Goal: Information Seeking & Learning: Check status

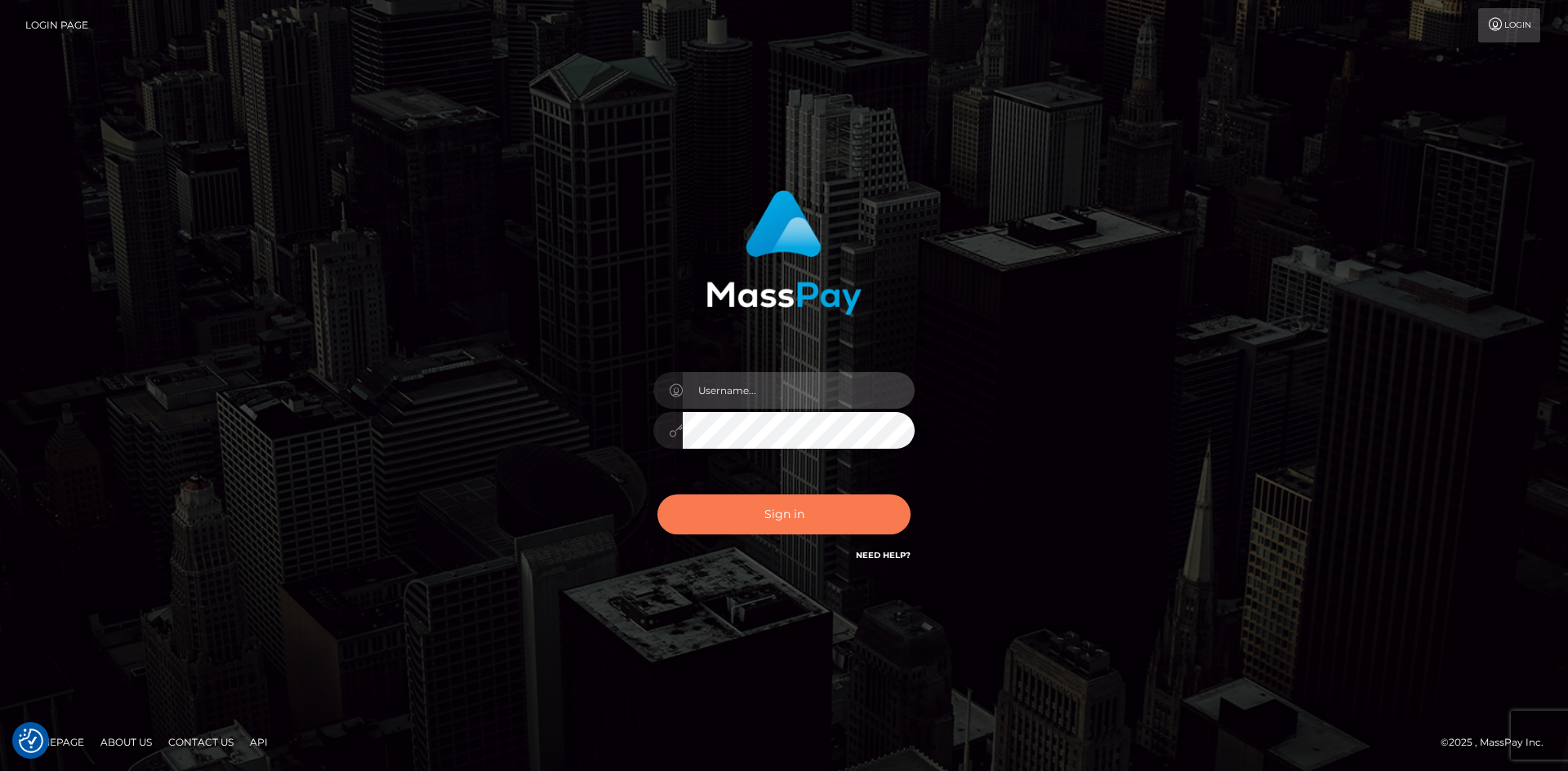
type input "alexstef"
click at [781, 517] on button "Sign in" at bounding box center [784, 515] width 253 height 40
type input "alexstef"
click at [779, 517] on button "Sign in" at bounding box center [784, 515] width 253 height 40
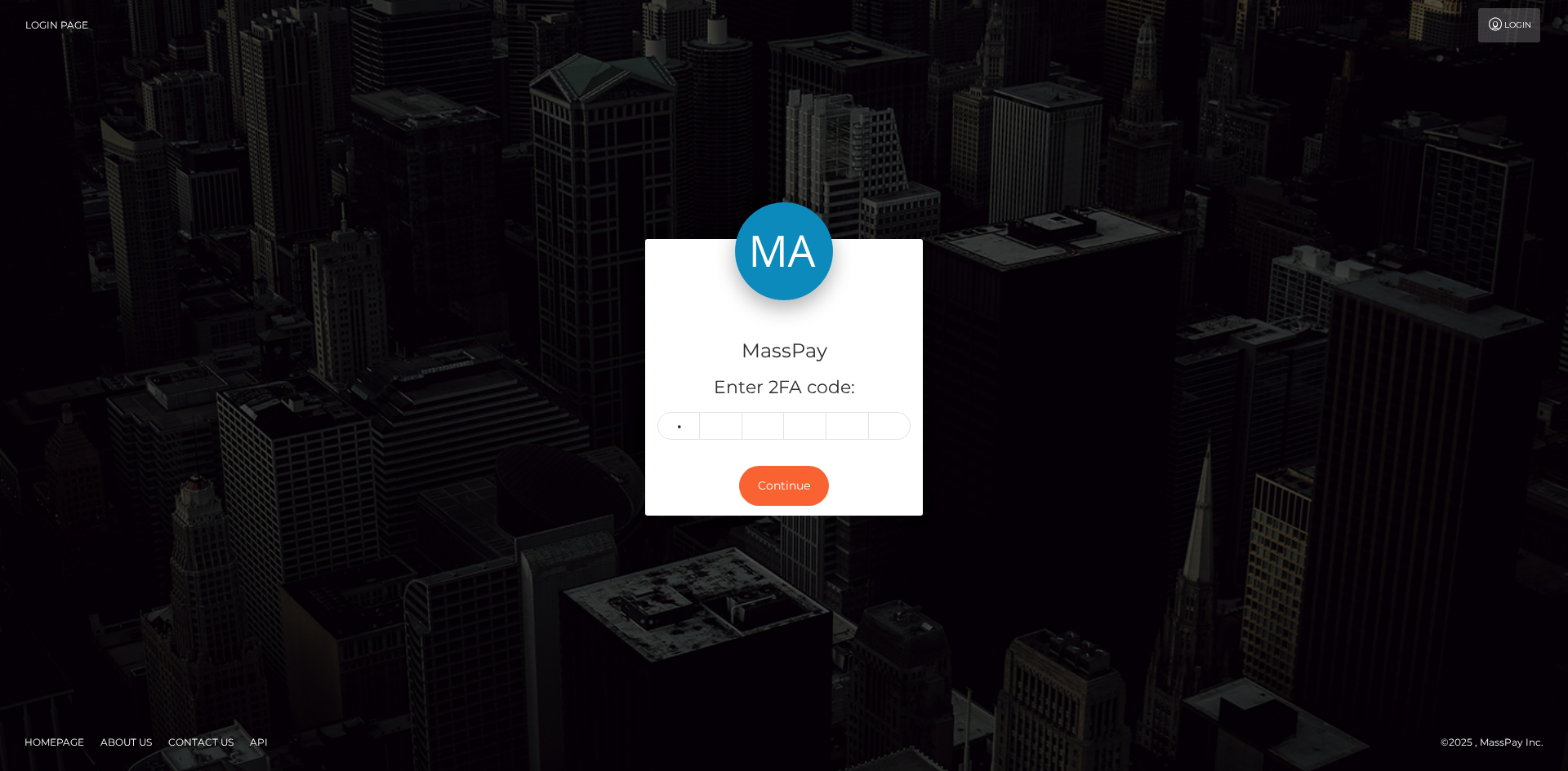
type input "2"
type input "5"
type input "8"
type input "5"
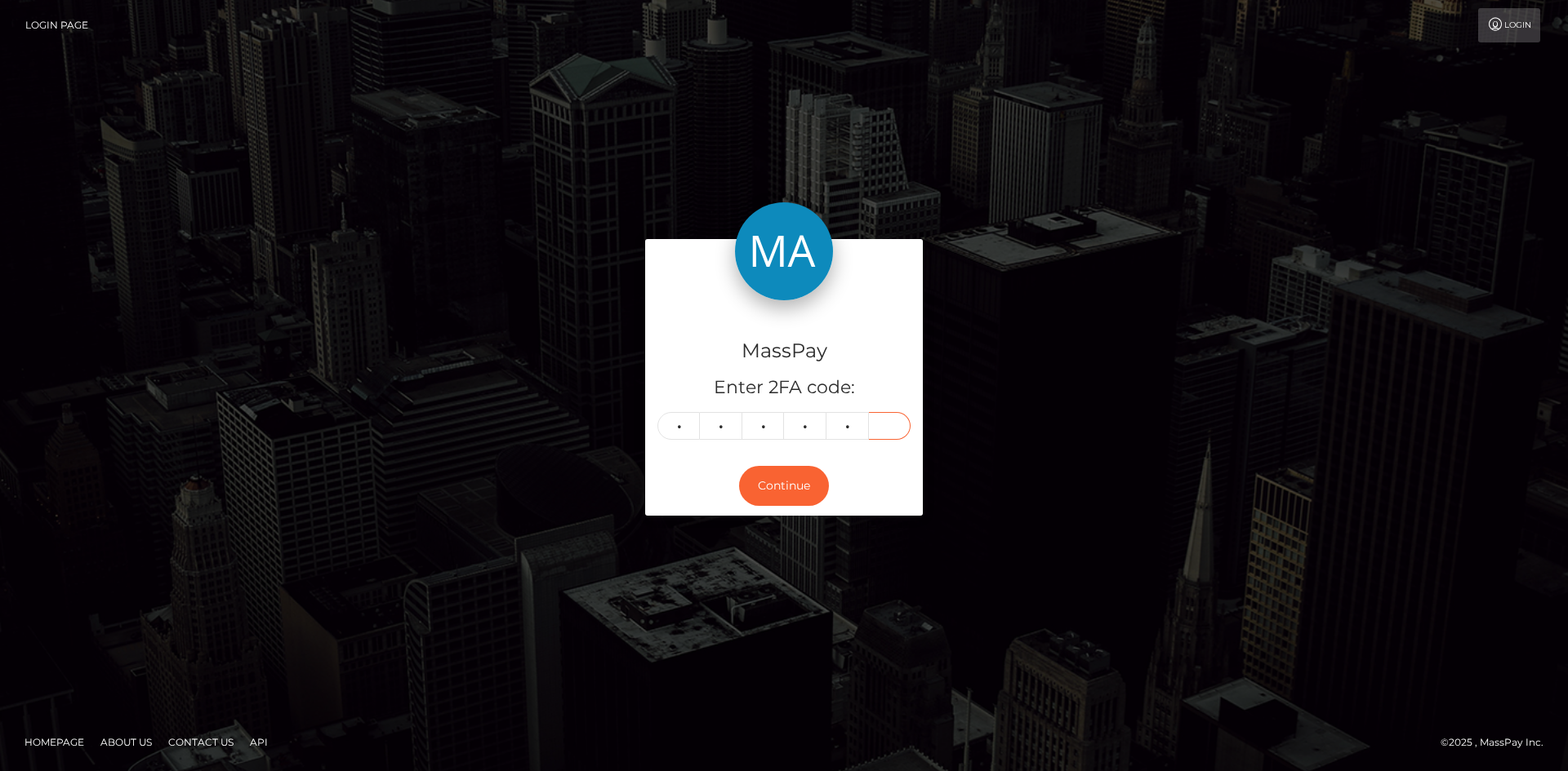
type input "7"
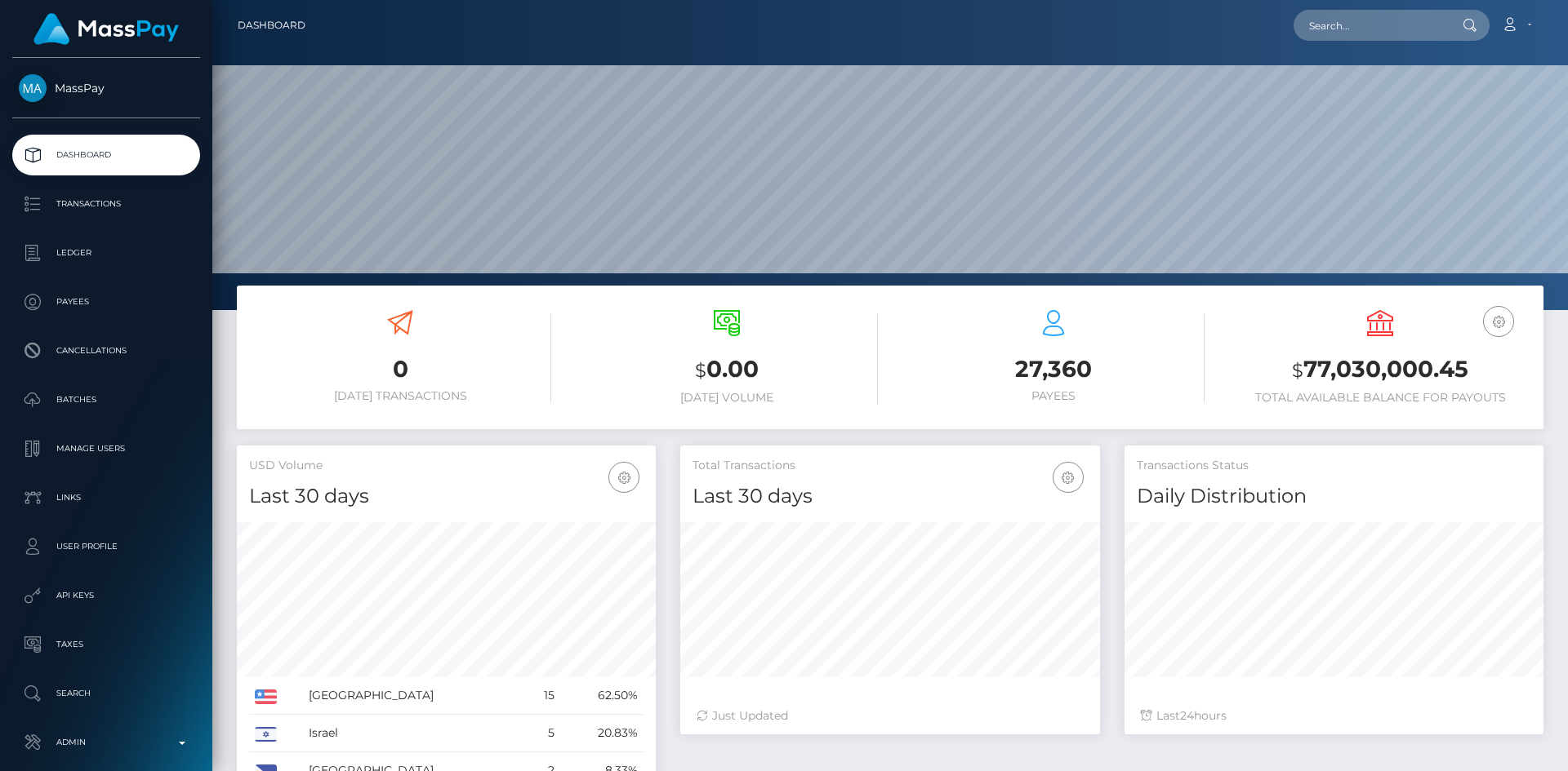
scroll to position [289, 420]
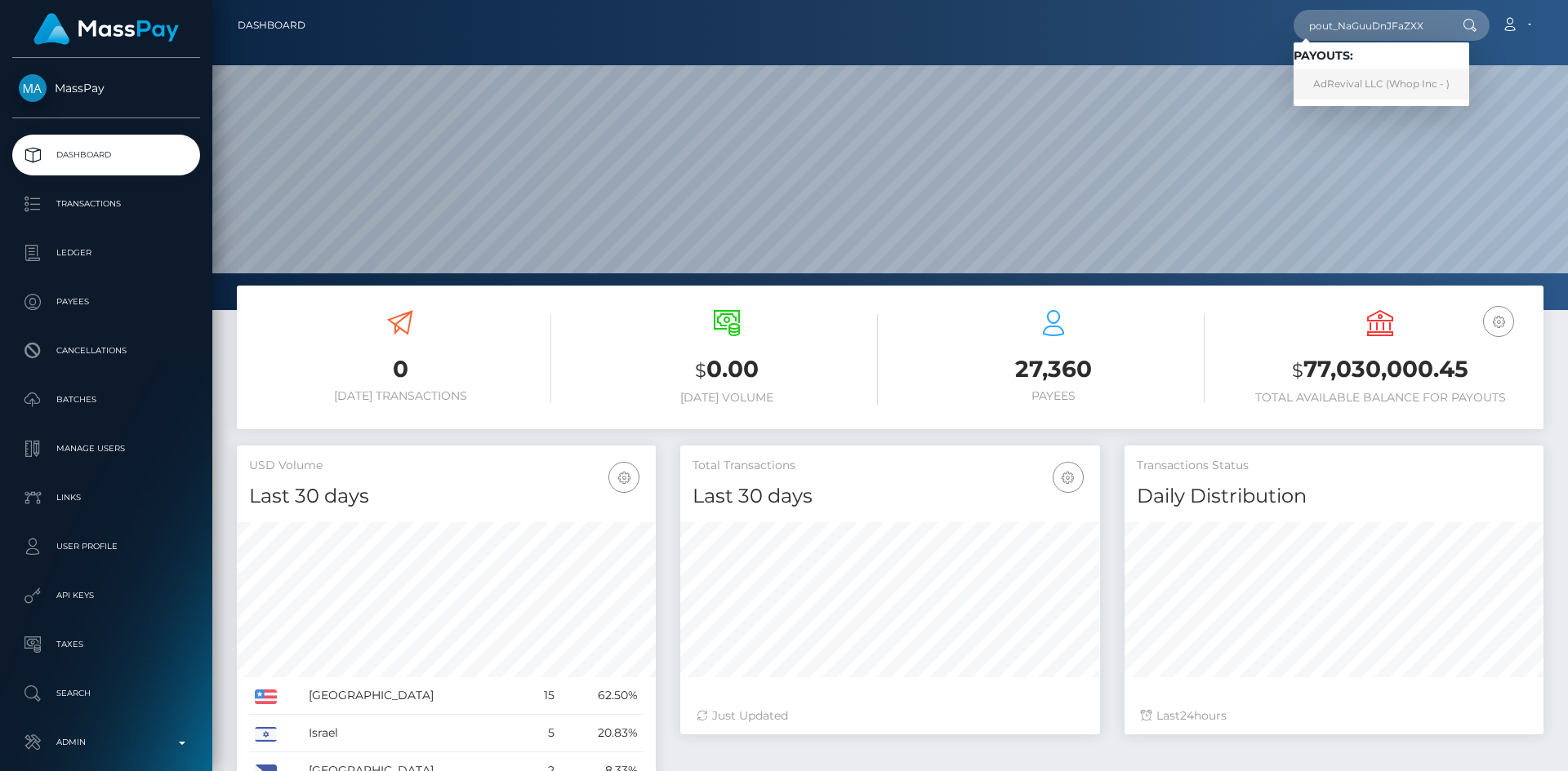
type input "pout_NaGuuDnJFaZXX"
click at [1348, 78] on link "AdRevival LLC (Whop Inc - )" at bounding box center [1381, 84] width 176 height 30
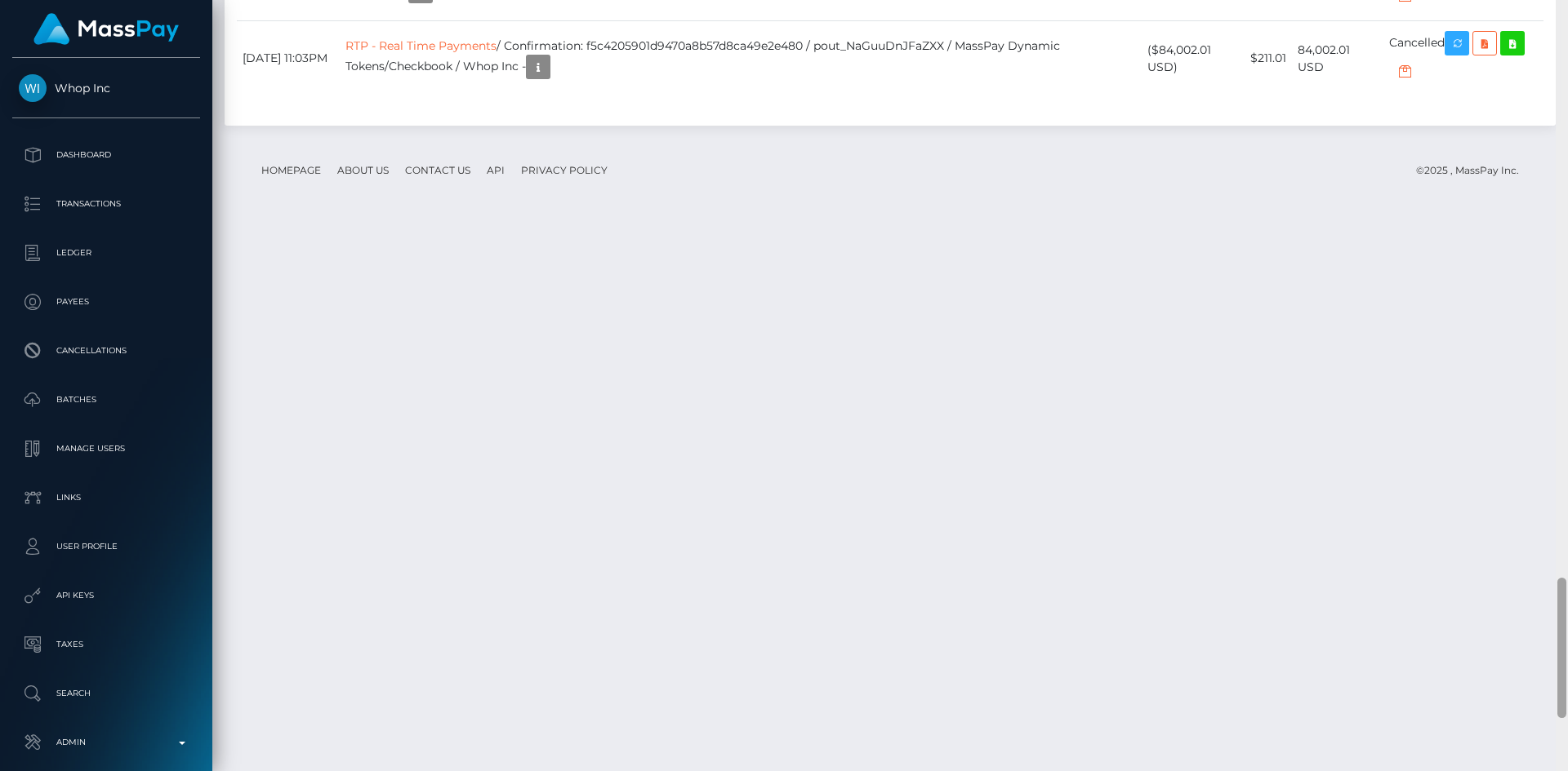
scroll to position [3451, 0]
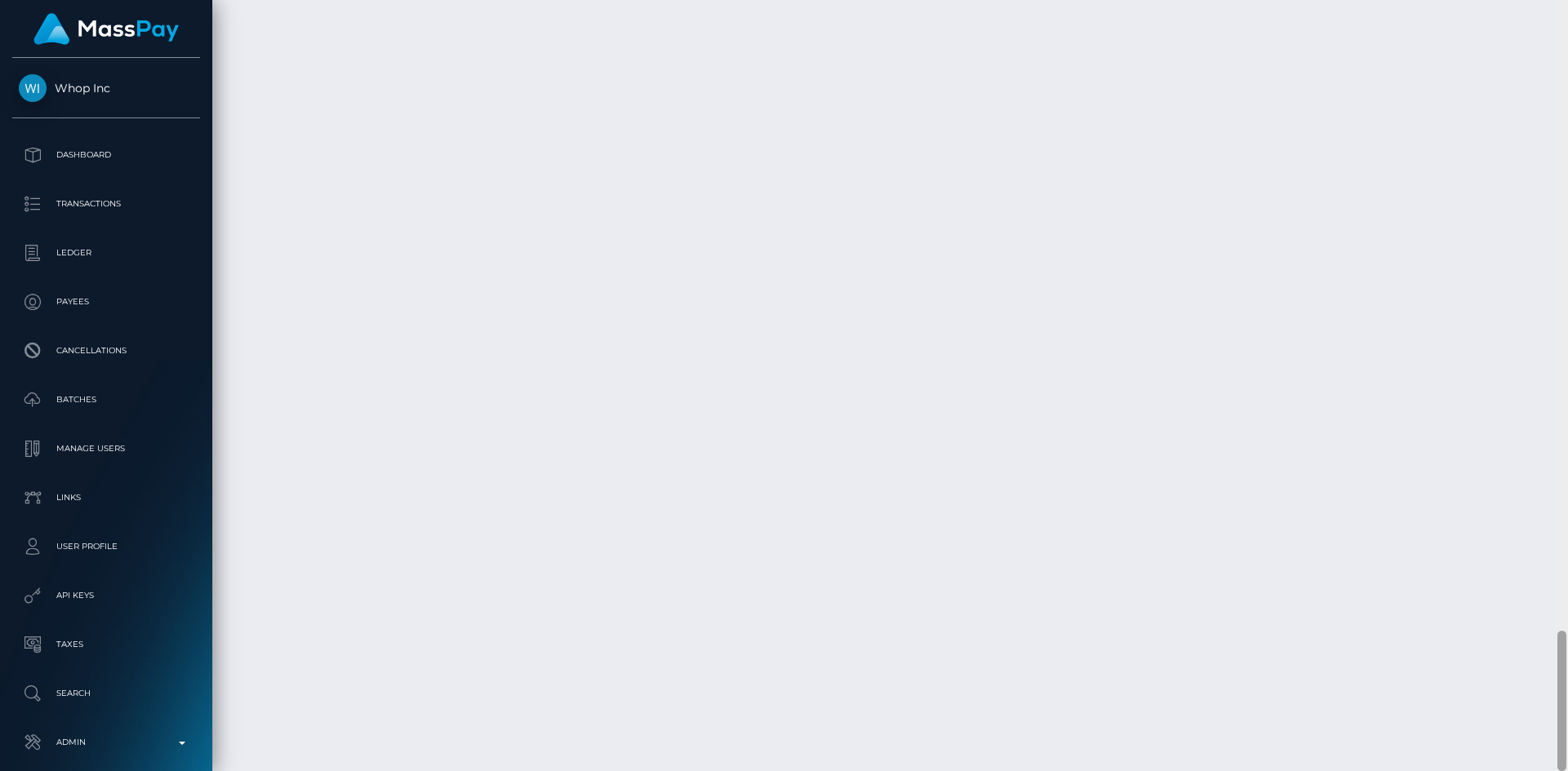
click at [1538, 678] on div "Customer Profile Loading... Loading..." at bounding box center [890, 386] width 1356 height 771
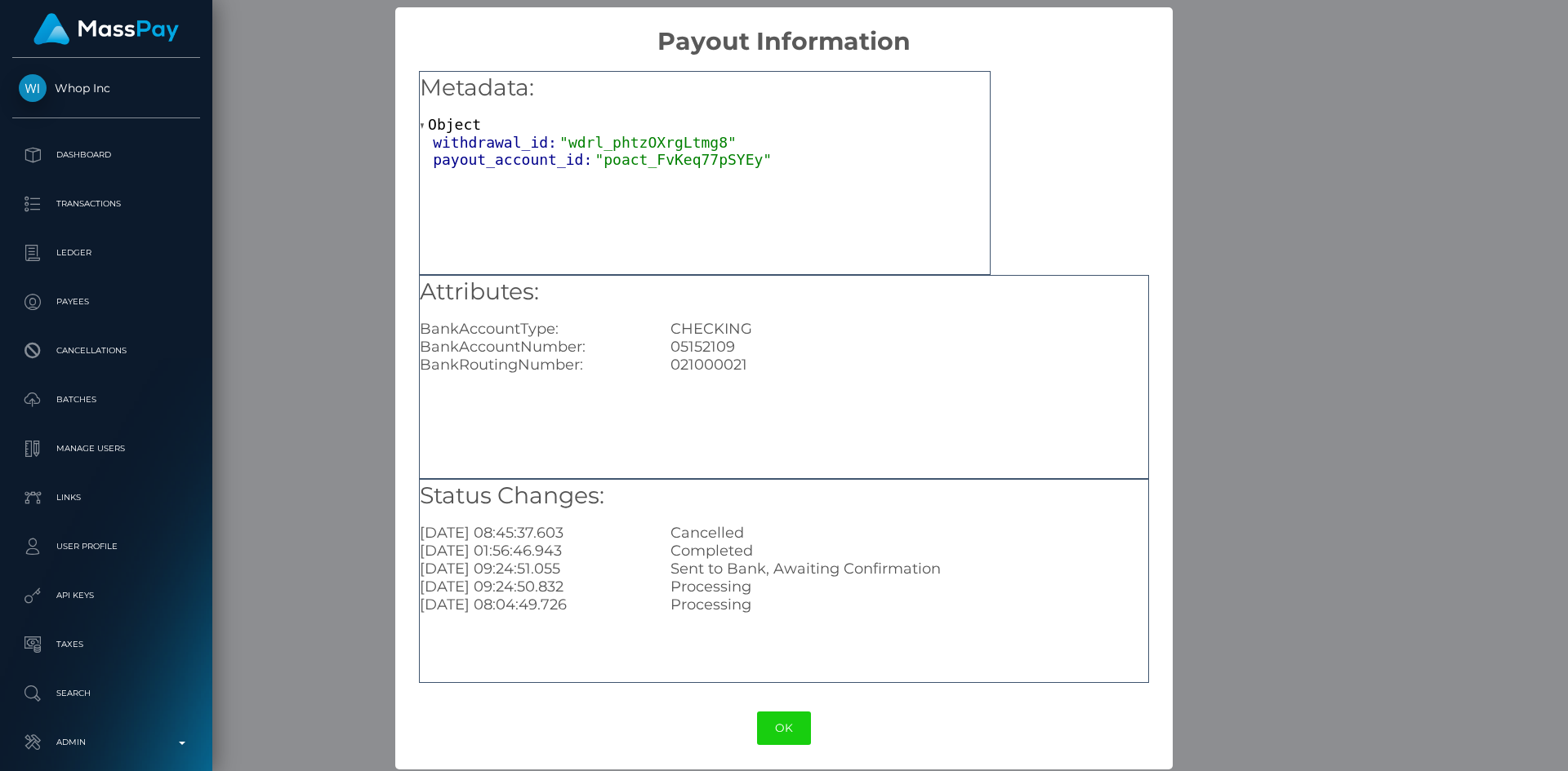
click at [702, 342] on div "05152109" at bounding box center [908, 347] width 501 height 18
copy div "05152109"
click at [1244, 231] on div "× Payout Information Metadata: Object withdrawal_id: "wdrl_phtzOXrgLtmg8" payou…" at bounding box center [784, 386] width 1568 height 771
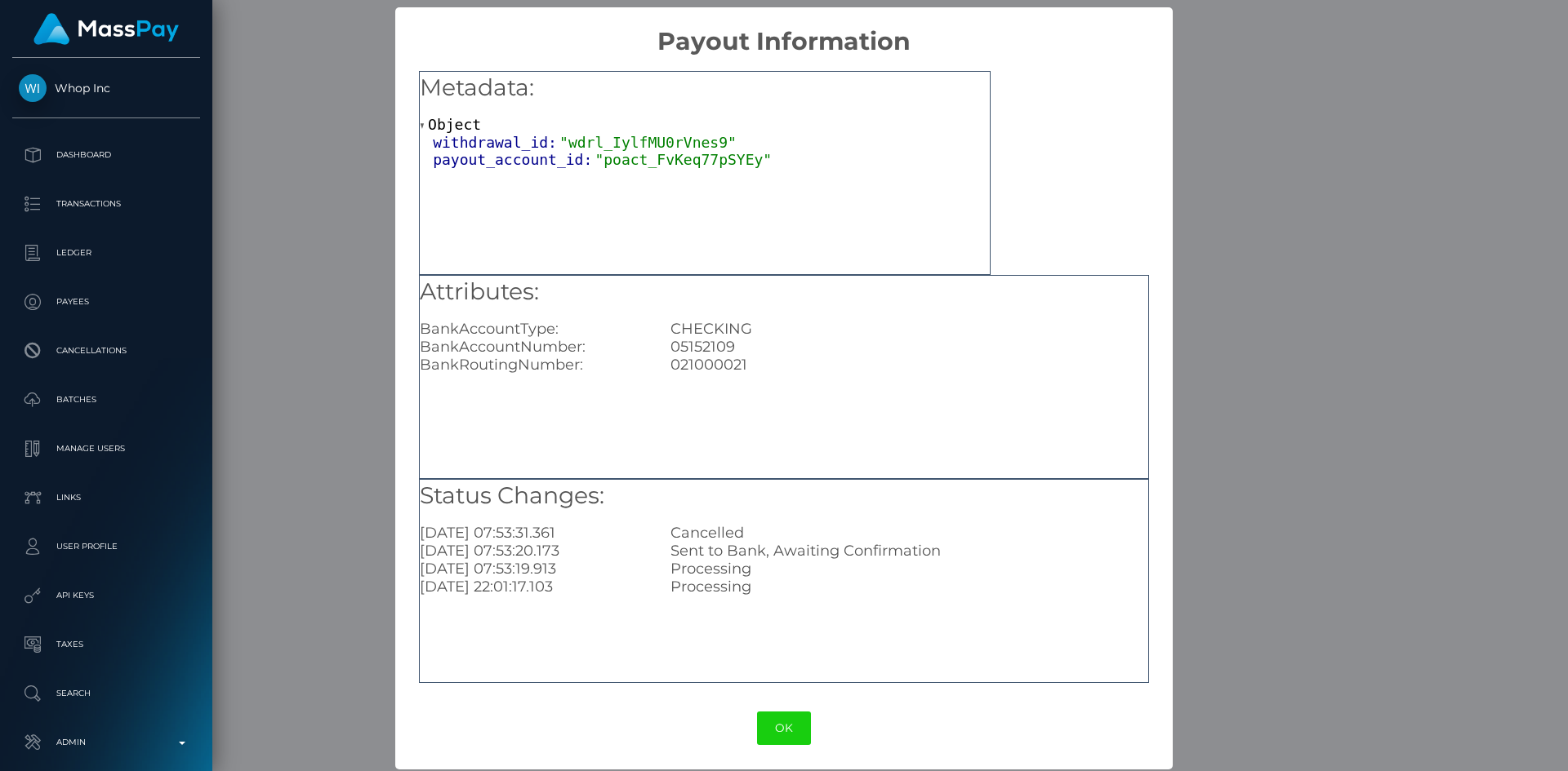
click at [792, 724] on button "OK" at bounding box center [784, 729] width 54 height 34
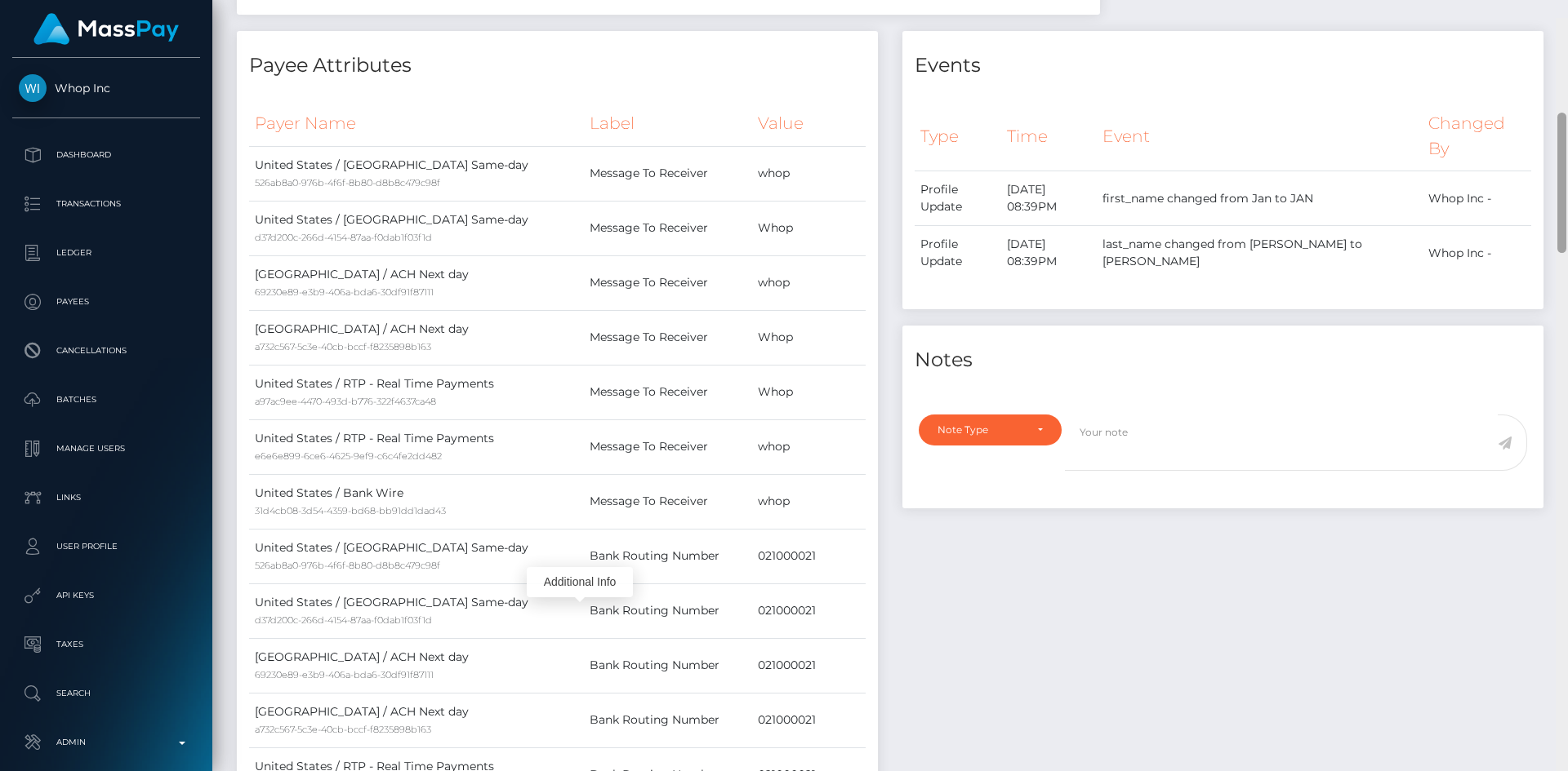
scroll to position [0, 0]
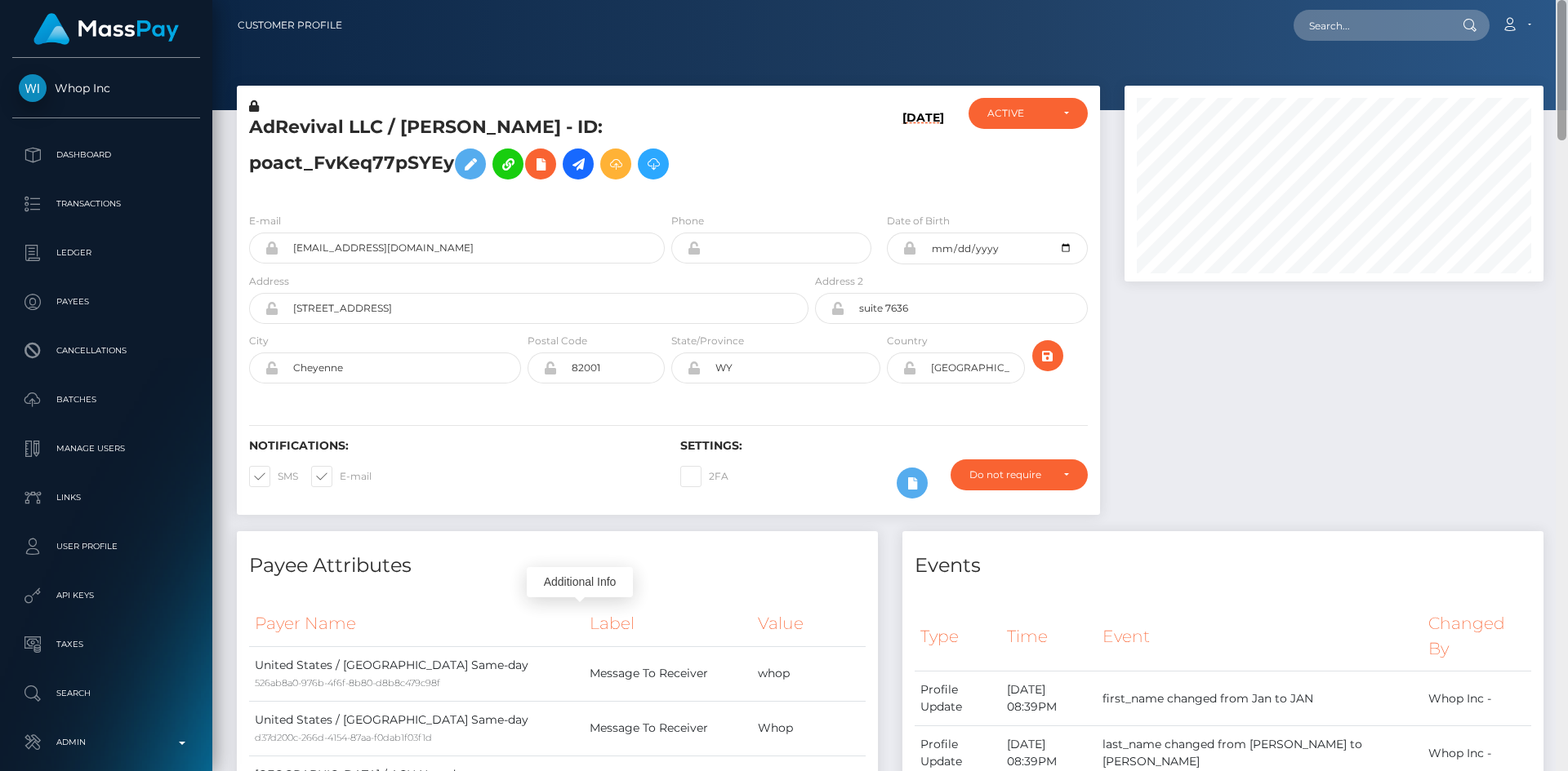
drag, startPoint x: 1563, startPoint y: 626, endPoint x: 1540, endPoint y: -24, distance: 650.4
click at [1540, 0] on html "Whop Inc Dashboard Transactions Ledger Payees Cancellations Links" at bounding box center [784, 386] width 1568 height 771
click at [1393, 36] on input "text" at bounding box center [1370, 25] width 153 height 31
paste input "[EMAIL_ADDRESS][DOMAIN_NAME]"
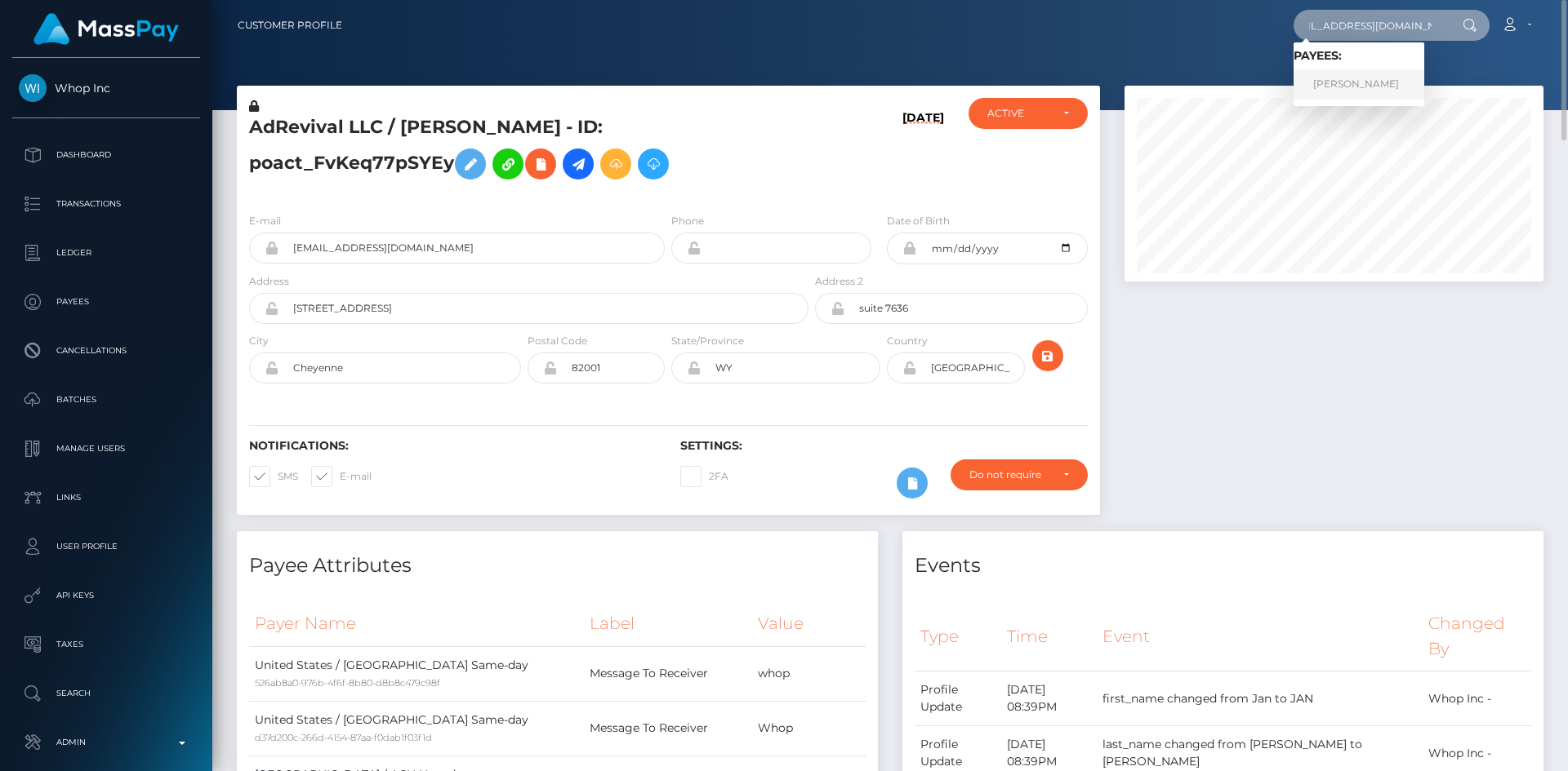
type input "[EMAIL_ADDRESS][DOMAIN_NAME]"
click at [1360, 79] on link "Alexandru-Florian Stefan" at bounding box center [1358, 84] width 131 height 30
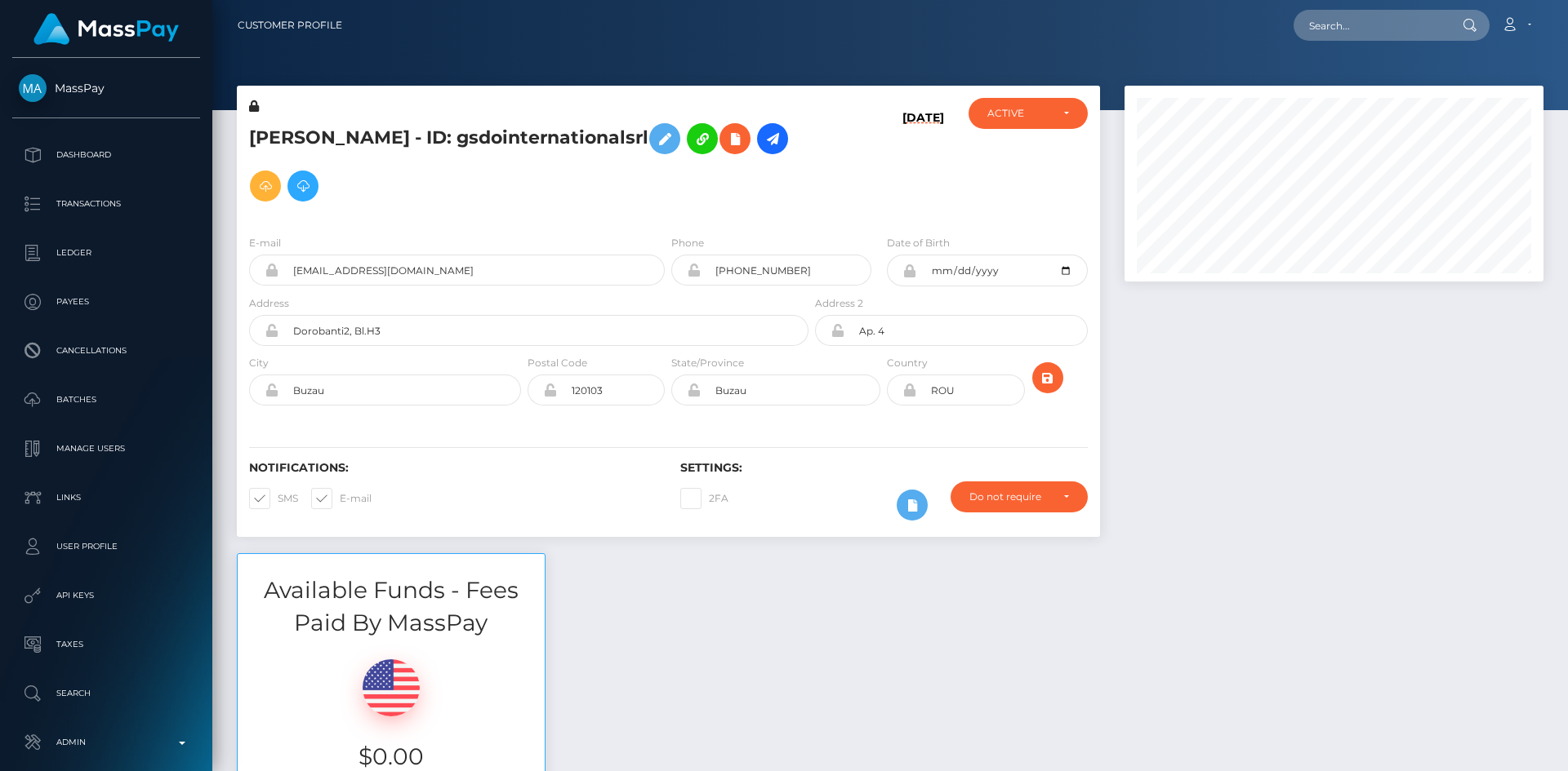
scroll to position [196, 420]
click at [1341, 37] on div "Loading... Loading... Account Edit Profile Logout" at bounding box center [949, 25] width 1187 height 35
click at [1349, 33] on input "text" at bounding box center [1370, 25] width 153 height 31
click at [1376, 28] on input "stefanaf3@gmail.com" at bounding box center [1370, 25] width 153 height 31
paste input "h.rah7"
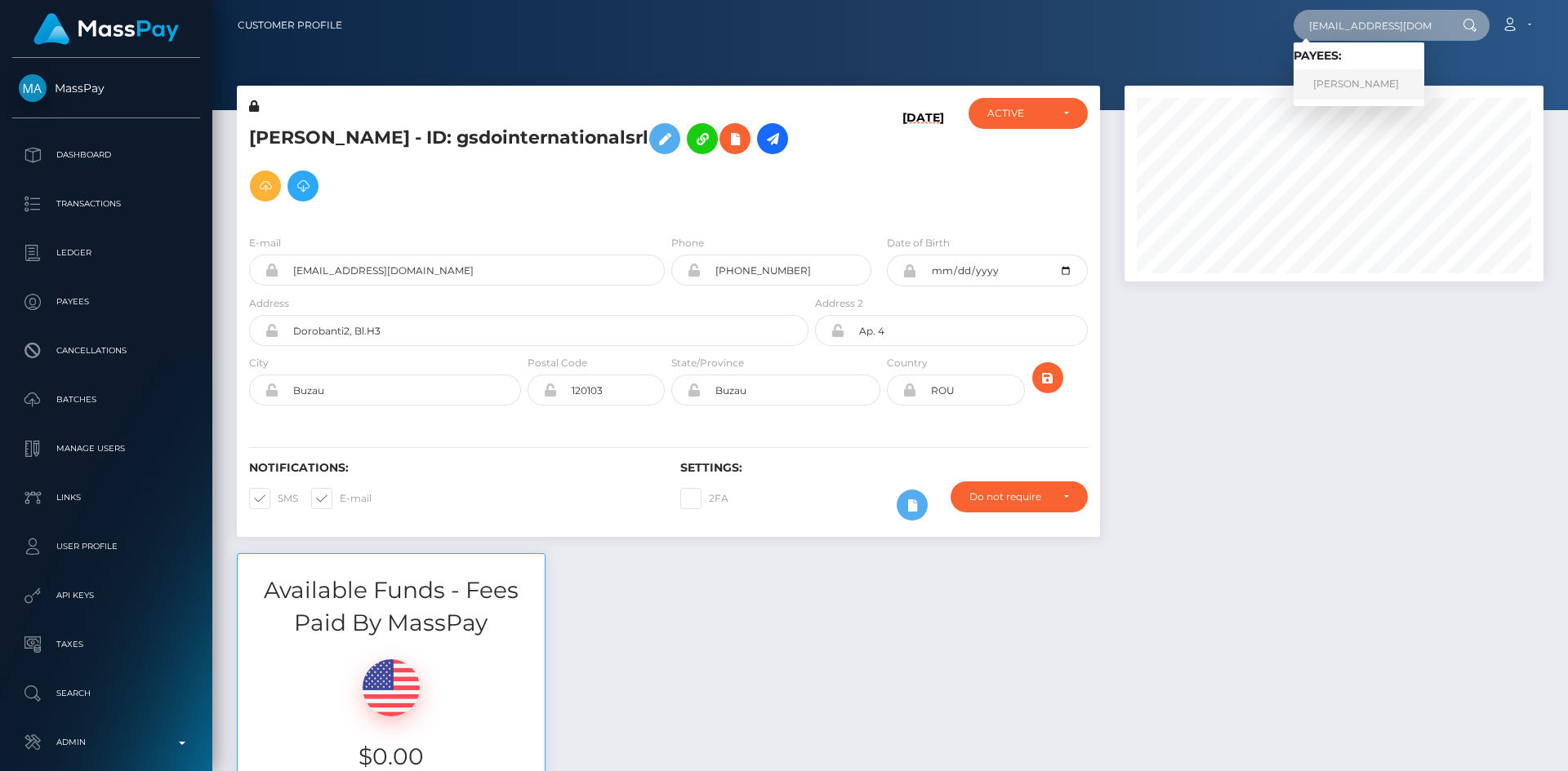
type input "h.rah73@gmail.com"
click at [1377, 82] on link "HUSAIN RAHMAN" at bounding box center [1358, 84] width 131 height 30
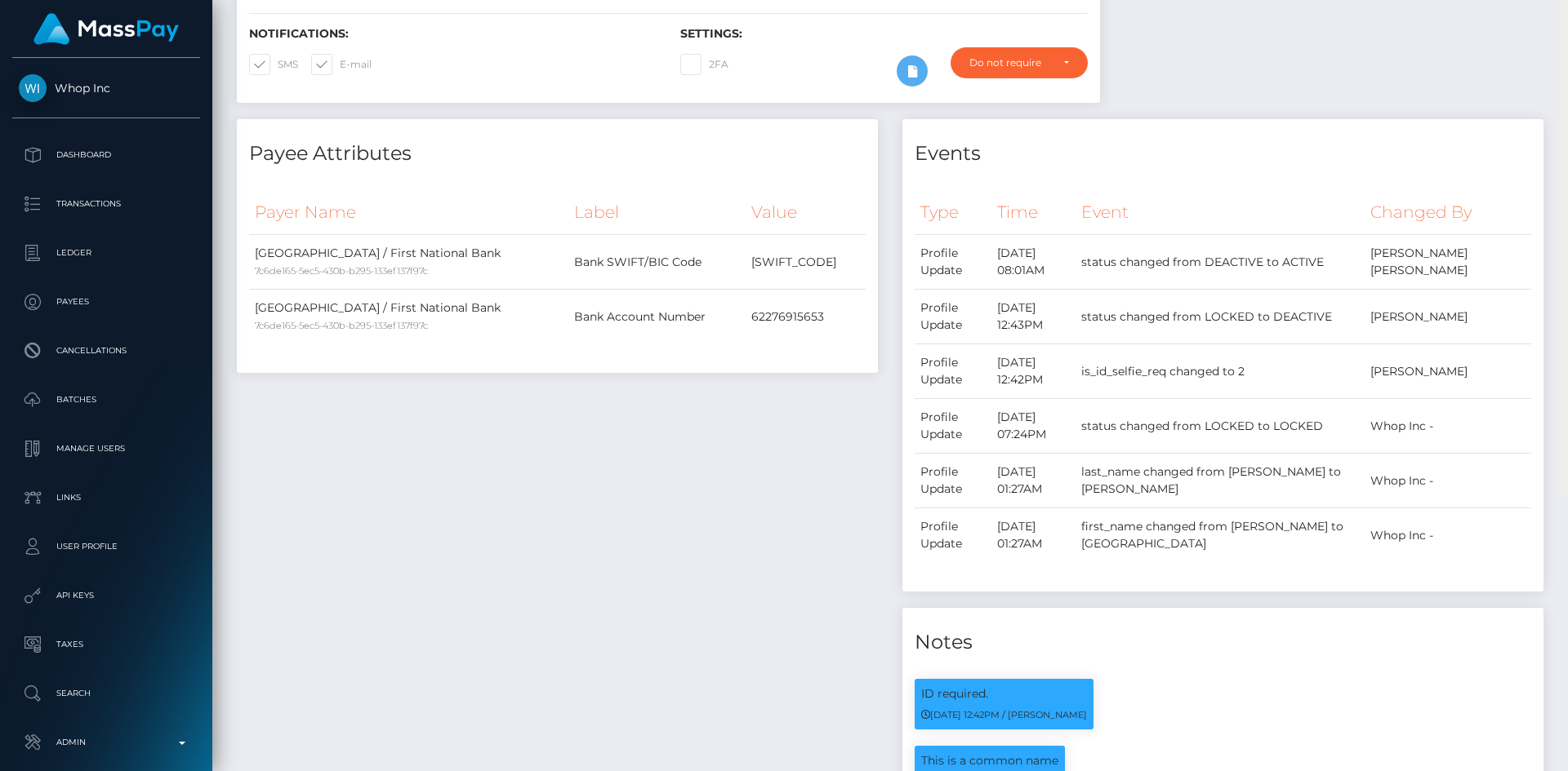
scroll to position [196, 420]
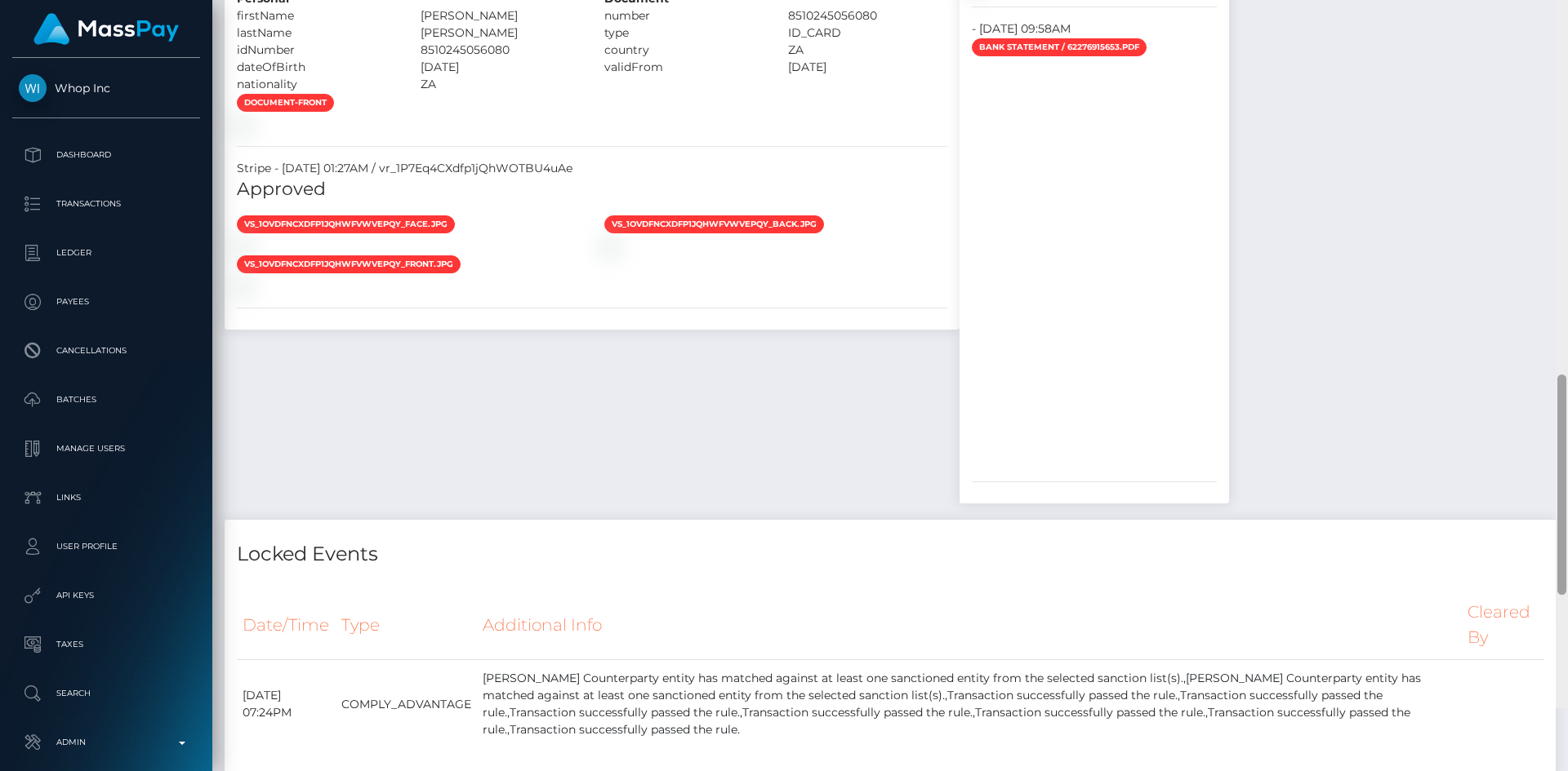
click at [1564, 534] on div at bounding box center [1562, 484] width 9 height 220
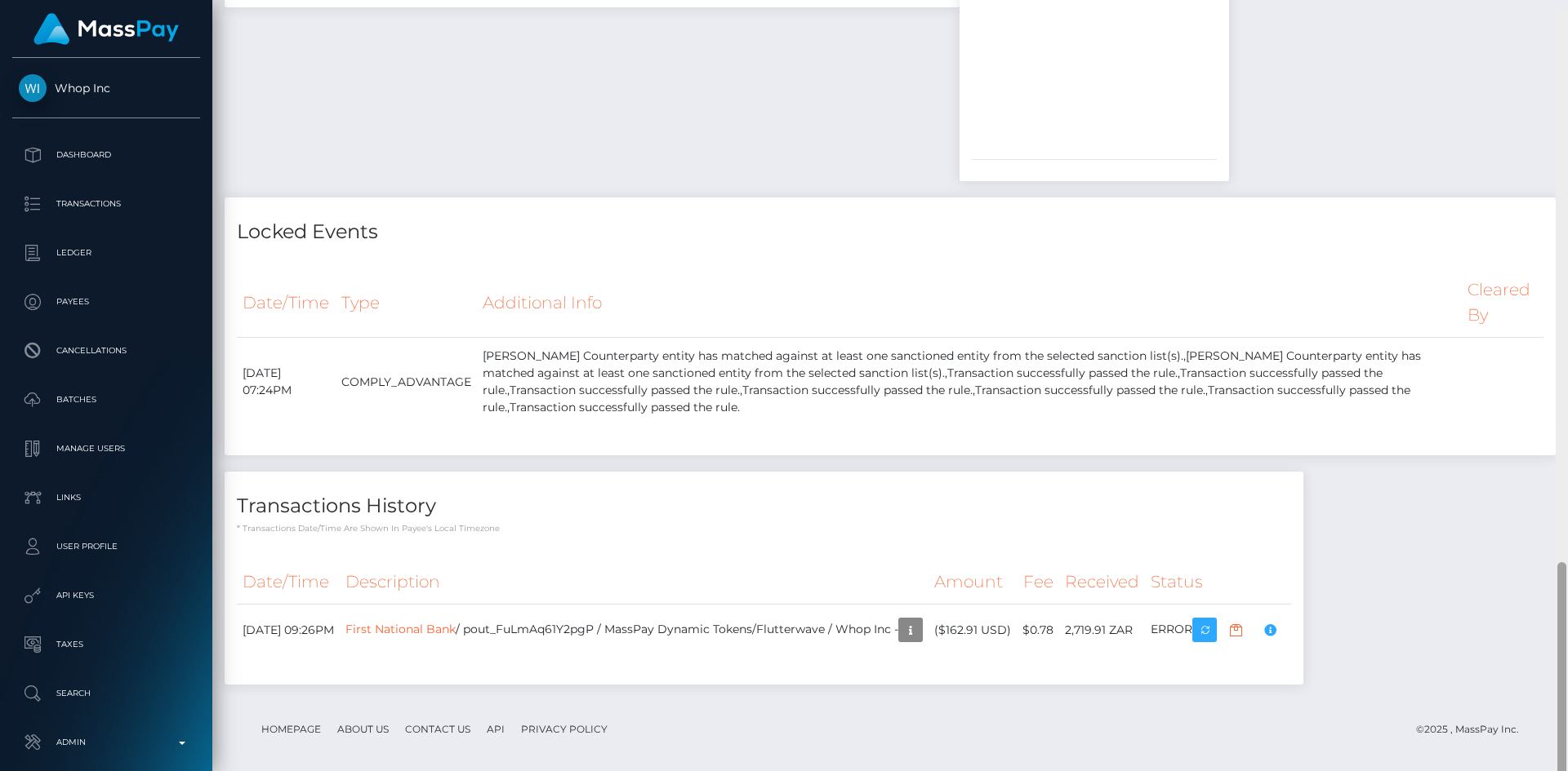
scroll to position [1928, 0]
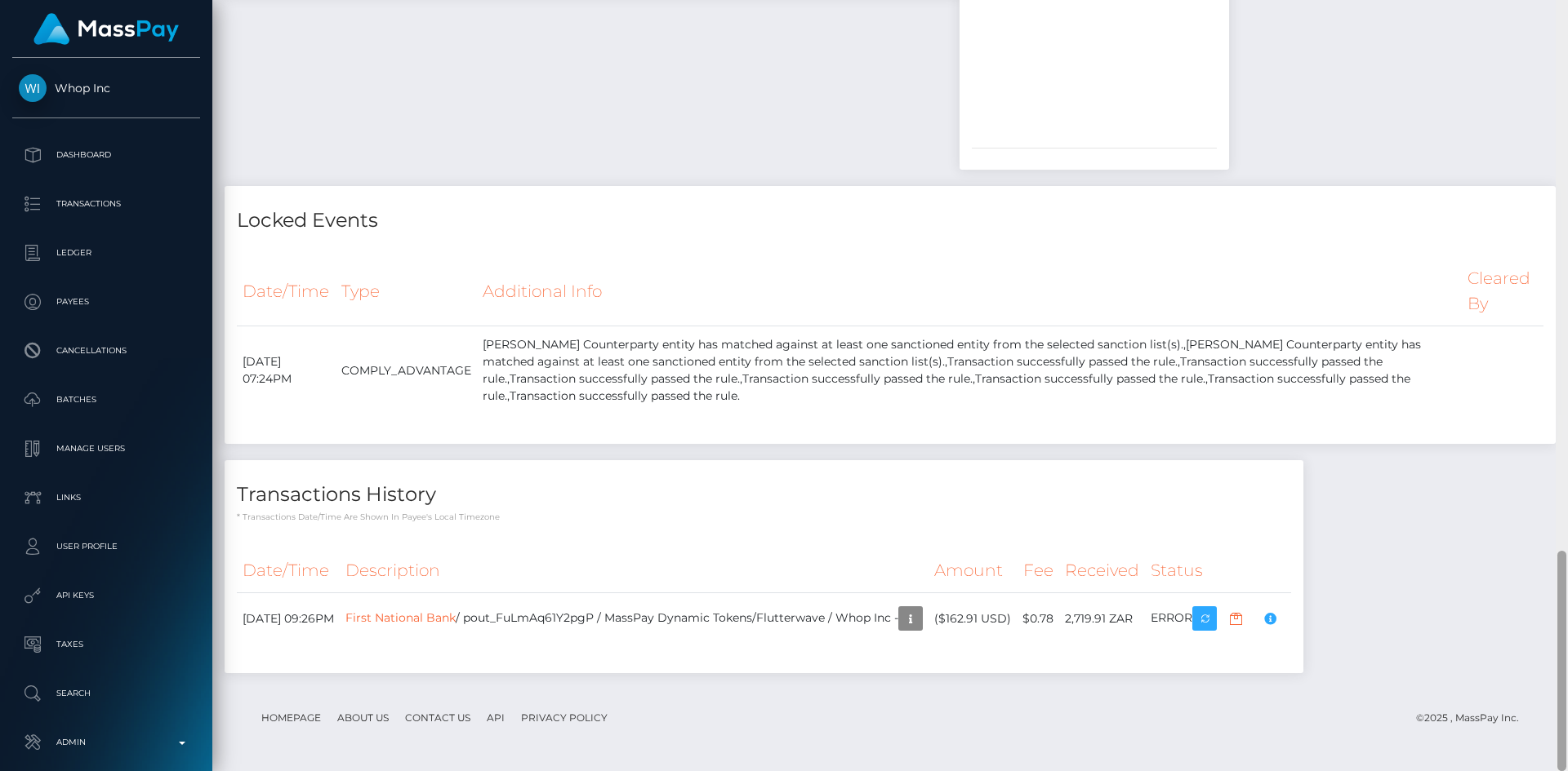
drag, startPoint x: 1560, startPoint y: 472, endPoint x: 1565, endPoint y: 570, distance: 98.1
click at [1565, 570] on div at bounding box center [1562, 661] width 9 height 220
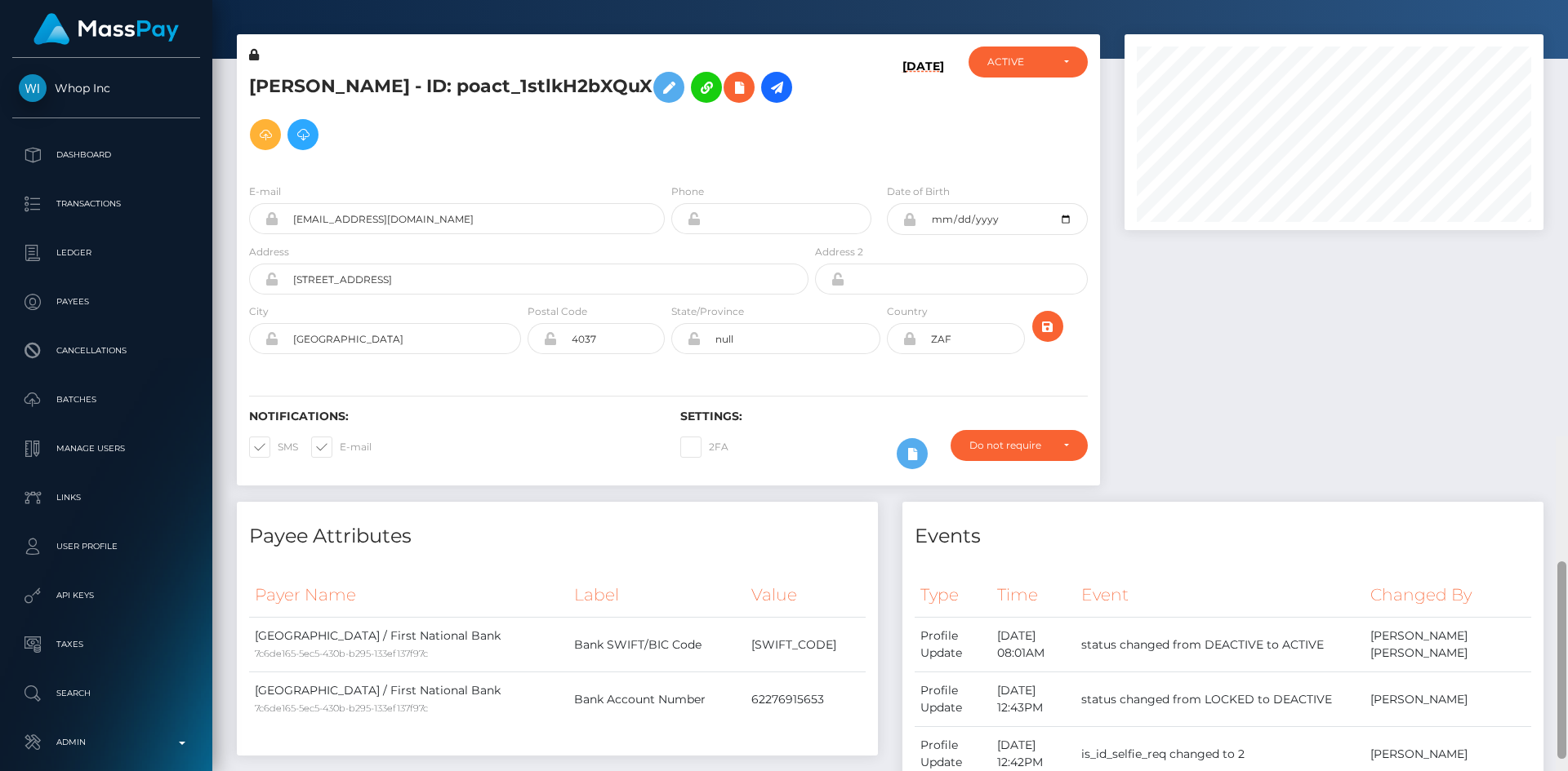
scroll to position [0, 0]
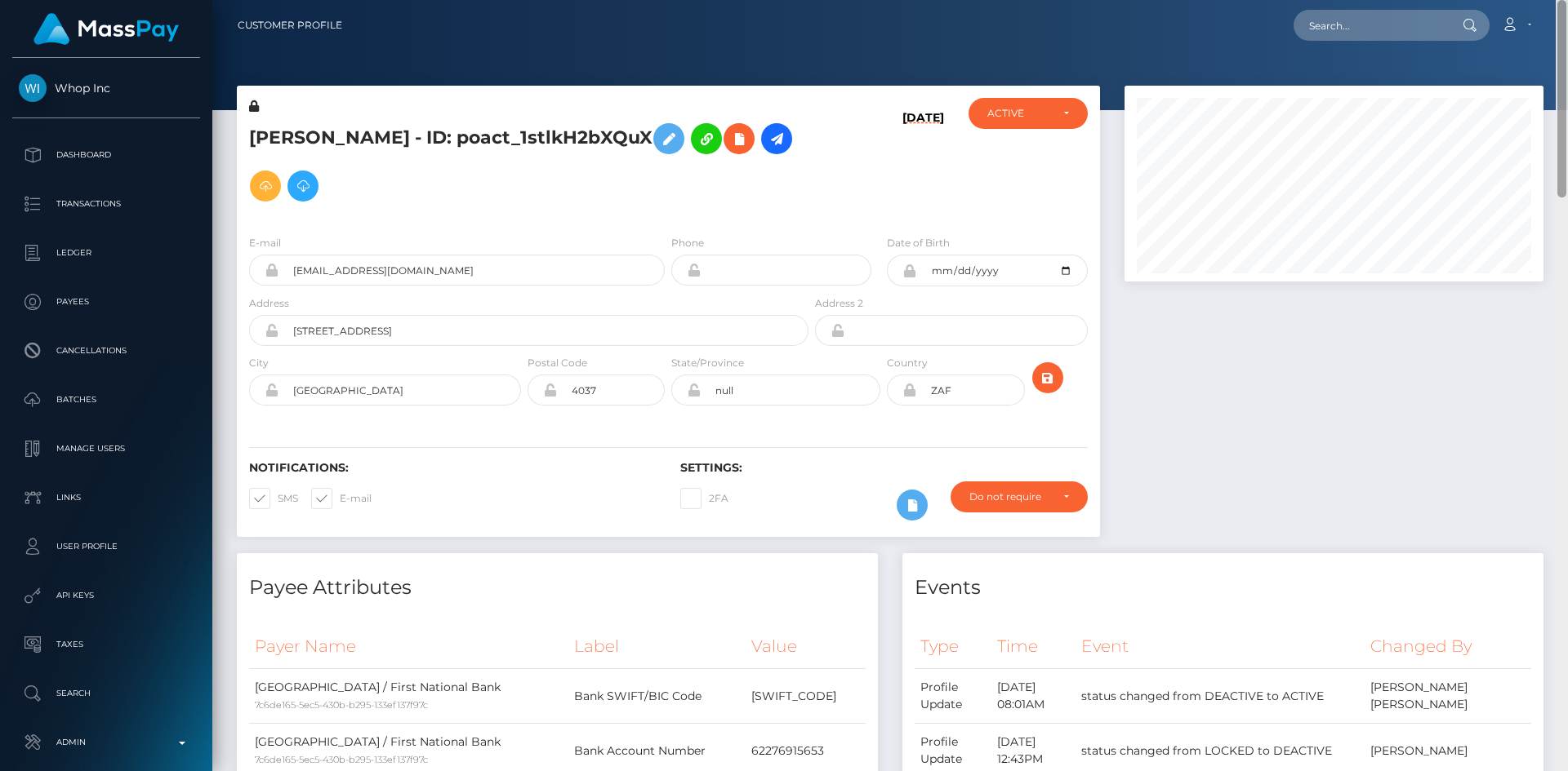
drag, startPoint x: 1563, startPoint y: 609, endPoint x: 1519, endPoint y: -71, distance: 681.4
click at [1519, 0] on html "Whop Inc Dashboard Transactions Ledger Payees Cancellations Links" at bounding box center [784, 386] width 1568 height 771
click at [1370, 34] on input "text" at bounding box center [1370, 25] width 153 height 31
paste input "MSP4816f93ffe4b406"
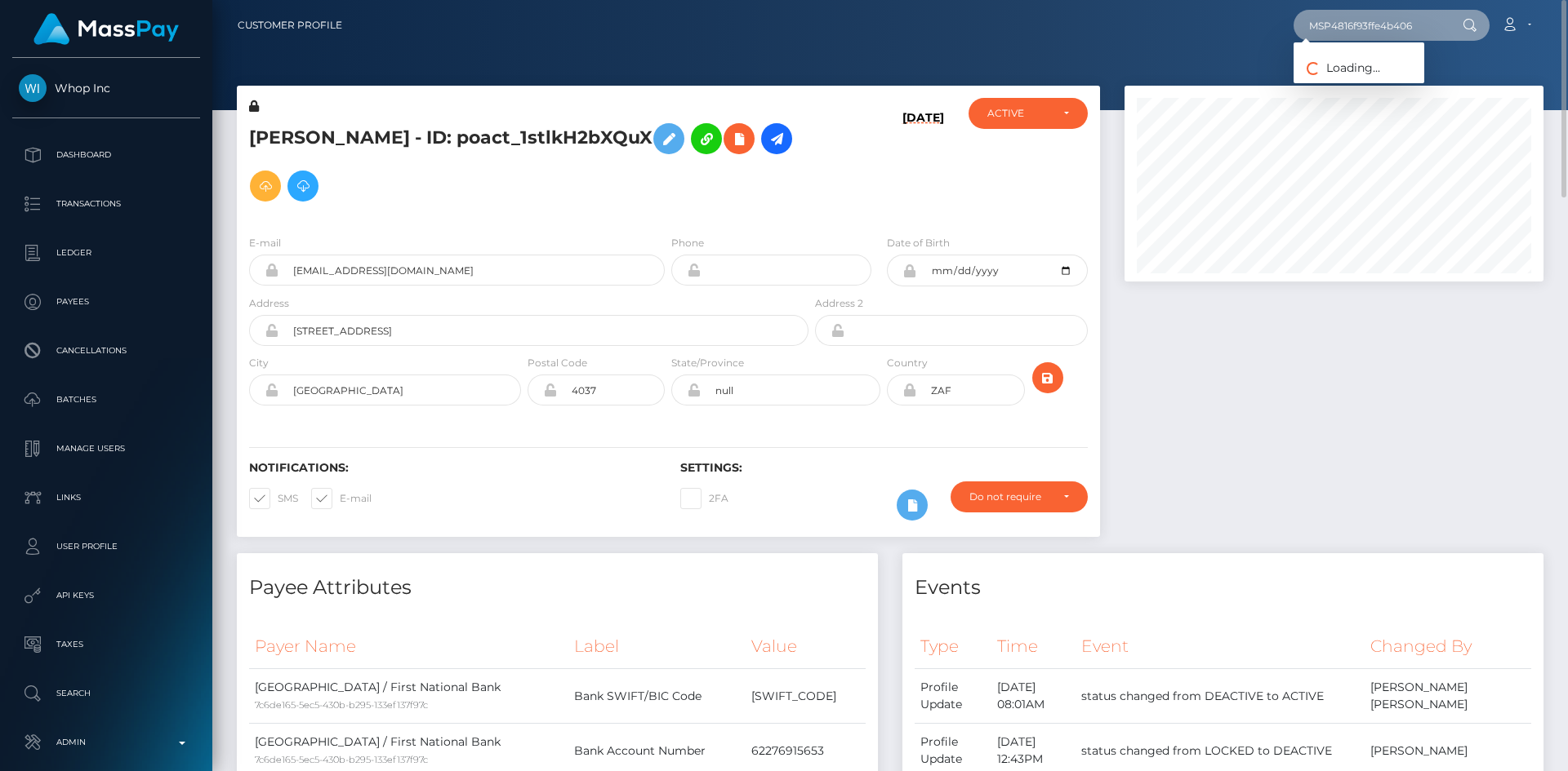
type input "MSP4816f93ffe4b406"
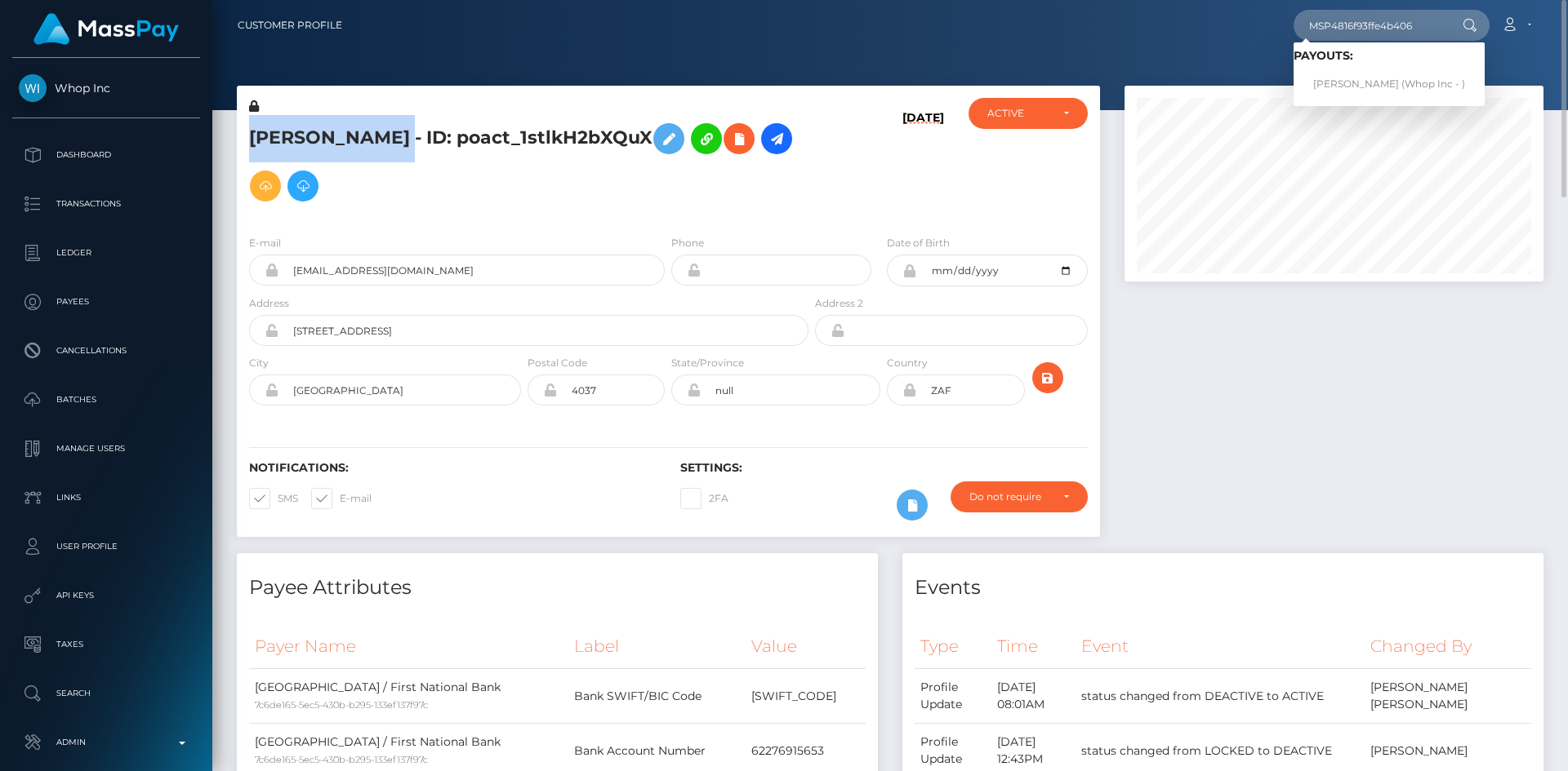
drag, startPoint x: 414, startPoint y: 134, endPoint x: 251, endPoint y: 143, distance: 163.2
click at [251, 143] on h5 "HUSAIN RAHMAN - ID: poact_1stlkH2bXQuX" at bounding box center [524, 162] width 550 height 94
copy h5 "HUSAIN RAHMAN"
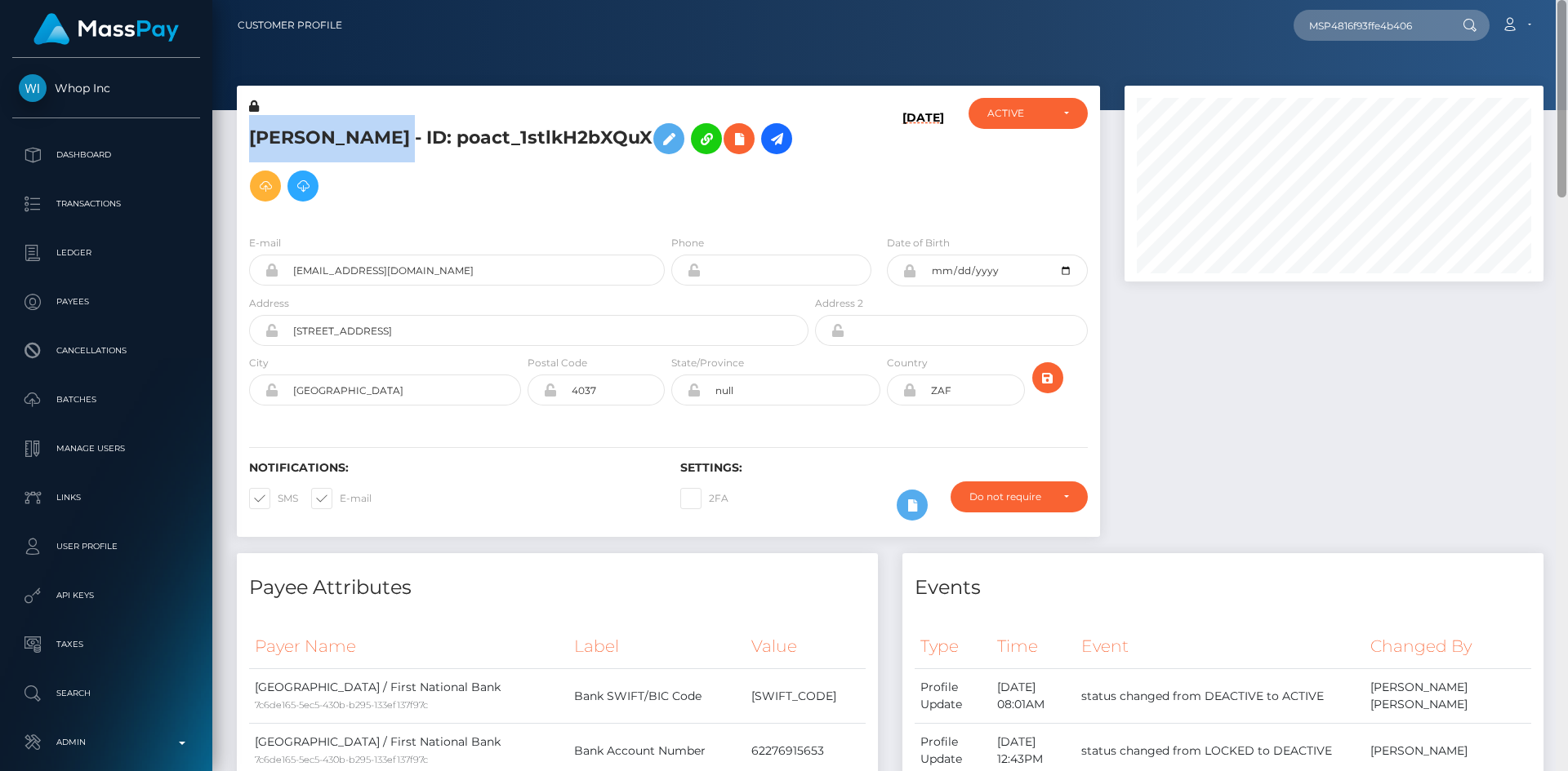
drag, startPoint x: 1560, startPoint y: 172, endPoint x: 1553, endPoint y: 31, distance: 141.2
click at [1553, 31] on div "Customer Profile MSP4816f93ffe4b406 Loading... Loading... Payouts: Muhammad Ali…" at bounding box center [890, 386] width 1356 height 771
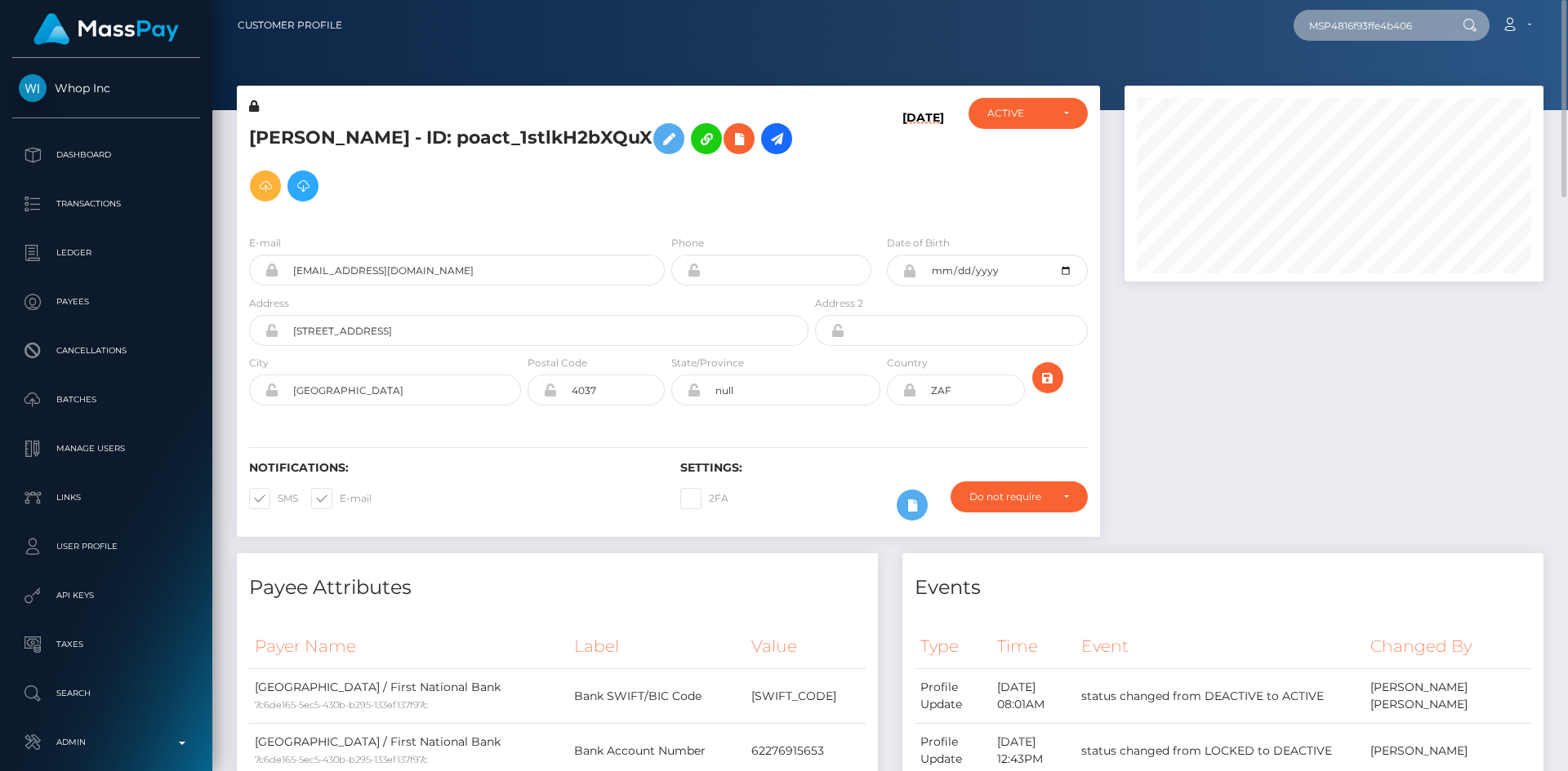
click at [1405, 22] on input "MSP4816f93ffe4b406" at bounding box center [1370, 25] width 153 height 31
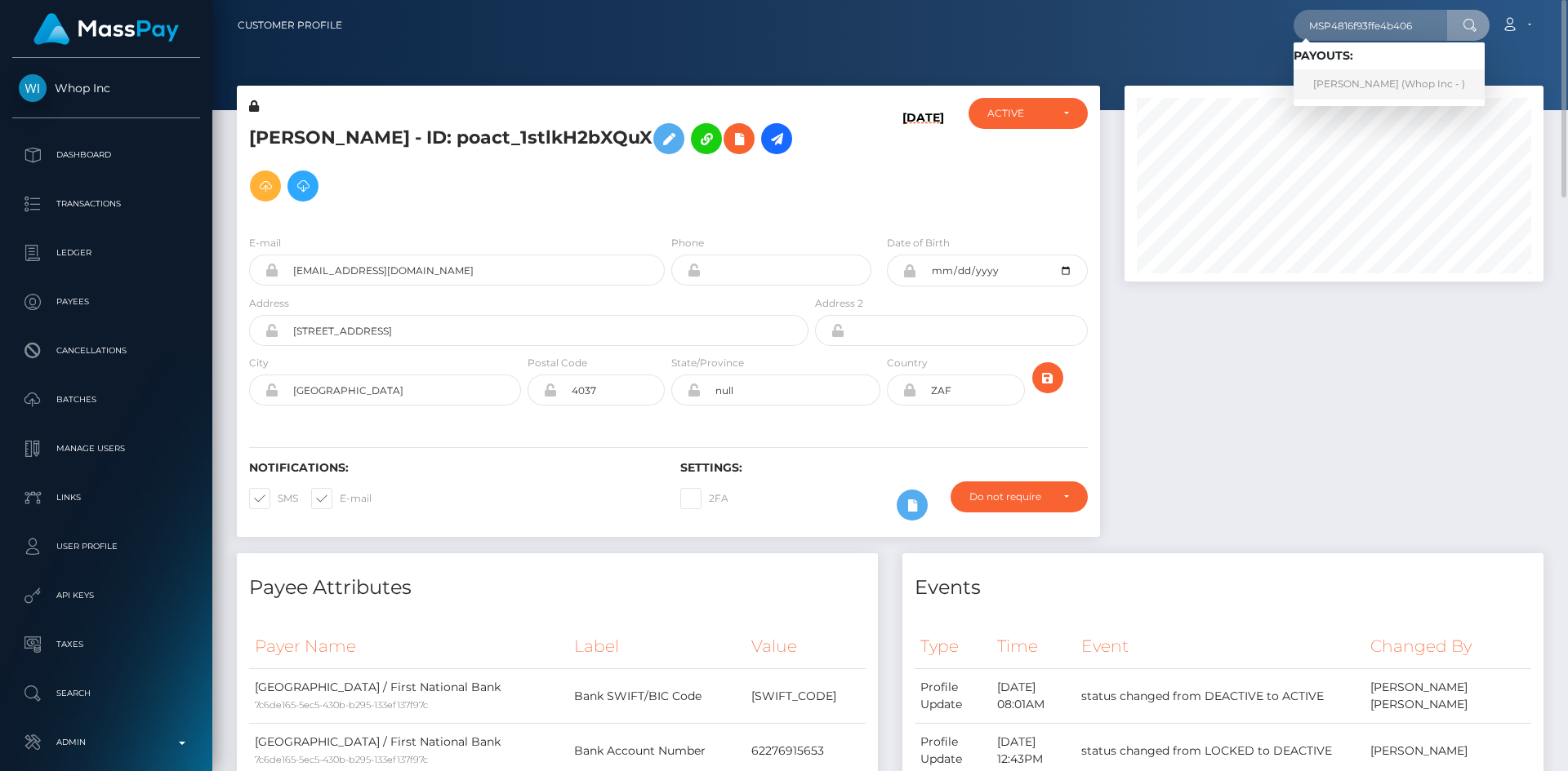
drag, startPoint x: 1394, startPoint y: 94, endPoint x: 1363, endPoint y: 85, distance: 32.3
click at [1363, 85] on link "Muhammad Ali Ahmad (Whop Inc - )" at bounding box center [1389, 84] width 191 height 30
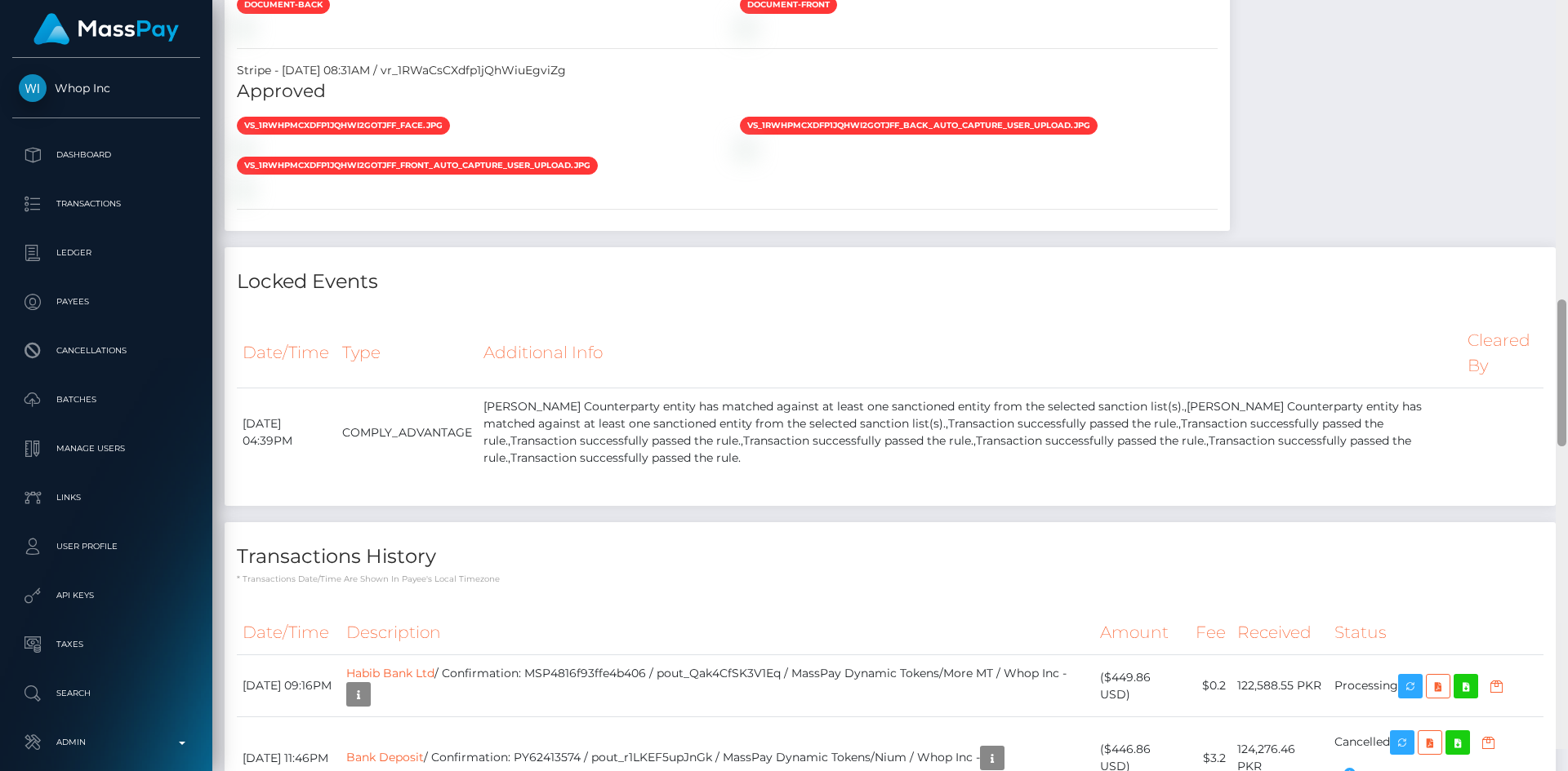
scroll to position [1785, 0]
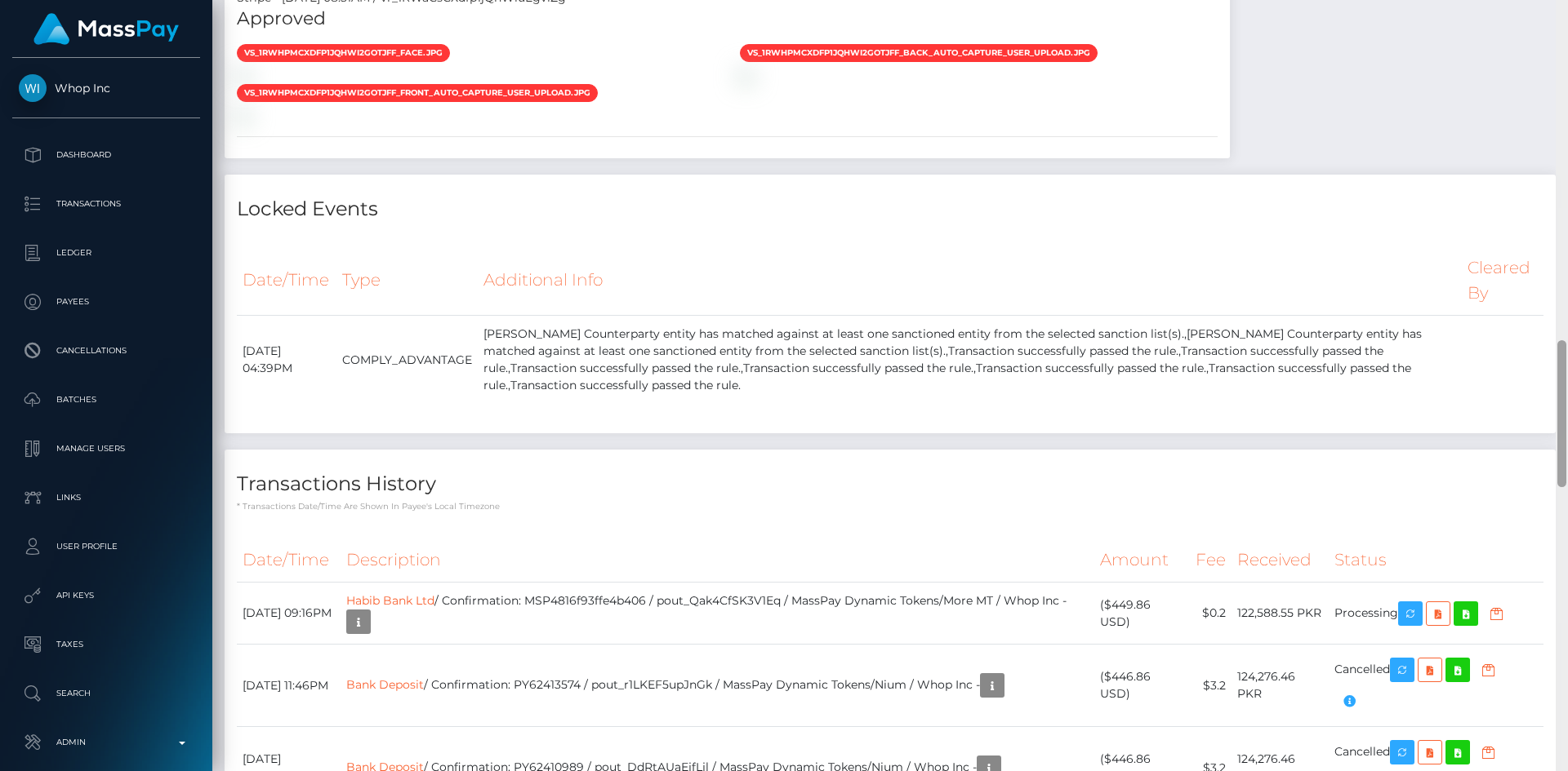
drag, startPoint x: 1560, startPoint y: 87, endPoint x: 1114, endPoint y: 398, distance: 543.7
click at [1547, 411] on div "Customer Profile Loading... Loading..." at bounding box center [890, 386] width 1356 height 771
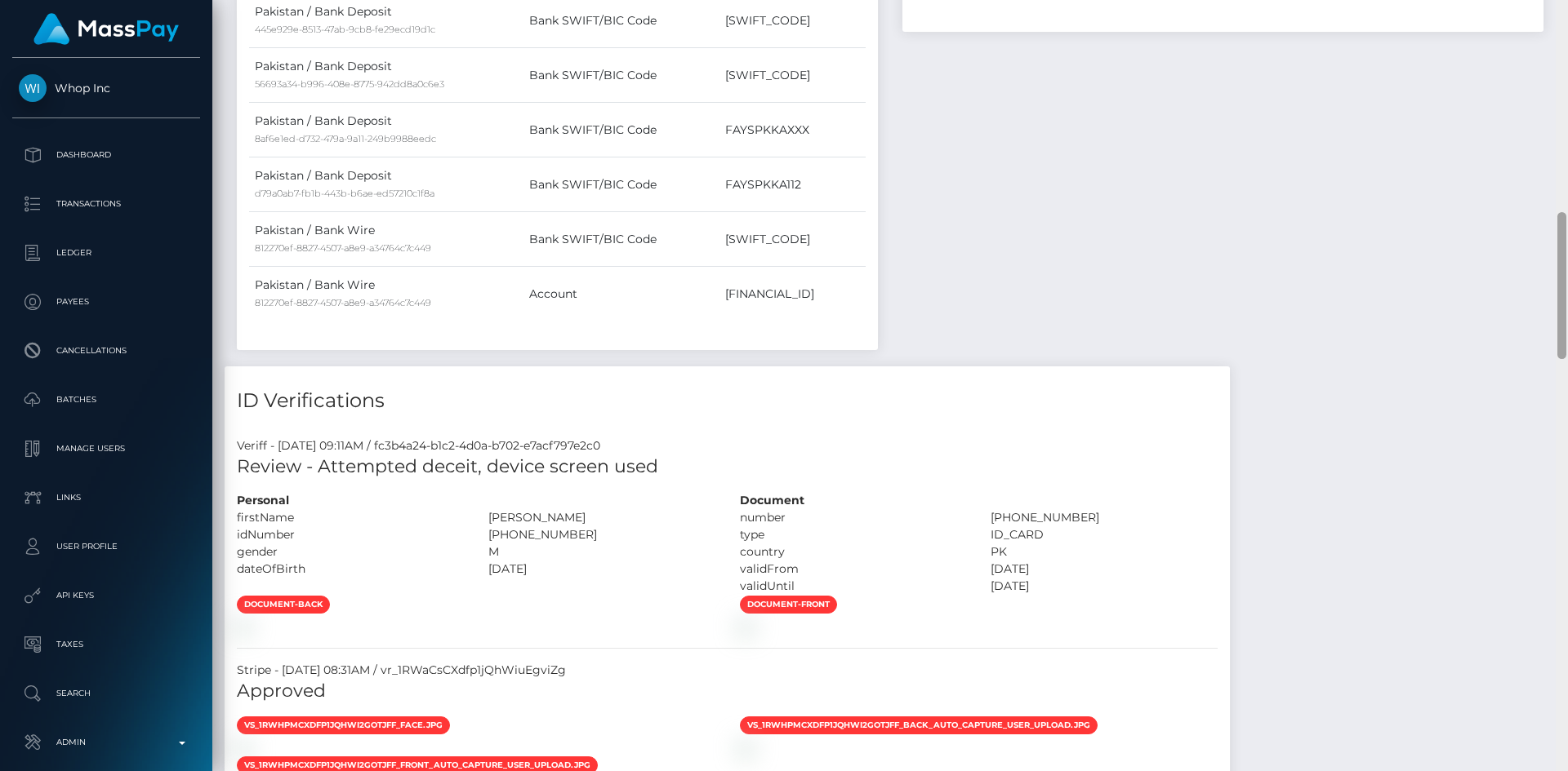
scroll to position [1109, 0]
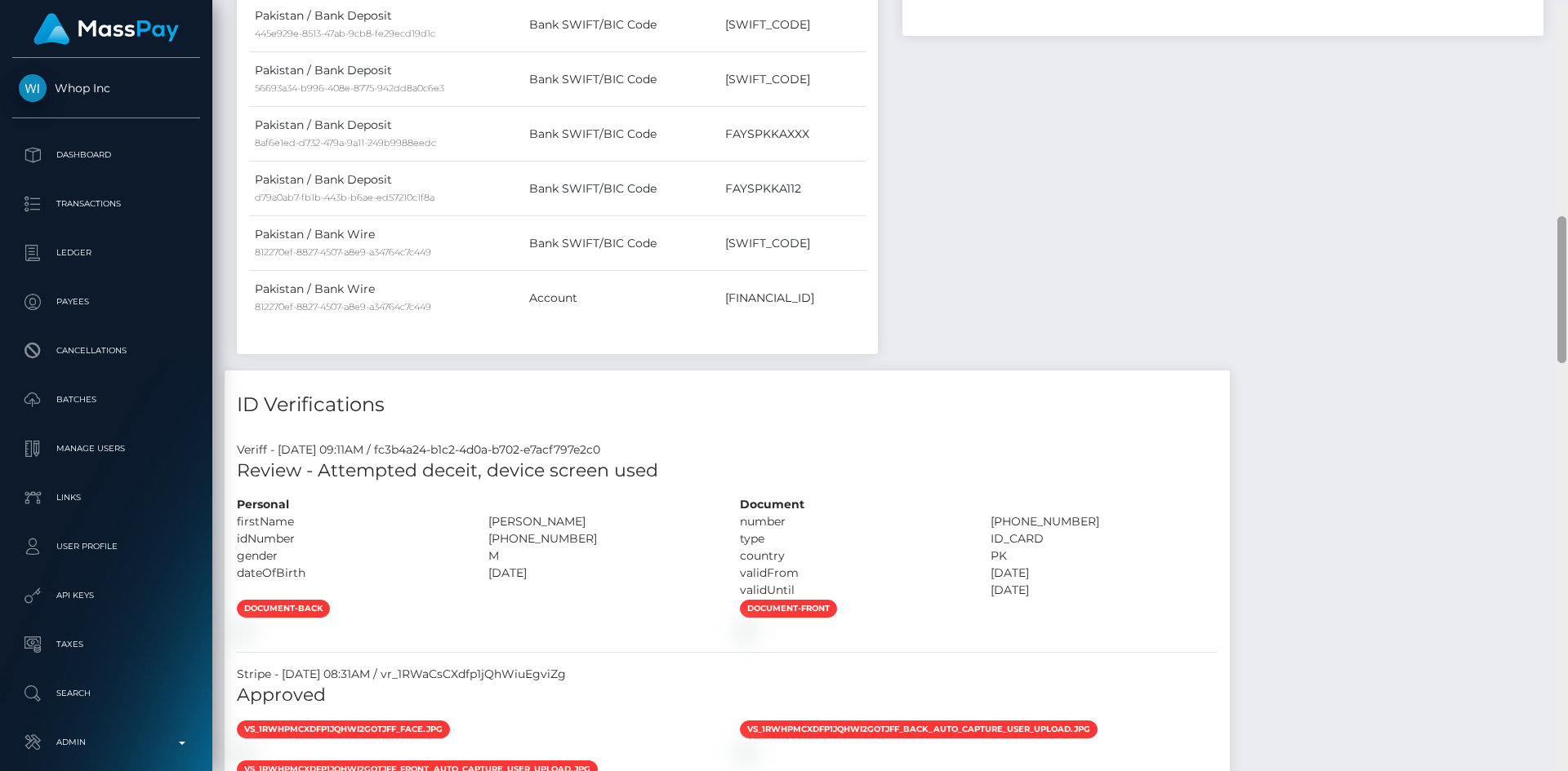
drag, startPoint x: 1560, startPoint y: 385, endPoint x: 1556, endPoint y: 256, distance: 129.1
click at [1555, 256] on div at bounding box center [1562, 390] width 12 height 771
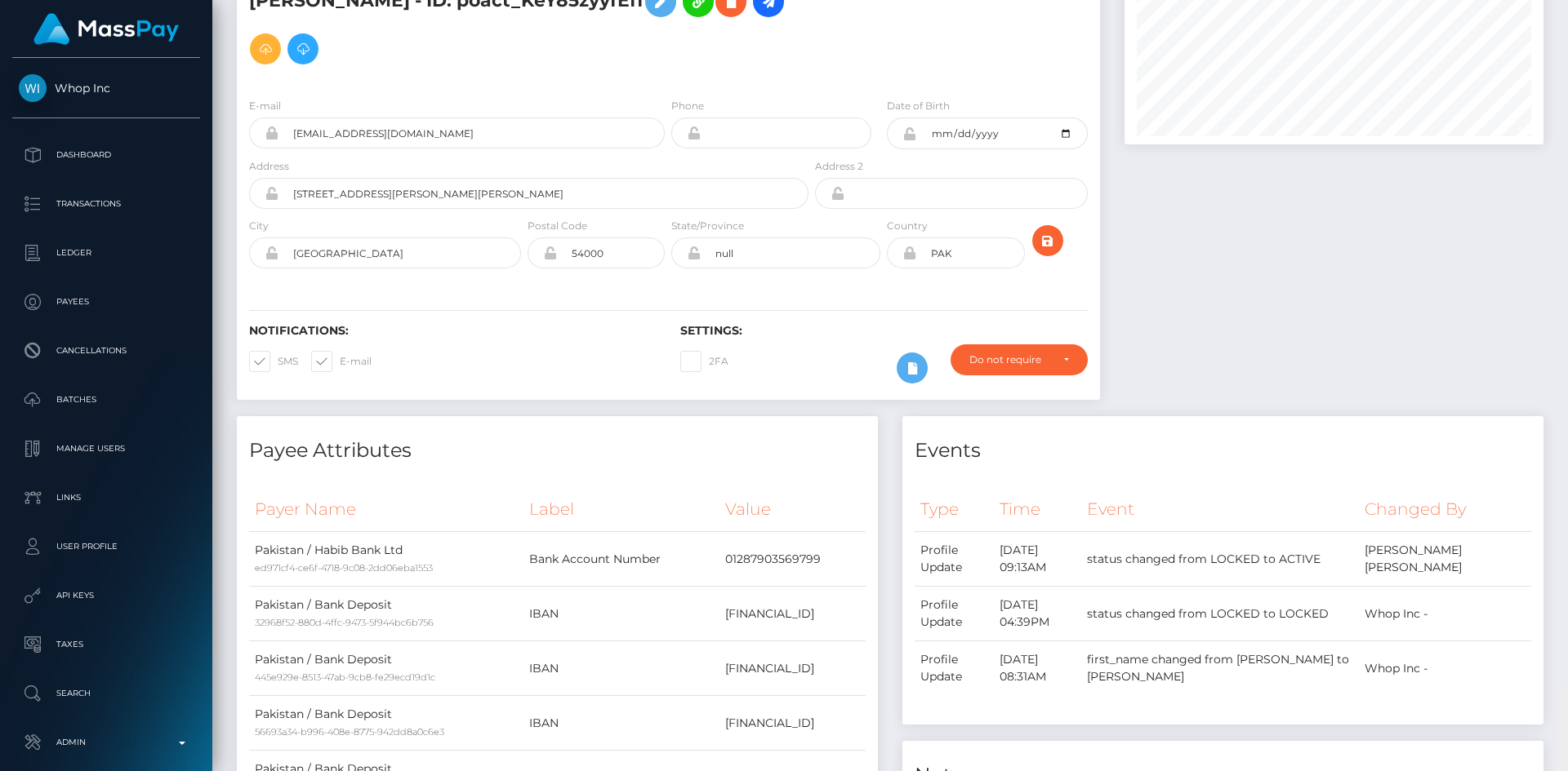
scroll to position [0, 0]
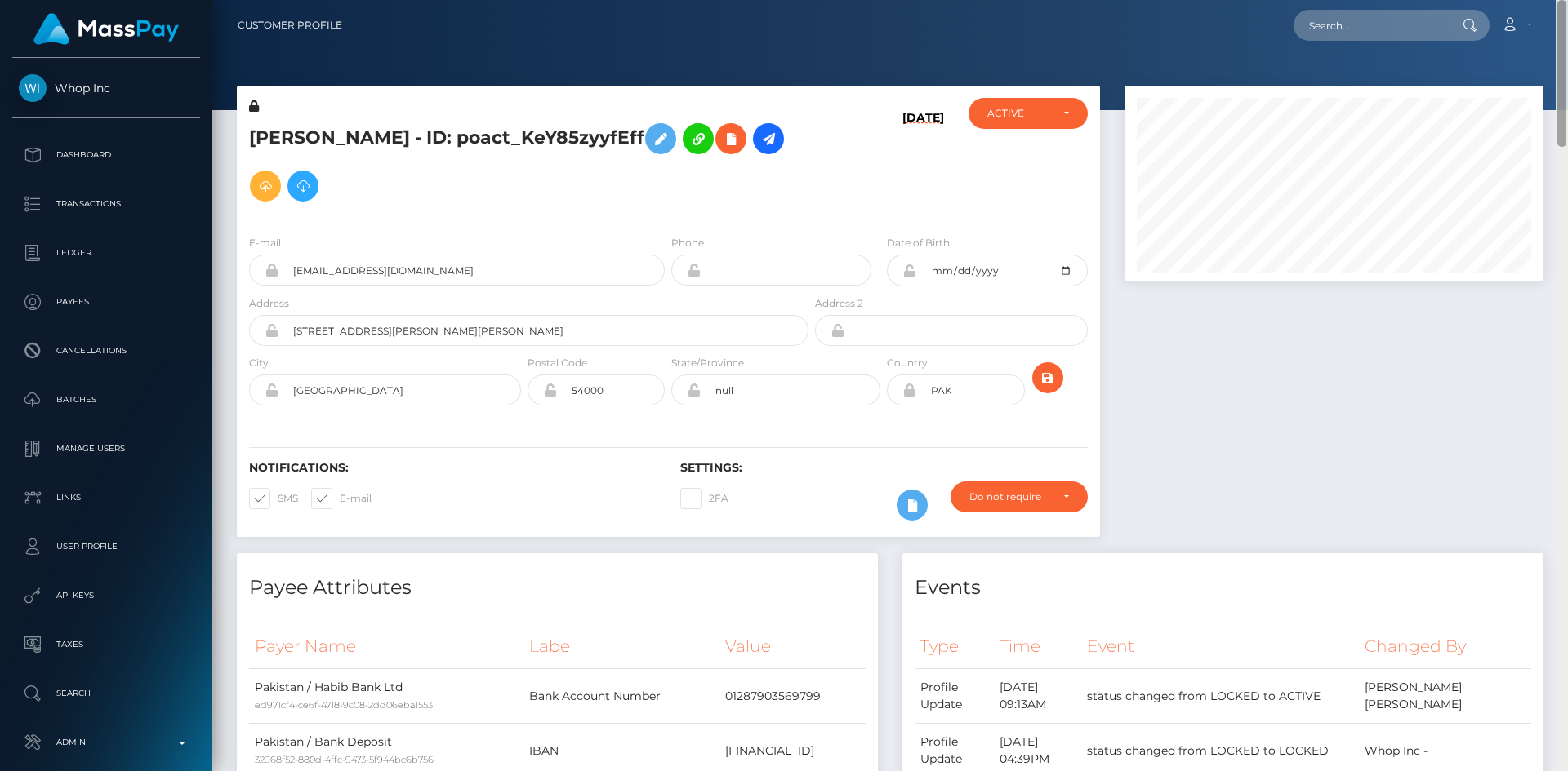
drag, startPoint x: 1559, startPoint y: 315, endPoint x: 1389, endPoint y: 81, distance: 289.2
click at [1555, 49] on div "Customer Profile Loading... Loading..." at bounding box center [890, 386] width 1356 height 771
drag, startPoint x: 465, startPoint y: 129, endPoint x: 252, endPoint y: 145, distance: 213.6
click at [252, 145] on h5 "[PERSON_NAME] - ID: poact_KeY85zyyfEff" at bounding box center [524, 162] width 550 height 94
copy h5 "[PERSON_NAME]"
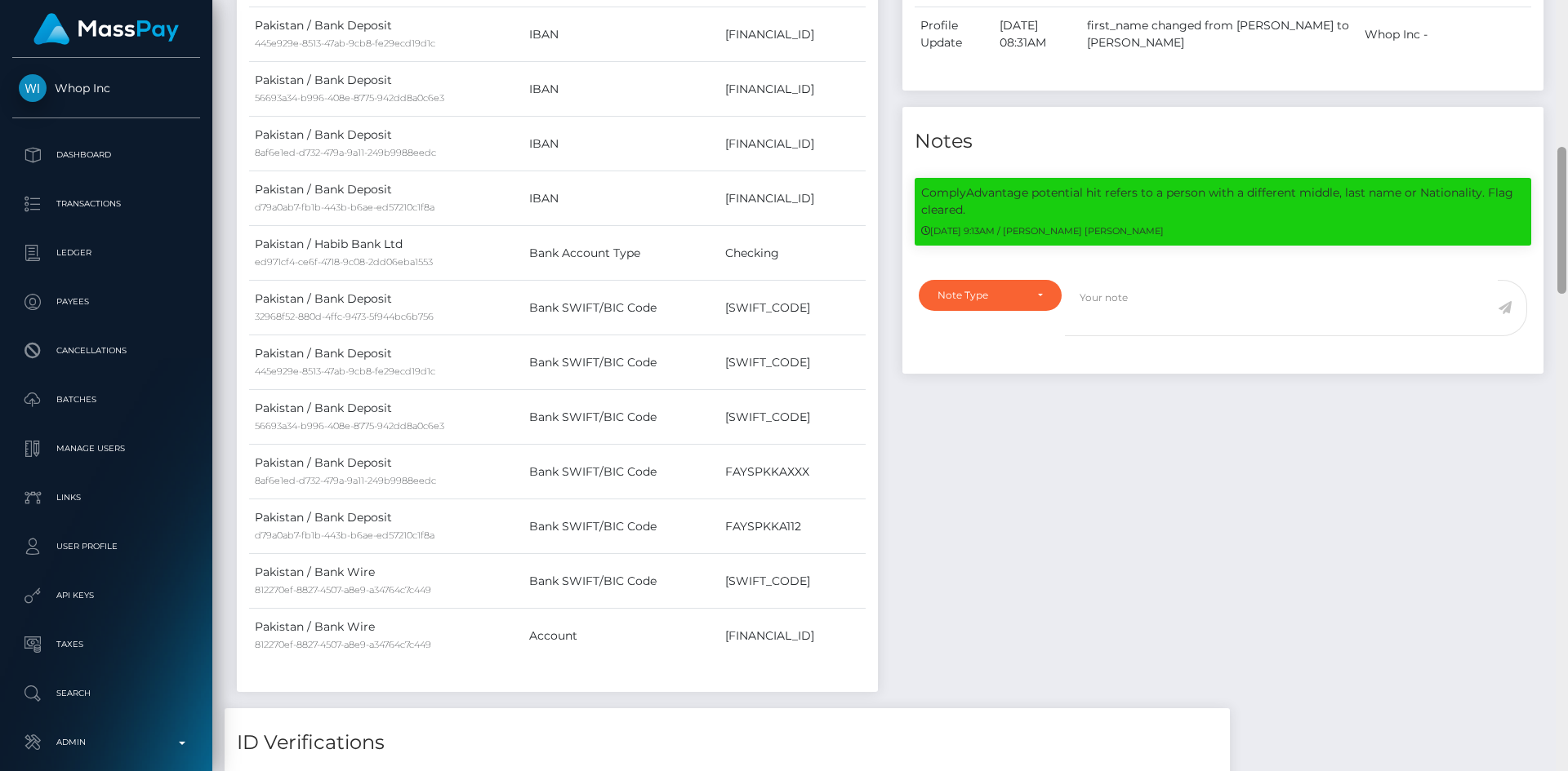
drag, startPoint x: 1566, startPoint y: 92, endPoint x: 1561, endPoint y: 159, distance: 67.2
click at [1555, 159] on div at bounding box center [1562, 386] width 12 height 771
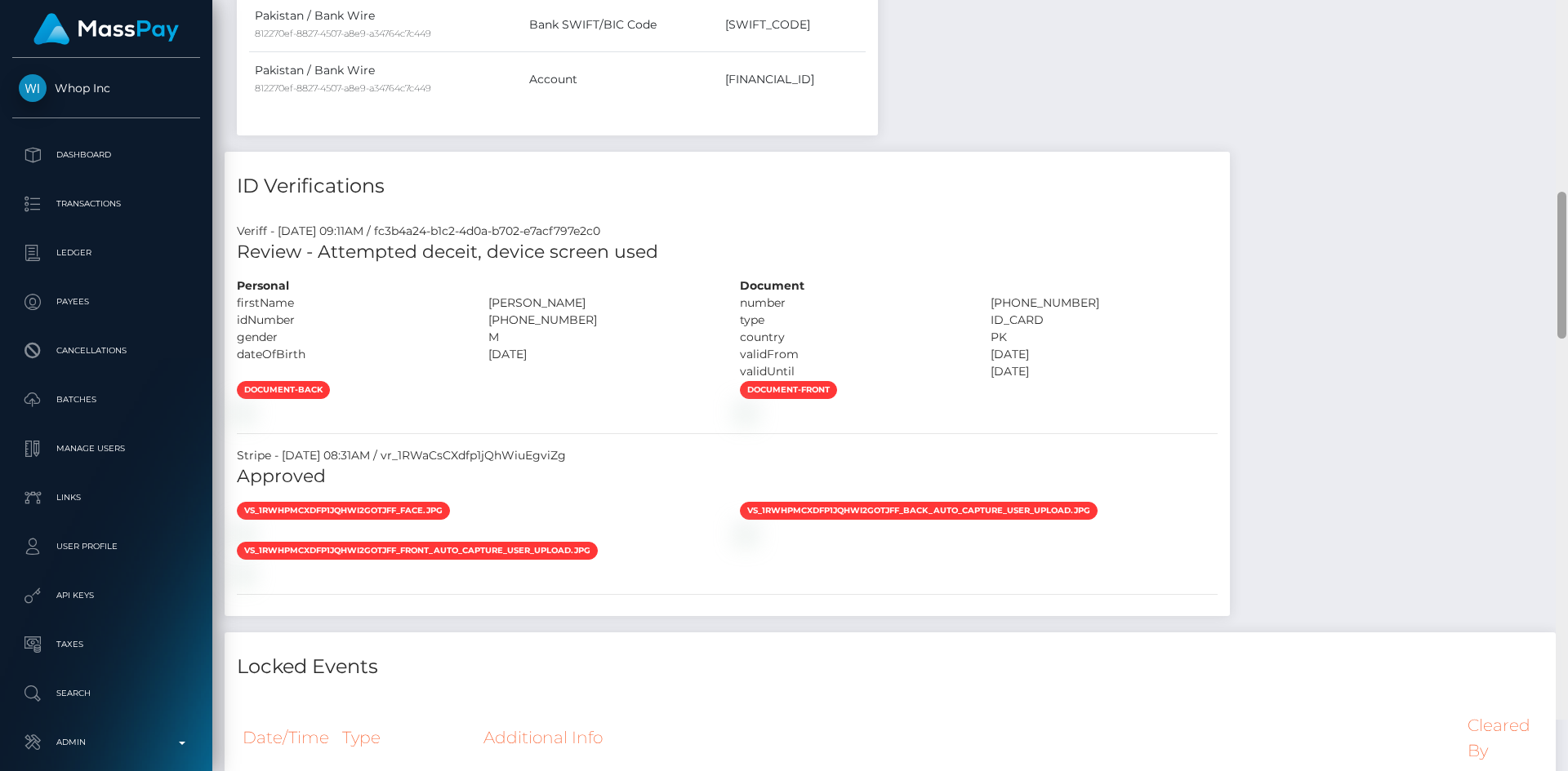
scroll to position [1358, 0]
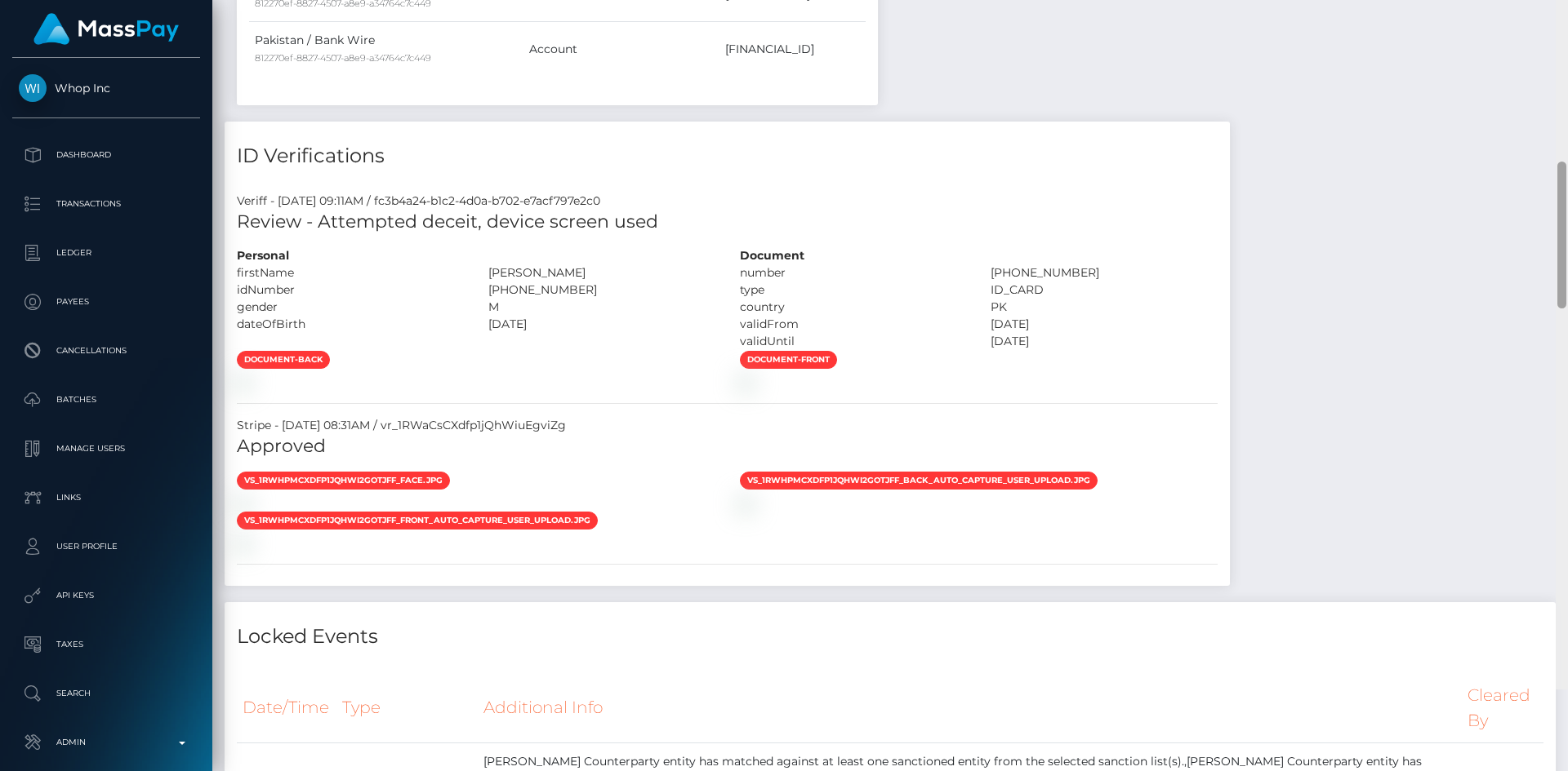
drag, startPoint x: 1561, startPoint y: 162, endPoint x: 1551, endPoint y: 275, distance: 113.4
click at [1551, 275] on div "Customer Profile Loading... Loading..." at bounding box center [890, 386] width 1356 height 771
click at [753, 388] on img at bounding box center [746, 381] width 13 height 13
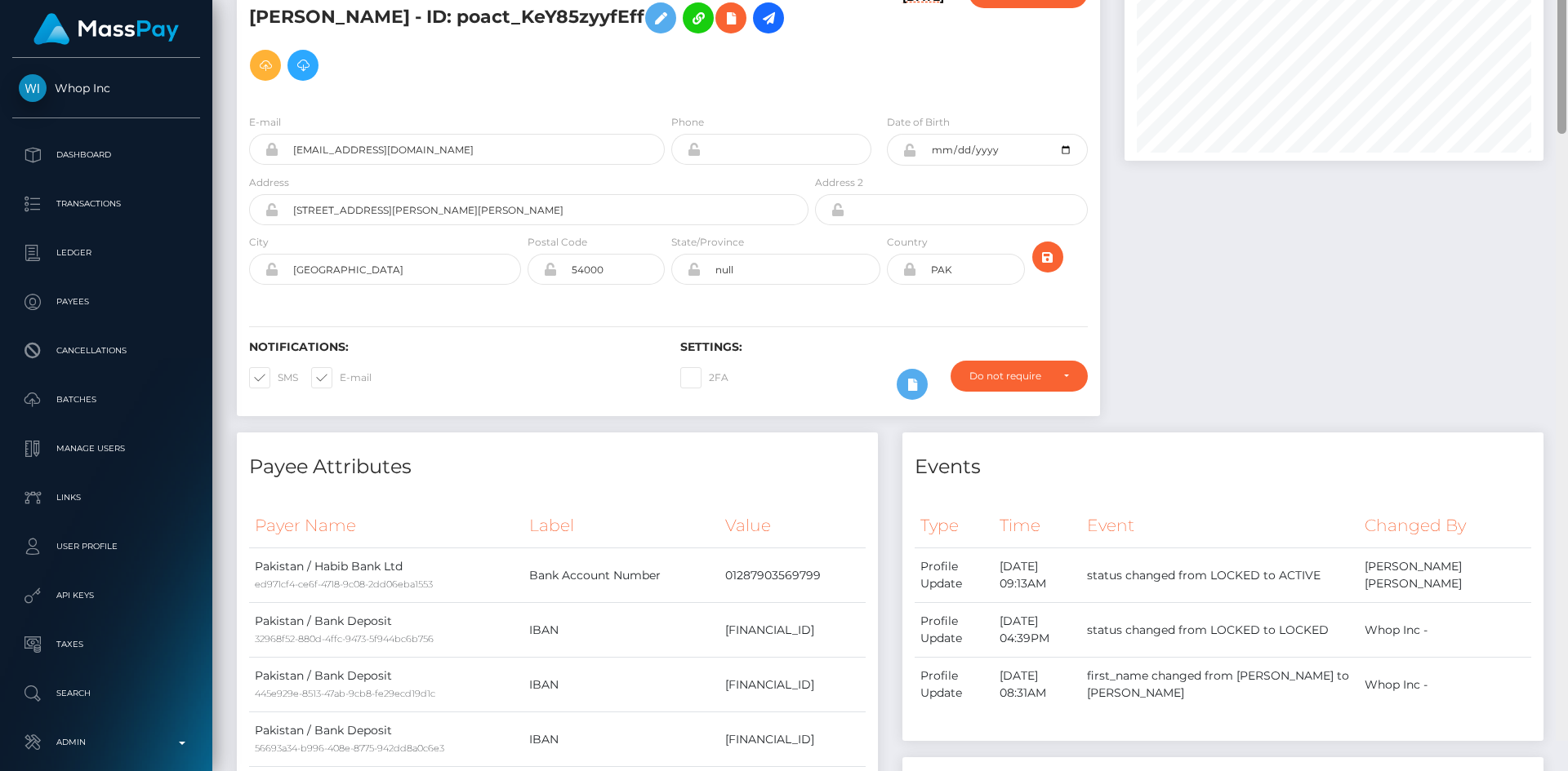
scroll to position [0, 0]
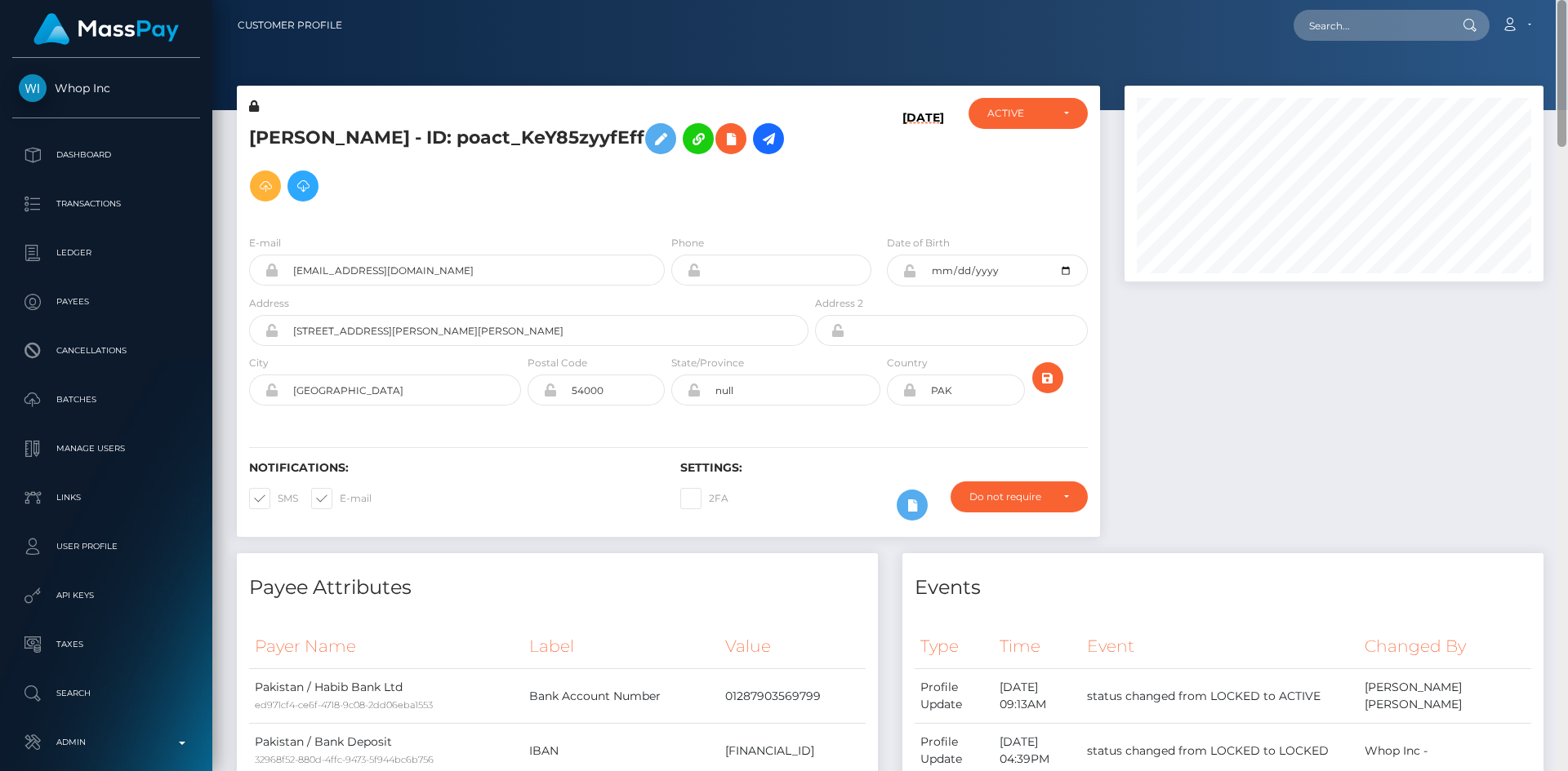
drag, startPoint x: 1563, startPoint y: 383, endPoint x: 1557, endPoint y: 95, distance: 288.1
click at [1555, 95] on div at bounding box center [1562, 386] width 12 height 771
click at [1351, 25] on input "text" at bounding box center [1370, 25] width 153 height 31
paste input "aleksandra.swiatoniowska@gmail.com"
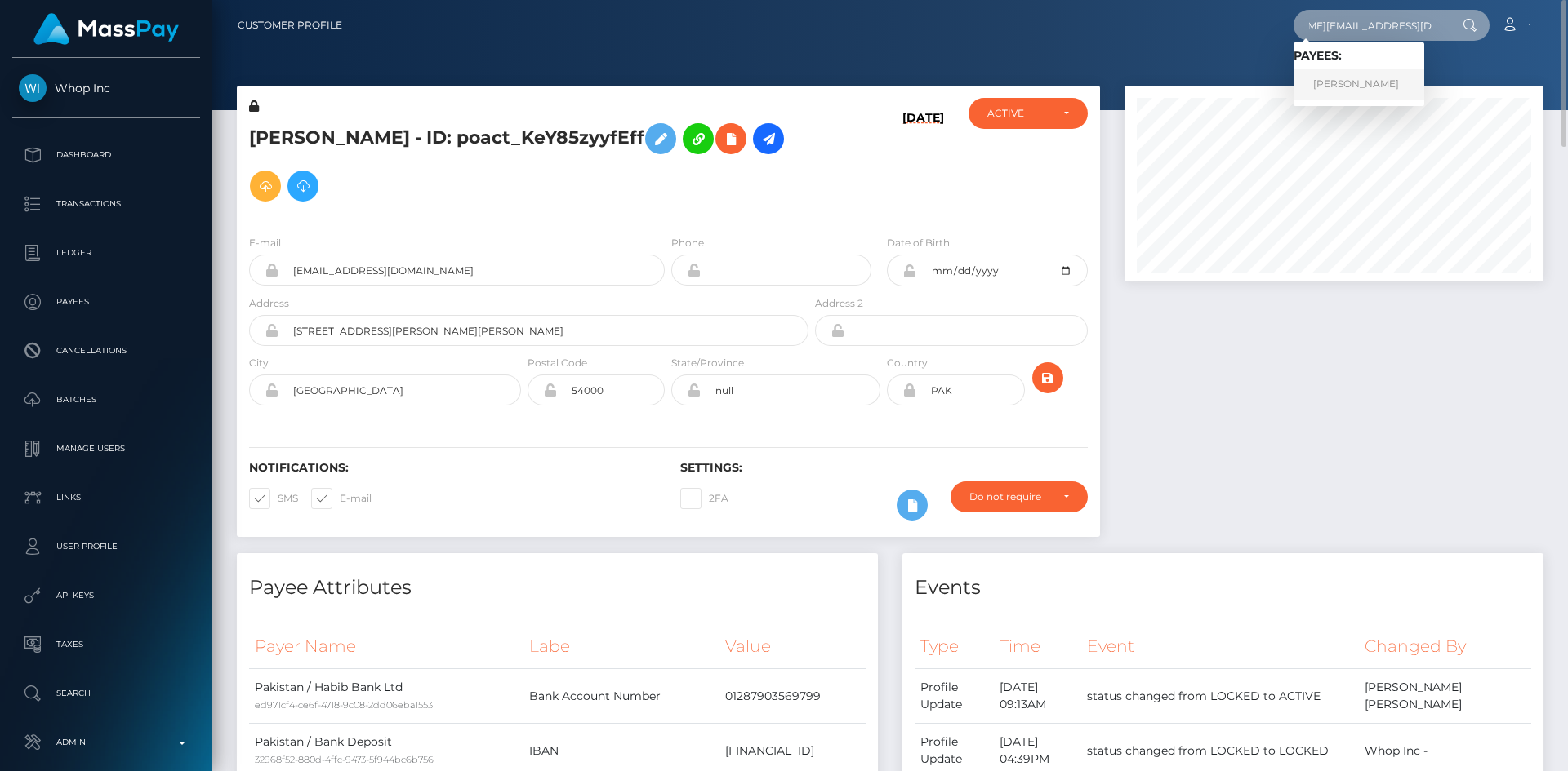
type input "aleksandra.swiatoniowska@gmail.com"
click at [1381, 77] on link "Aleksandra Świątoniowska" at bounding box center [1358, 84] width 131 height 30
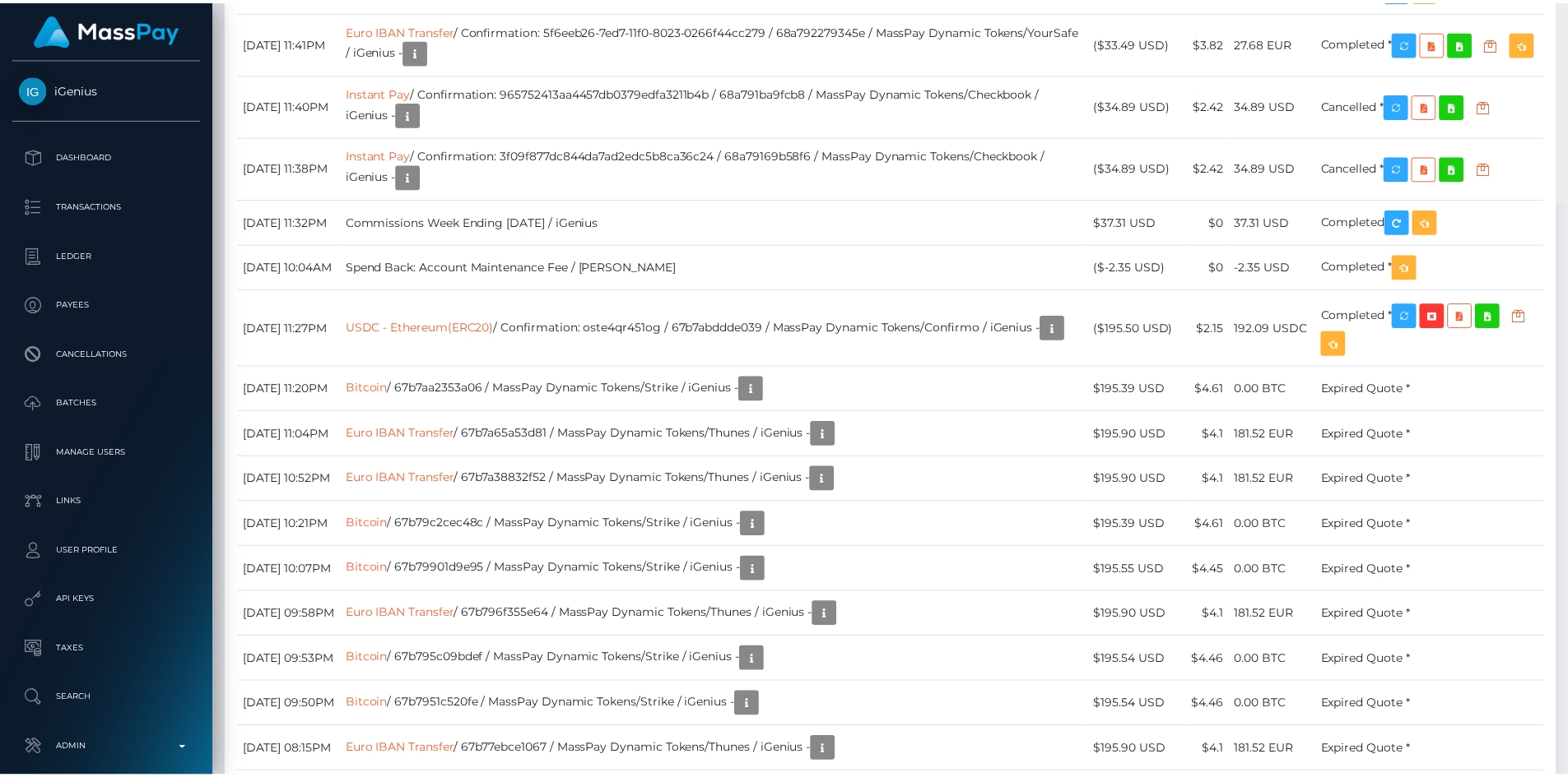
scroll to position [6792, 0]
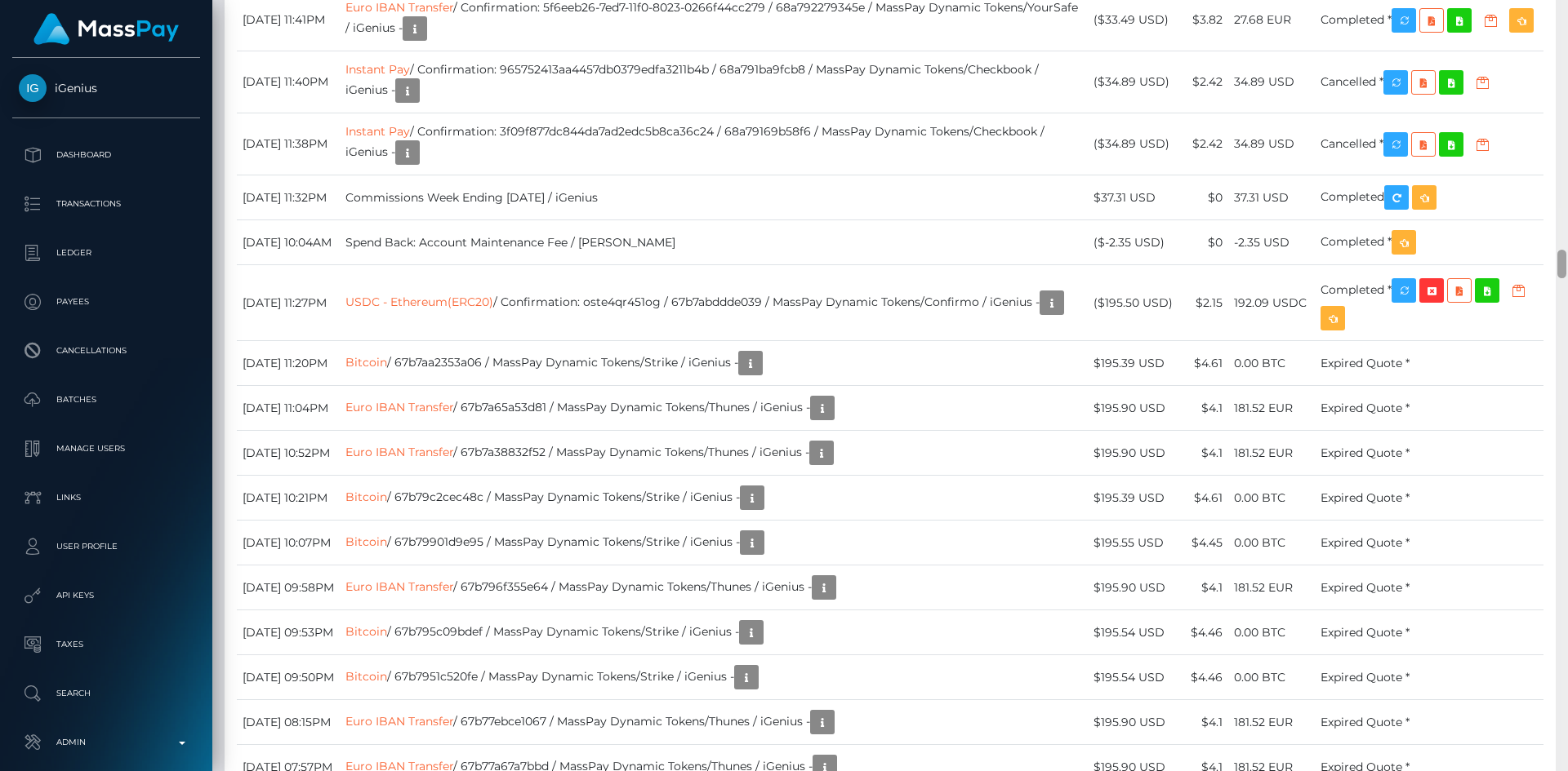
drag, startPoint x: 1565, startPoint y: 22, endPoint x: 1532, endPoint y: 266, distance: 246.2
click at [1532, 266] on div "Customer Profile Loading... Loading..." at bounding box center [890, 386] width 1356 height 771
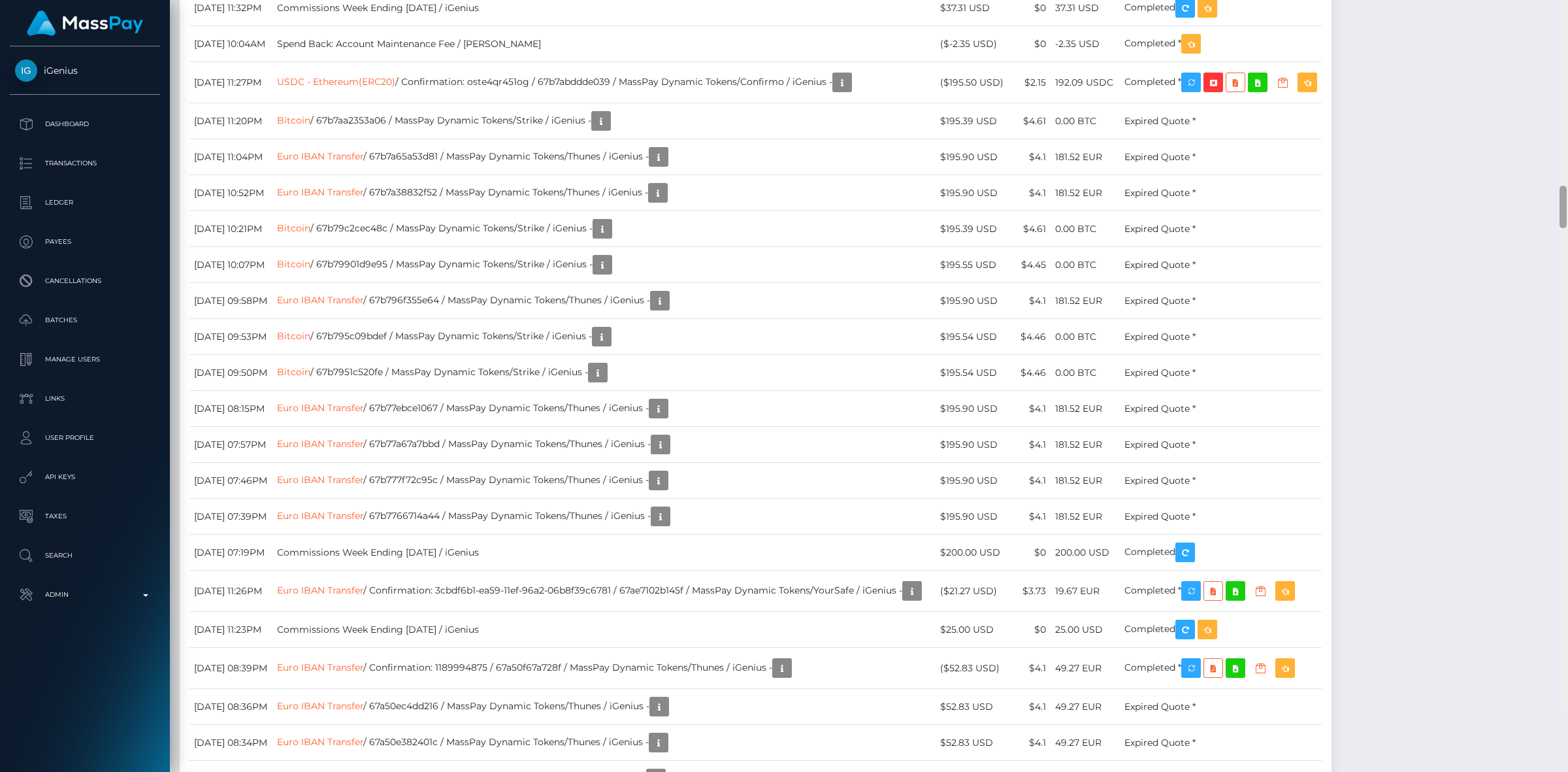
scroll to position [4406, 0]
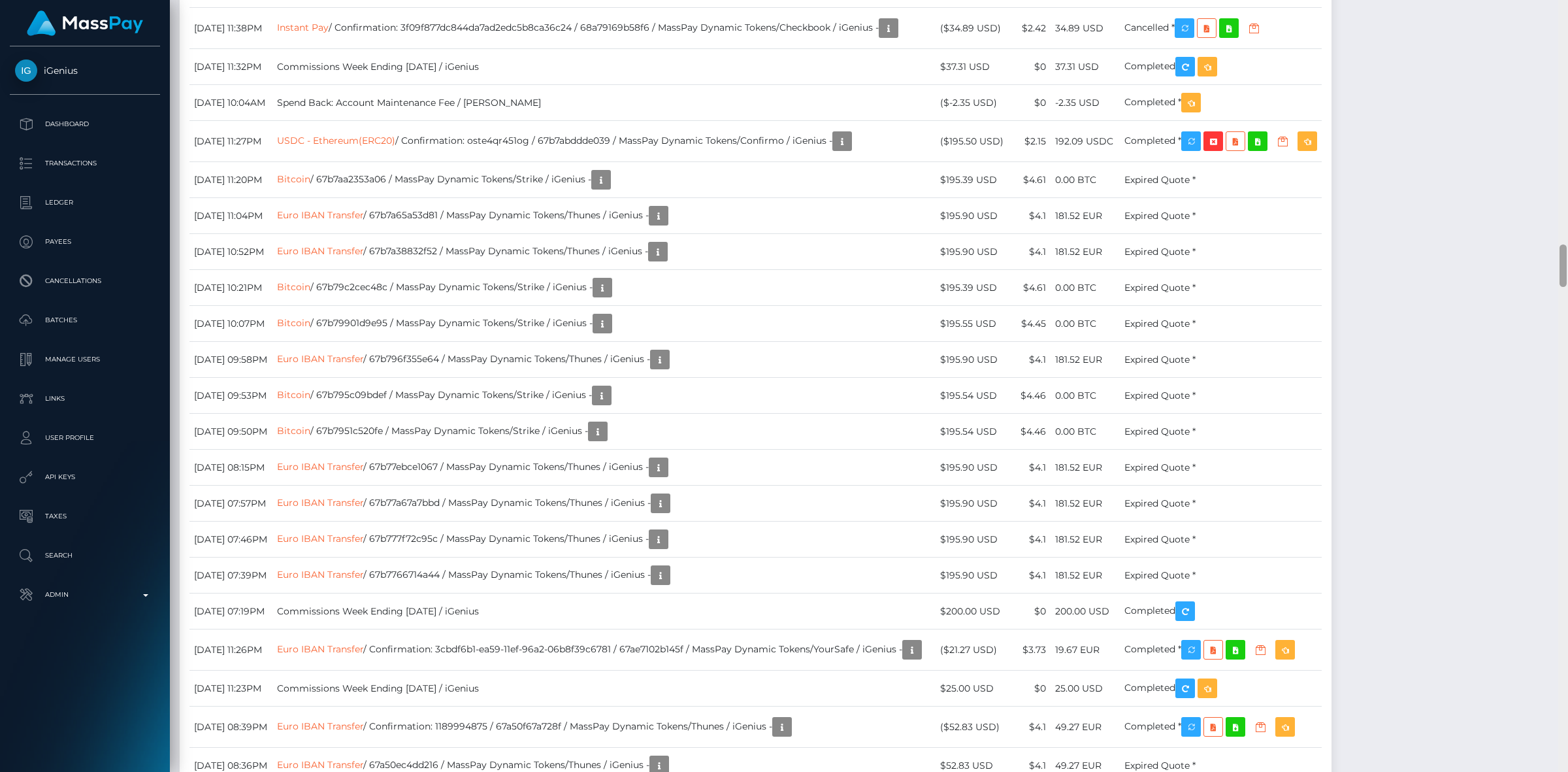
drag, startPoint x: 1559, startPoint y: 331, endPoint x: 1564, endPoint y: 268, distance: 63.2
click at [1254, 268] on div at bounding box center [1563, 265] width 7 height 42
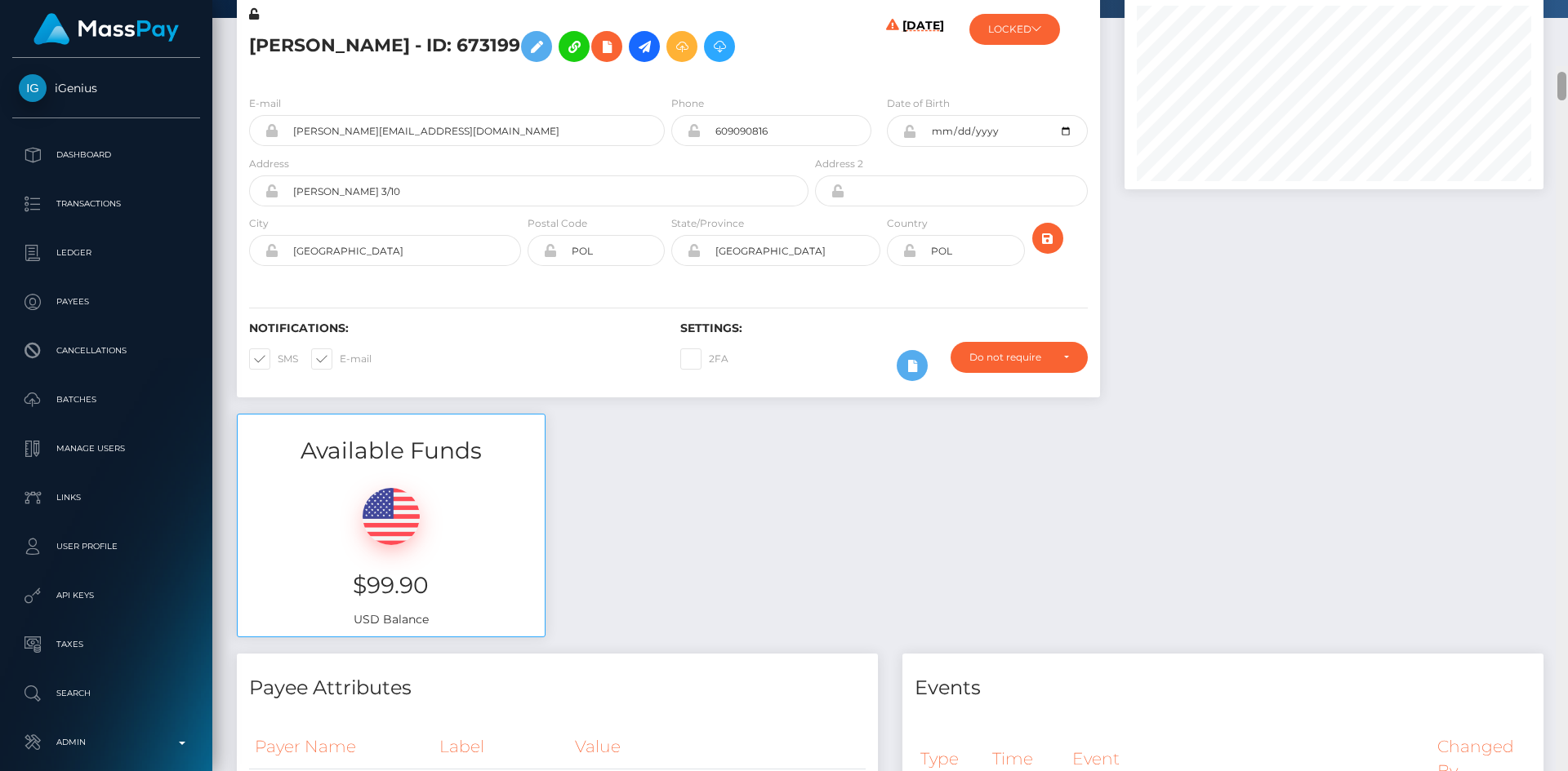
scroll to position [0, 0]
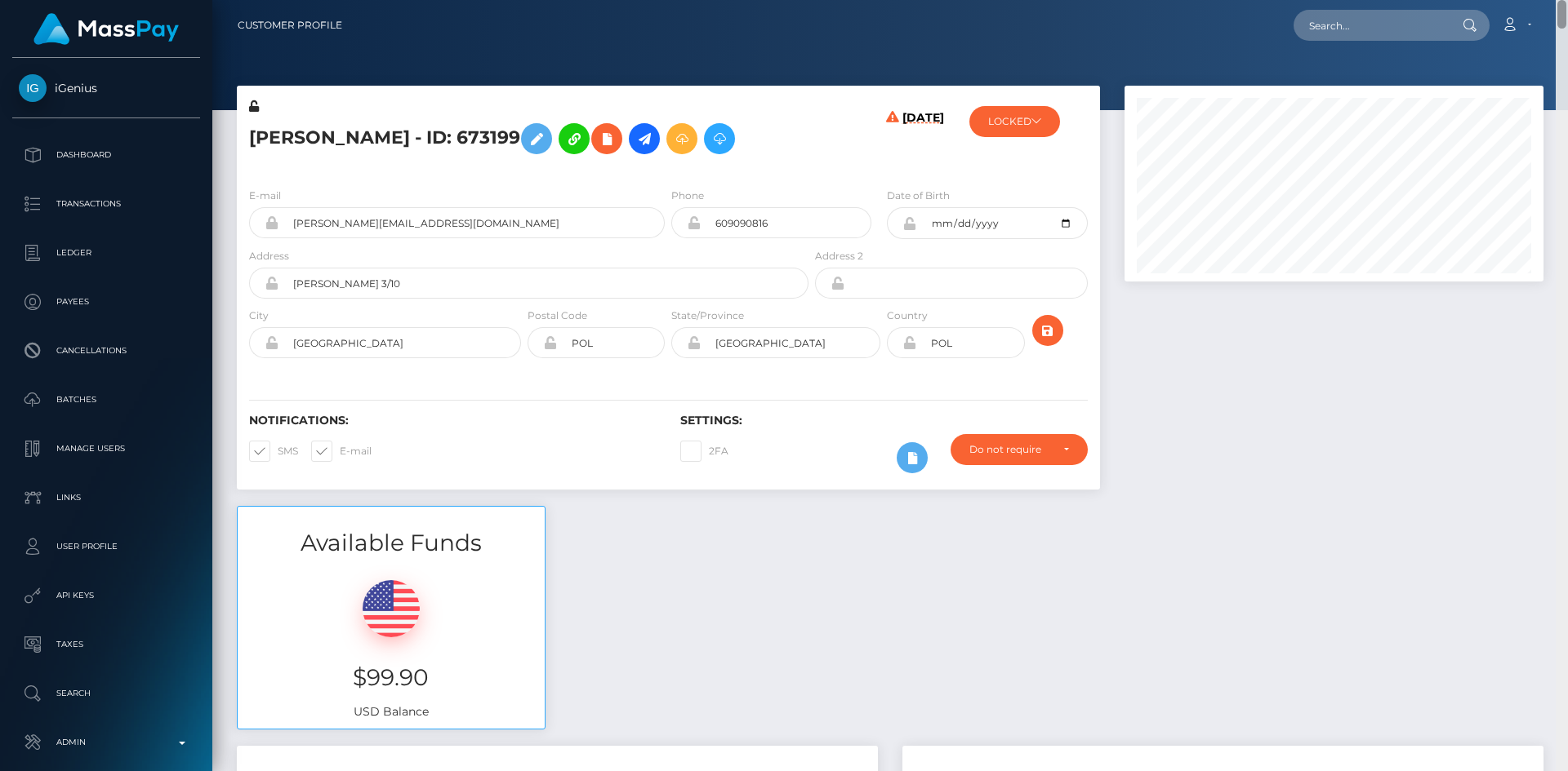
drag, startPoint x: 1561, startPoint y: 218, endPoint x: 1500, endPoint y: 97, distance: 135.5
click at [1566, 2] on div "Customer Profile Loading... Loading..." at bounding box center [890, 386] width 1356 height 771
drag, startPoint x: 1350, startPoint y: 360, endPoint x: 1357, endPoint y: 286, distance: 74.3
click at [1350, 358] on div at bounding box center [1334, 295] width 444 height 420
click at [1371, 27] on input "text" at bounding box center [1370, 25] width 153 height 31
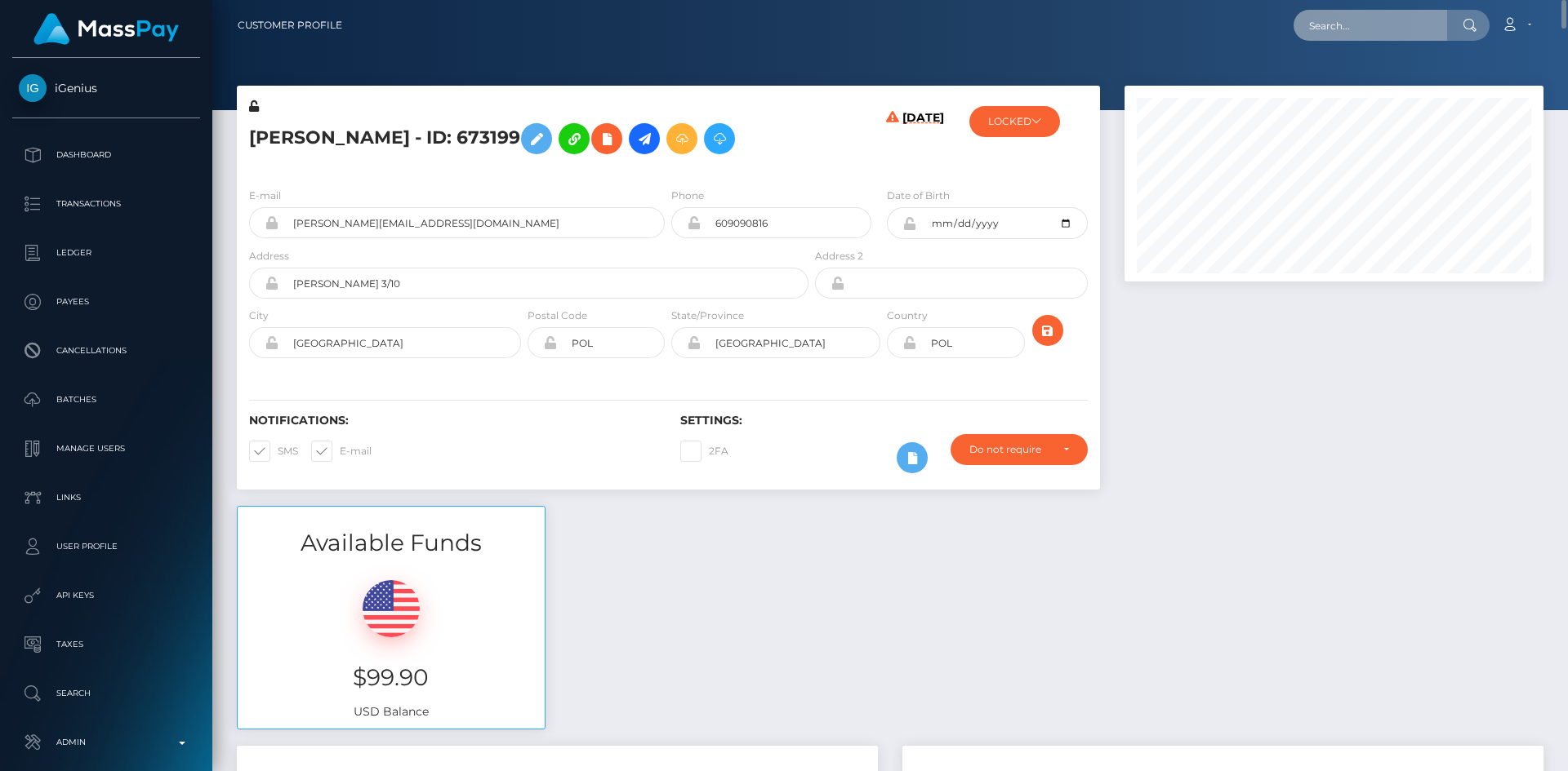
paste input "pout_NaGuuDnJFaZXX"
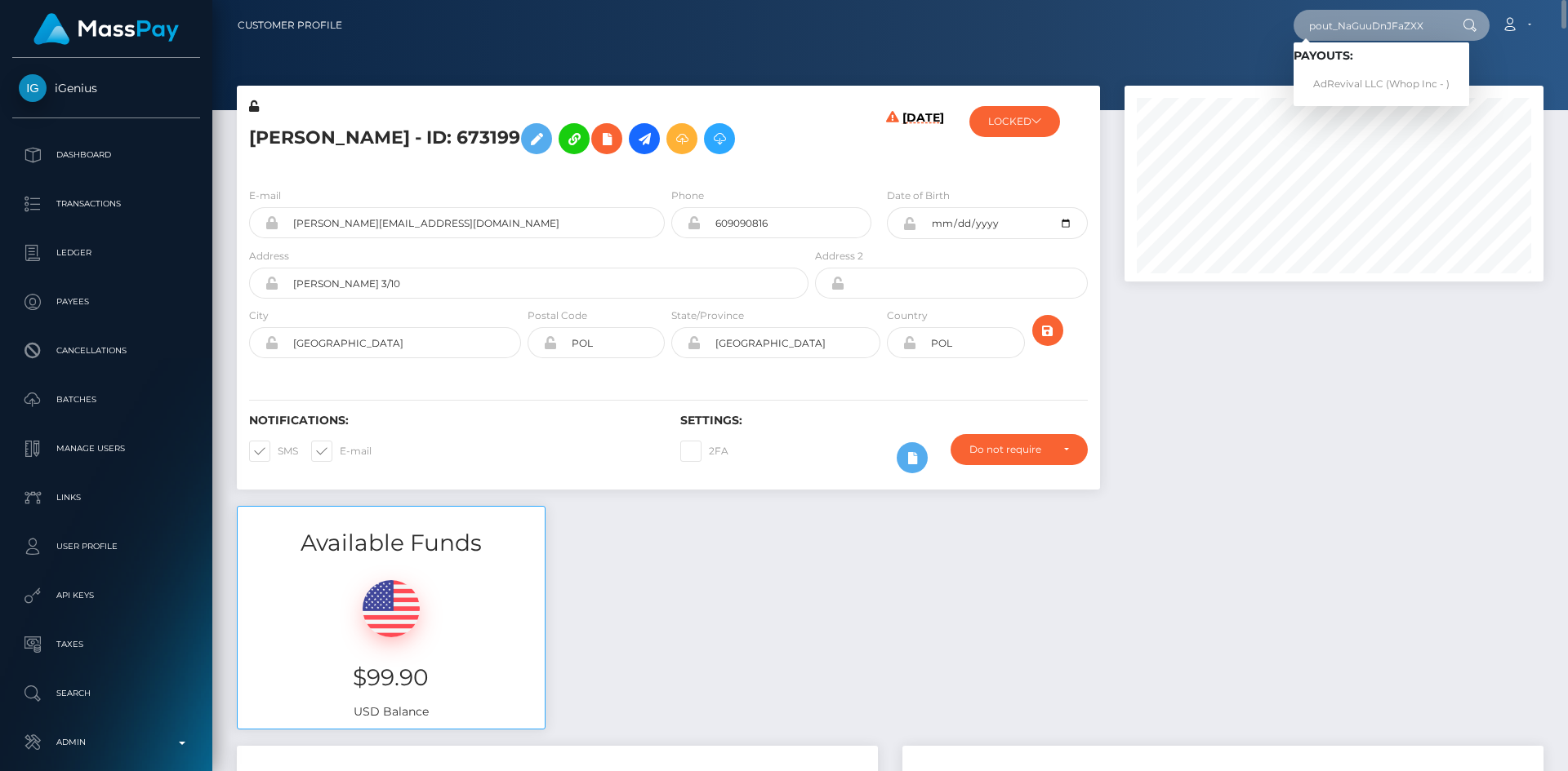
type input "pout_NaGuuDnJFaZXX"
drag, startPoint x: 1403, startPoint y: 359, endPoint x: 1422, endPoint y: 336, distance: 29.8
click at [1402, 360] on div at bounding box center [1334, 295] width 444 height 420
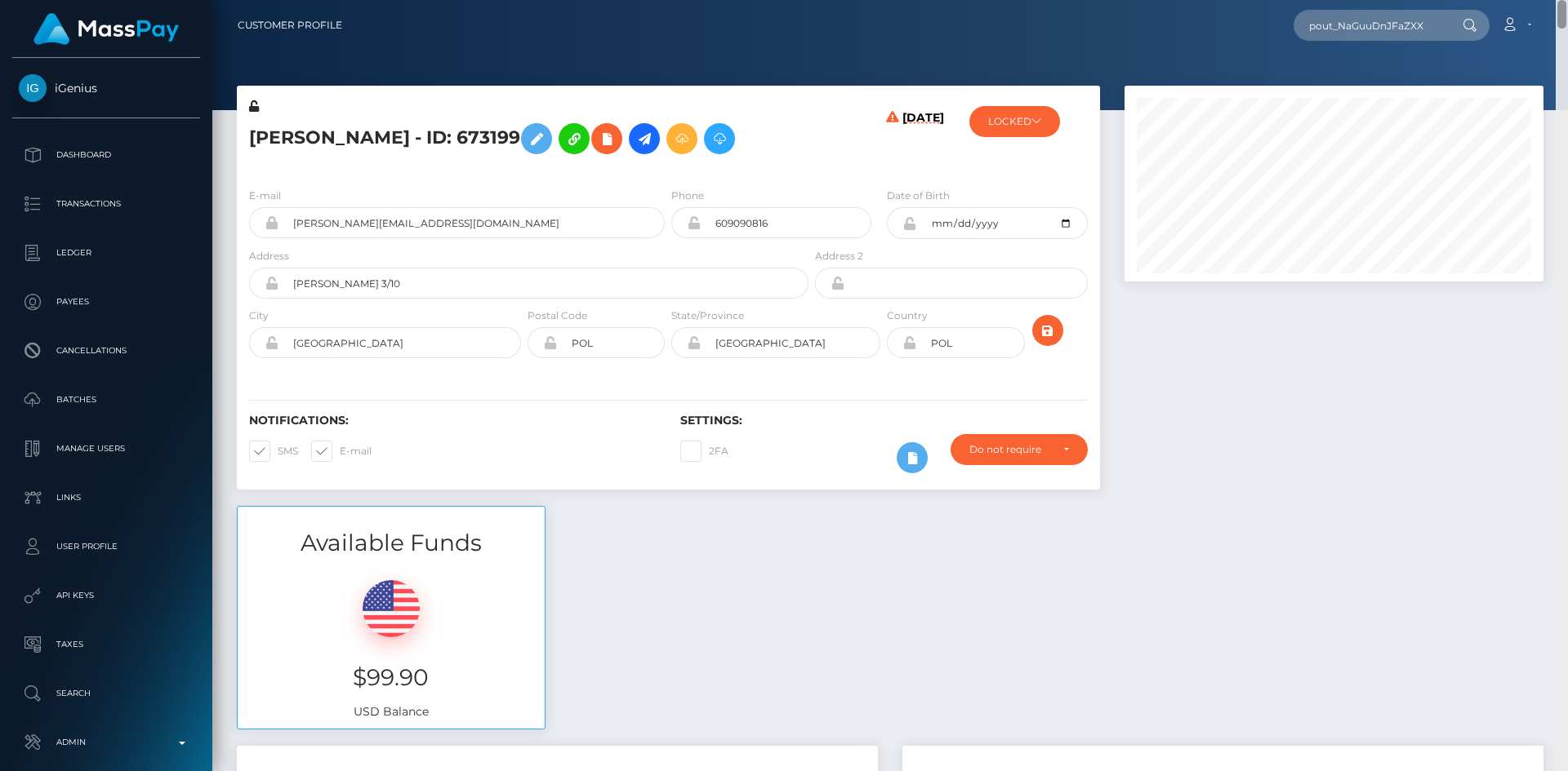
drag, startPoint x: 1563, startPoint y: 16, endPoint x: 1557, endPoint y: -15, distance: 31.6
click at [1557, 0] on html "iGenius Dashboard Transactions Ledger Payees Cancellations Links" at bounding box center [784, 386] width 1568 height 771
click at [1418, 22] on input "pout_NaGuuDnJFaZXX" at bounding box center [1370, 25] width 153 height 31
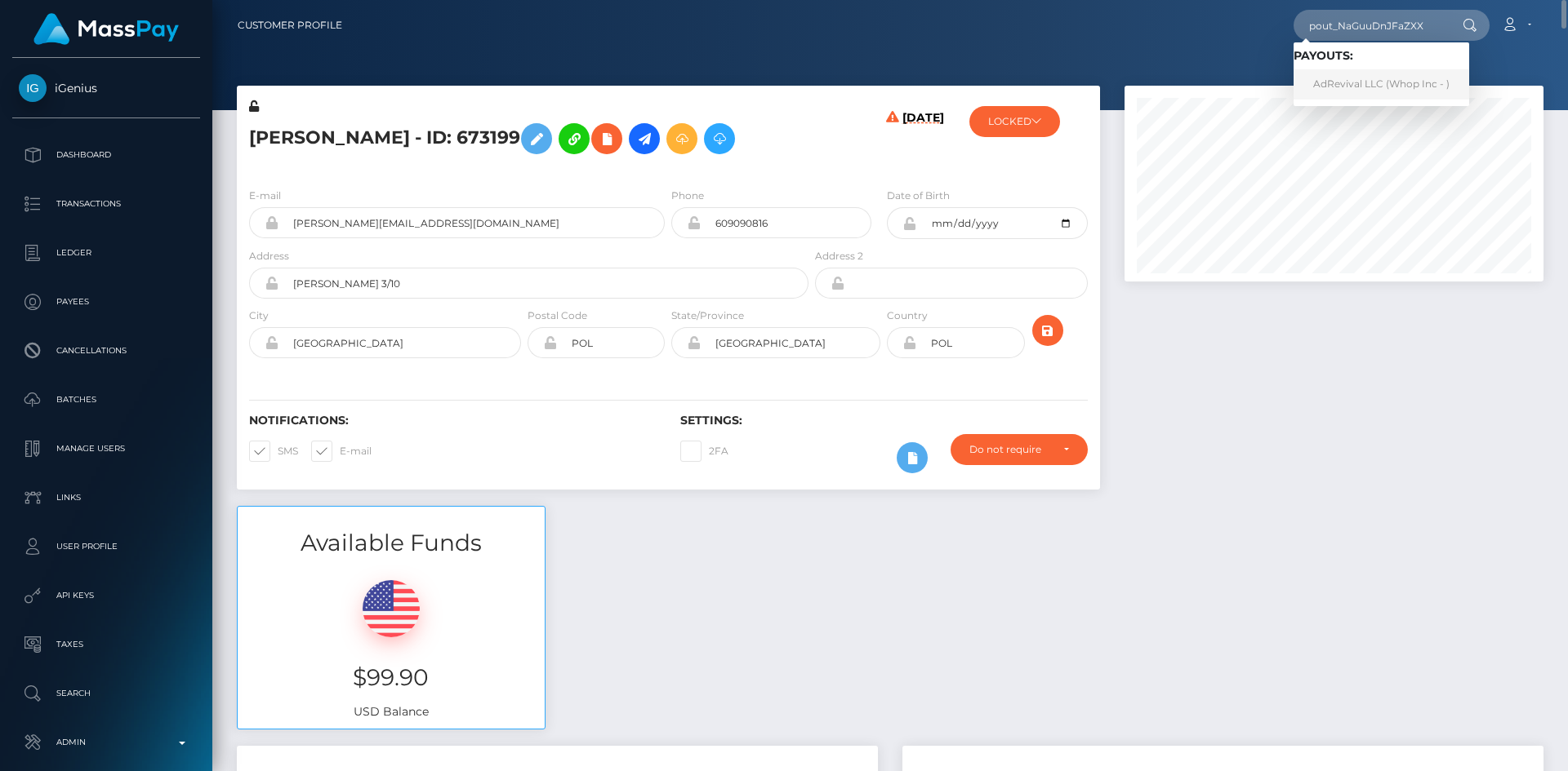
click at [1369, 84] on link "AdRevival LLC (Whop Inc - )" at bounding box center [1381, 84] width 176 height 30
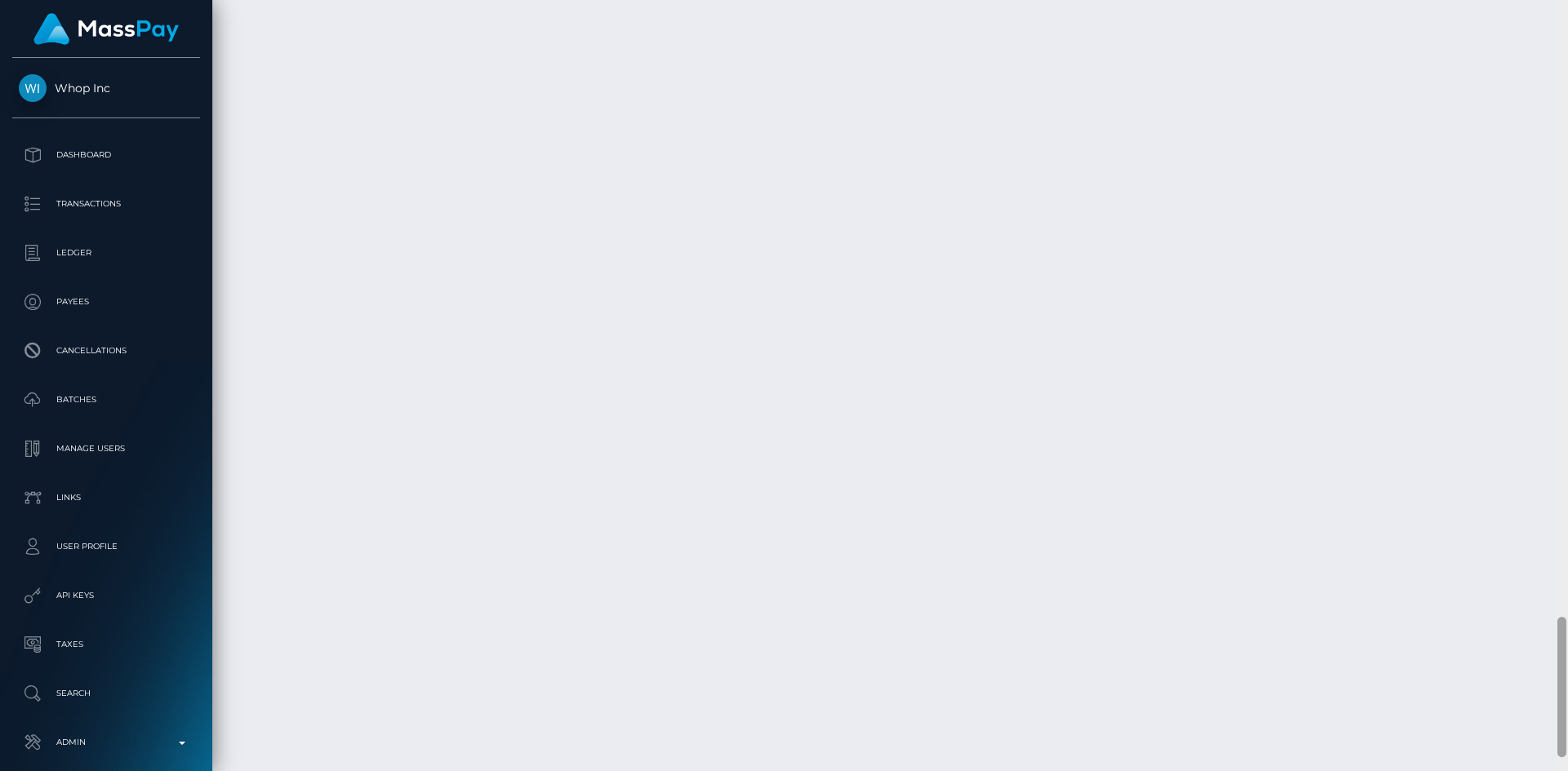
scroll to position [3451, 0]
click at [1565, 736] on div at bounding box center [1562, 701] width 9 height 140
copy td "f5c4205901d9470a8b57d8ca49e2e480"
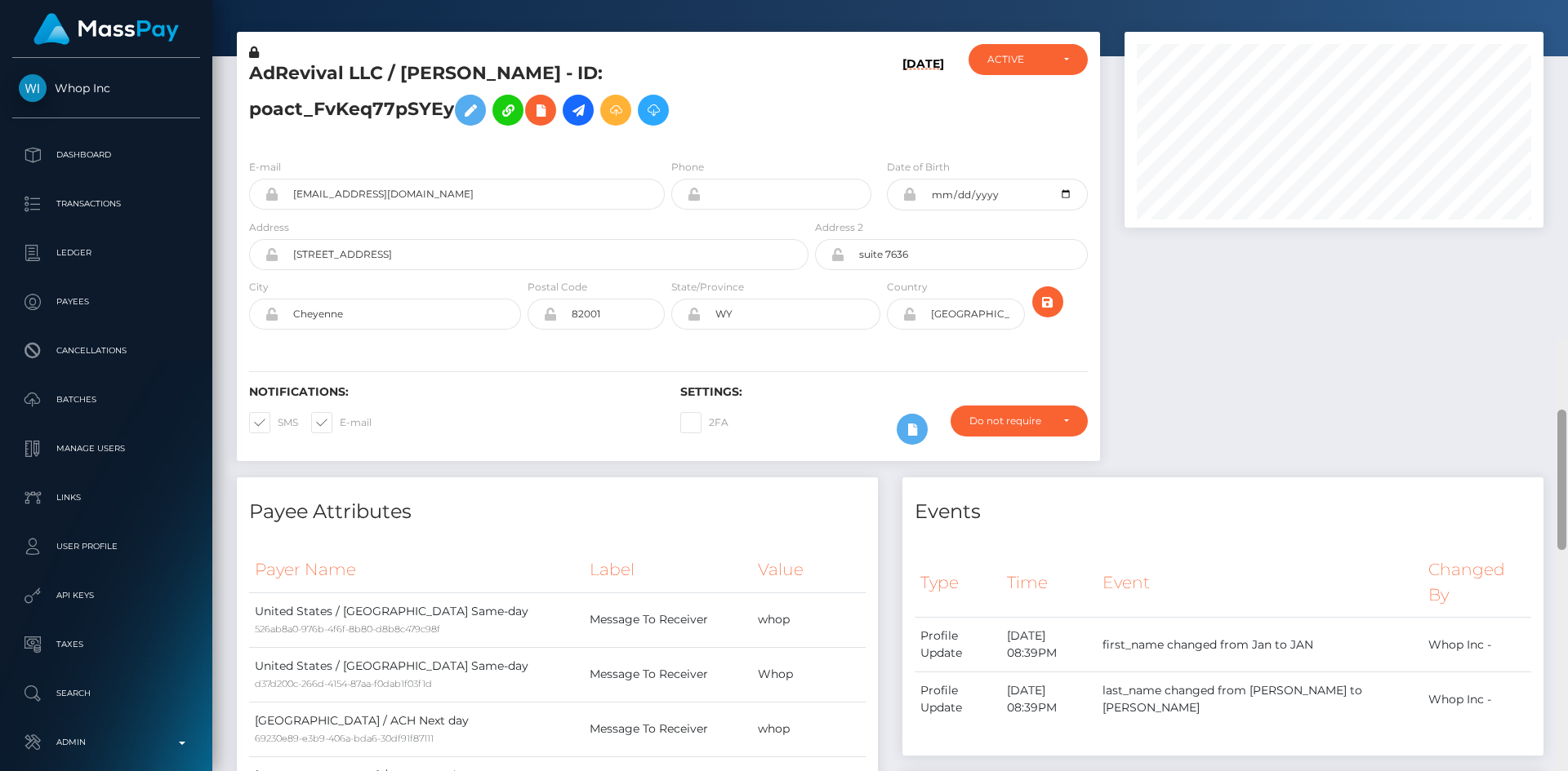
scroll to position [0, 0]
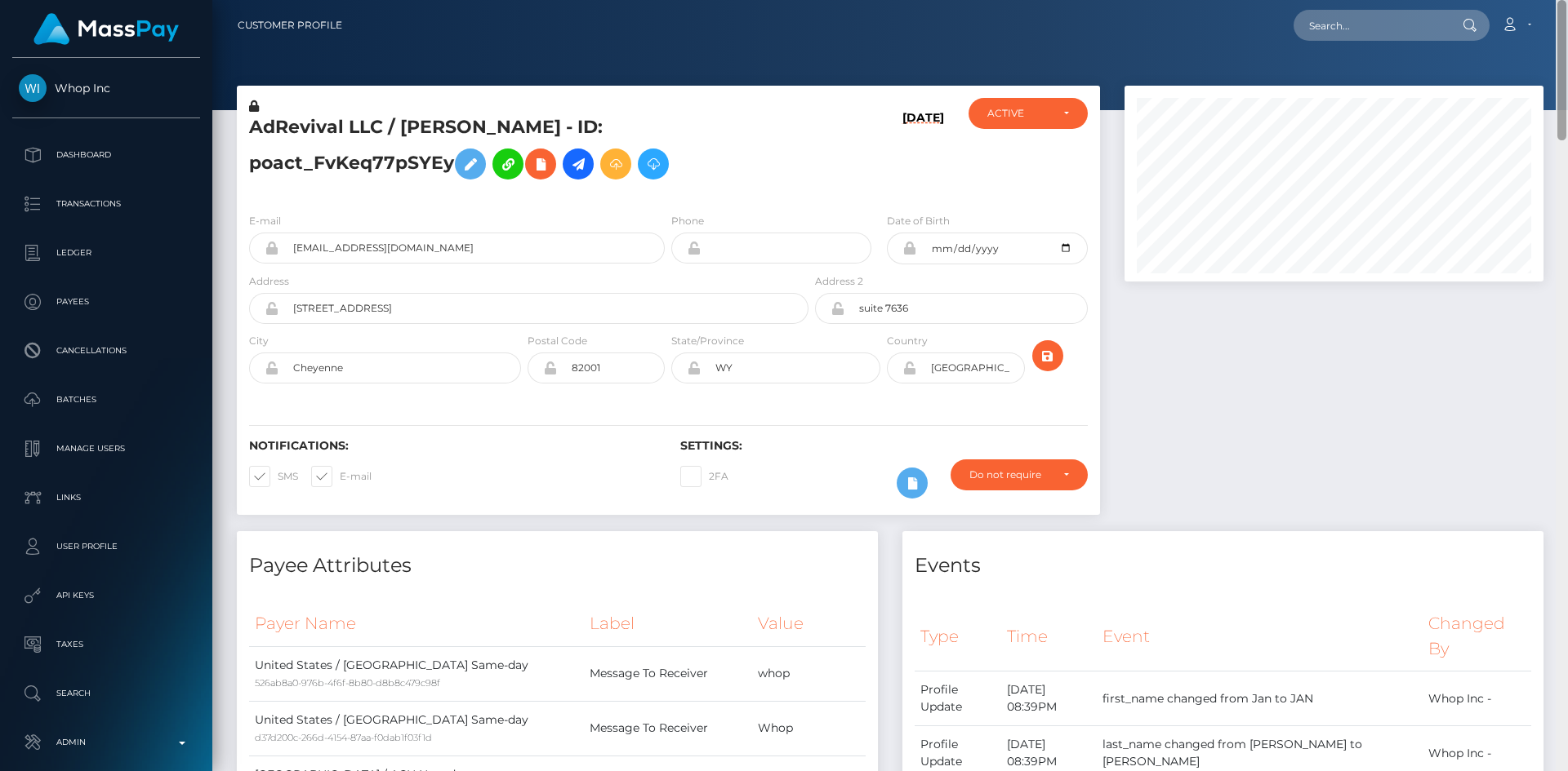
drag, startPoint x: 1561, startPoint y: 664, endPoint x: 1542, endPoint y: 13, distance: 651.3
click at [1542, 13] on div "Customer Profile Loading... Loading..." at bounding box center [890, 386] width 1356 height 771
click at [1393, 28] on input "text" at bounding box center [1370, 25] width 153 height 31
paste input "h.rah73@gmail.com"
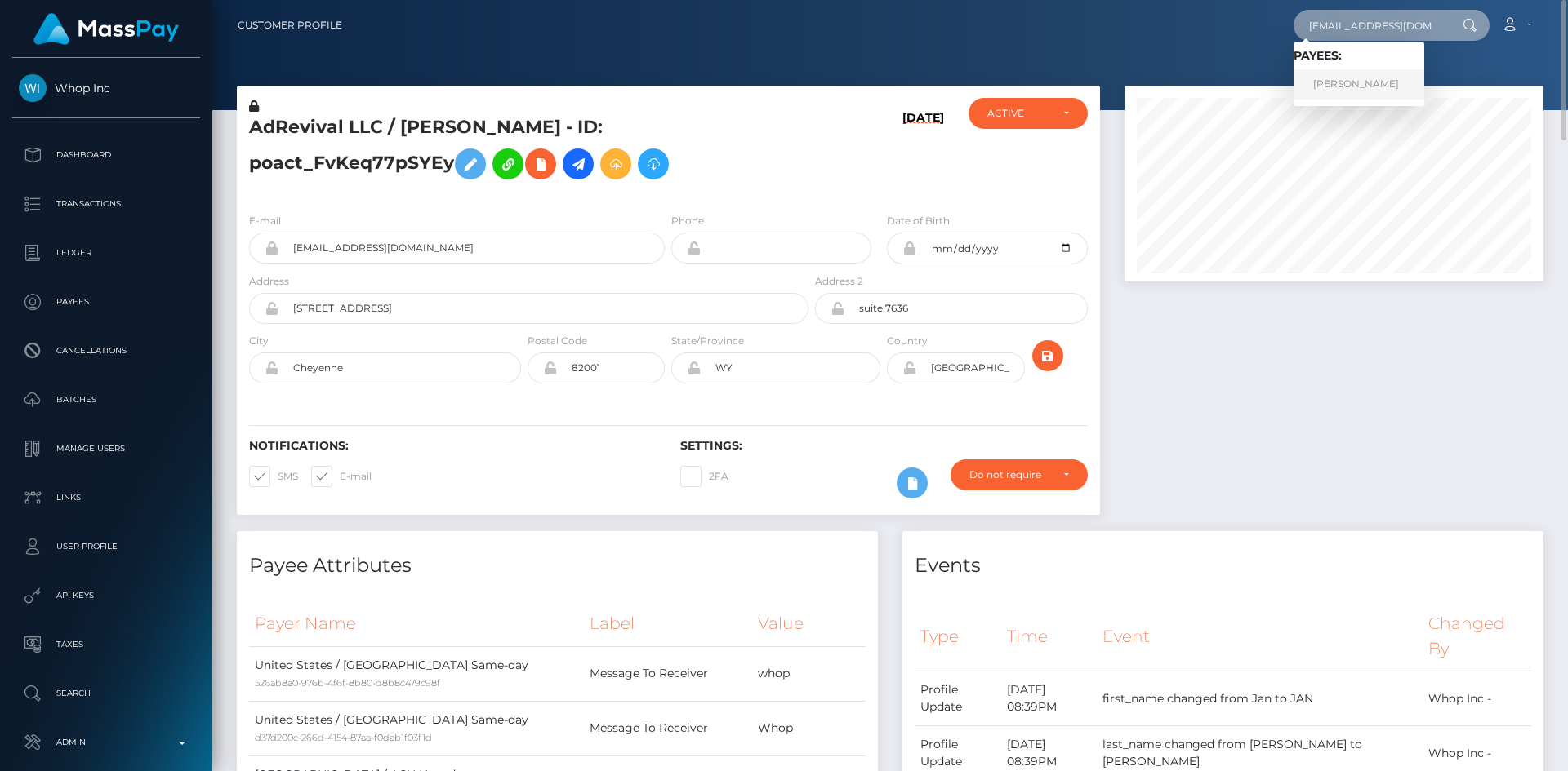
type input "h.rah73@gmail.com"
click at [1326, 82] on link "HUSAIN RAHMAN" at bounding box center [1358, 84] width 131 height 30
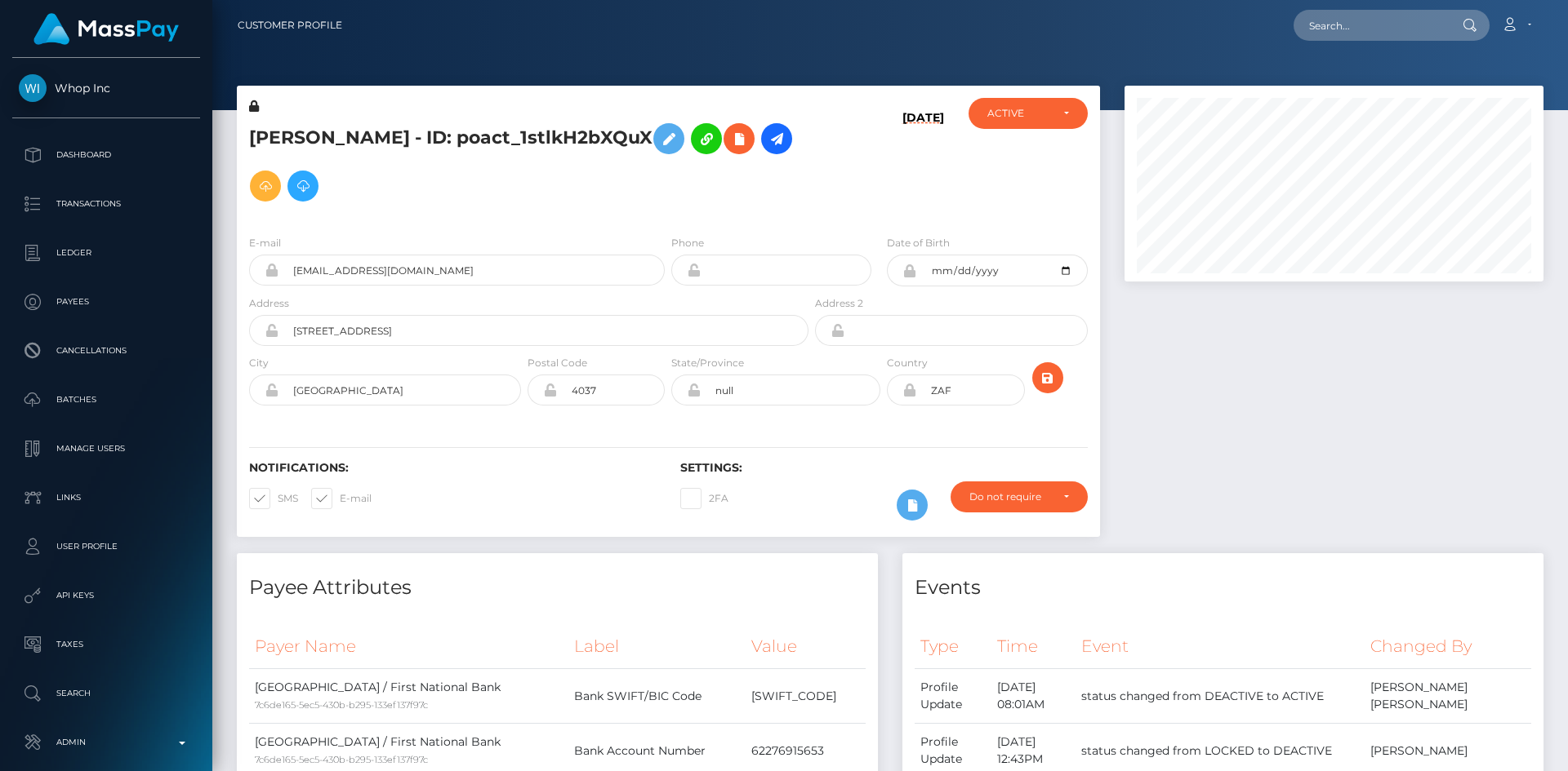
scroll to position [196, 420]
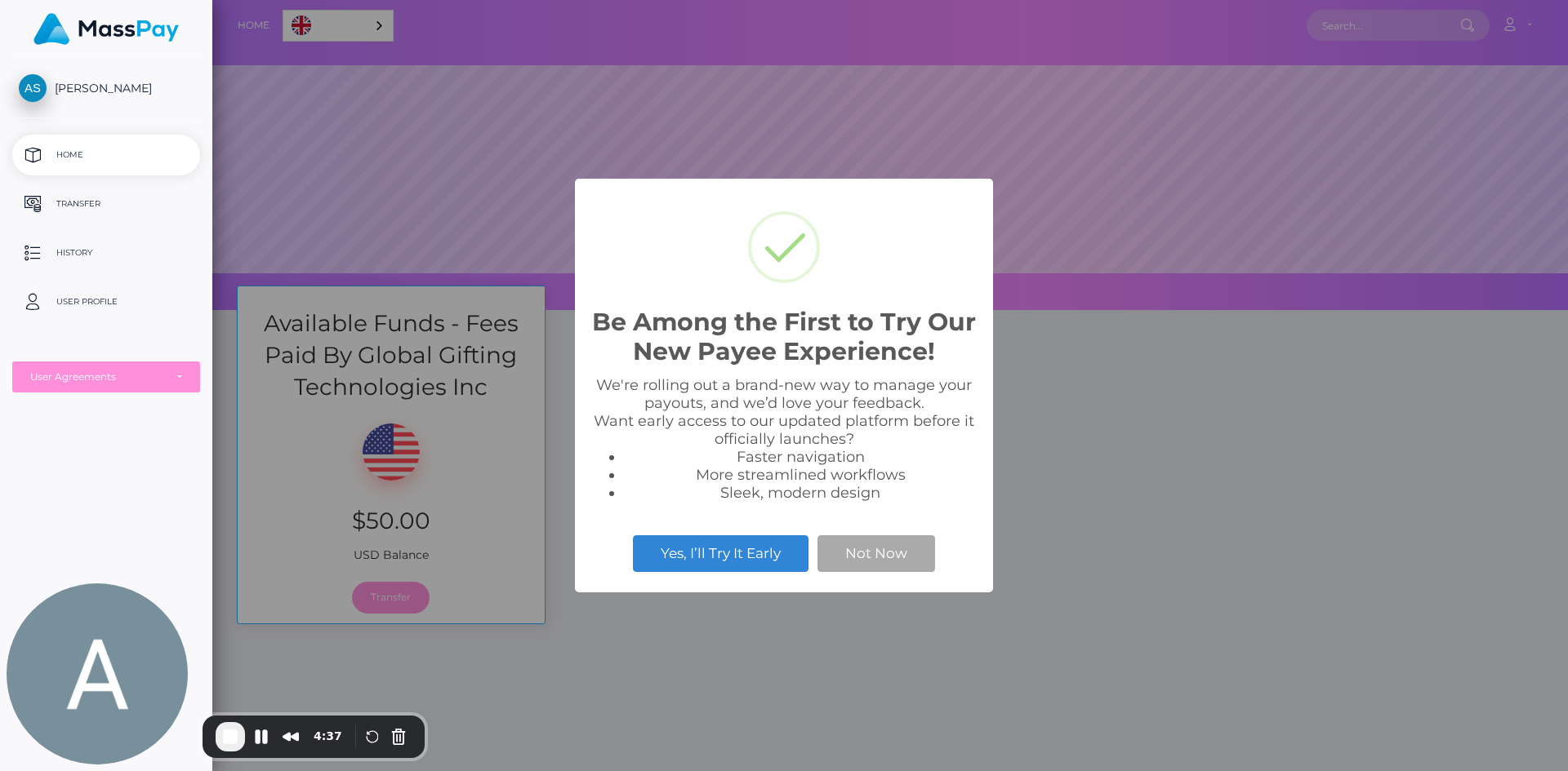
scroll to position [310, 1356]
click at [747, 560] on button "Yes, I’ll Try It Early" at bounding box center [720, 553] width 176 height 36
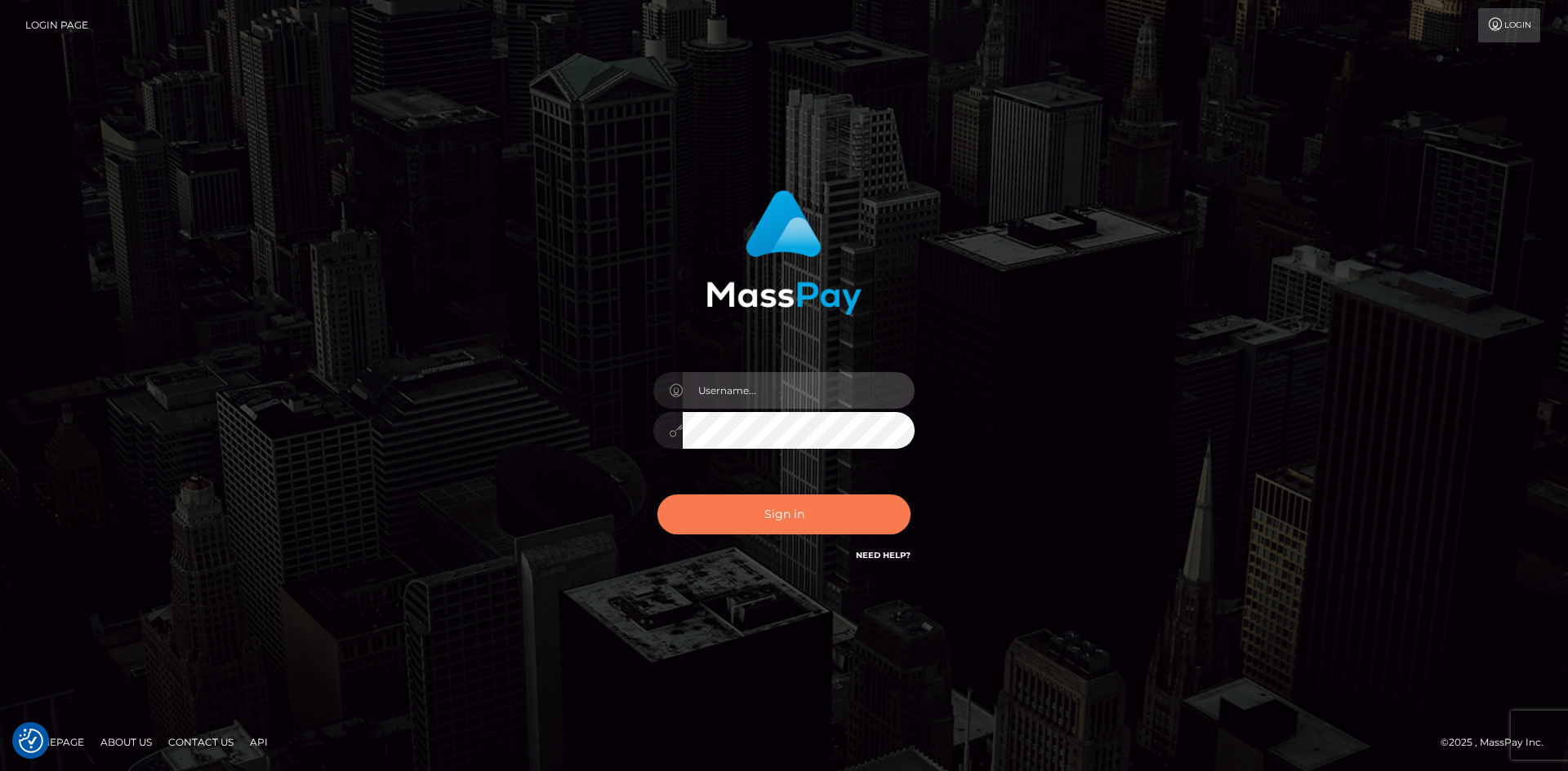
type input "alexstef"
click at [797, 509] on button "Sign in" at bounding box center [784, 515] width 253 height 40
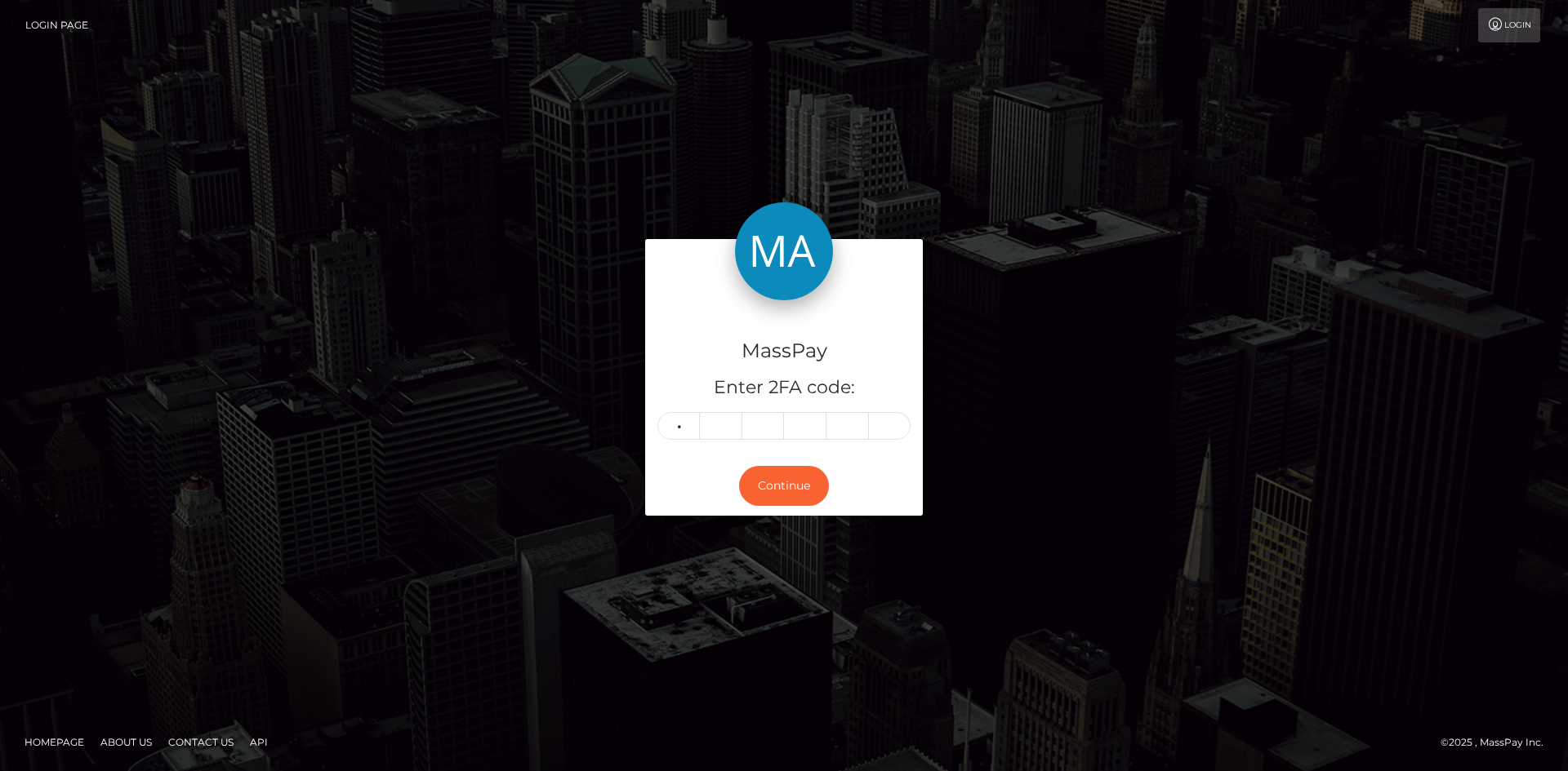
type input "1"
type input "3"
type input "5"
type input "2"
type input "0"
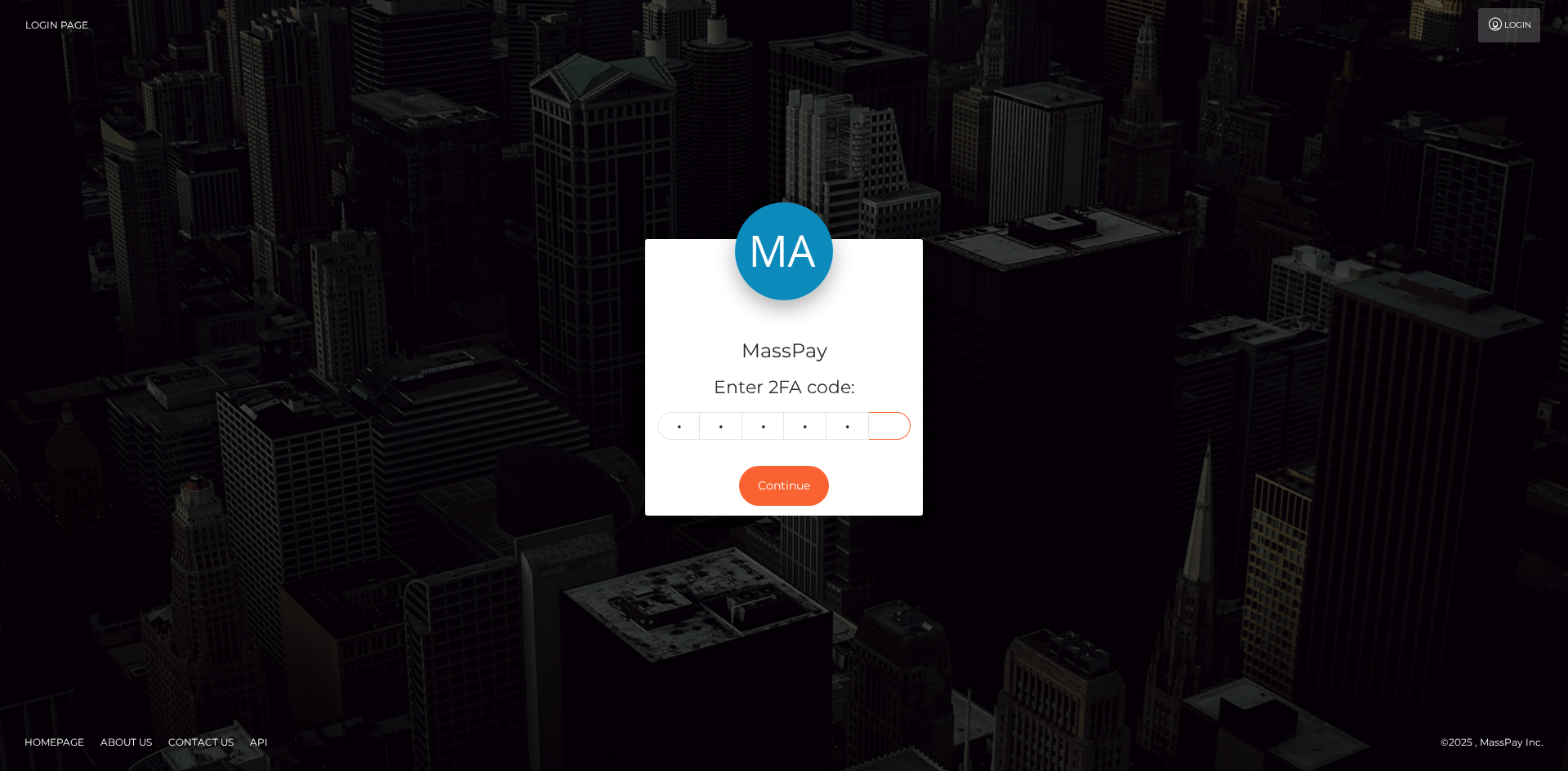
type input "8"
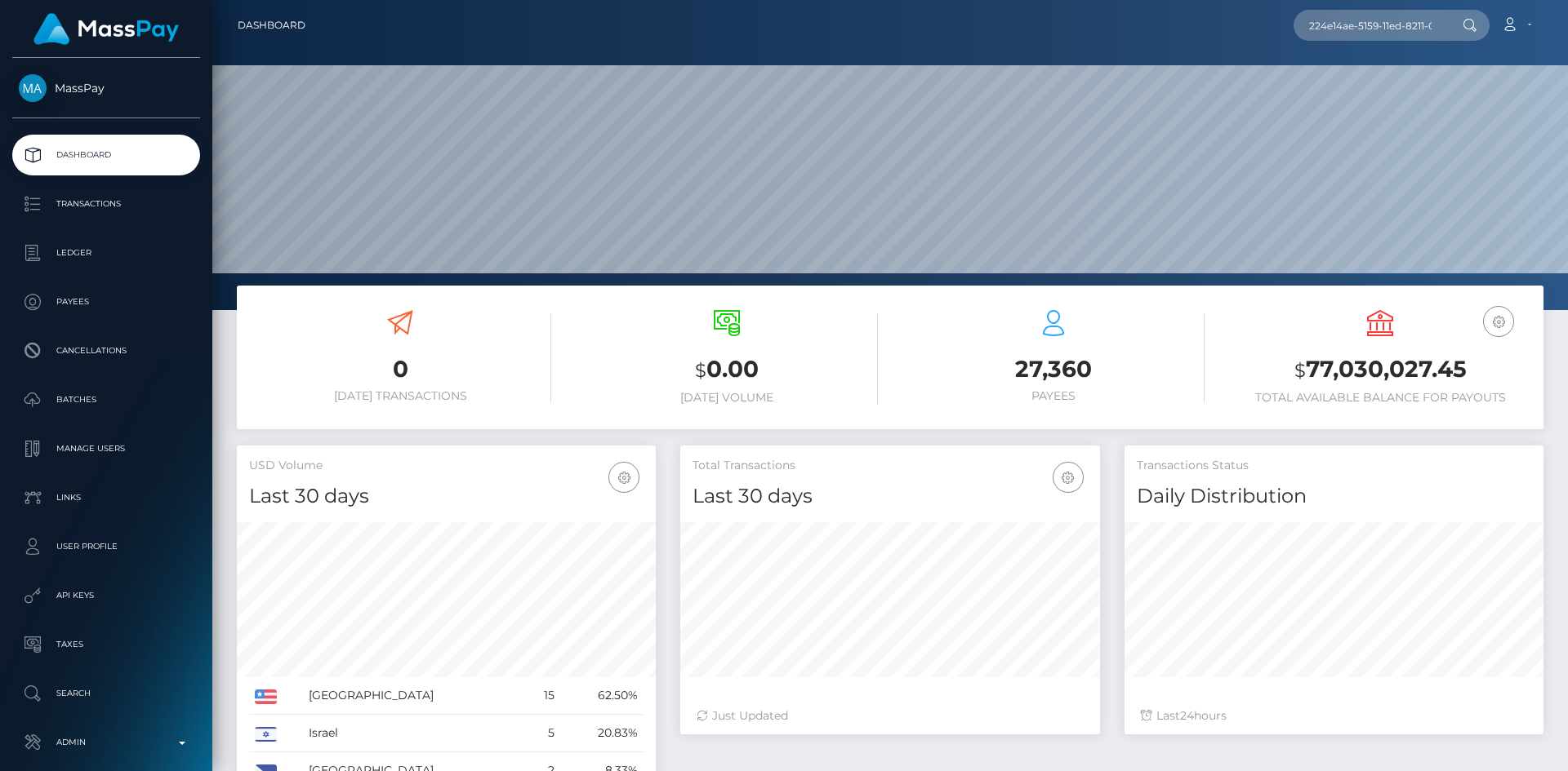
scroll to position [289, 420]
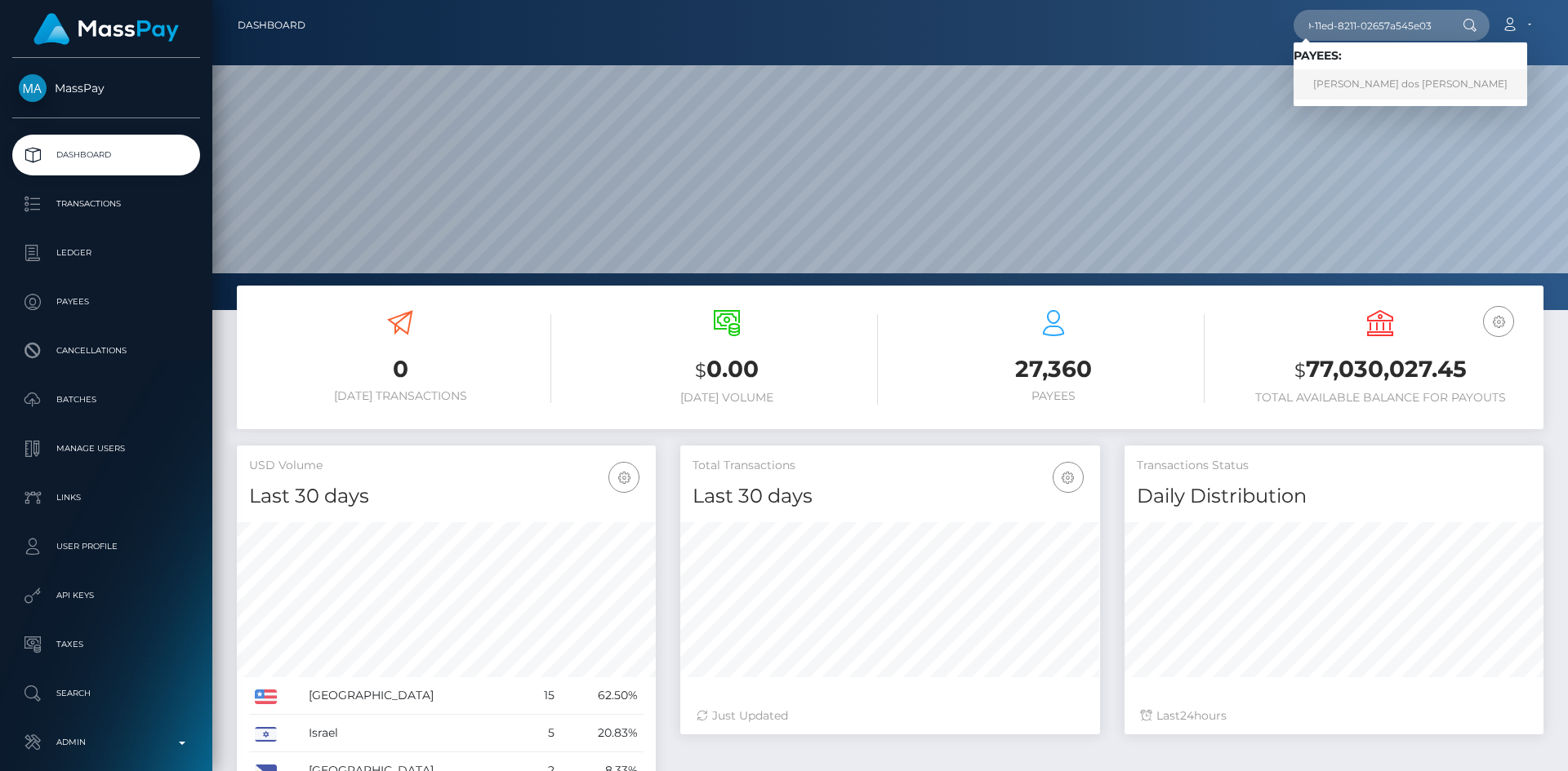
type input "224e14ae-5159-11ed-8211-02657a545e03"
click at [1370, 86] on link "[PERSON_NAME] dos [PERSON_NAME]" at bounding box center [1409, 84] width 233 height 30
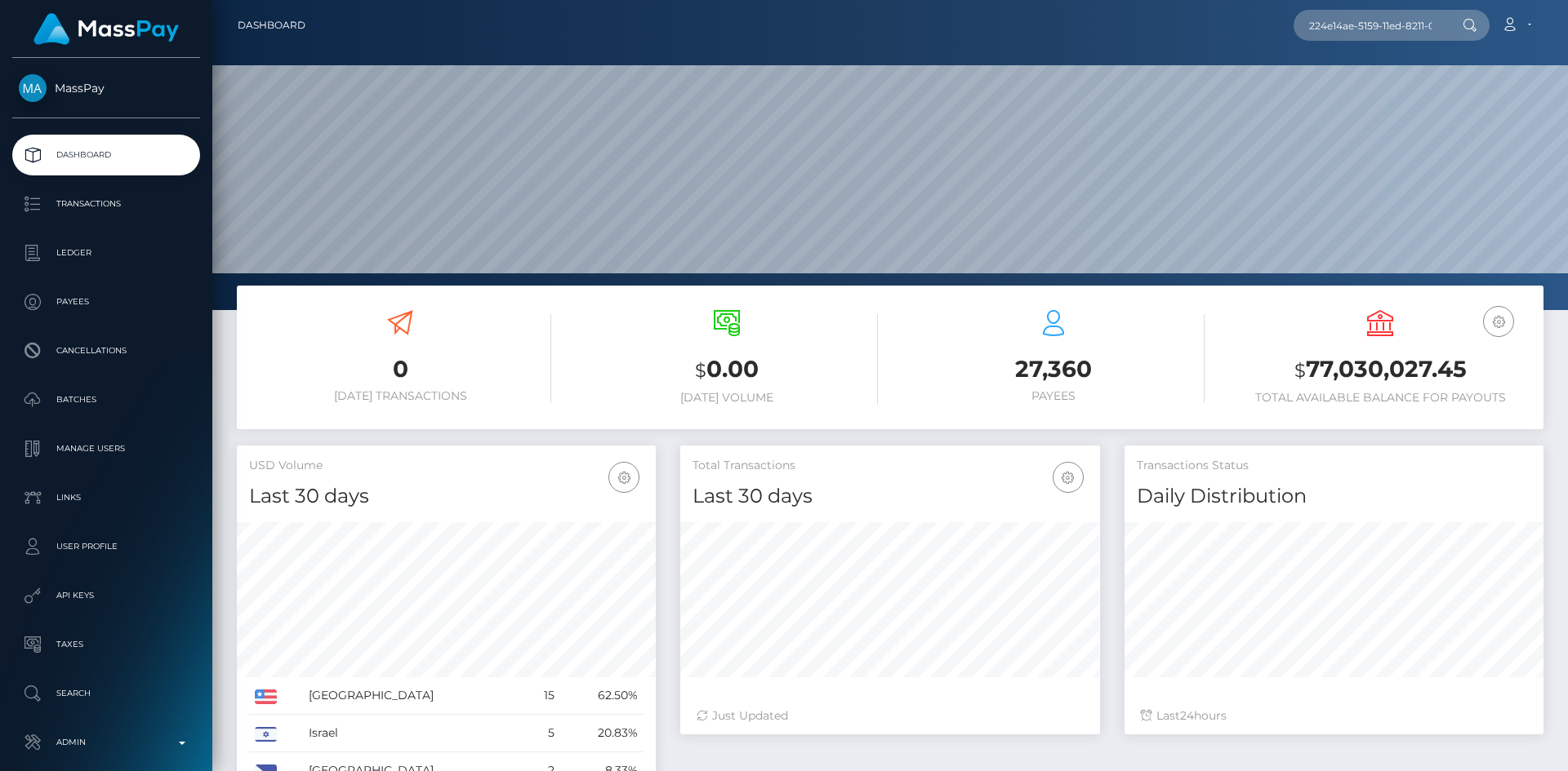
scroll to position [81, 0]
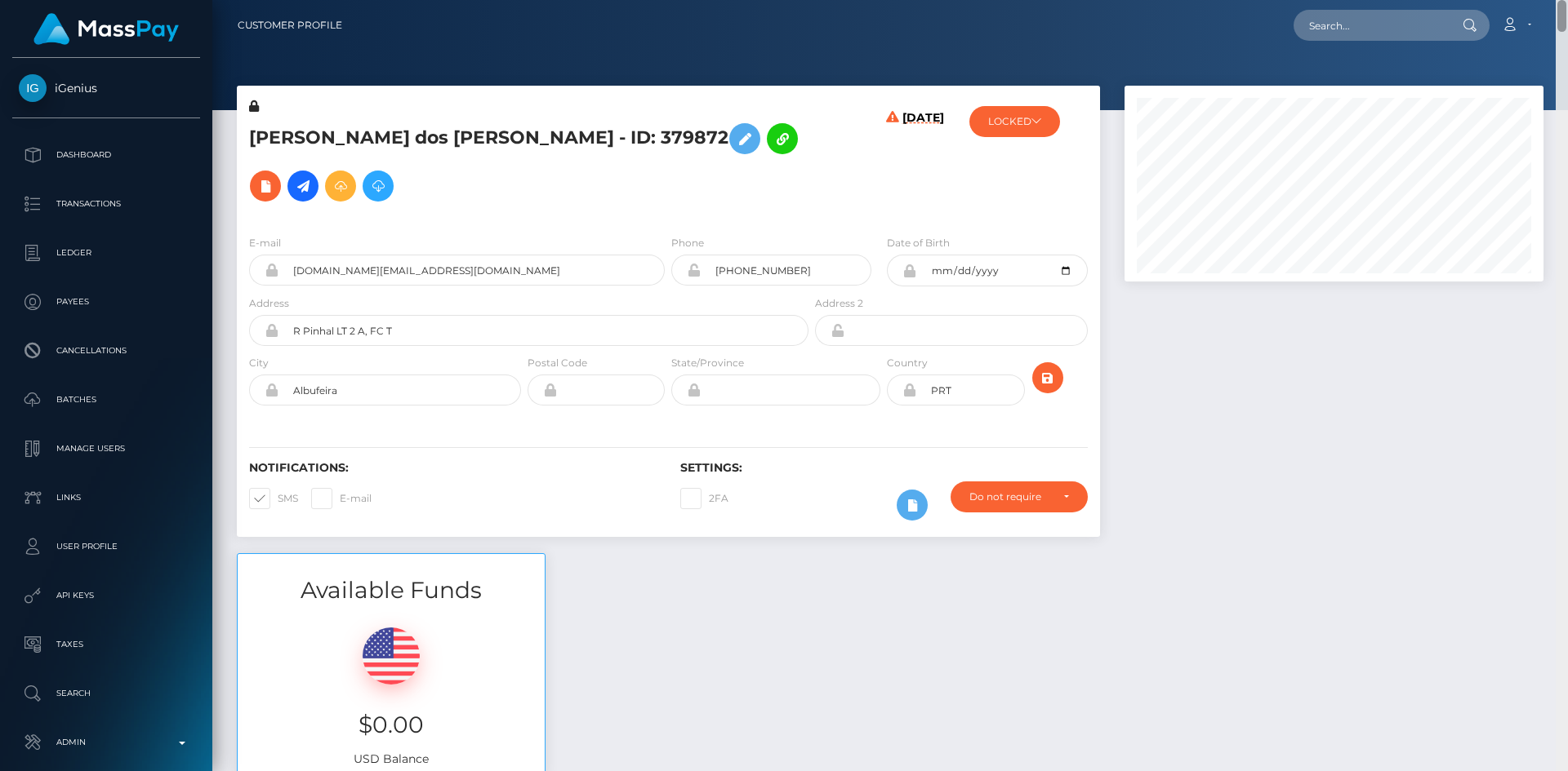
click at [1567, 0] on html "iGenius Dashboard Transactions Ledger Payees Cancellations Links" at bounding box center [784, 386] width 1568 height 771
click at [1351, 16] on input "text" at bounding box center [1370, 25] width 153 height 31
paste input "ecabf430-633b-11f0-b1fb-02a8c2768cb9"
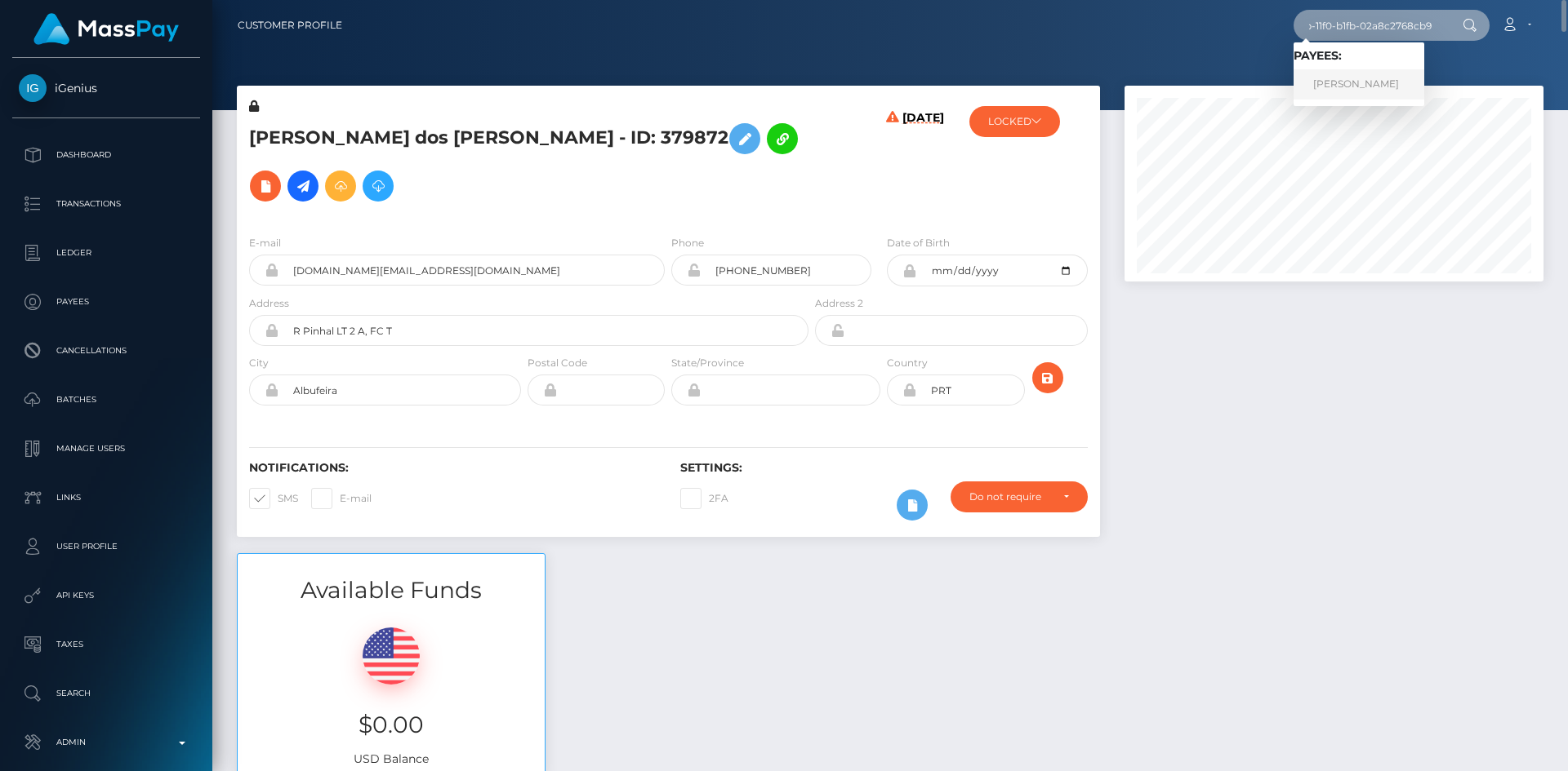
type input "ecabf430-633b-11f0-b1fb-02a8c2768cb9"
click at [1350, 81] on link "Tasneem Freg" at bounding box center [1358, 84] width 131 height 30
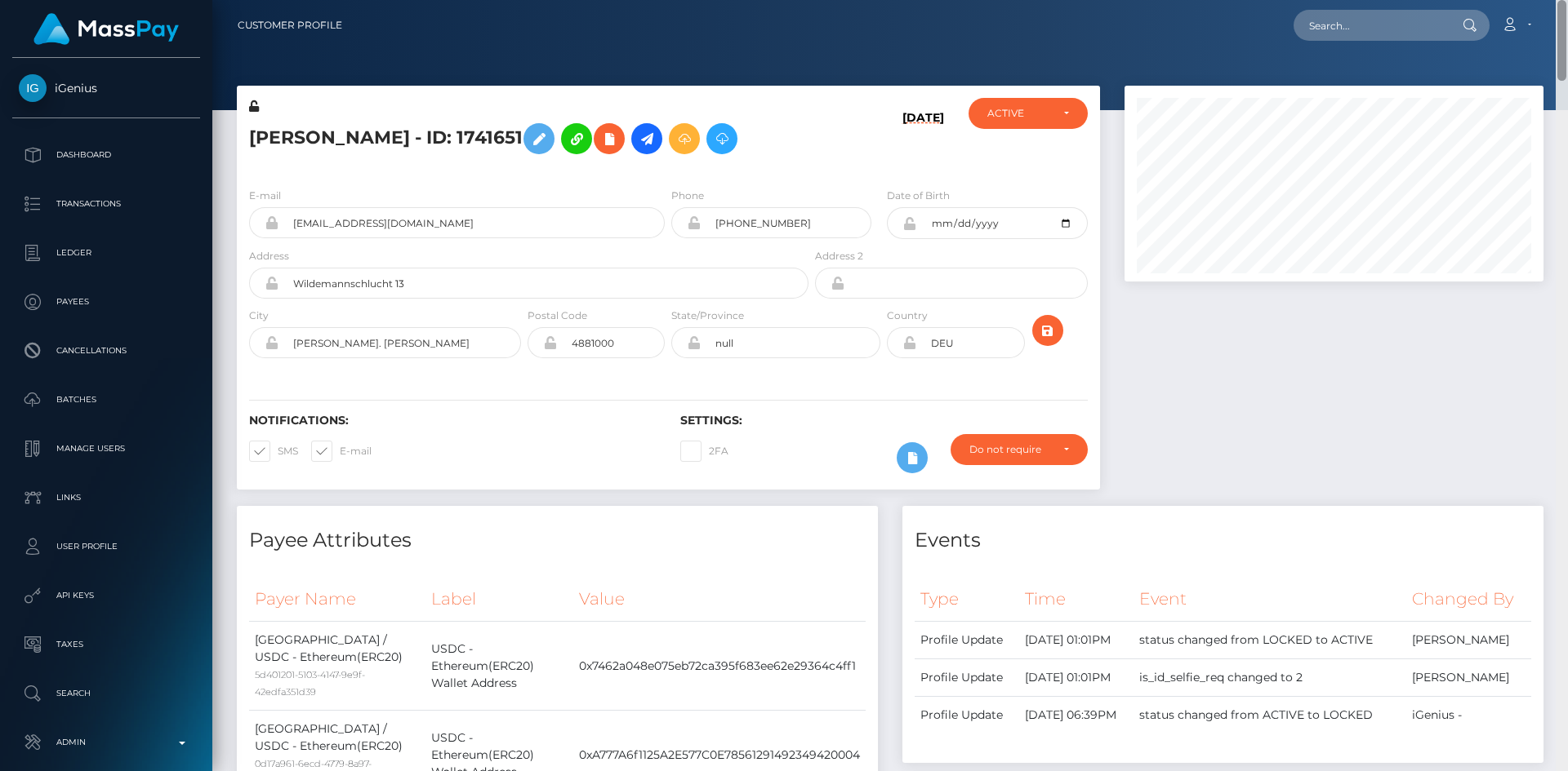
drag, startPoint x: 1559, startPoint y: 23, endPoint x: 1565, endPoint y: -49, distance: 72.2
click at [1565, 0] on html "iGenius Dashboard Transactions Ledger Payees Cancellations Links" at bounding box center [784, 386] width 1568 height 771
click at [1370, 21] on input "text" at bounding box center [1370, 25] width 153 height 31
paste input "4184cac8-bca2-11ee-a3a9-064ae76d60c1"
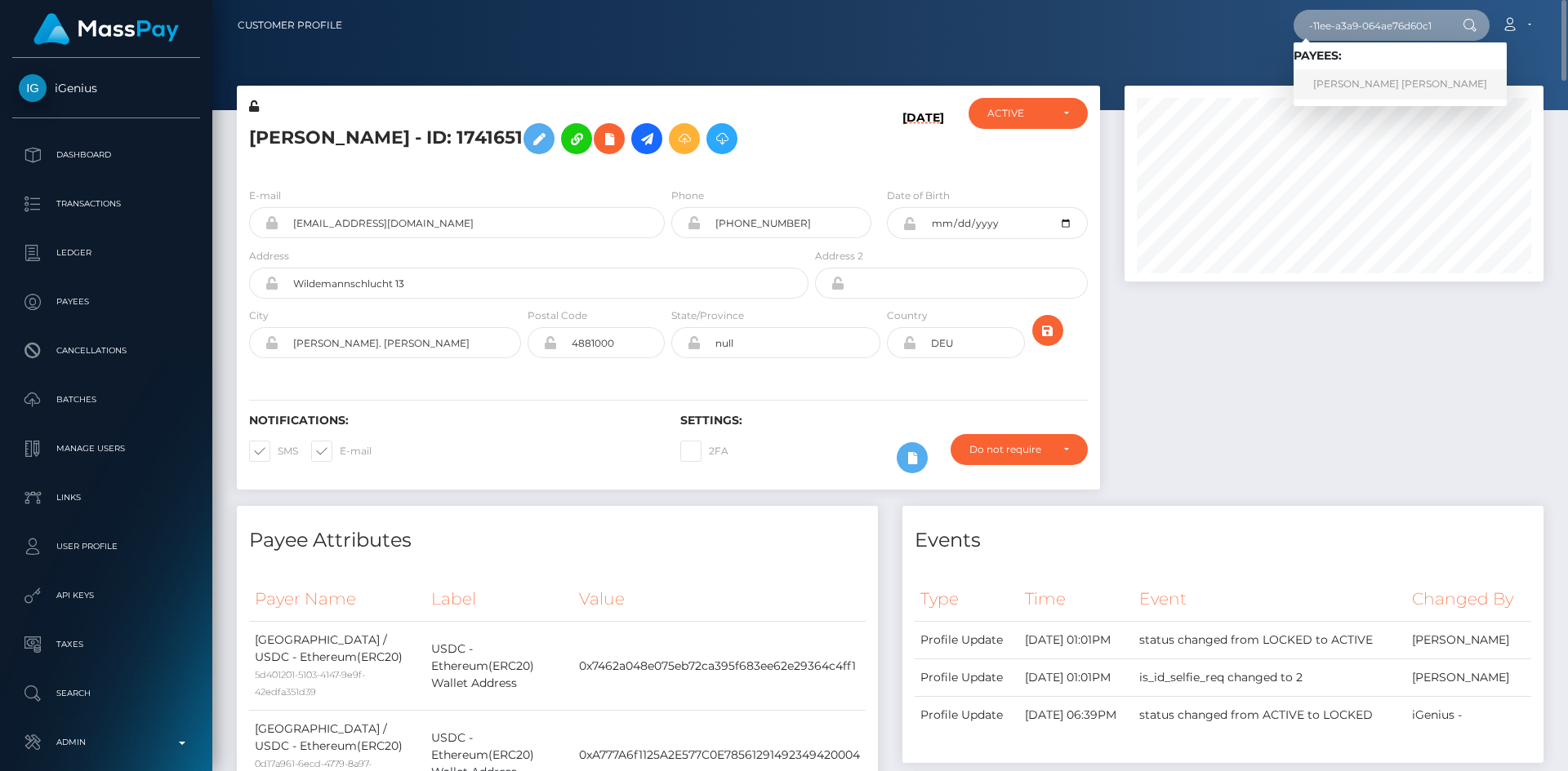
type input "4184cac8-bca2-11ee-a3a9-064ae76d60c1"
click at [1360, 78] on link "WIKTORIA MALIKA MUSZALSKA" at bounding box center [1400, 84] width 213 height 30
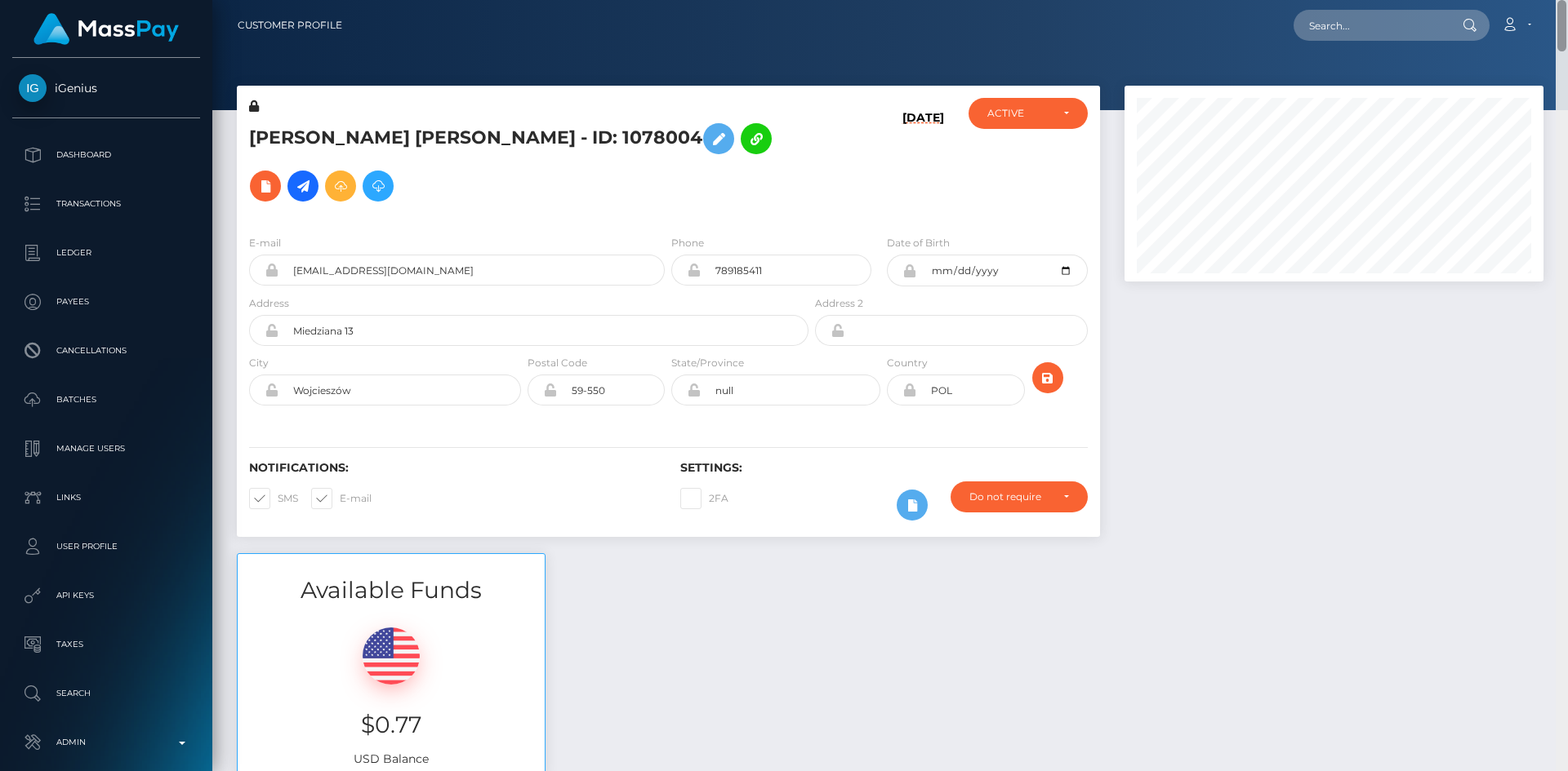
drag, startPoint x: 1560, startPoint y: 27, endPoint x: 1567, endPoint y: -39, distance: 66.4
click at [1567, 0] on html "iGenius Dashboard Transactions Ledger Payees Cancellations Links" at bounding box center [784, 386] width 1568 height 771
click at [1351, 16] on input "text" at bounding box center [1370, 25] width 153 height 31
paste input "[EMAIL_ADDRESS][DOMAIN_NAME]"
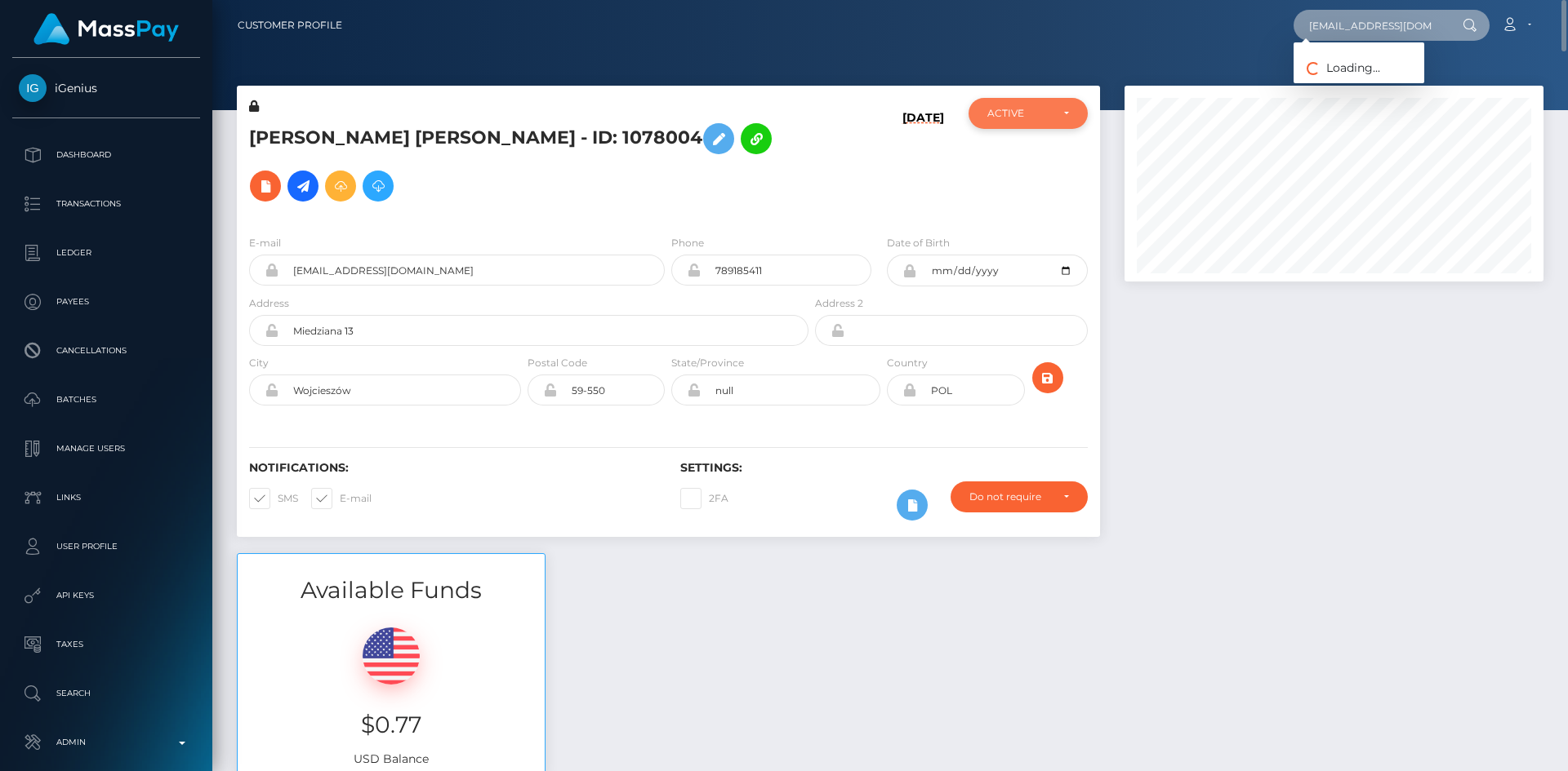
scroll to position [0, 20]
type input "[EMAIL_ADDRESS][DOMAIN_NAME]"
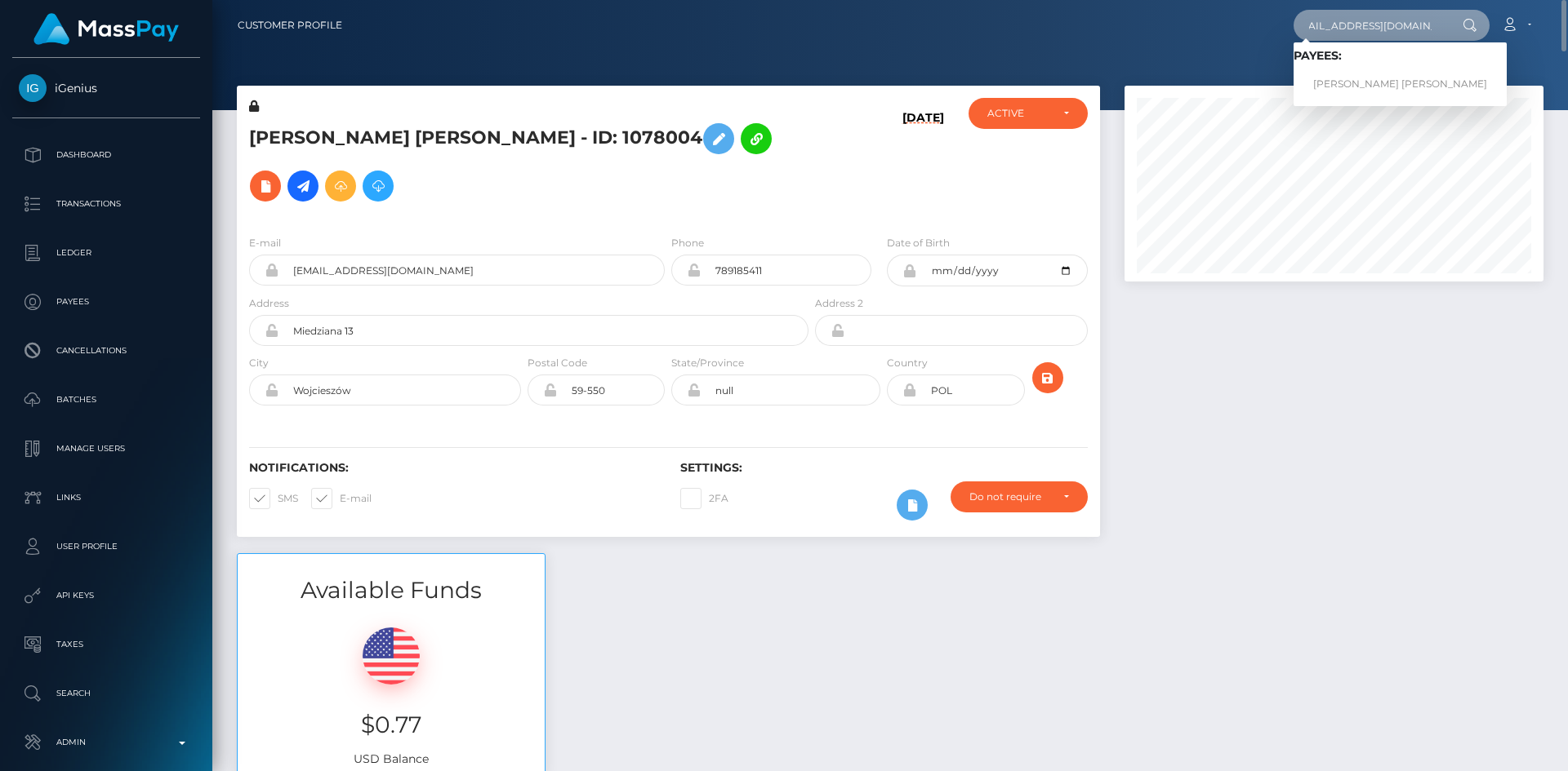
scroll to position [0, 0]
click at [1337, 84] on link "[PERSON_NAME] [PERSON_NAME]" at bounding box center [1400, 84] width 213 height 30
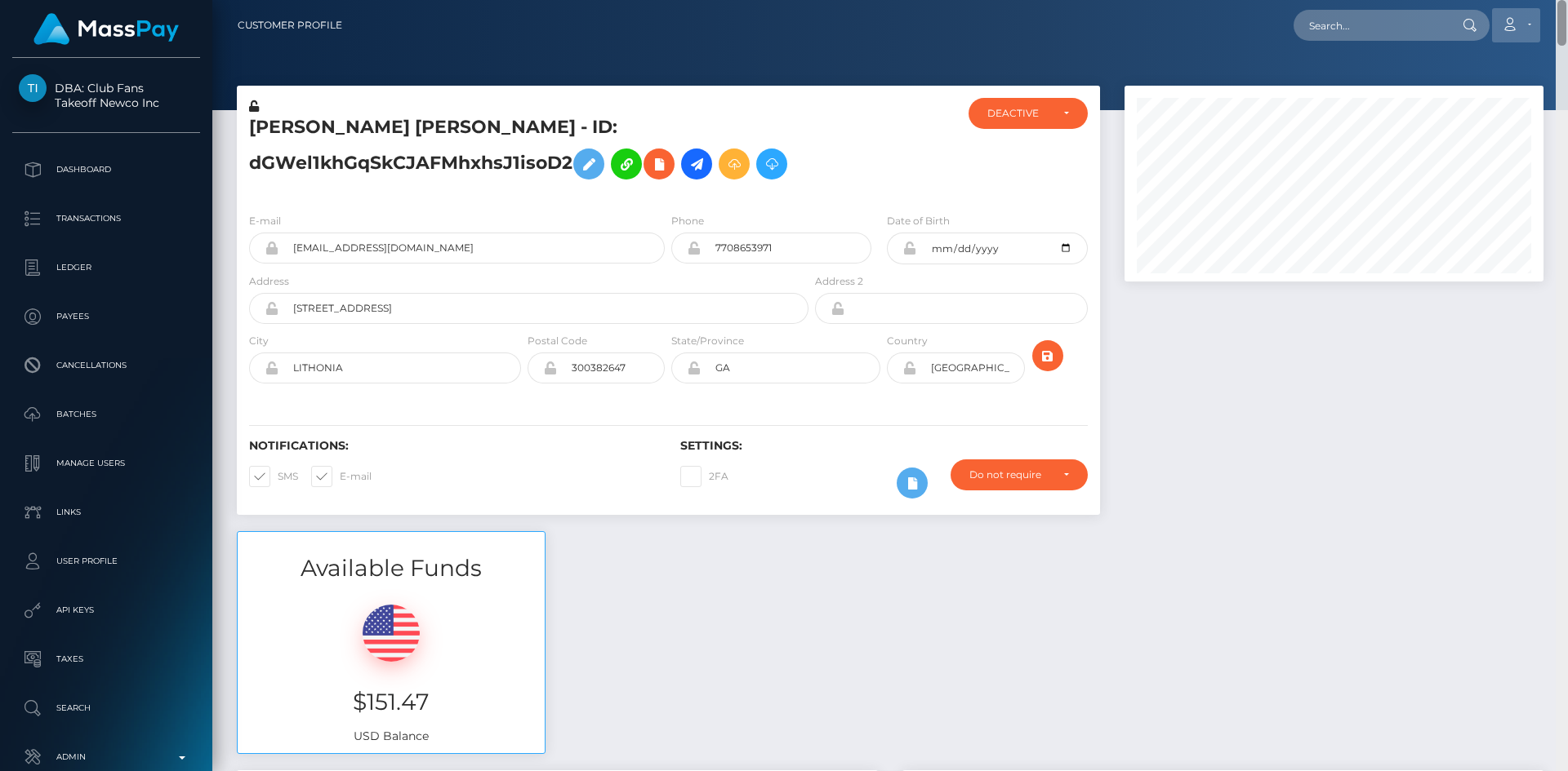
drag, startPoint x: 1564, startPoint y: 106, endPoint x: 1539, endPoint y: 16, distance: 93.4
click at [1539, 16] on div "Customer Profile Loading... Loading..." at bounding box center [890, 386] width 1356 height 771
click at [1369, 29] on input "text" at bounding box center [1370, 25] width 153 height 31
paste input "17cfde8f-4cb3-4e22-8f26-1ac8e126c2c1"
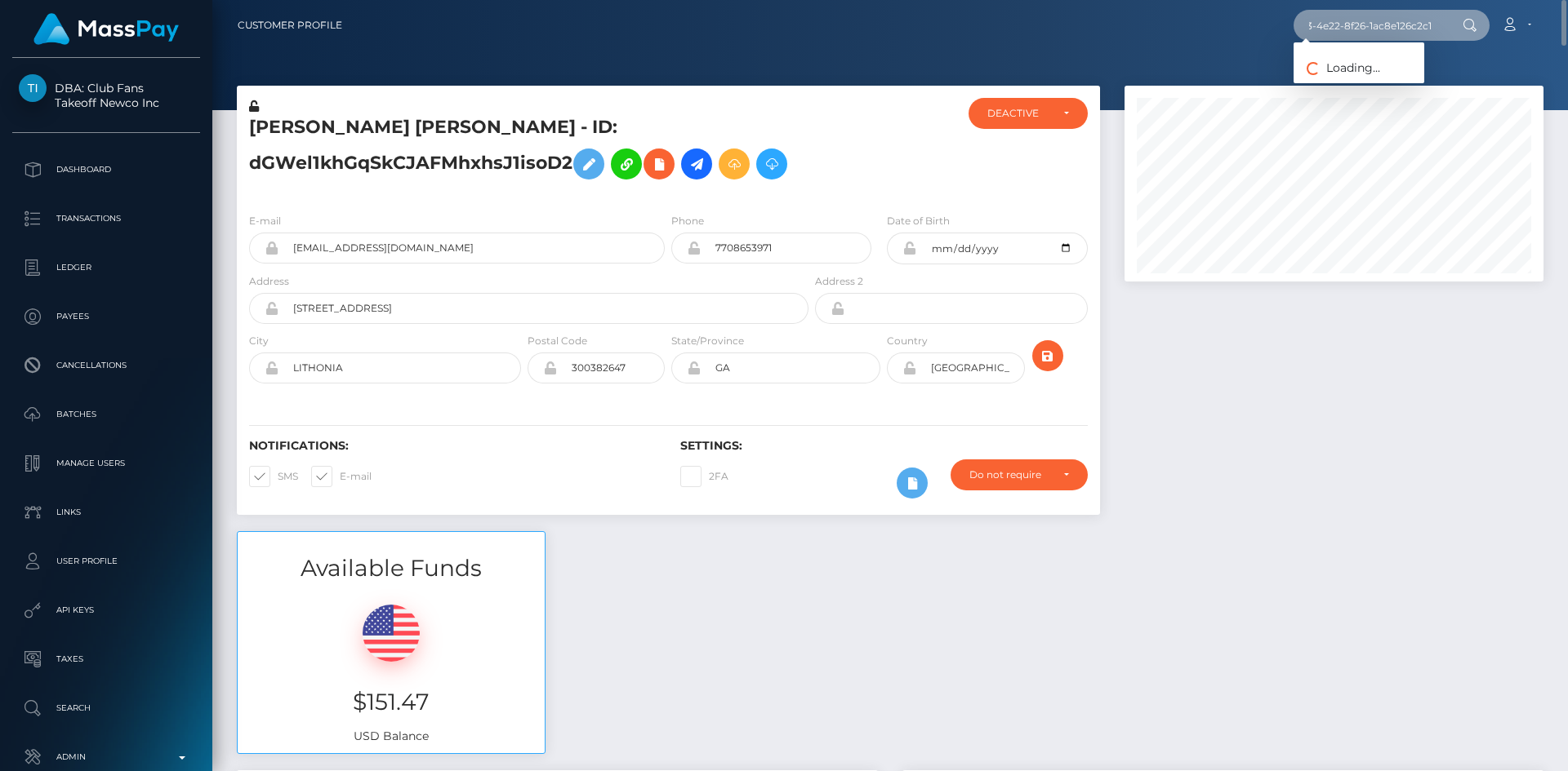
type input "17cfde8f-4cb3-4e22-8f26-1ac8e126c2c1"
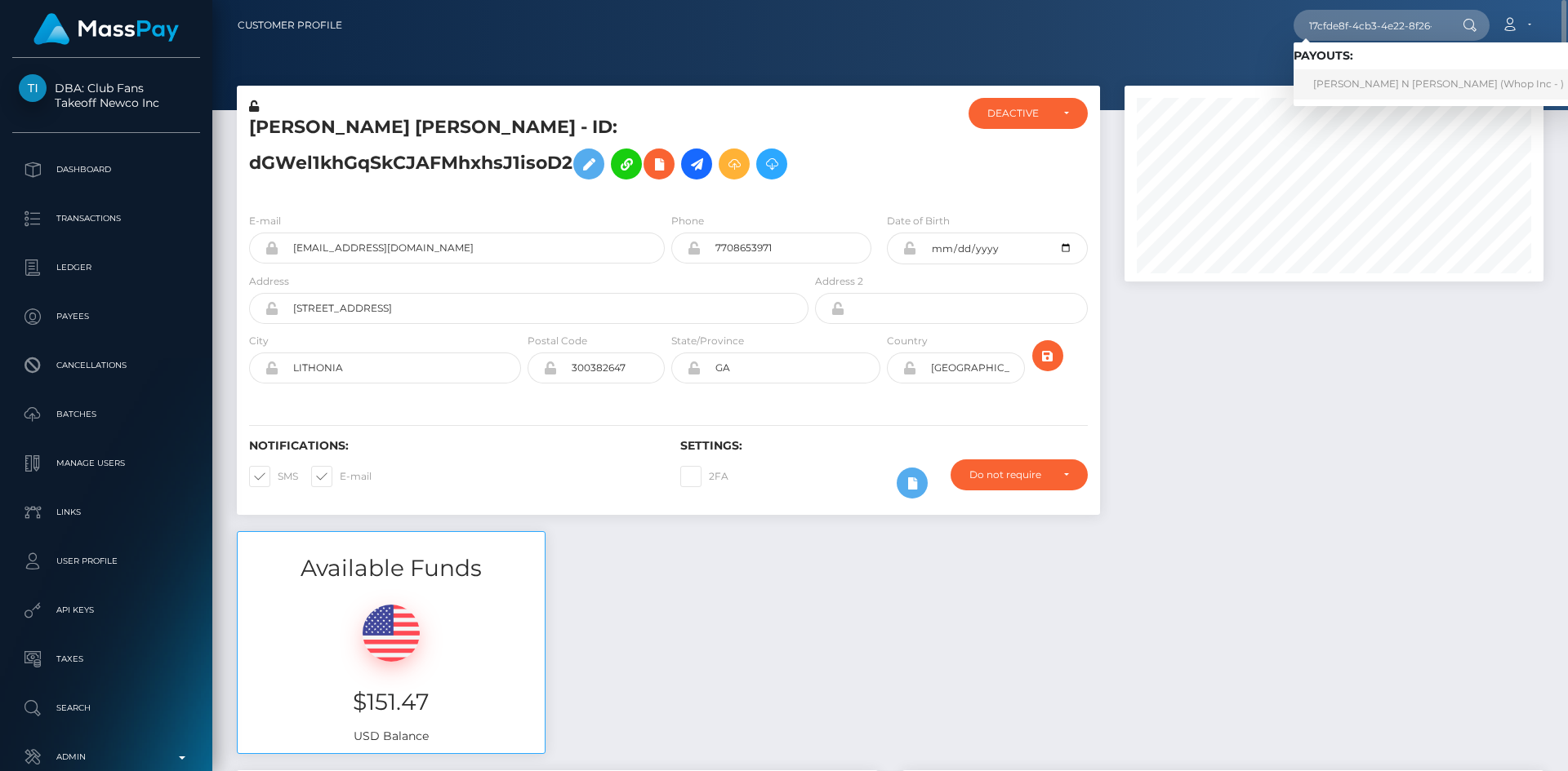
click at [1363, 87] on link "FARAJ SAAD N ALSHAHRANI (Whop Inc - )" at bounding box center [1438, 84] width 290 height 30
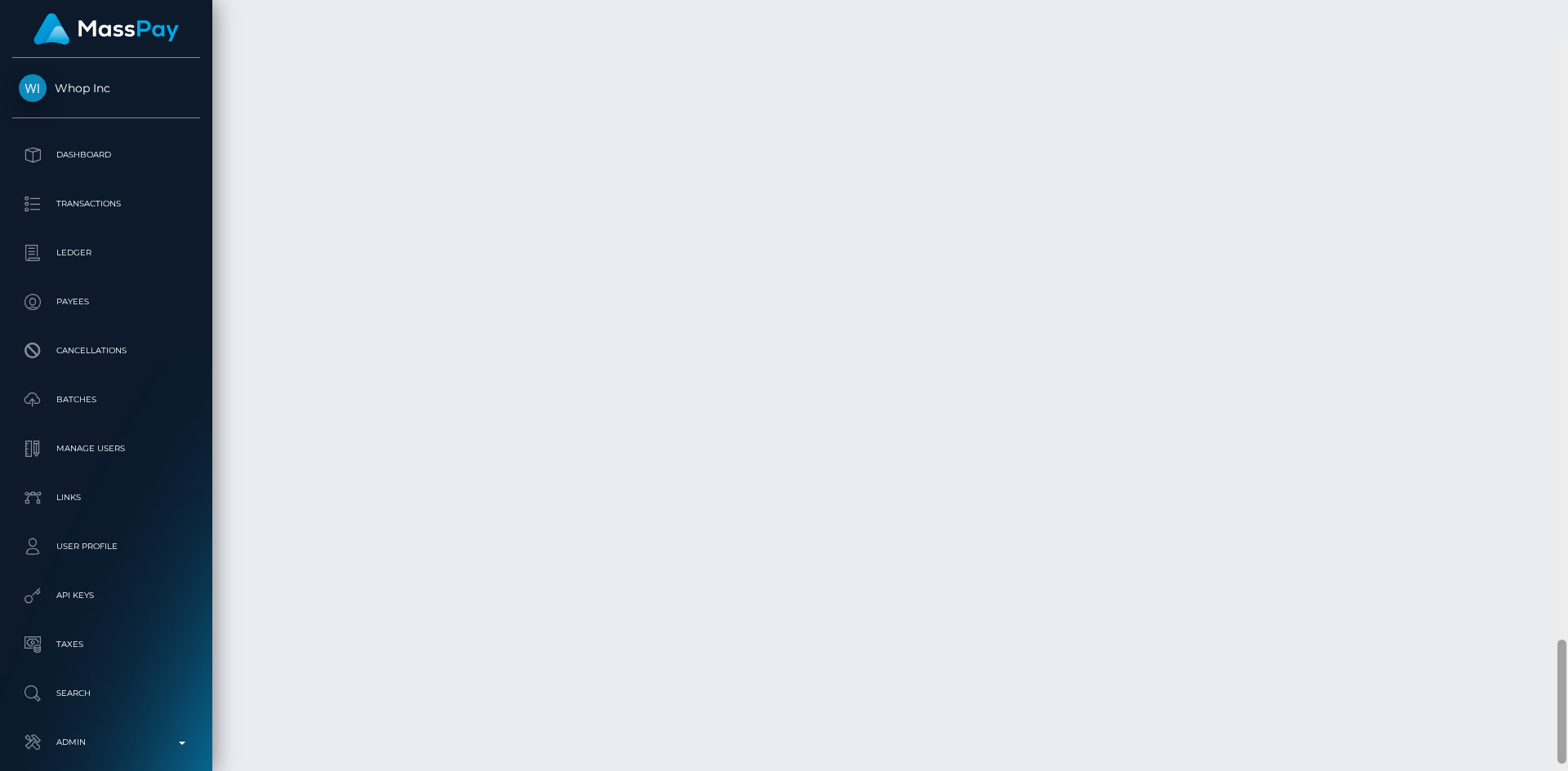
scroll to position [3700, 0]
drag, startPoint x: 1562, startPoint y: 69, endPoint x: 1560, endPoint y: 667, distance: 598.0
click at [1555, 667] on div at bounding box center [1562, 658] width 9 height 124
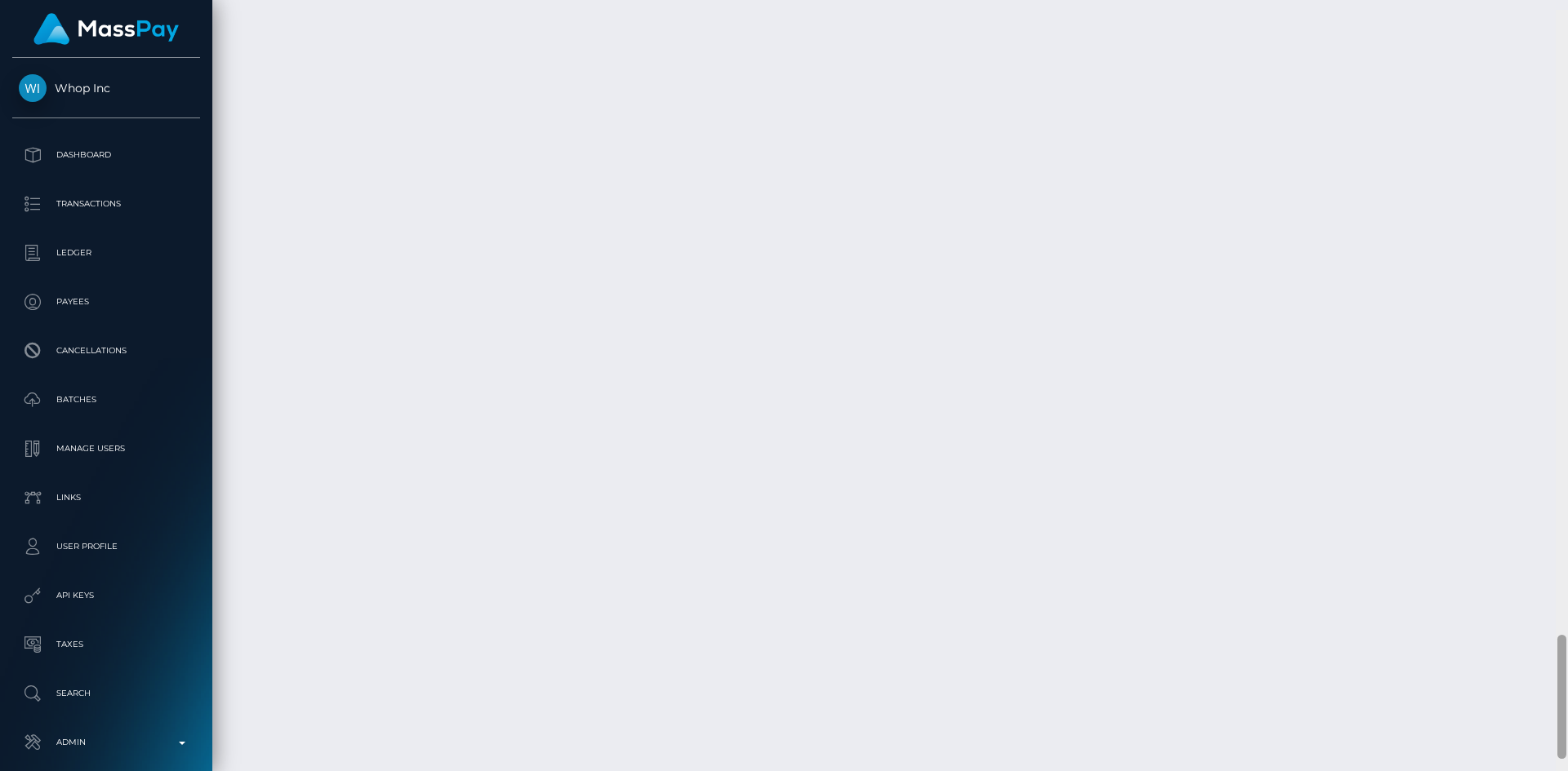
scroll to position [3832, 0]
drag, startPoint x: 1564, startPoint y: 625, endPoint x: 1566, endPoint y: 633, distance: 8.2
click at [1555, 633] on div at bounding box center [1562, 386] width 12 height 771
drag, startPoint x: 680, startPoint y: 237, endPoint x: 914, endPoint y: 233, distance: 234.0
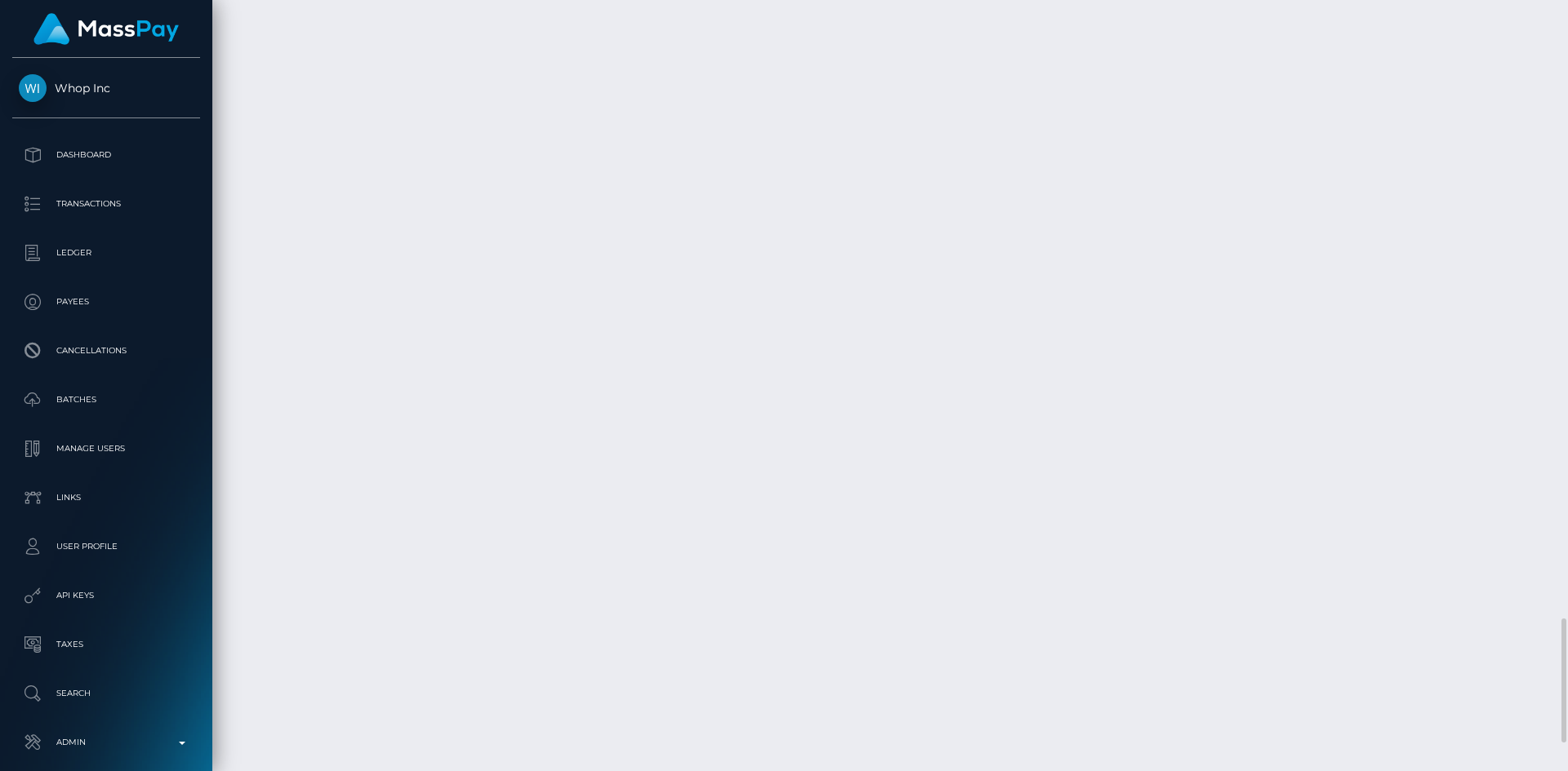
copy td "023d3f5e-8ce6-4d4e-b604-f8cec343ac59"
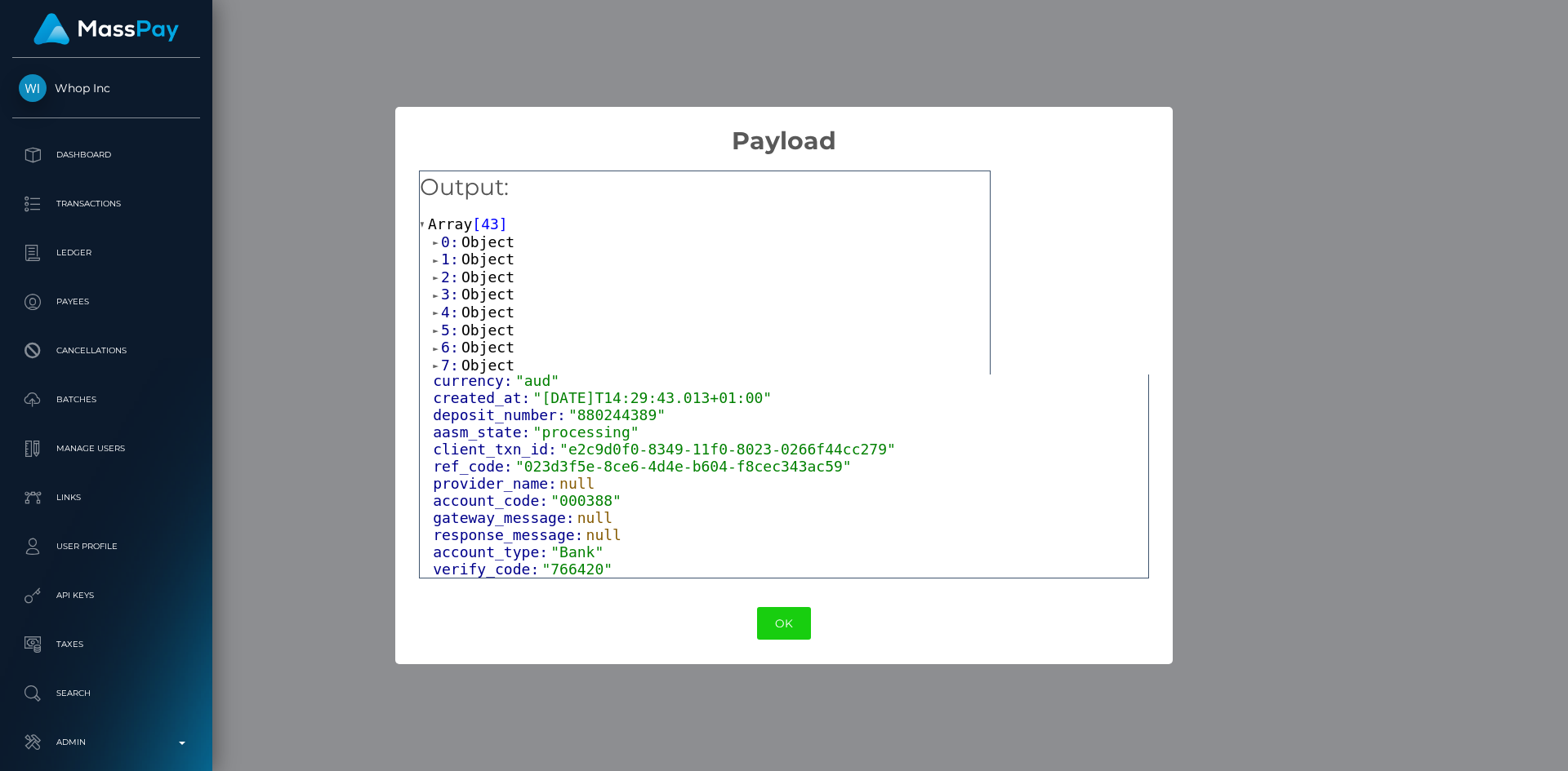
scroll to position [129, 0]
click at [322, 283] on div "× Payload Output: Array [ 43 ] 0: Object 1: Object 2: Object 3: Object 4: Objec…" at bounding box center [784, 386] width 1568 height 771
click at [1312, 241] on div "× Payload Output: Array [ 43 ] 0: Object 1: Object 2: Object 3: Object 4: Objec…" at bounding box center [784, 386] width 1568 height 771
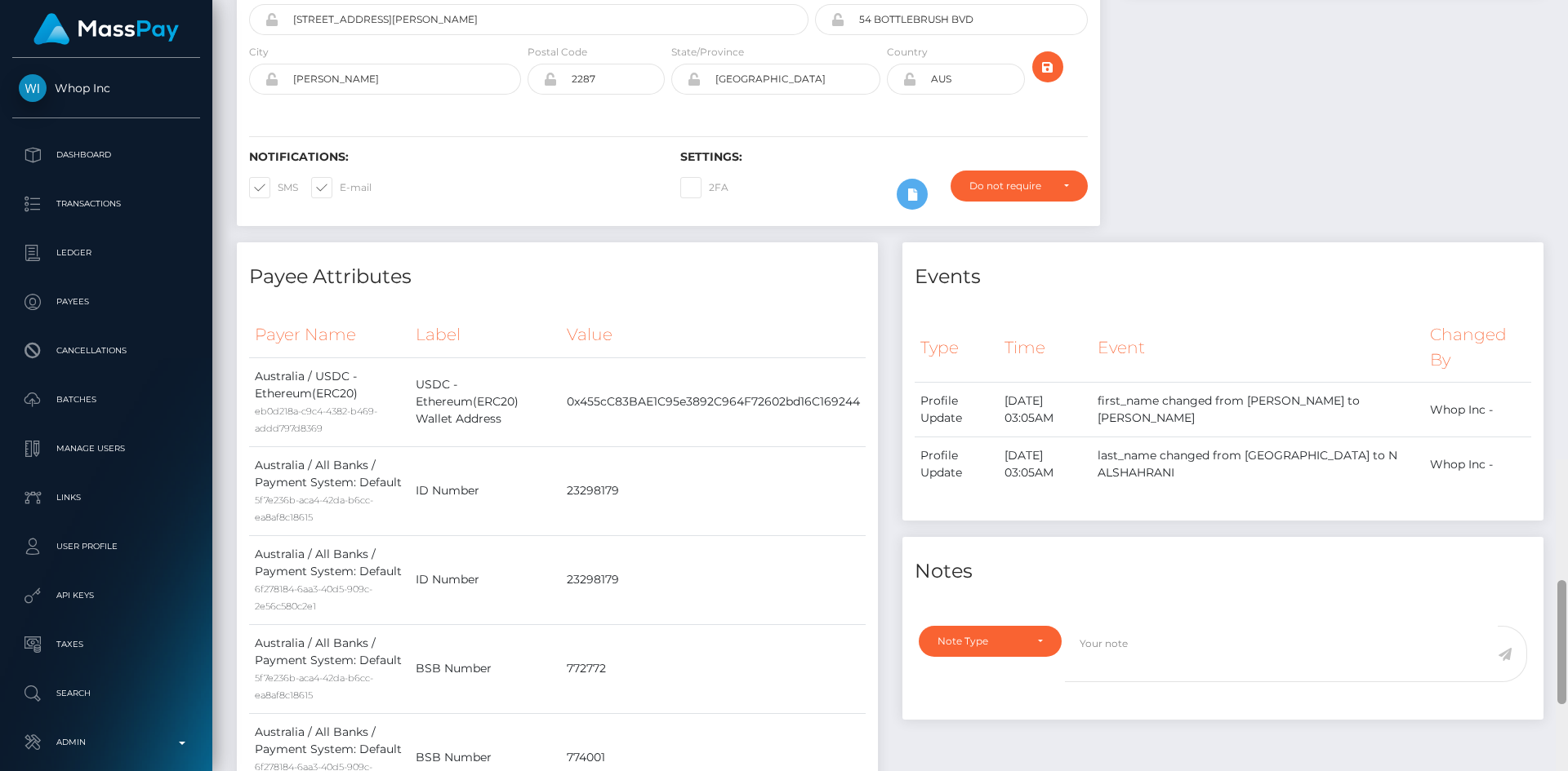
scroll to position [0, 0]
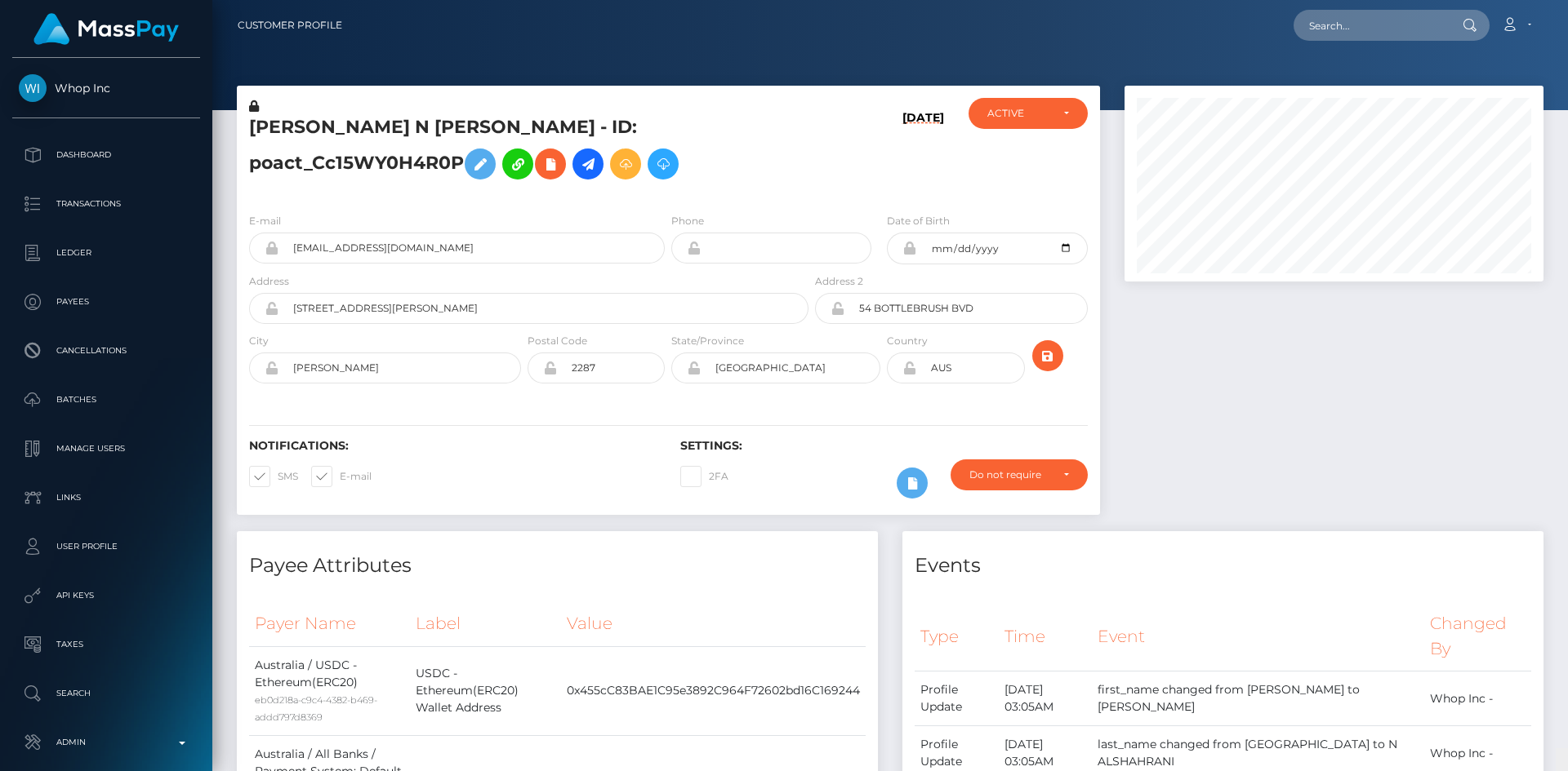
drag, startPoint x: 1560, startPoint y: 656, endPoint x: 1552, endPoint y: -8, distance: 664.0
click at [1552, 0] on html "Whop Inc Dashboard Transactions Ledger Payees Cancellations Links" at bounding box center [784, 386] width 1568 height 771
click at [1411, 29] on input "text" at bounding box center [1370, 25] width 153 height 31
paste input "PY62216528"
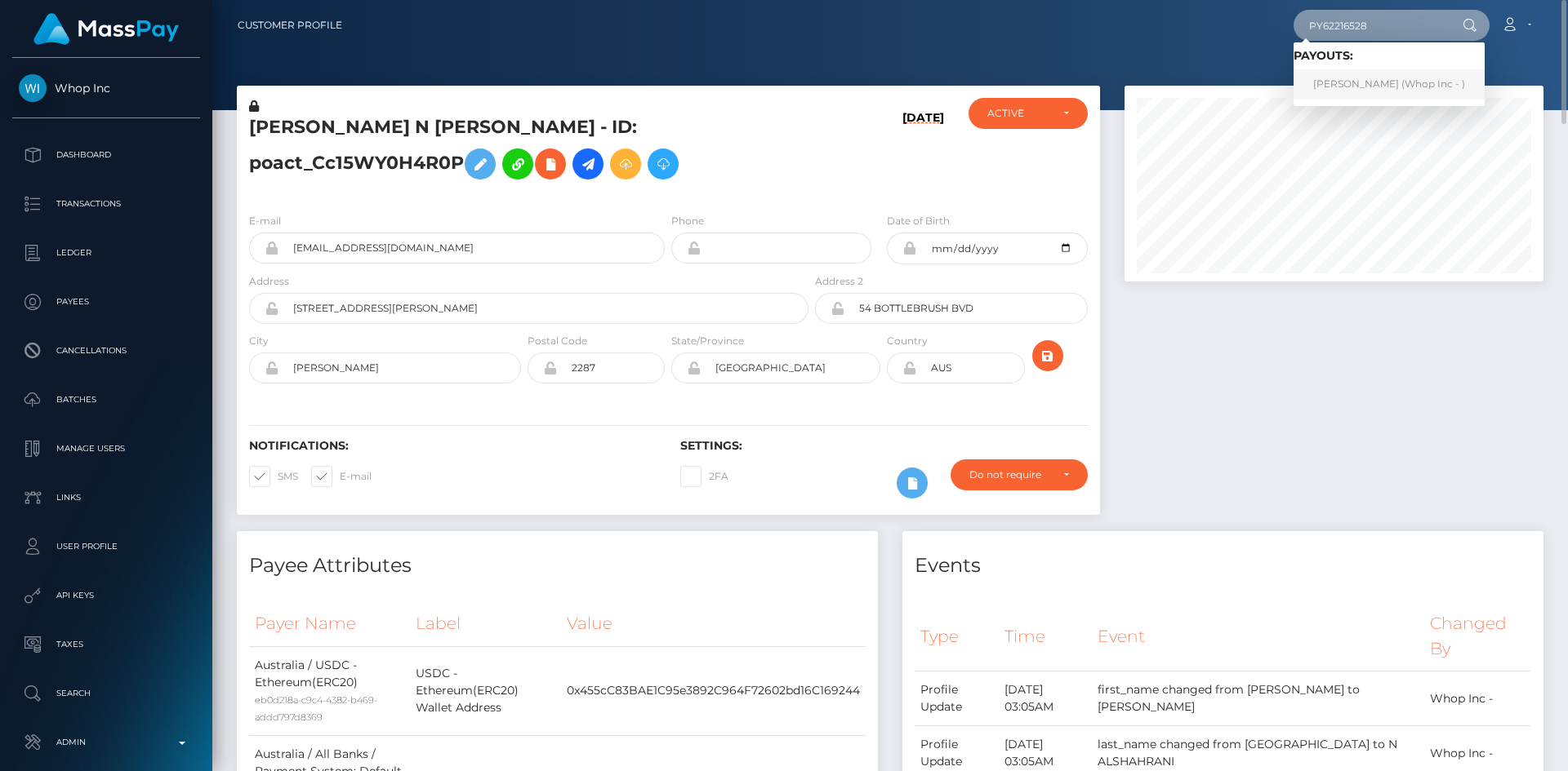
type input "PY62216528"
click at [1376, 85] on link "Abdul Rehman (Whop Inc - )" at bounding box center [1389, 84] width 191 height 30
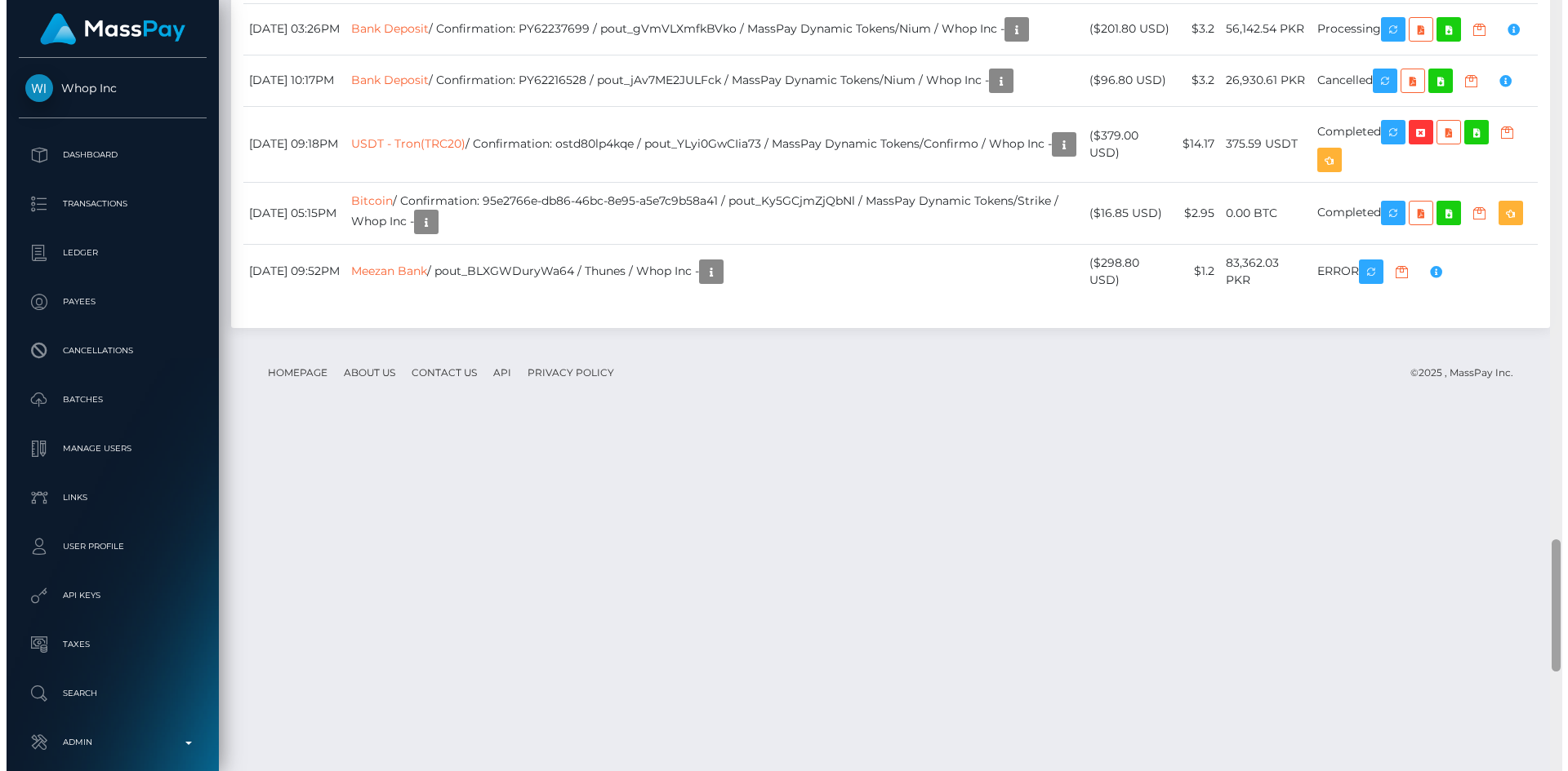
scroll to position [196, 420]
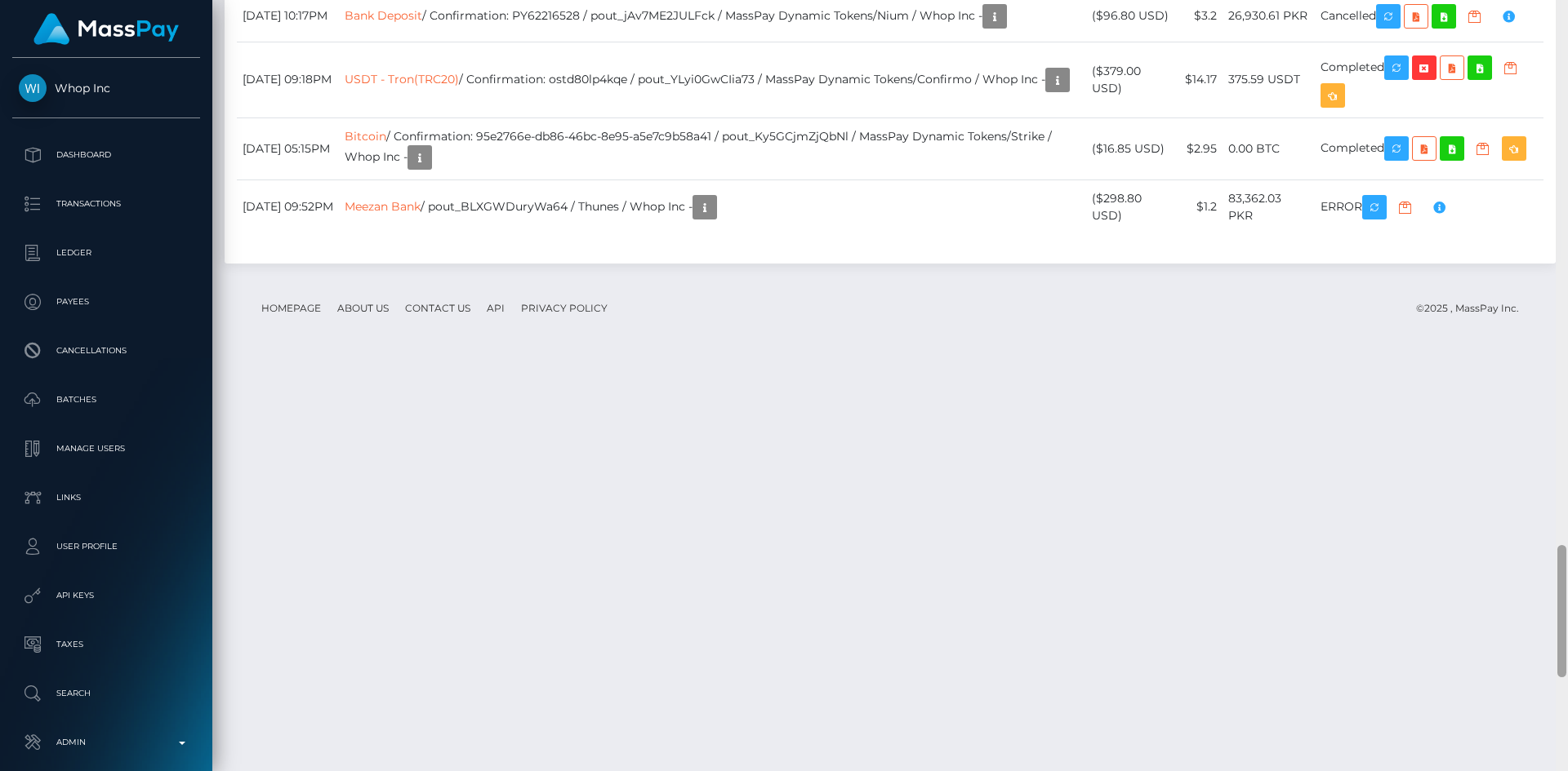
click at [1531, 764] on div "Customer Profile Loading... Loading..." at bounding box center [890, 386] width 1356 height 771
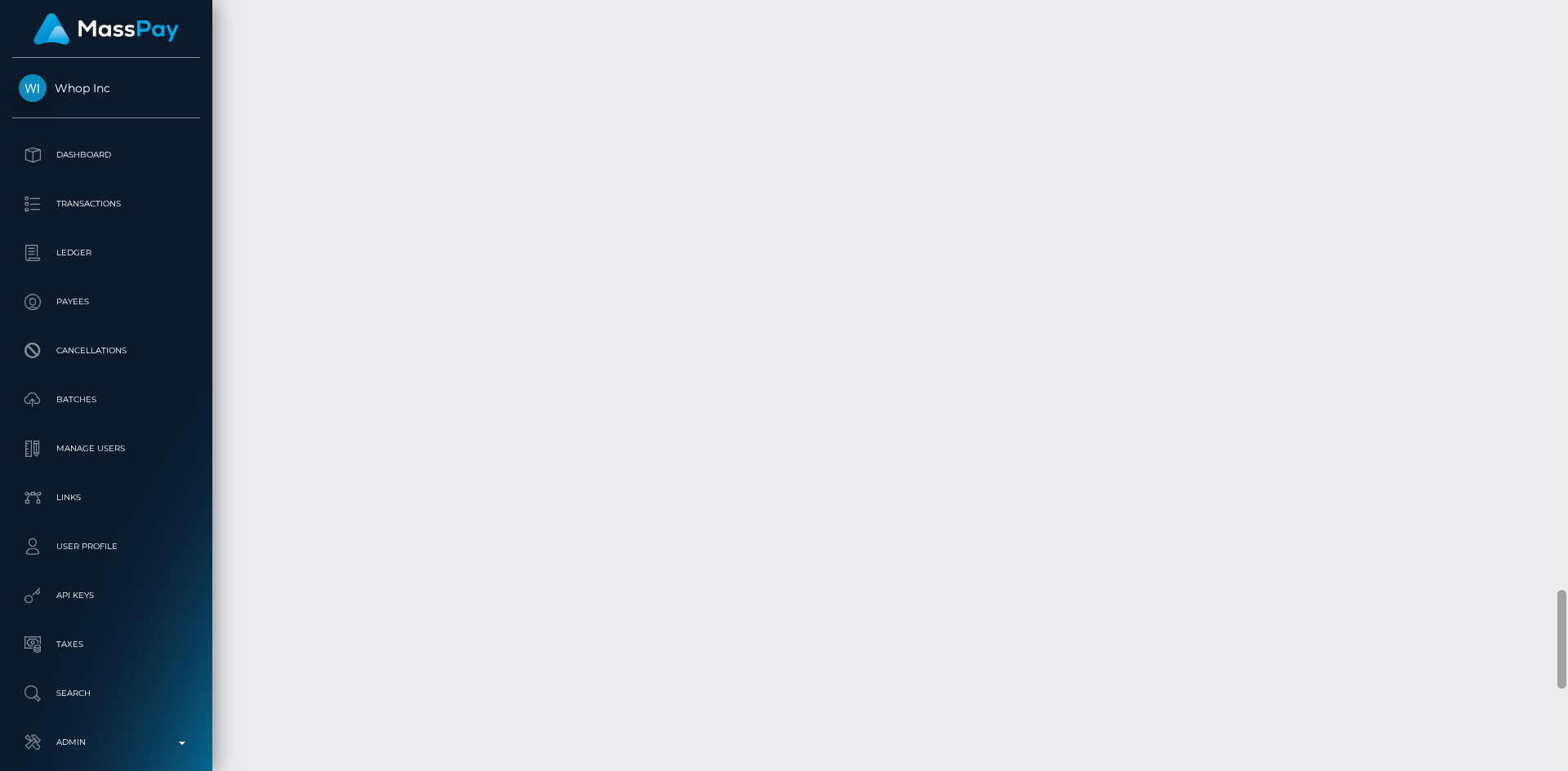
drag, startPoint x: 1562, startPoint y: 539, endPoint x: 1552, endPoint y: 774, distance: 235.2
click at [1552, 770] on html "Whop Inc Dashboard Transactions Ledger Payees Cancellations Links" at bounding box center [784, 386] width 1568 height 771
drag, startPoint x: 1560, startPoint y: 624, endPoint x: 1560, endPoint y: 703, distance: 79.0
click at [1560, 703] on div at bounding box center [1562, 722] width 9 height 99
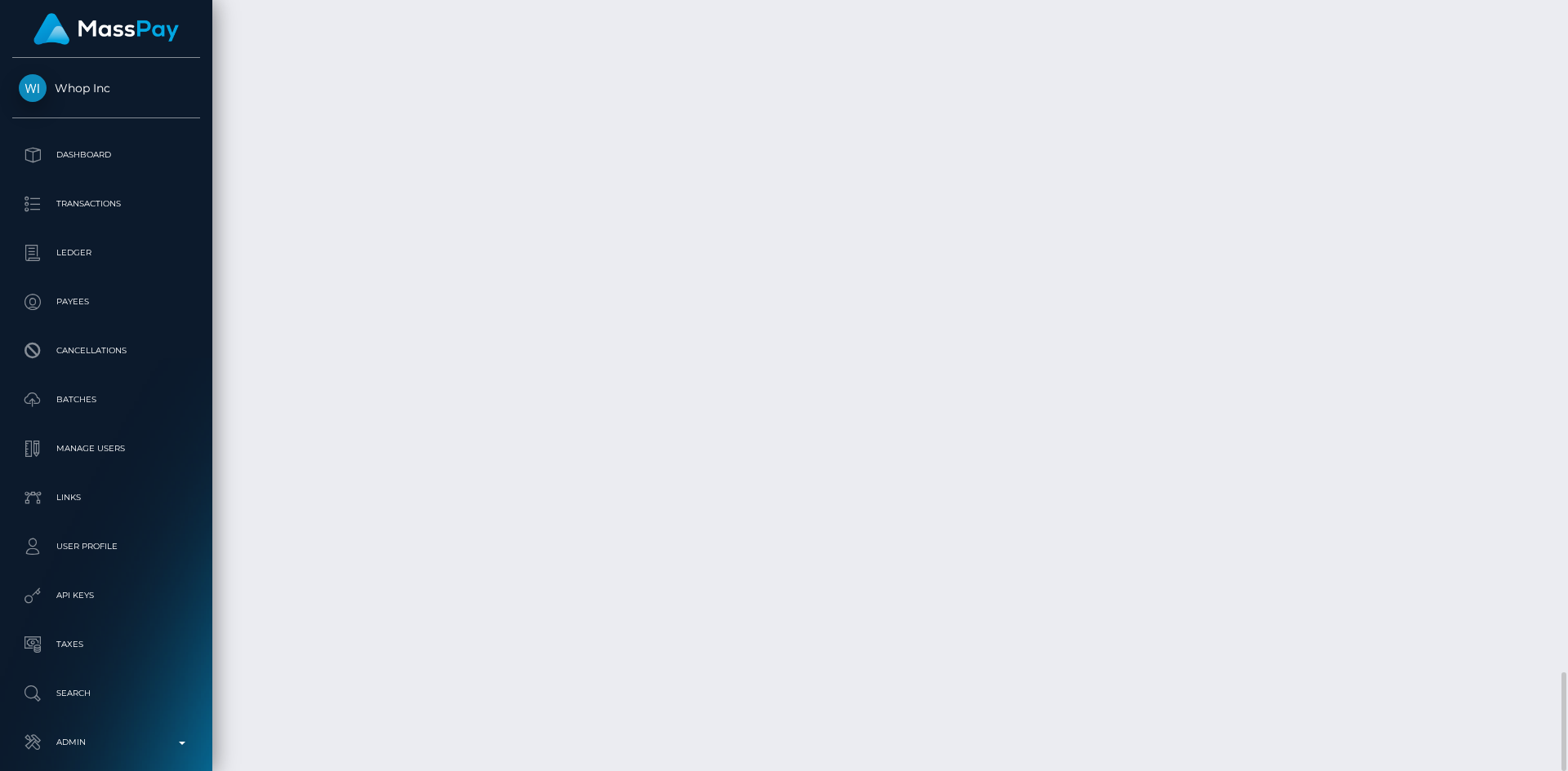
scroll to position [196, 420]
click at [1407, 344] on div "Force status update" at bounding box center [1396, 324] width 120 height 41
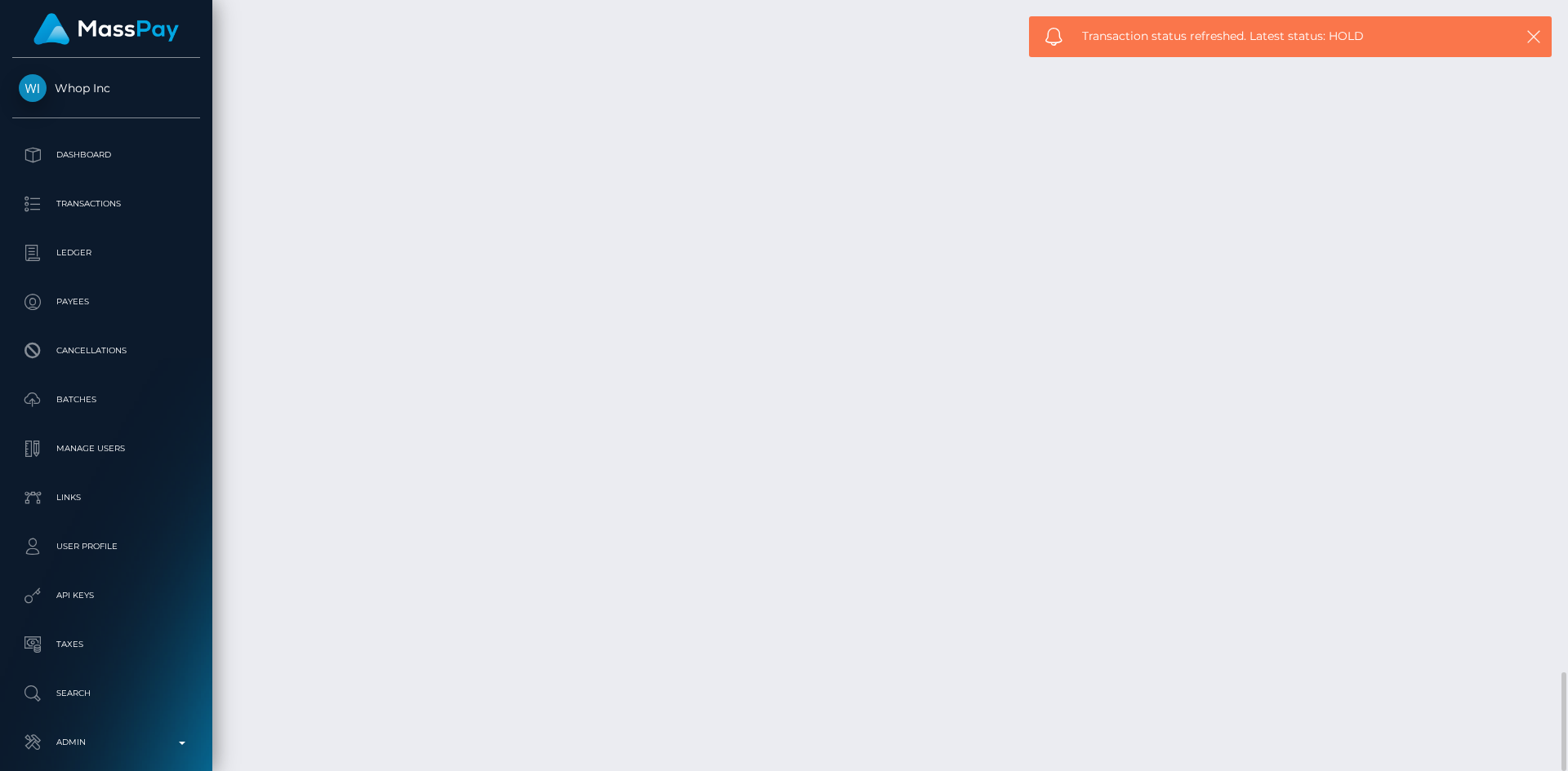
copy td "PY62237699"
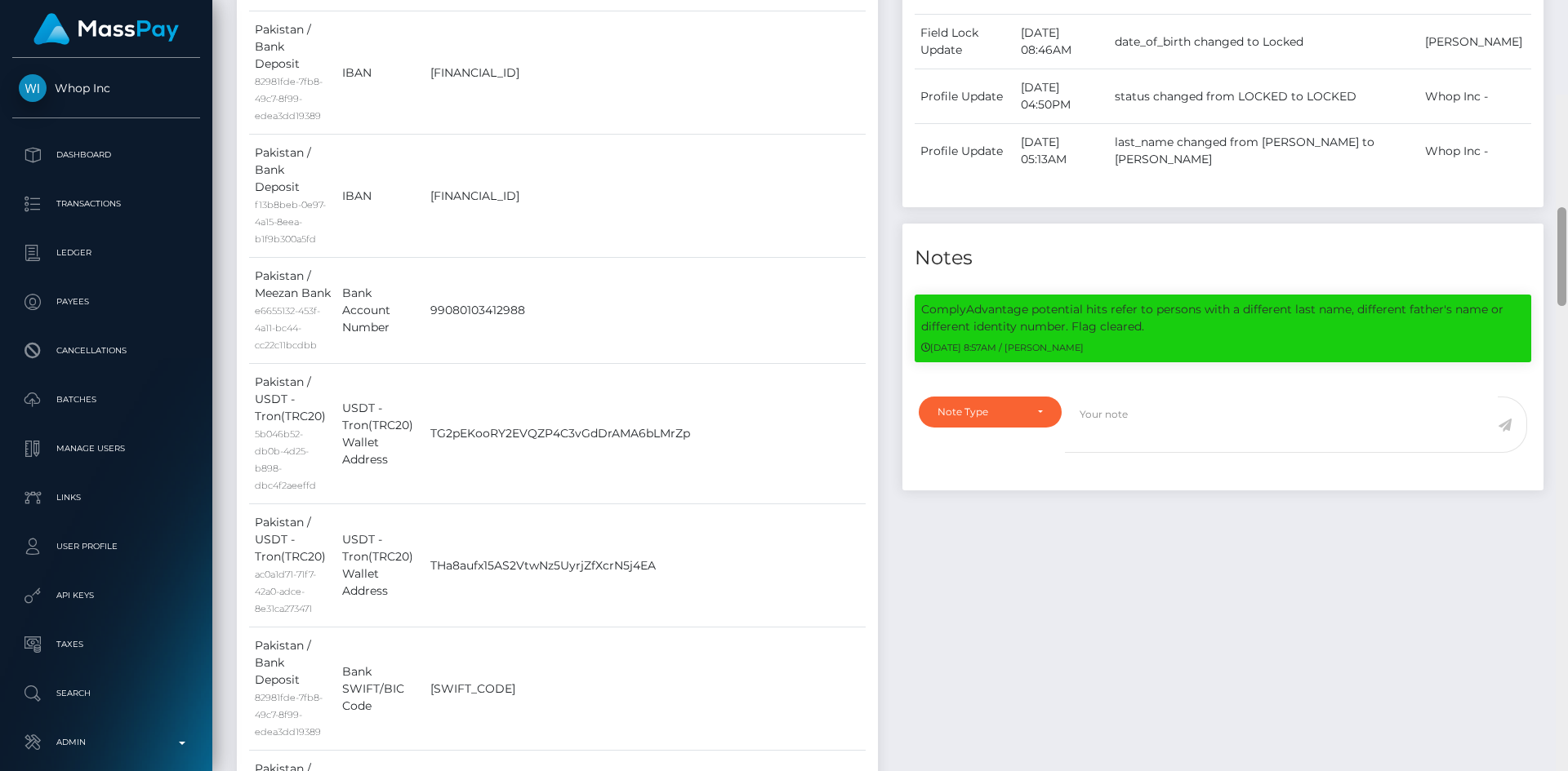
scroll to position [0, 0]
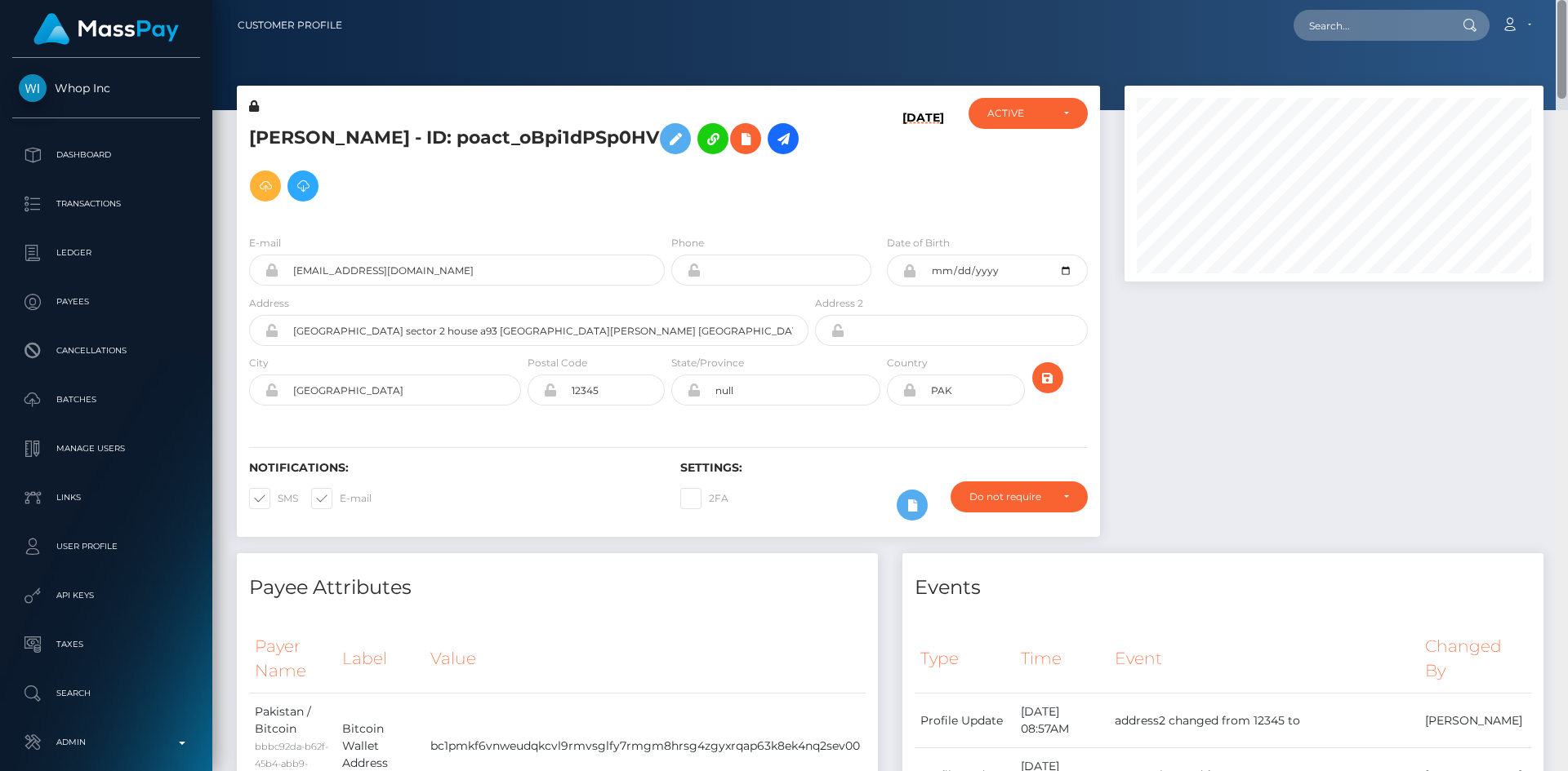
drag, startPoint x: 1561, startPoint y: 693, endPoint x: 1567, endPoint y: -40, distance: 733.0
click at [1567, 0] on html "Whop Inc Dashboard Transactions Ledger Payees Cancellations Links" at bounding box center [784, 386] width 1568 height 771
click at [1380, 20] on input "text" at bounding box center [1370, 25] width 153 height 31
paste input "poact_CcaRI9vnC0Mg"
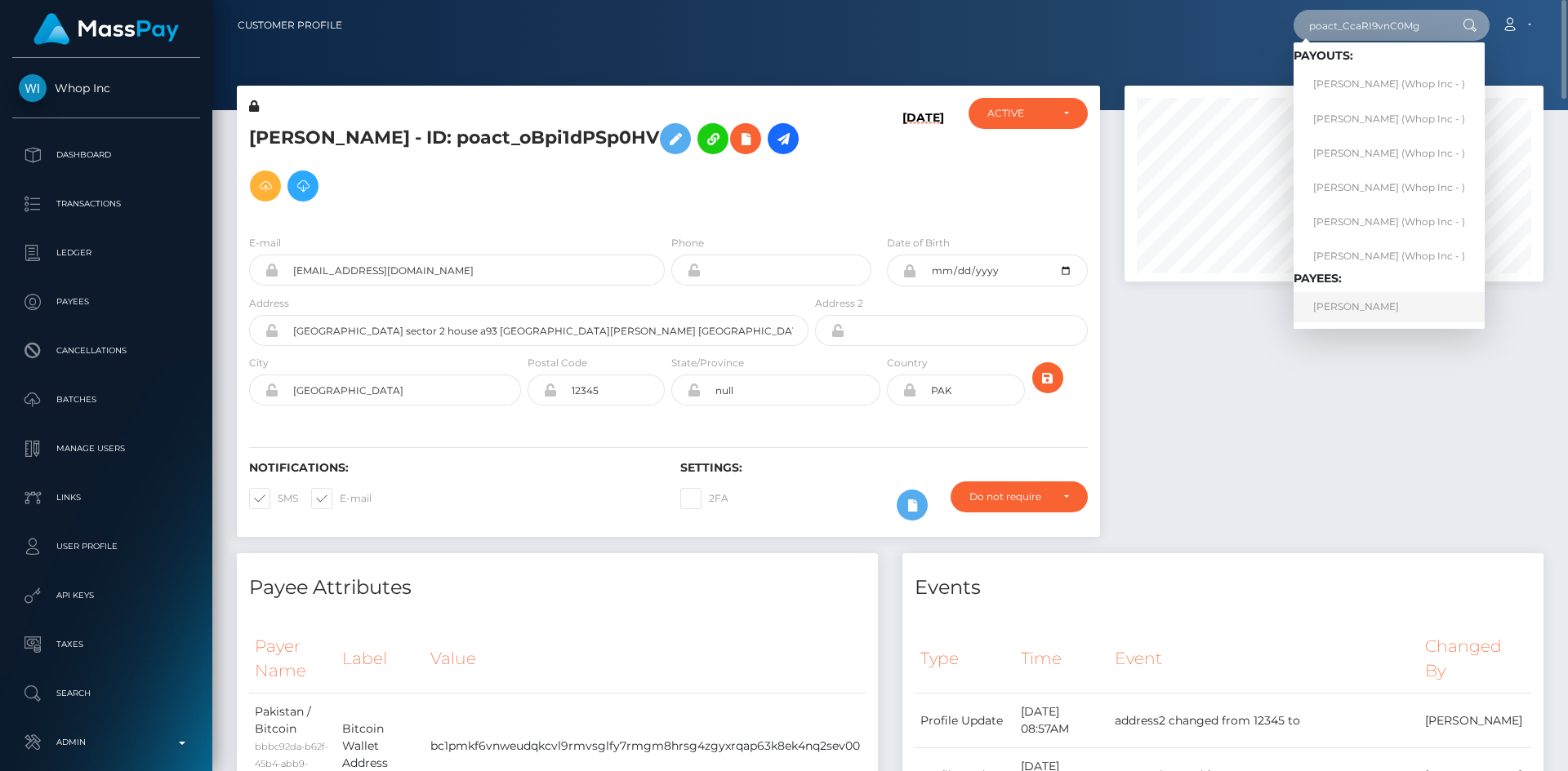
type input "poact_CcaRI9vnC0Mg"
click at [1339, 304] on link "[PERSON_NAME]" at bounding box center [1389, 307] width 191 height 30
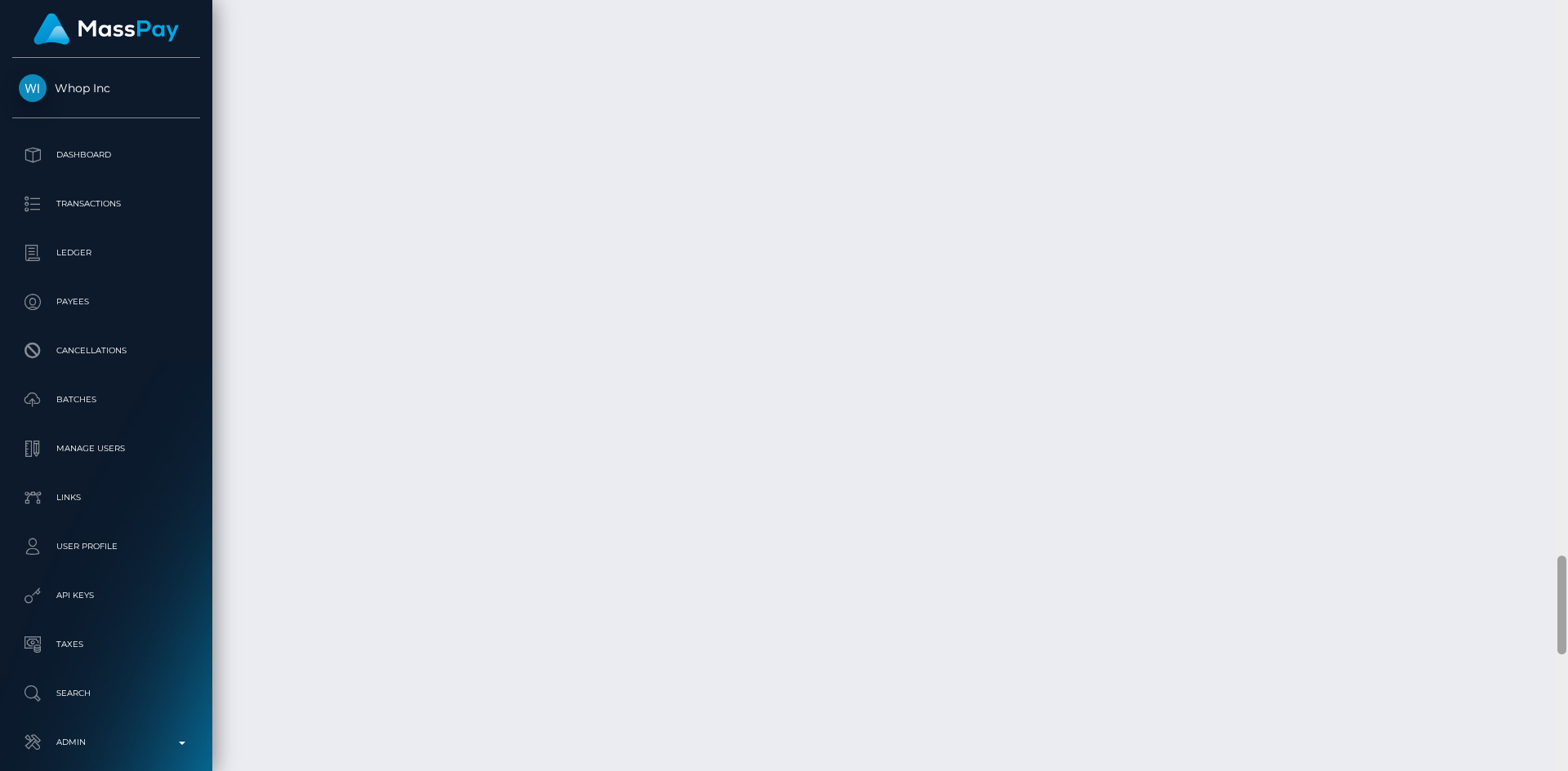
scroll to position [196, 420]
drag, startPoint x: 1562, startPoint y: 78, endPoint x: 1532, endPoint y: 781, distance: 703.6
click at [1532, 770] on html "Whop Inc Dashboard Transactions Ledger Payees Cancellations Links" at bounding box center [784, 386] width 1568 height 771
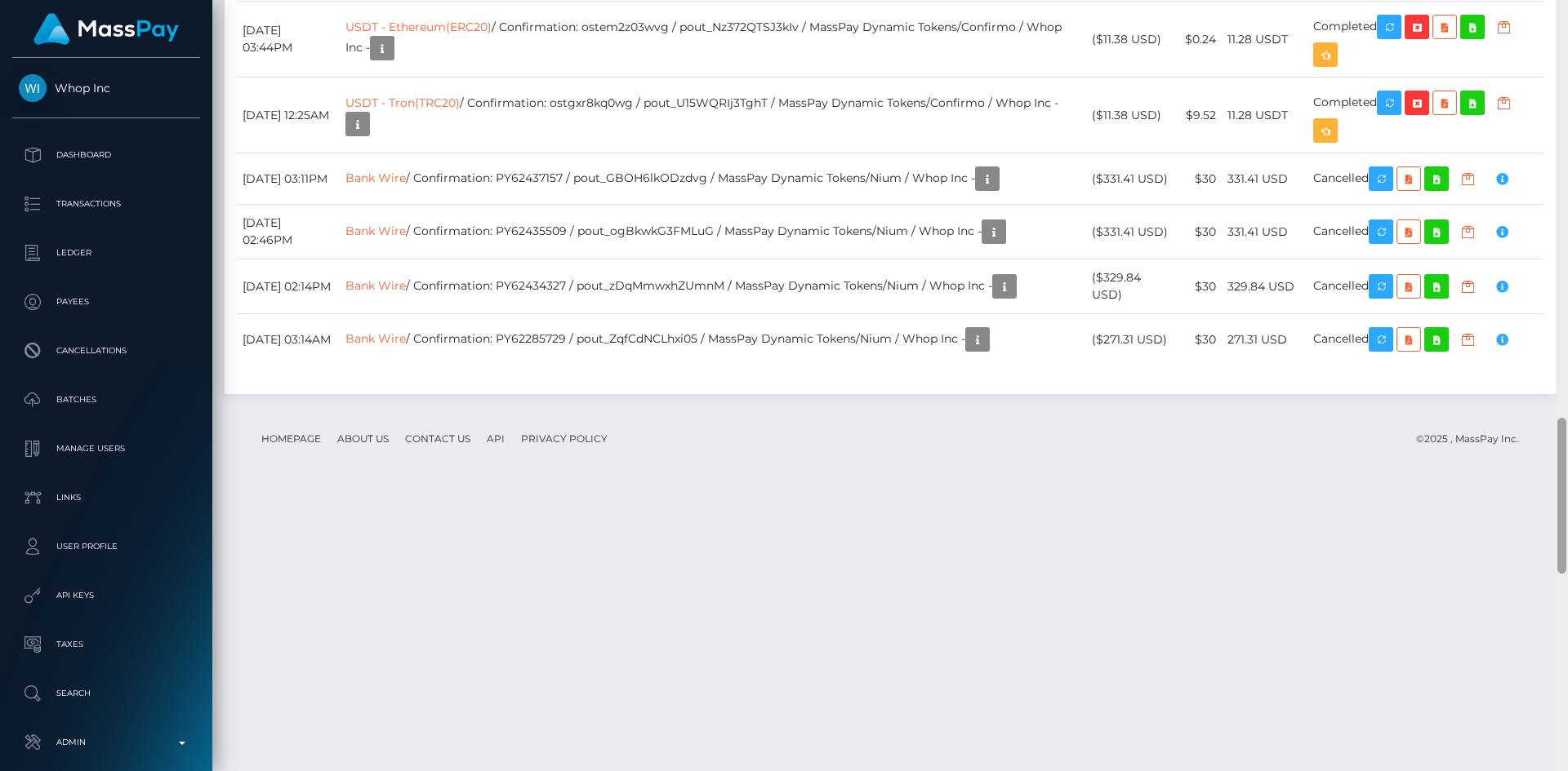
scroll to position [3041, 0]
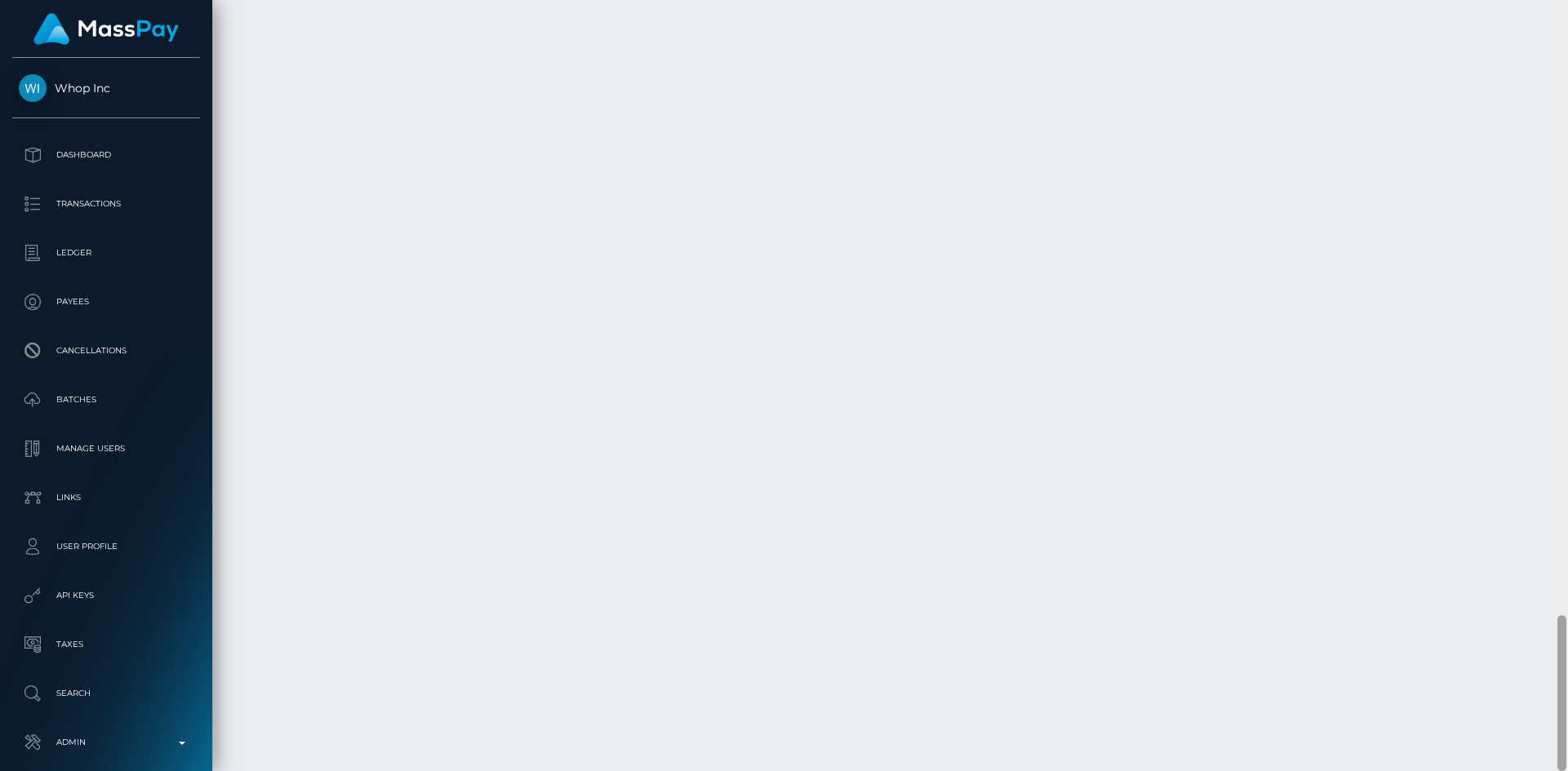
drag, startPoint x: 1564, startPoint y: 148, endPoint x: 1512, endPoint y: 781, distance: 635.1
click at [1512, 770] on html "Whop Inc Dashboard Transactions Ledger Payees Cancellations Links" at bounding box center [784, 386] width 1568 height 771
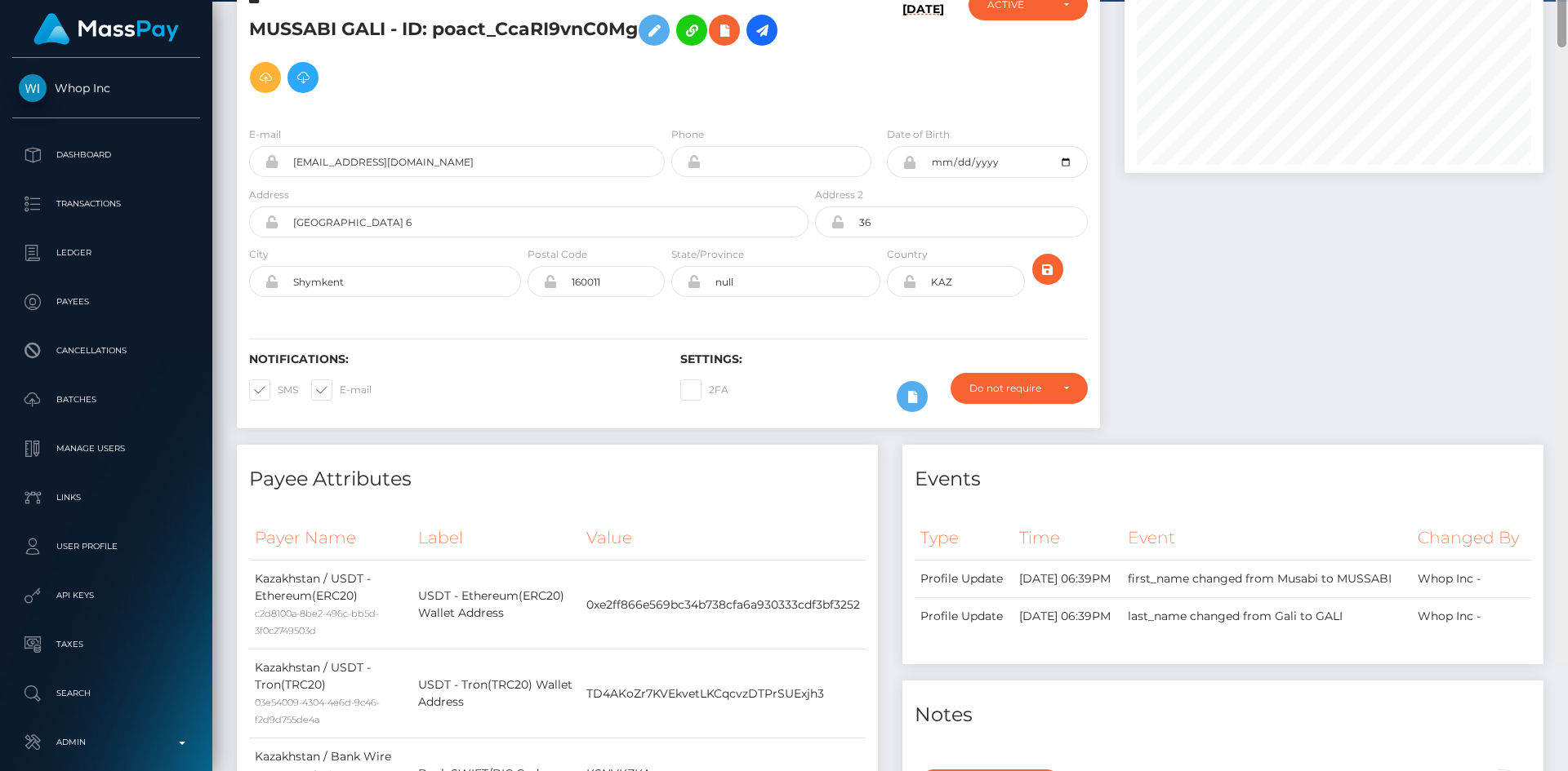
scroll to position [0, 0]
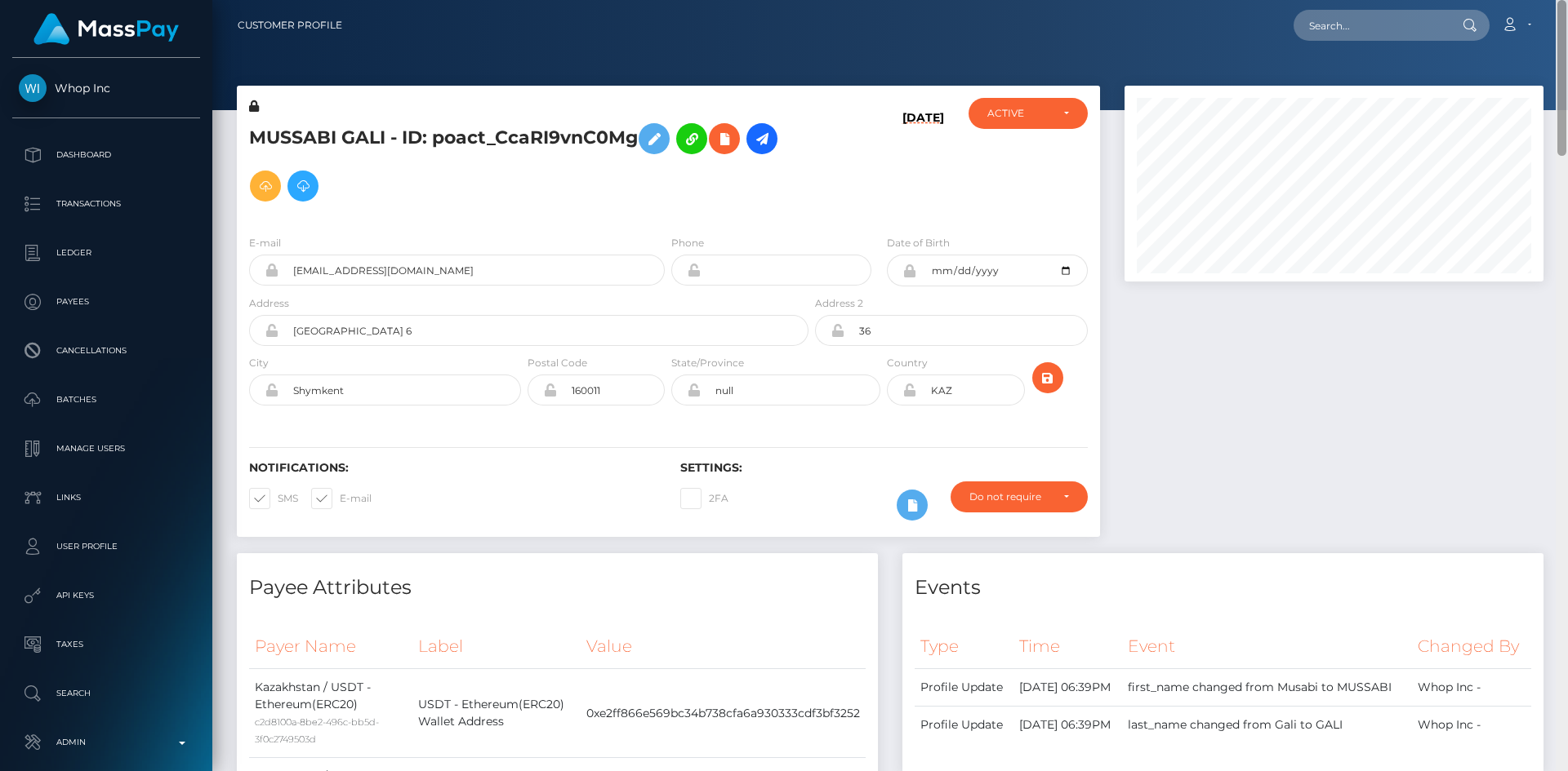
drag, startPoint x: 1558, startPoint y: 682, endPoint x: 1561, endPoint y: -55, distance: 737.0
click at [1561, 0] on html "Whop Inc Dashboard Transactions Ledger Payees Cancellations Links" at bounding box center [784, 386] width 1568 height 771
click at [1357, 34] on input "text" at bounding box center [1370, 25] width 153 height 31
paste input "PY62237699"
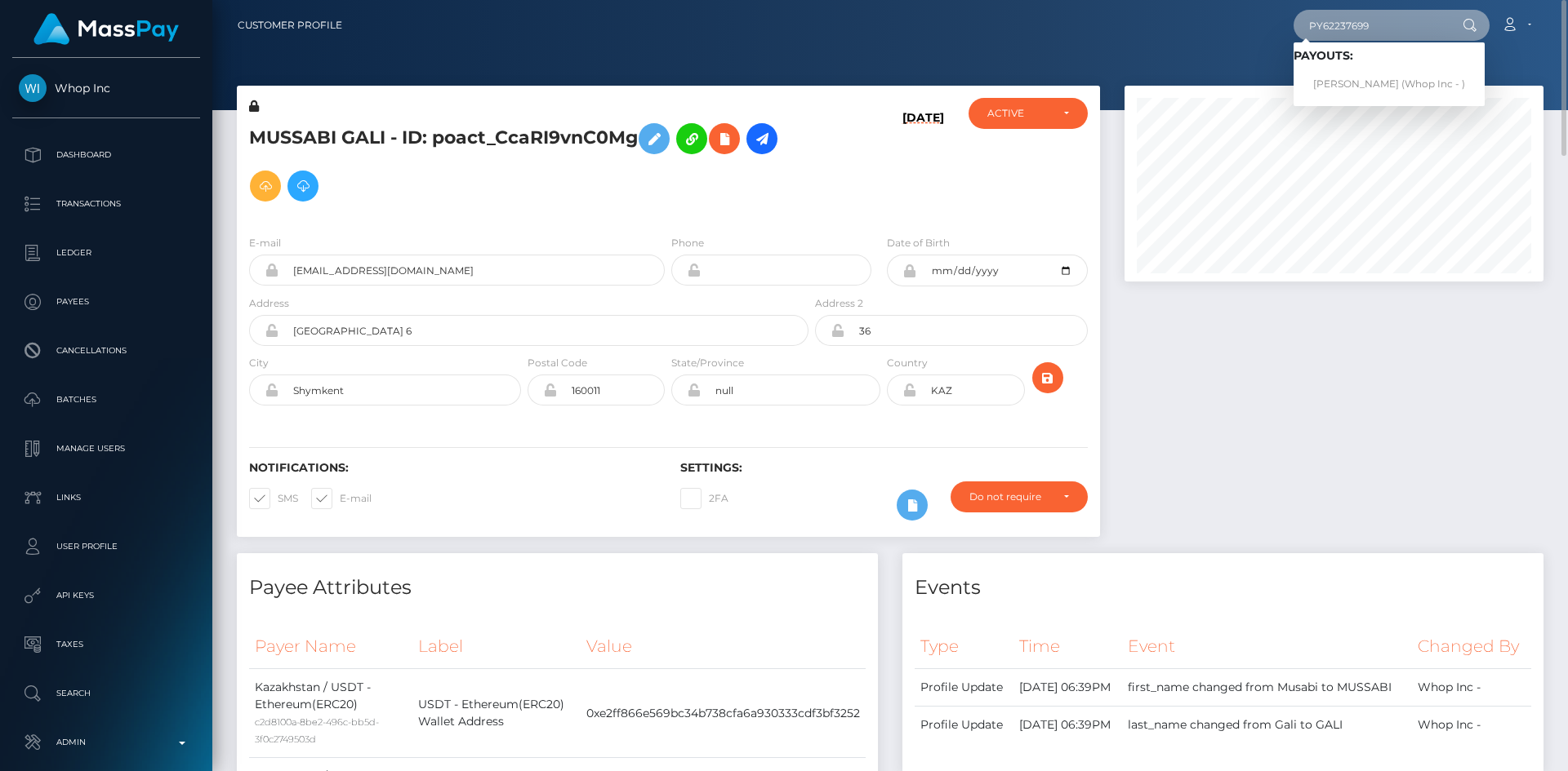
type input "PY62237699"
click at [1357, 78] on link "Abdul Rehman (Whop Inc - )" at bounding box center [1389, 84] width 191 height 30
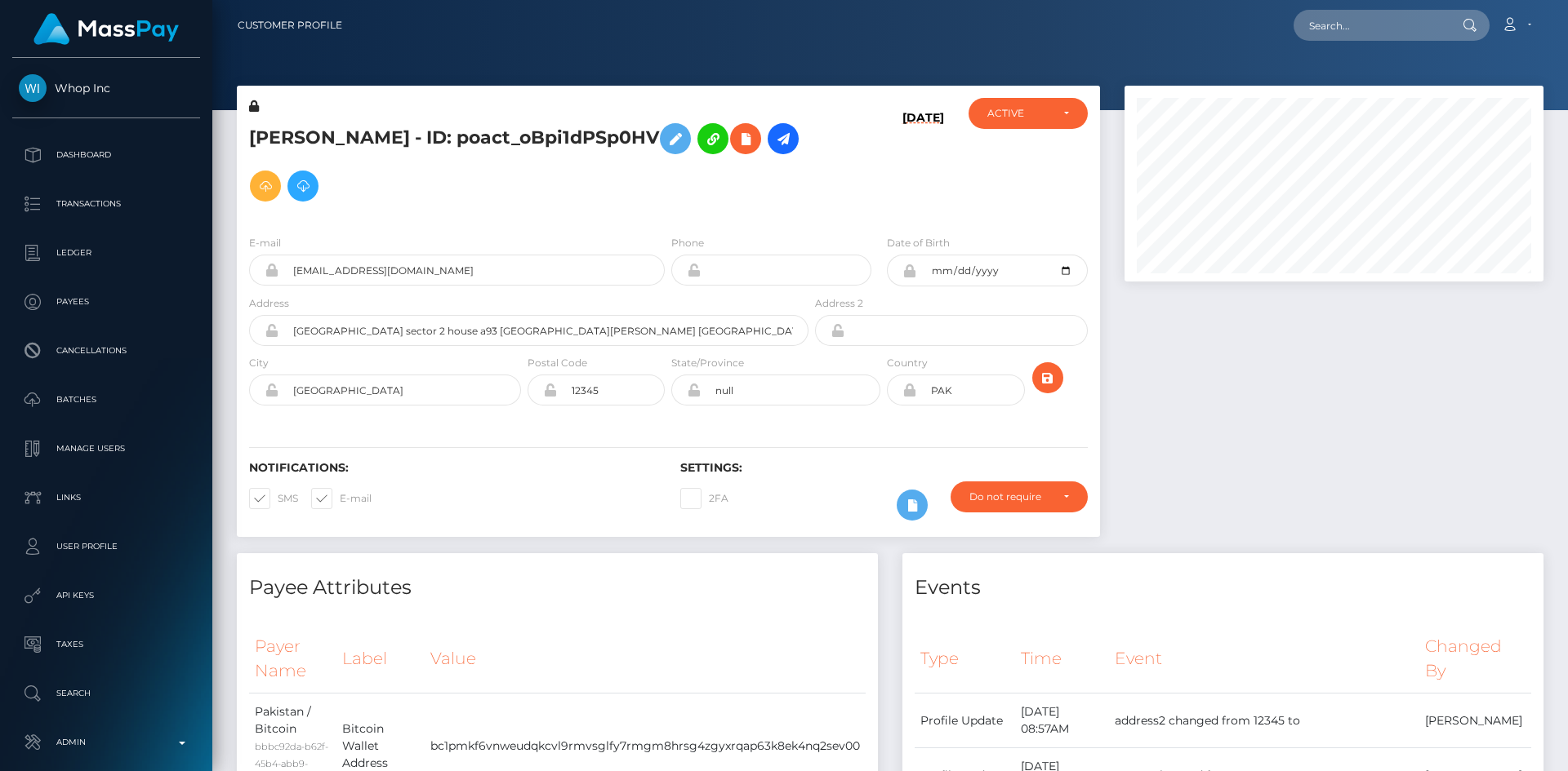
scroll to position [815985, 816219]
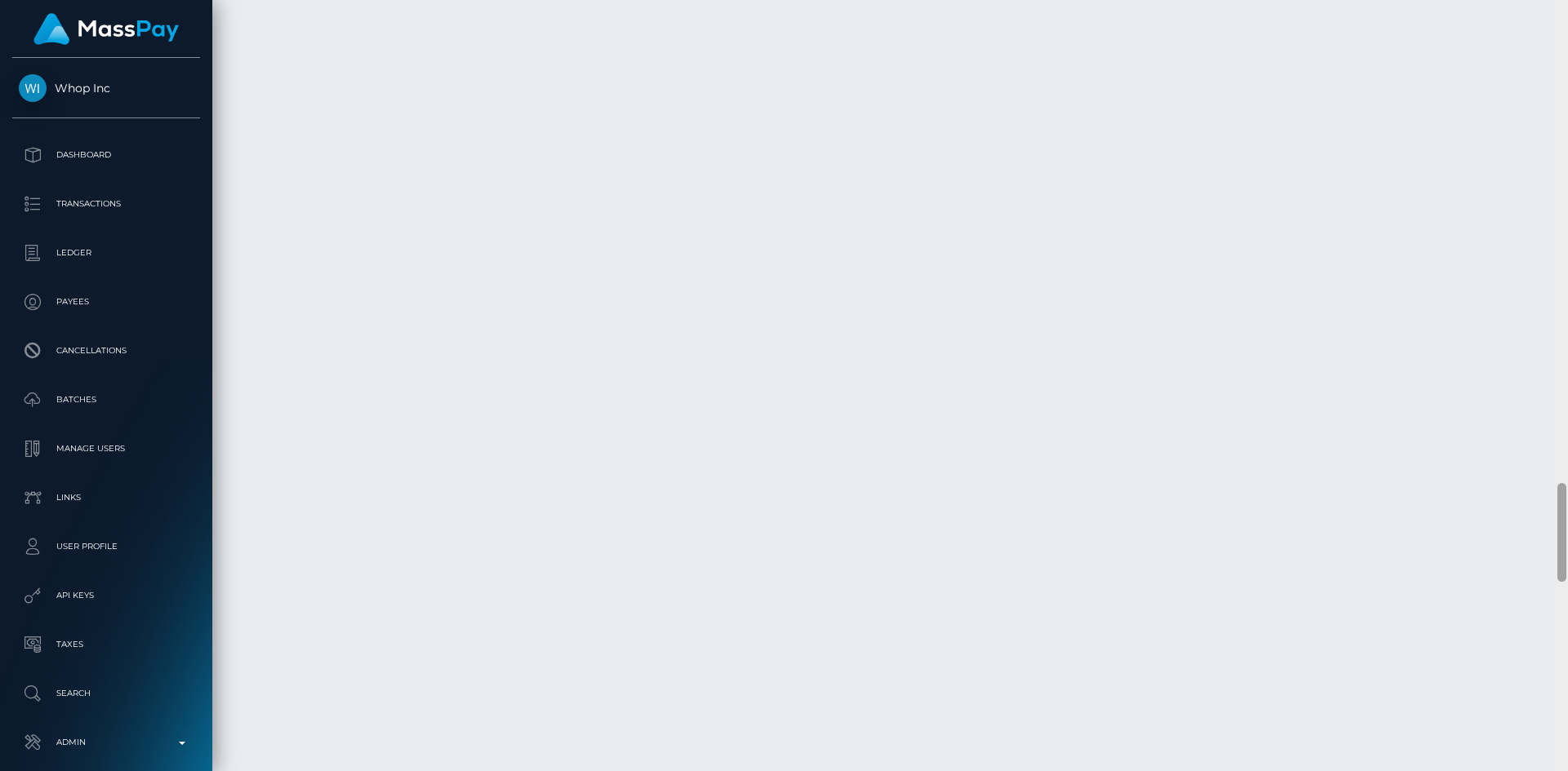
drag, startPoint x: 1564, startPoint y: 640, endPoint x: 1554, endPoint y: 808, distance: 168.3
click at [1554, 770] on html "Whop Inc Dashboard Transactions Ledger Payees Cancellations Links" at bounding box center [784, 386] width 1568 height 771
drag, startPoint x: 1562, startPoint y: 573, endPoint x: 1565, endPoint y: 708, distance: 135.0
click at [1565, 708] on div at bounding box center [1562, 722] width 9 height 99
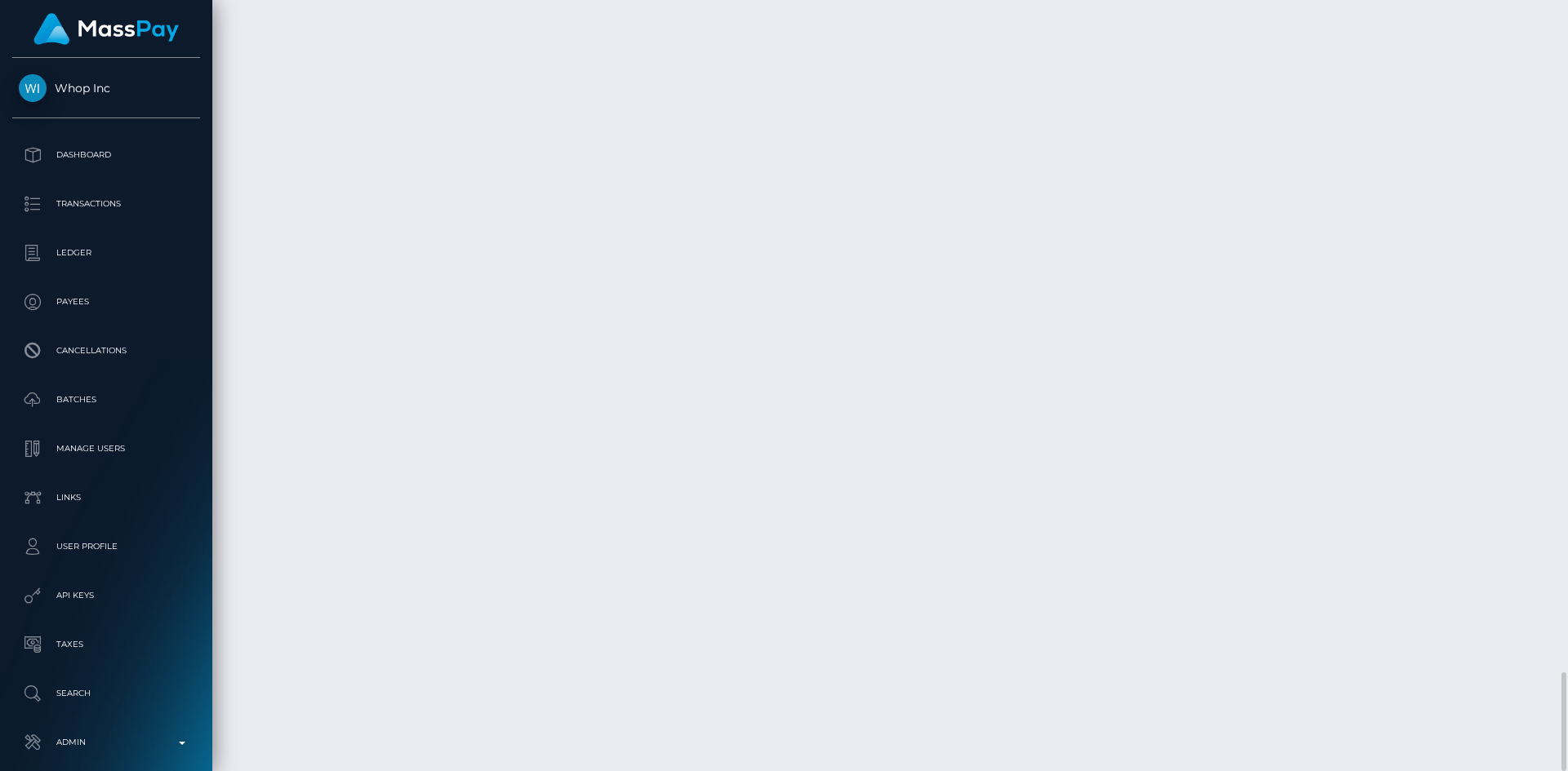
copy td "PY62216528"
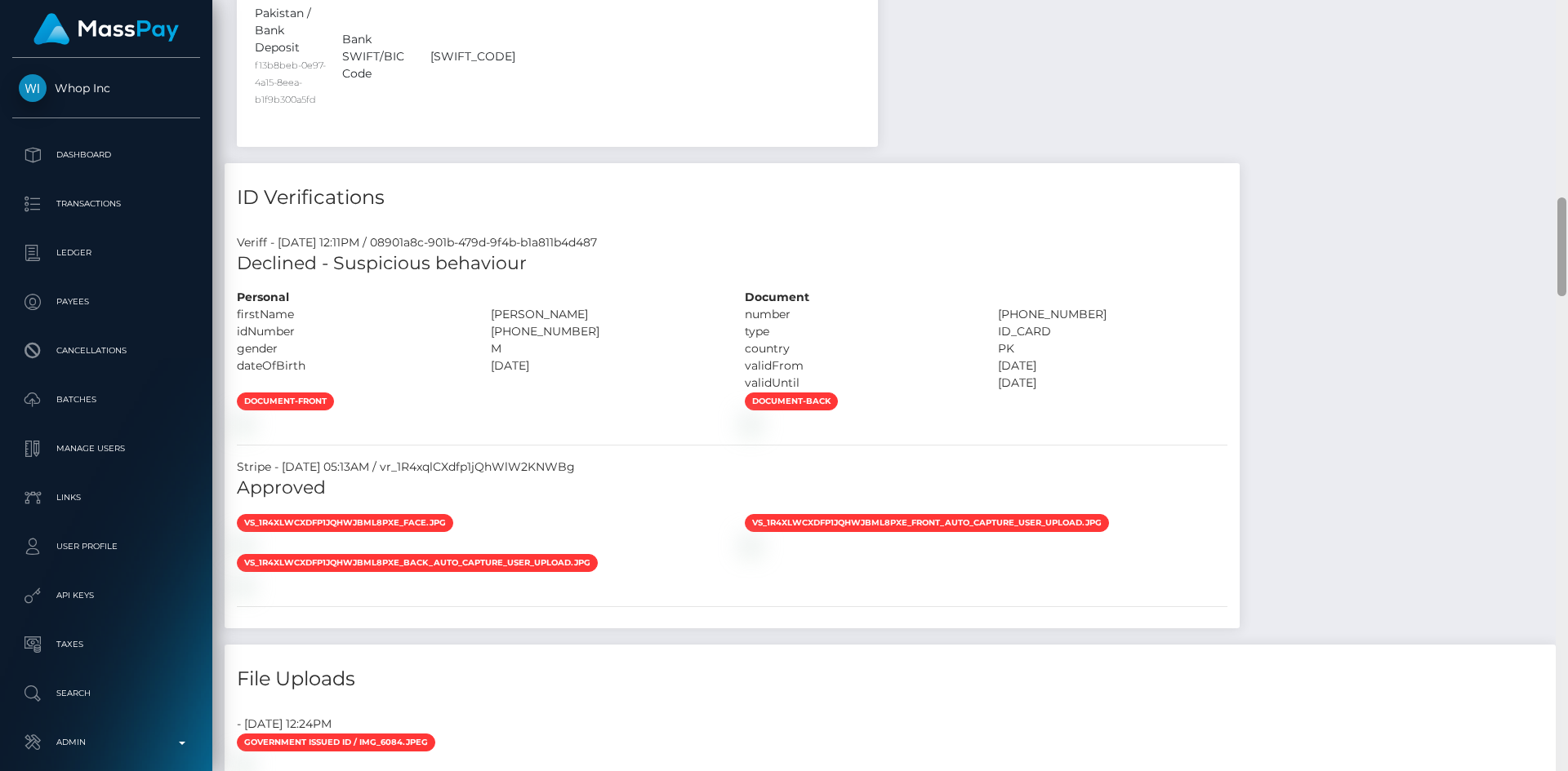
scroll to position [0, 0]
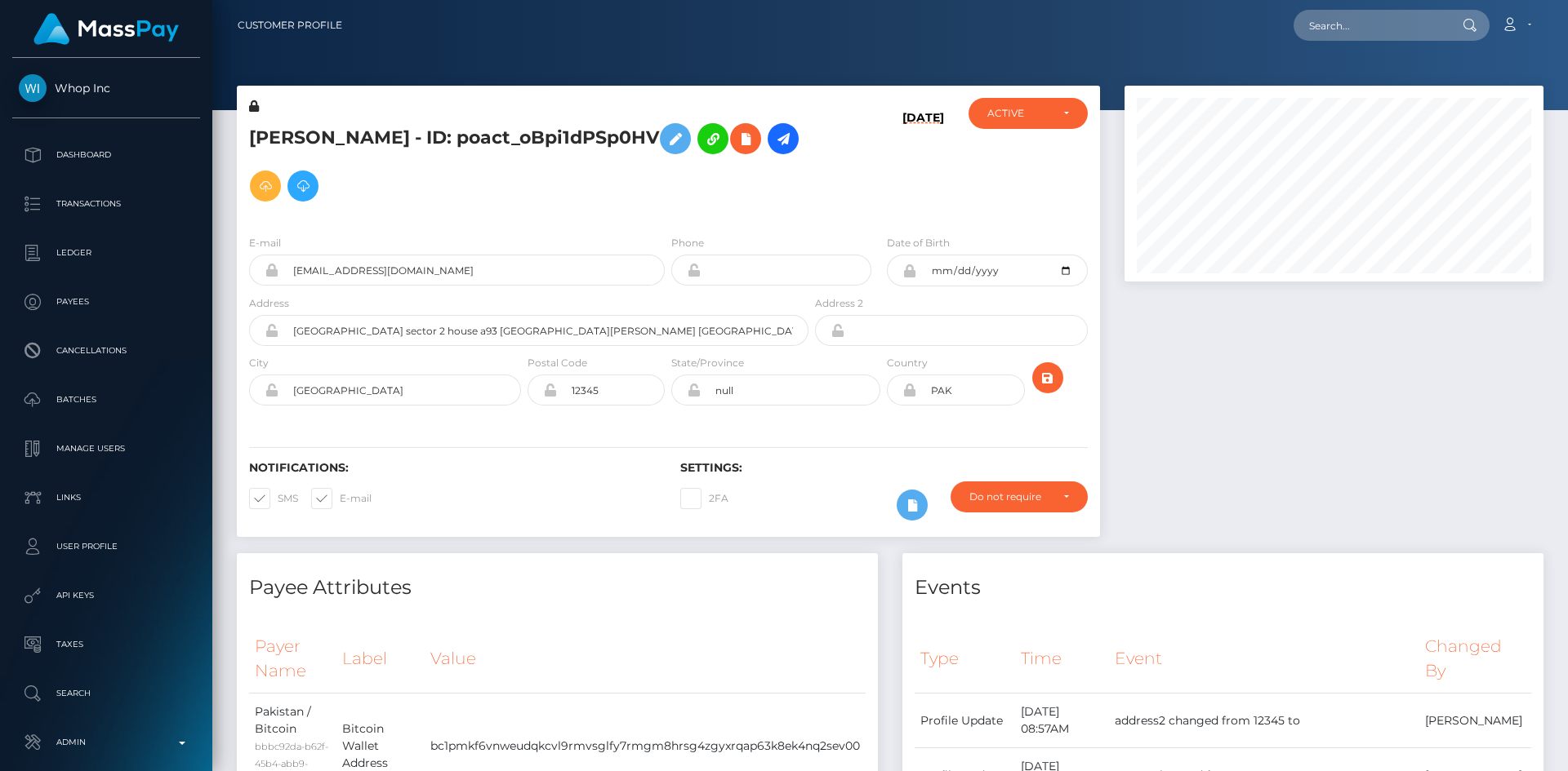
drag, startPoint x: 1559, startPoint y: 728, endPoint x: 1546, endPoint y: -59, distance: 787.1
click at [1546, 0] on html "Whop Inc Dashboard Transactions Ledger Payees Cancellations Links" at bounding box center [784, 386] width 1568 height 771
click at [1374, 31] on input "text" at bounding box center [1370, 25] width 153 height 31
paste input "poact_CcaRI9vnC0Mg"
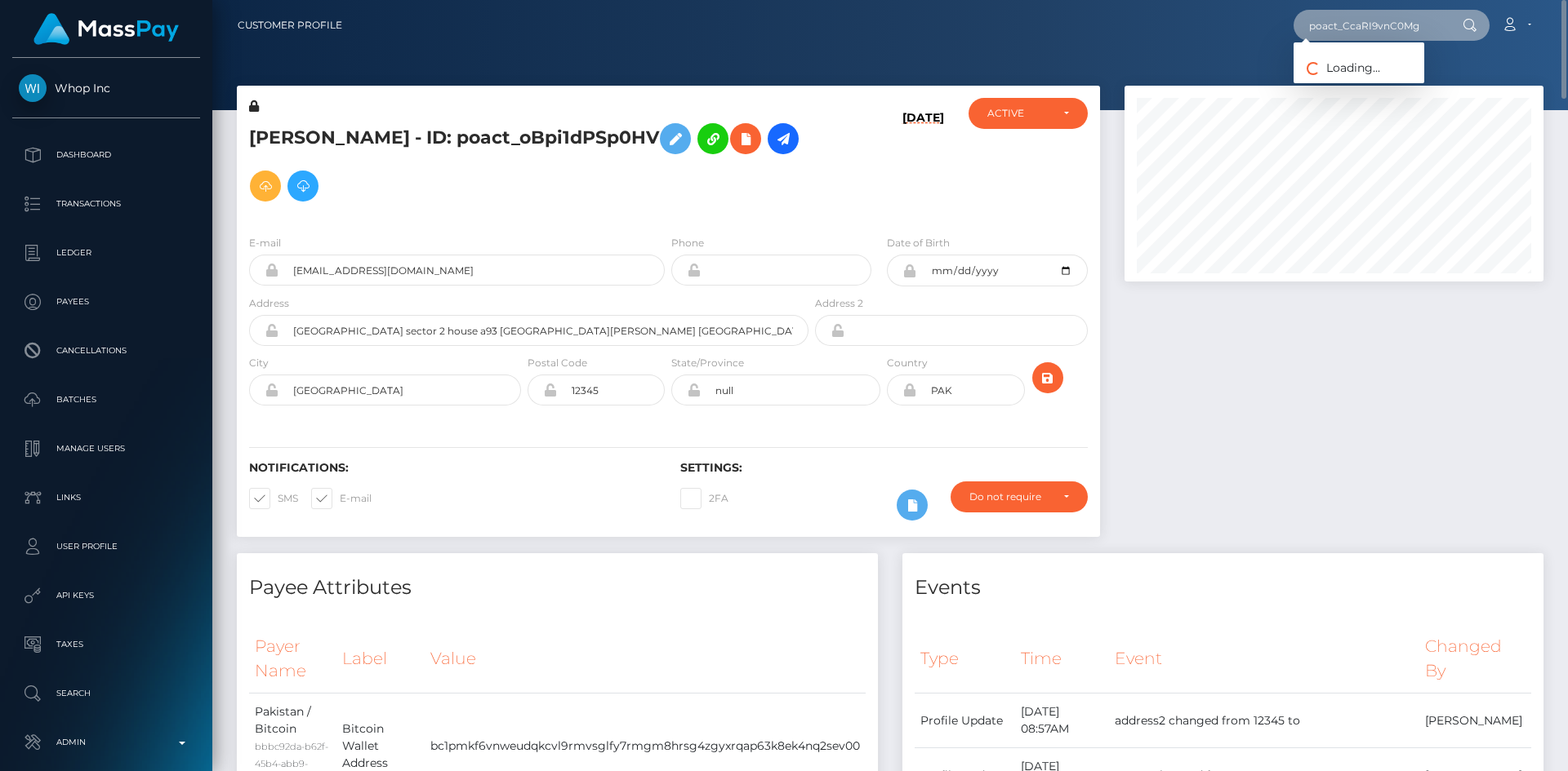
type input "poact_CcaRI9vnC0Mg"
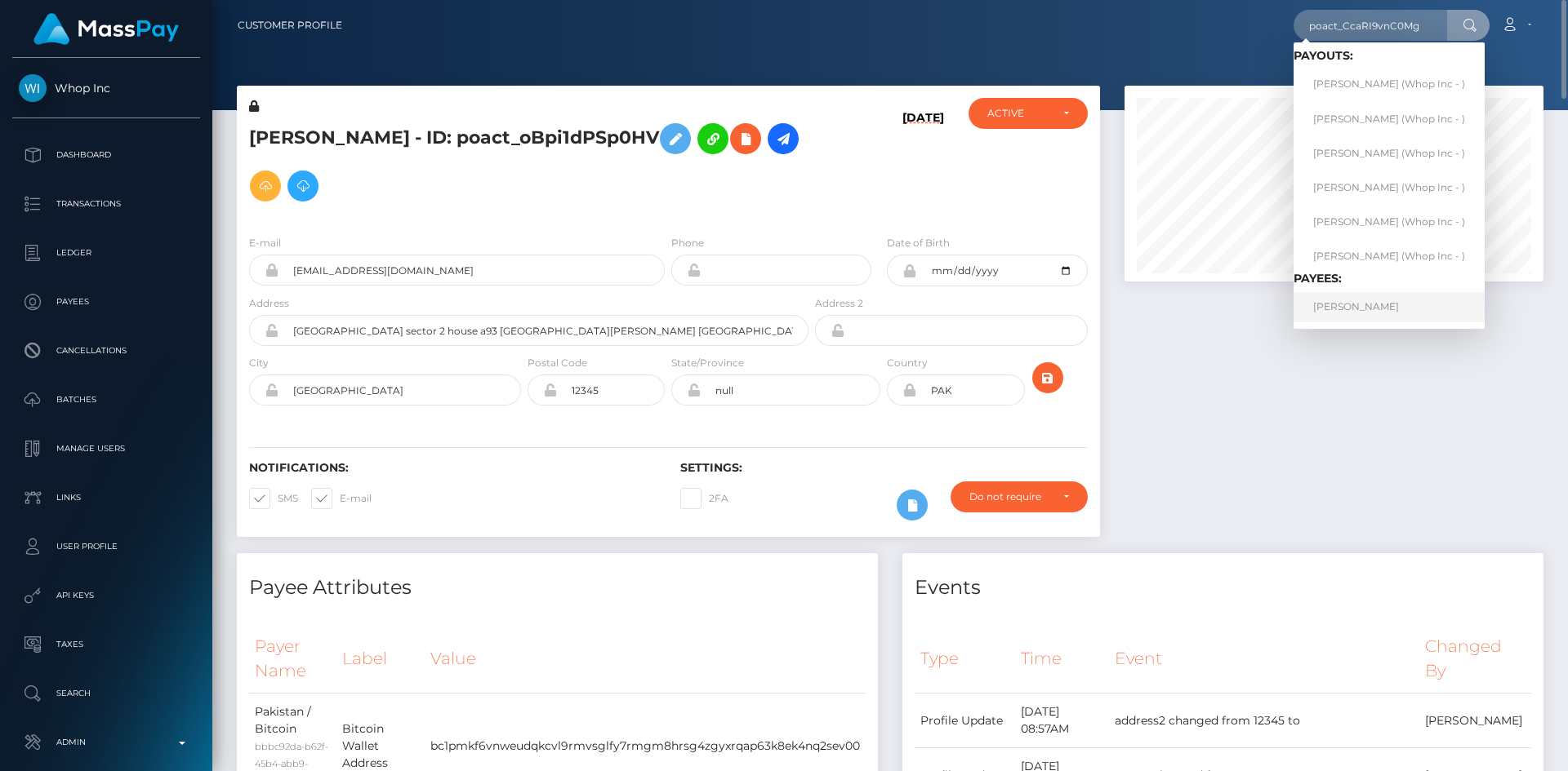
click at [1378, 315] on link "MUSSABI GALI" at bounding box center [1389, 307] width 191 height 30
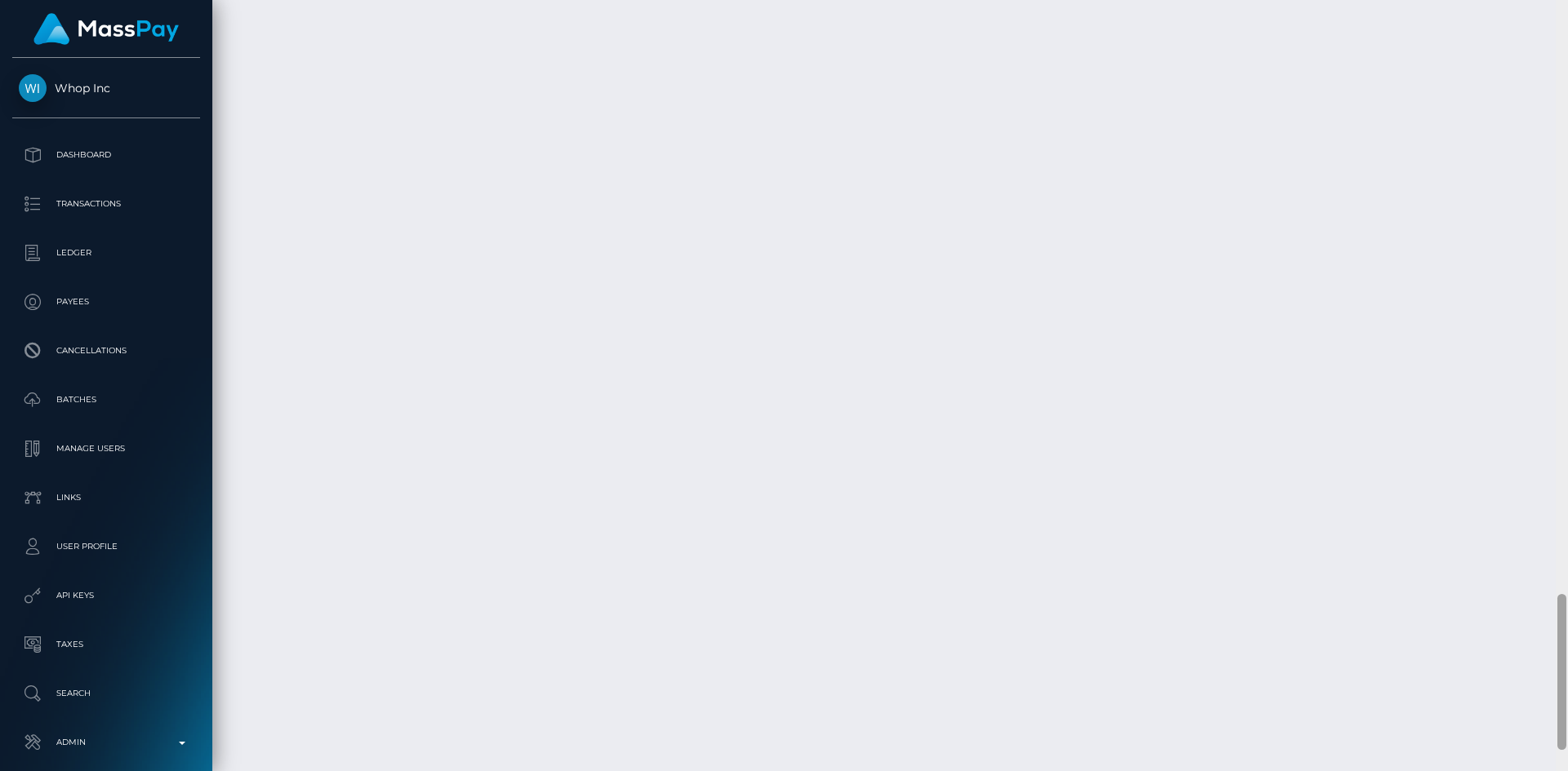
scroll to position [815985, 816219]
click at [1564, 643] on div at bounding box center [1562, 672] width 9 height 156
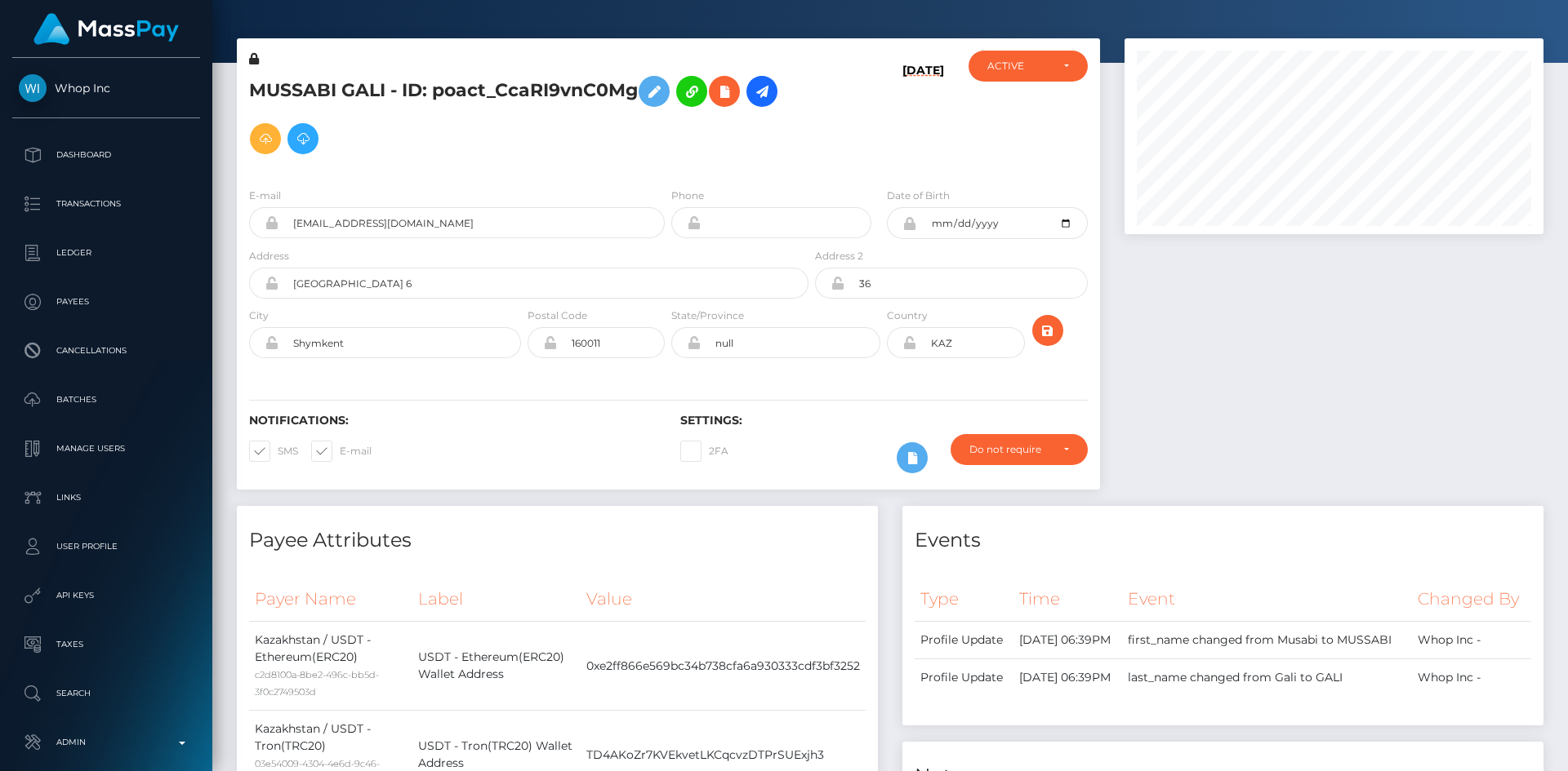
scroll to position [0, 0]
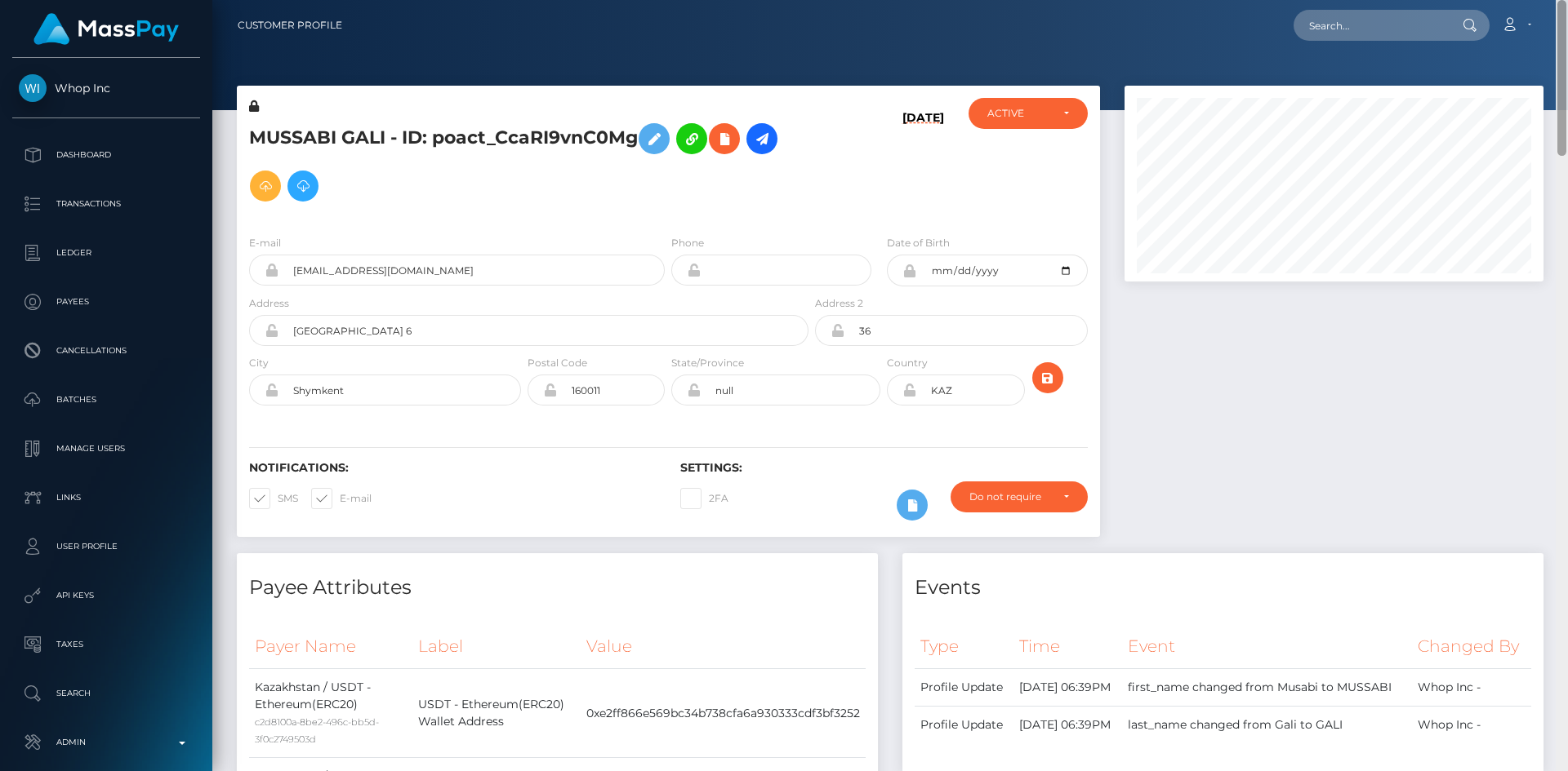
drag, startPoint x: 1560, startPoint y: 619, endPoint x: 1567, endPoint y: -34, distance: 653.0
click at [1567, 0] on html "Whop Inc Dashboard Transactions Ledger Payees Cancellations Links" at bounding box center [784, 386] width 1568 height 771
click at [1384, 23] on input "text" at bounding box center [1370, 25] width 153 height 31
paste input "[EMAIL_ADDRESS][DOMAIN_NAME]"
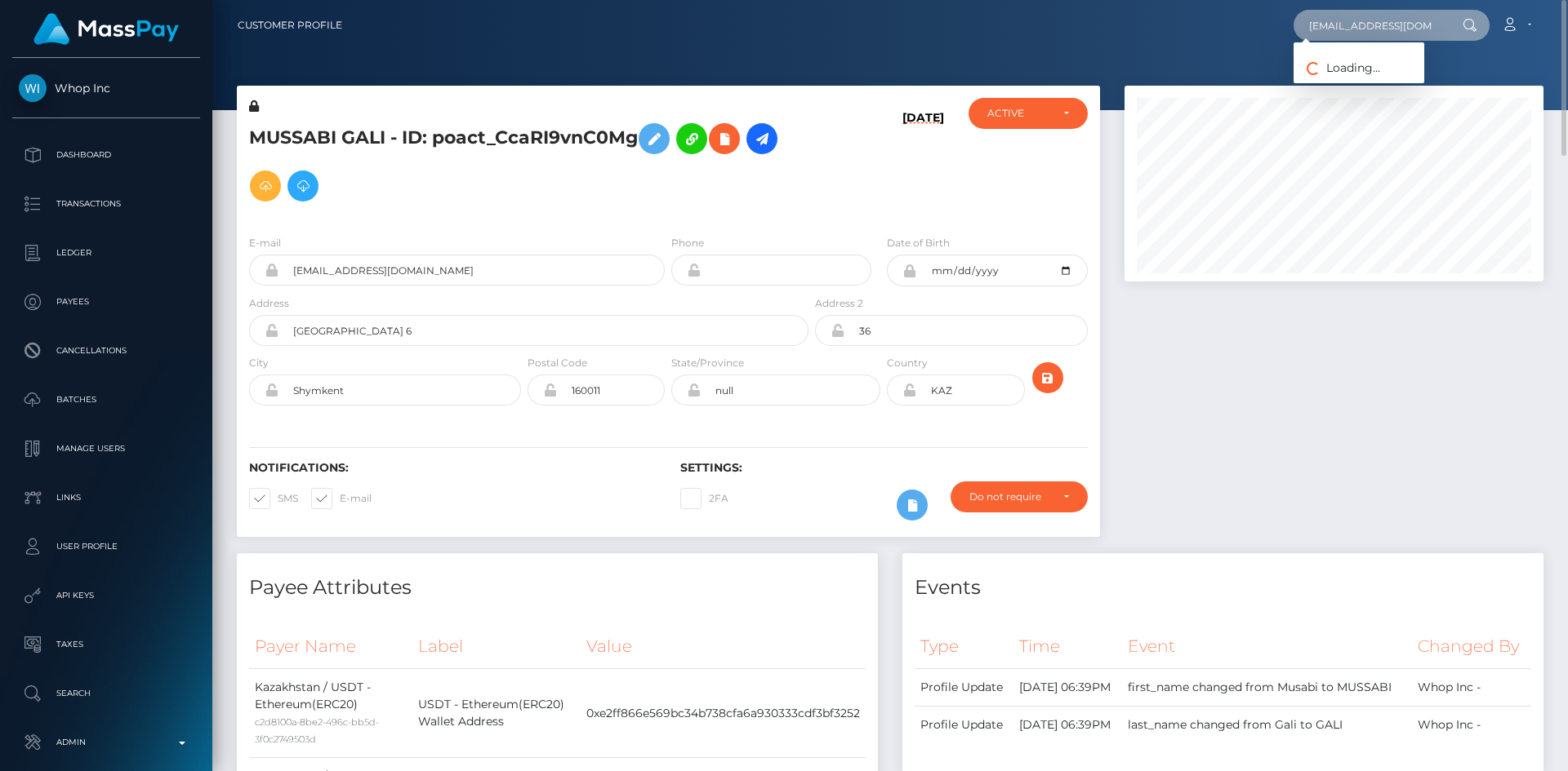
type input "[EMAIL_ADDRESS][DOMAIN_NAME]"
click at [1376, 83] on link "[PERSON_NAME]" at bounding box center [1358, 84] width 131 height 30
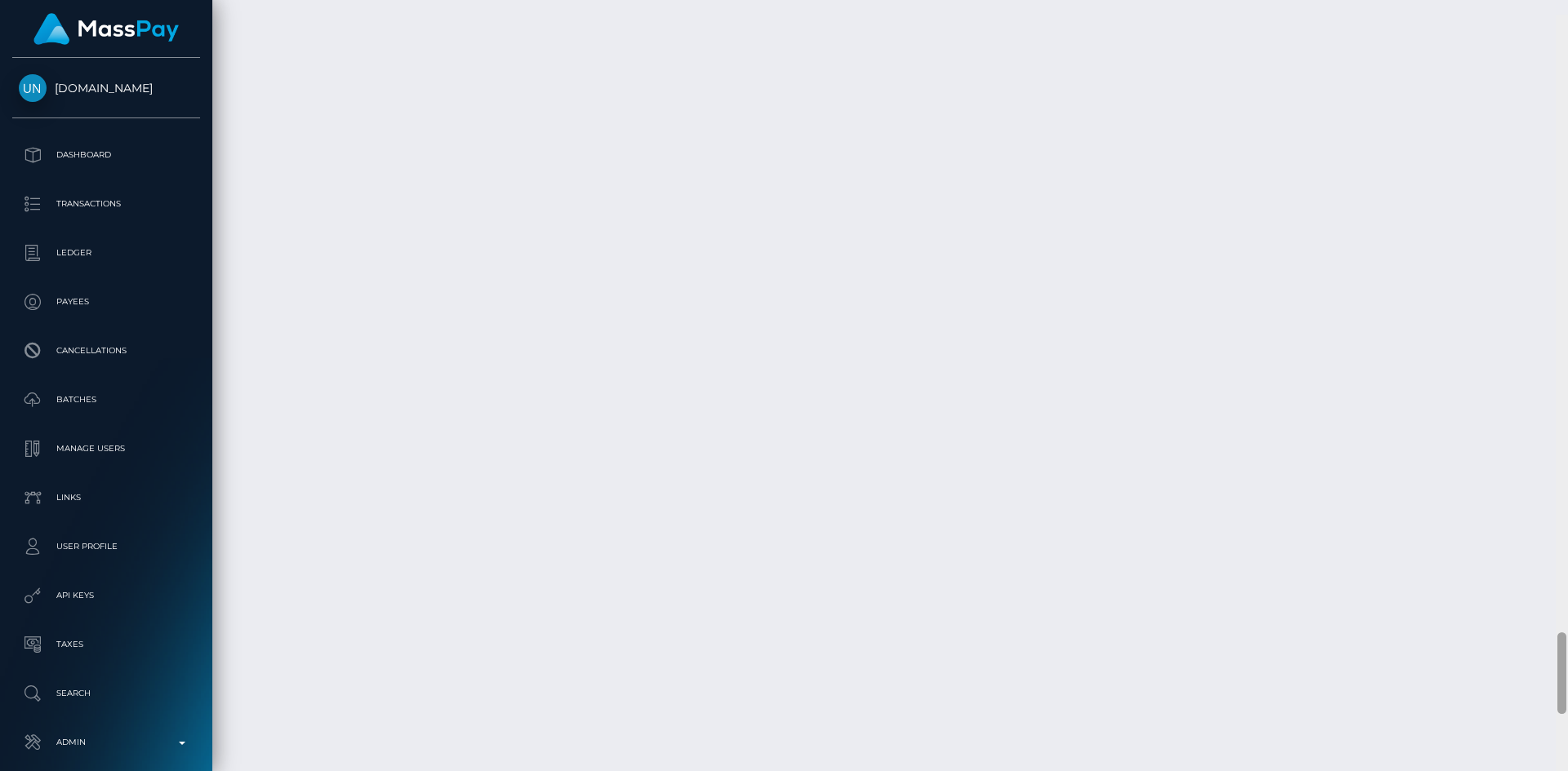
scroll to position [5806, 0]
drag, startPoint x: 1560, startPoint y: 87, endPoint x: 1542, endPoint y: 664, distance: 577.3
click at [1542, 664] on div "Customer Profile Loading... Loading..." at bounding box center [890, 386] width 1356 height 771
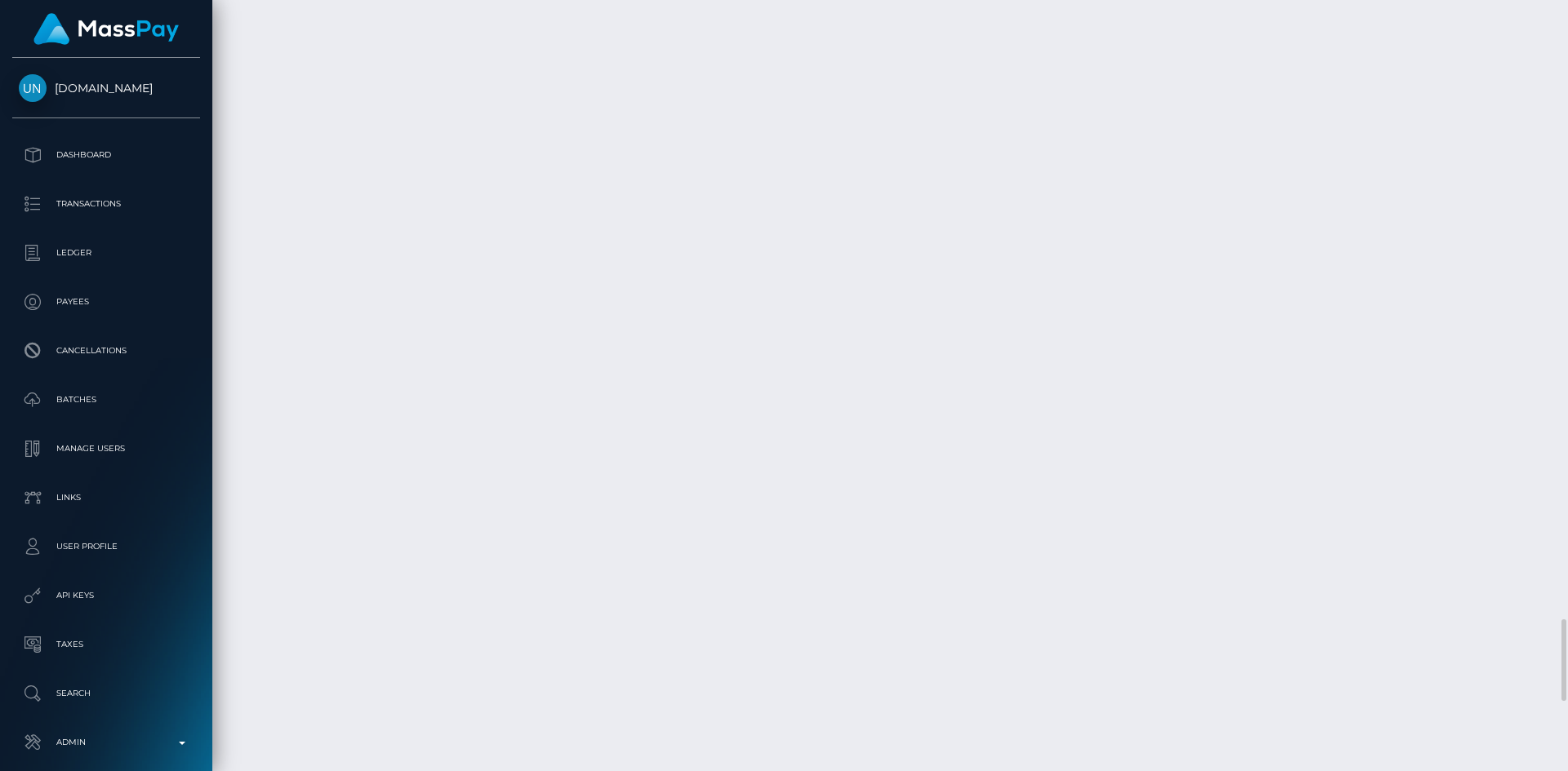
copy td "f1799b804a8e44b989586c19de8b7c99"
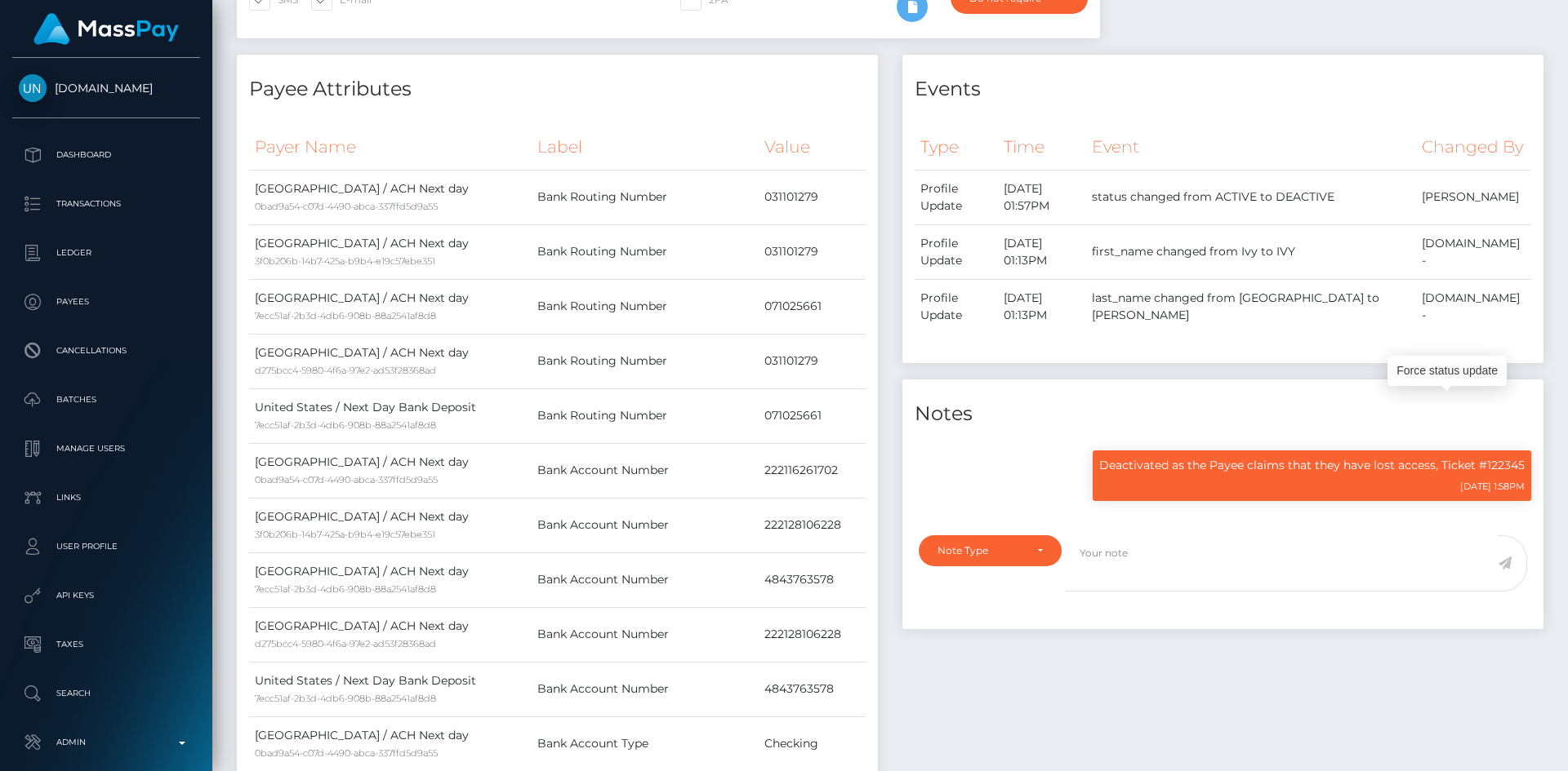
scroll to position [0, 0]
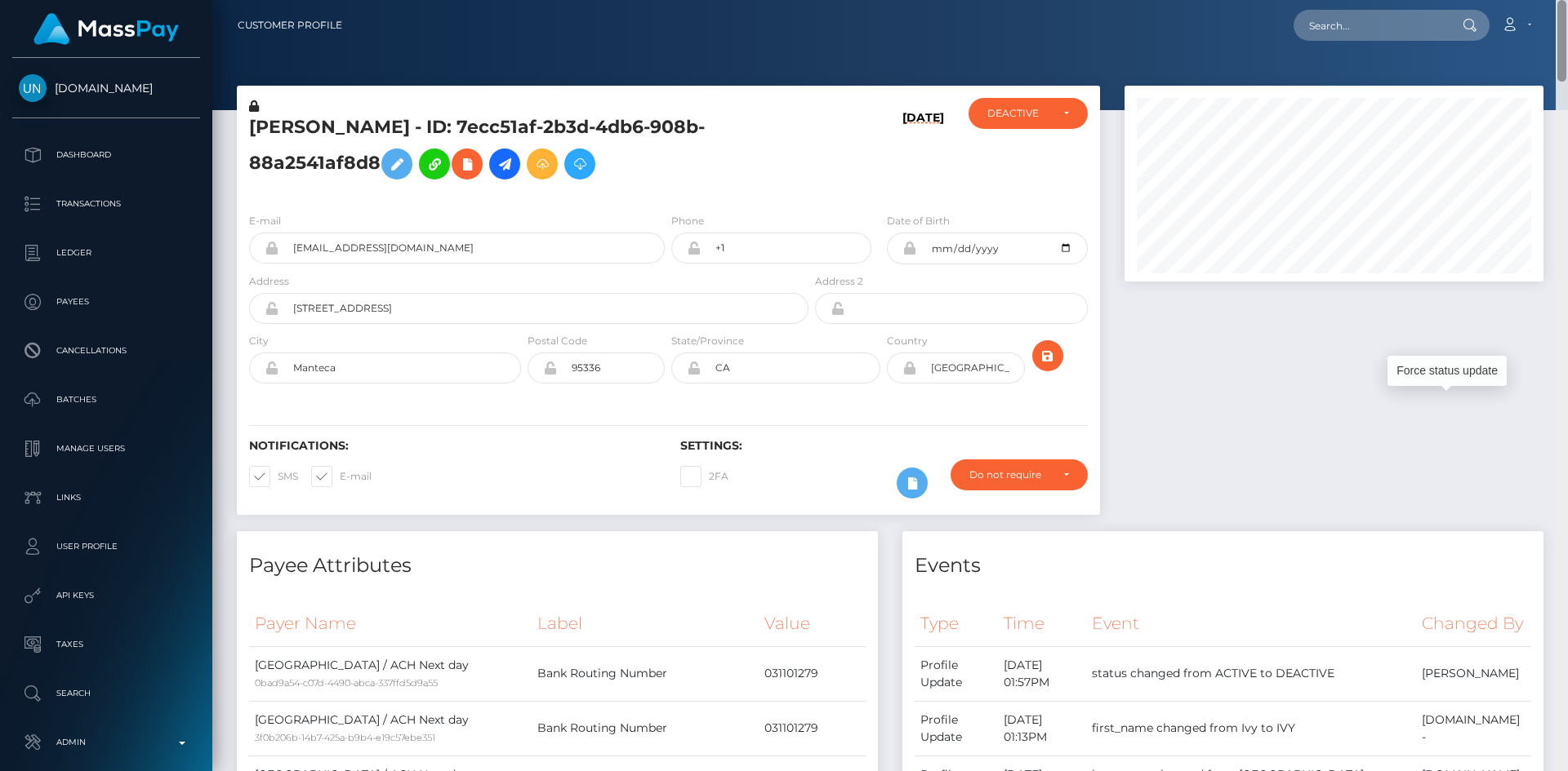
drag, startPoint x: 1560, startPoint y: 645, endPoint x: 1565, endPoint y: -24, distance: 669.0
click at [1565, 0] on html "Unlockt.me Dashboard Transactions Ledger Payees Cancellations" at bounding box center [784, 386] width 1568 height 771
click at [1384, 32] on input "text" at bounding box center [1370, 25] width 153 height 31
paste input "[EMAIL_ADDRESS][DOMAIN_NAME]"
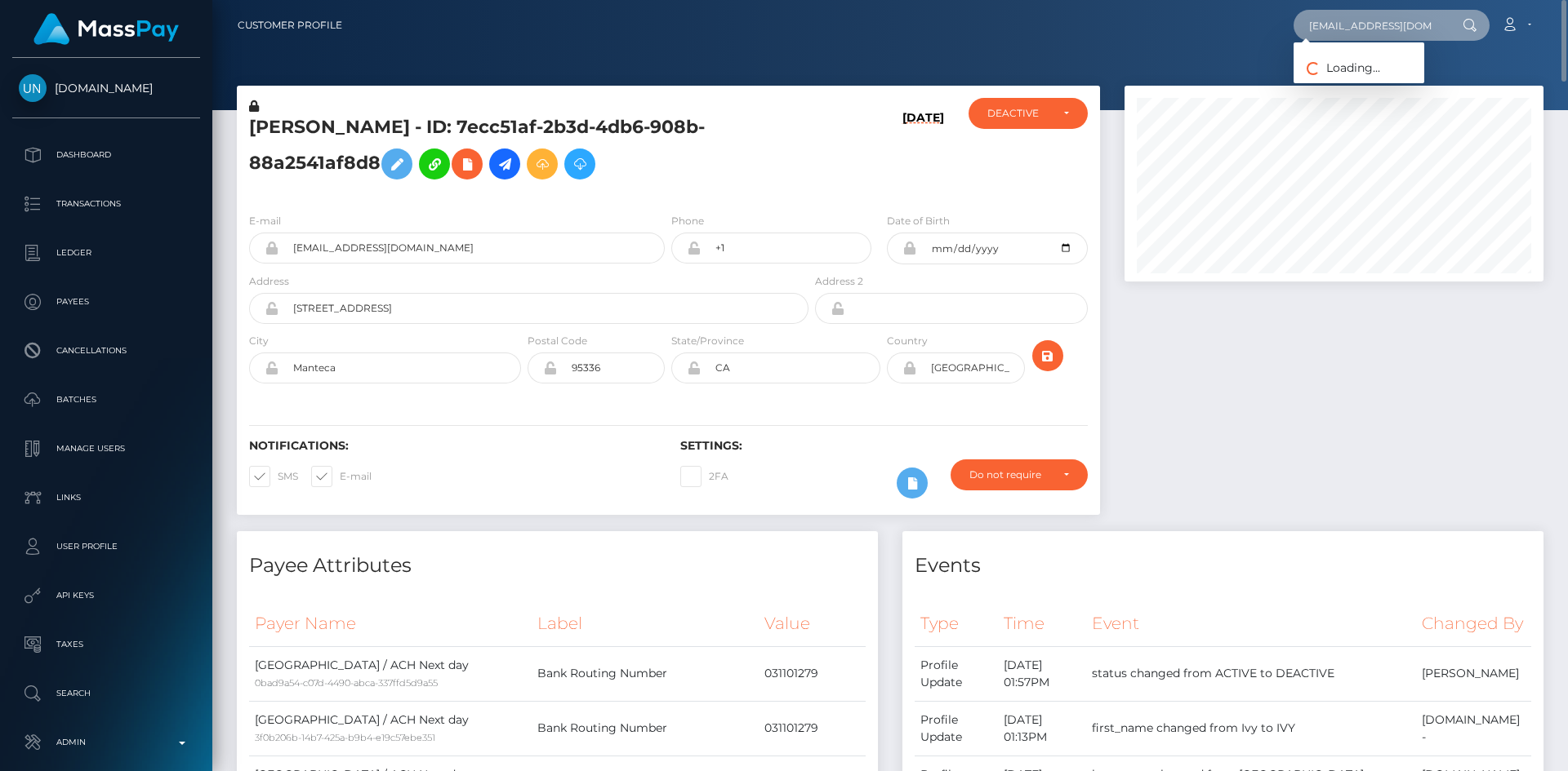
type input "[EMAIL_ADDRESS][DOMAIN_NAME]"
click at [1372, 78] on link "Haseeb Ahmed" at bounding box center [1358, 84] width 131 height 30
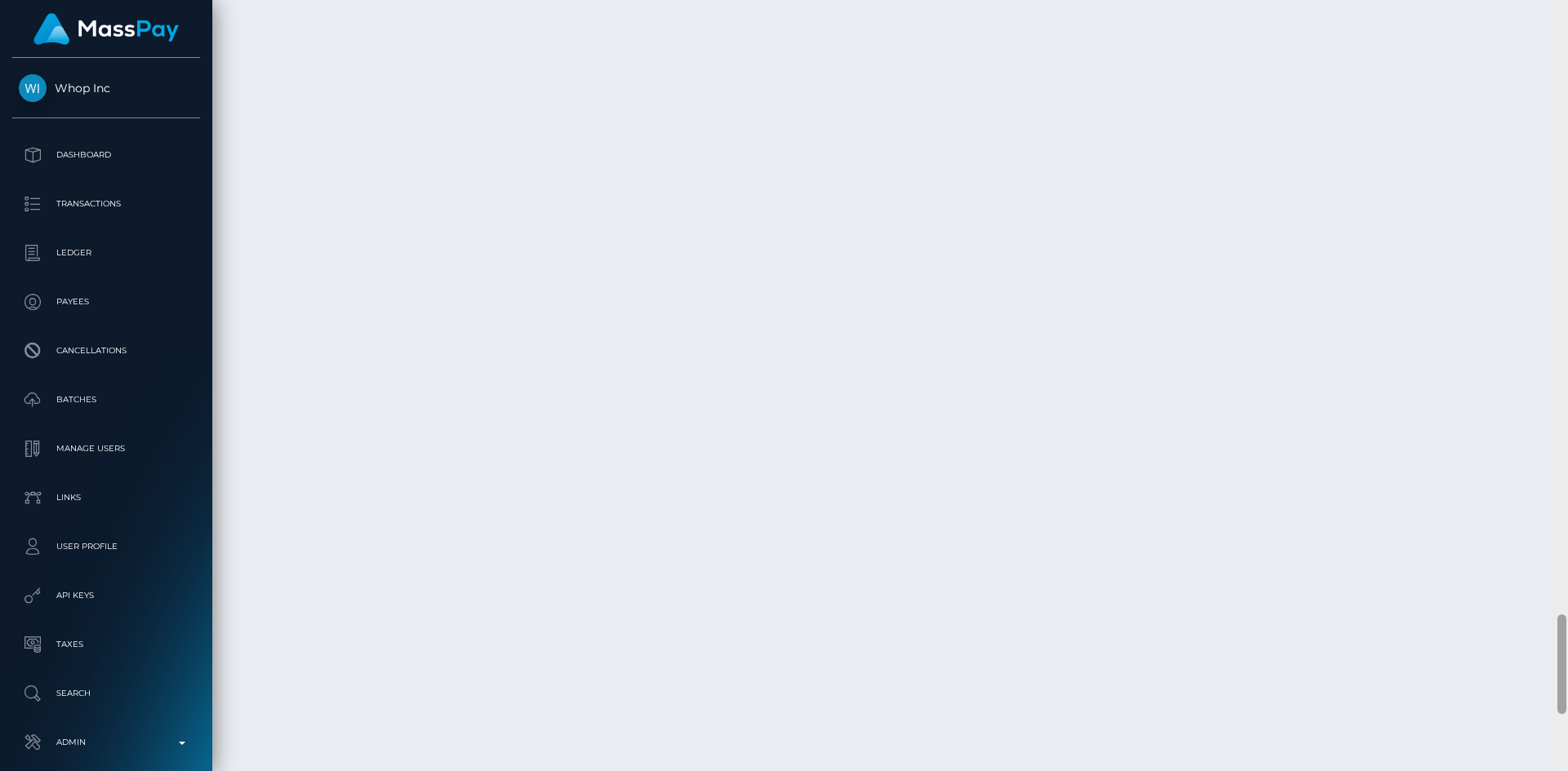
scroll to position [4756, 0]
drag, startPoint x: 0, startPoint y: 0, endPoint x: 1553, endPoint y: 657, distance: 1686.3
click at [1553, 657] on div "Customer Profile Loading... Loading..." at bounding box center [890, 386] width 1356 height 771
drag, startPoint x: 1560, startPoint y: 658, endPoint x: 1563, endPoint y: 648, distance: 10.4
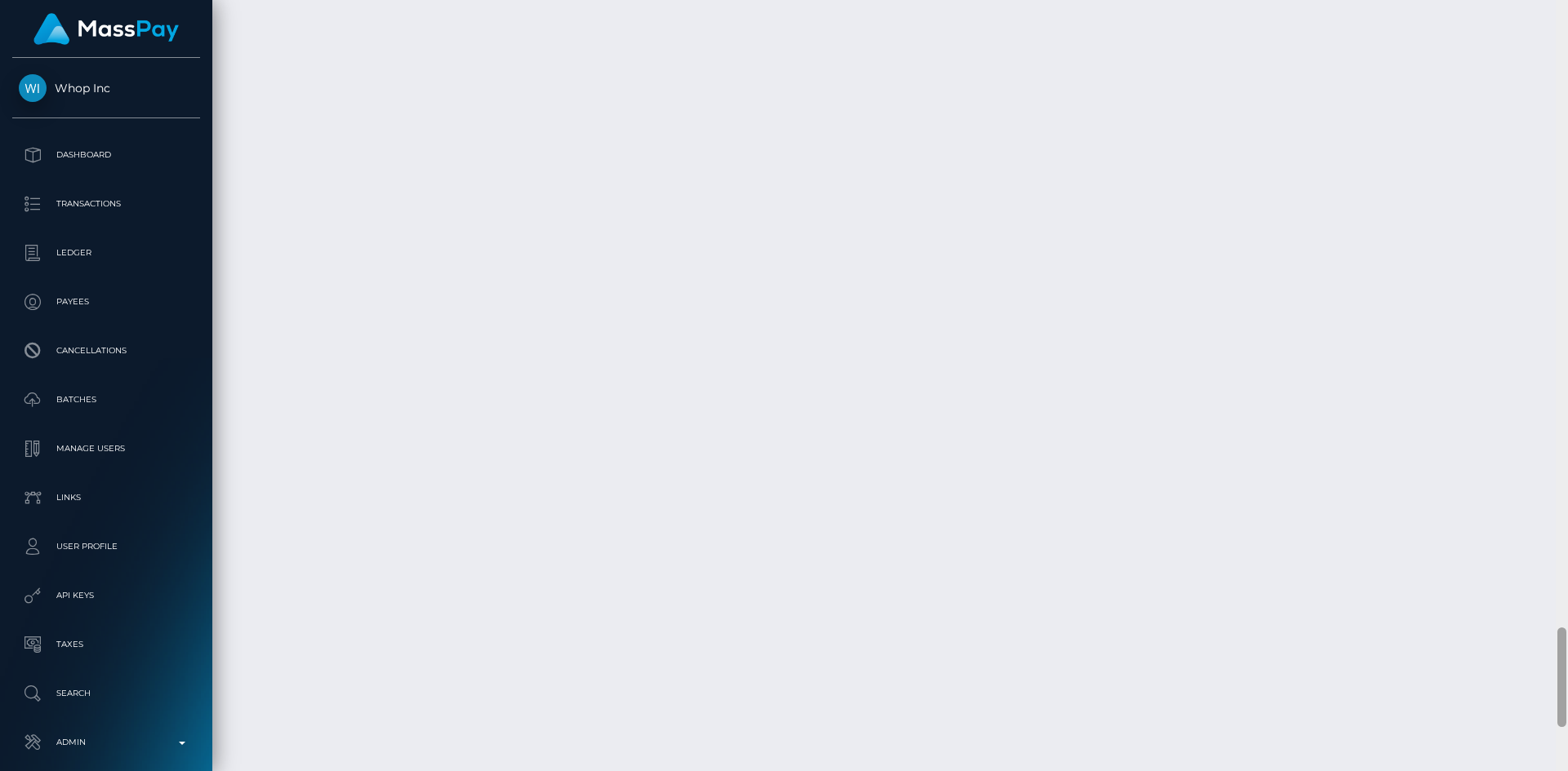
click at [1563, 648] on div at bounding box center [1562, 677] width 9 height 100
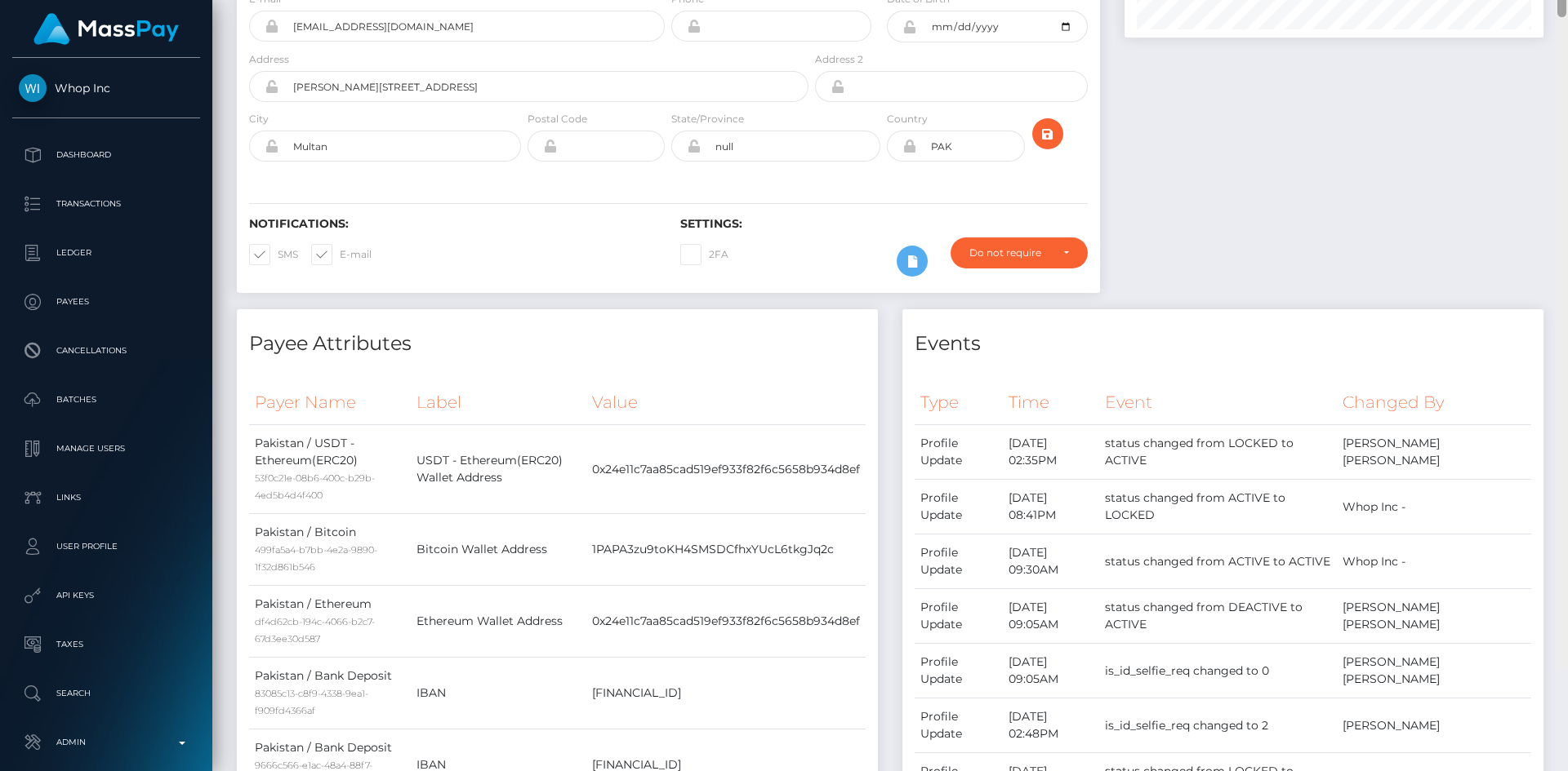
scroll to position [0, 0]
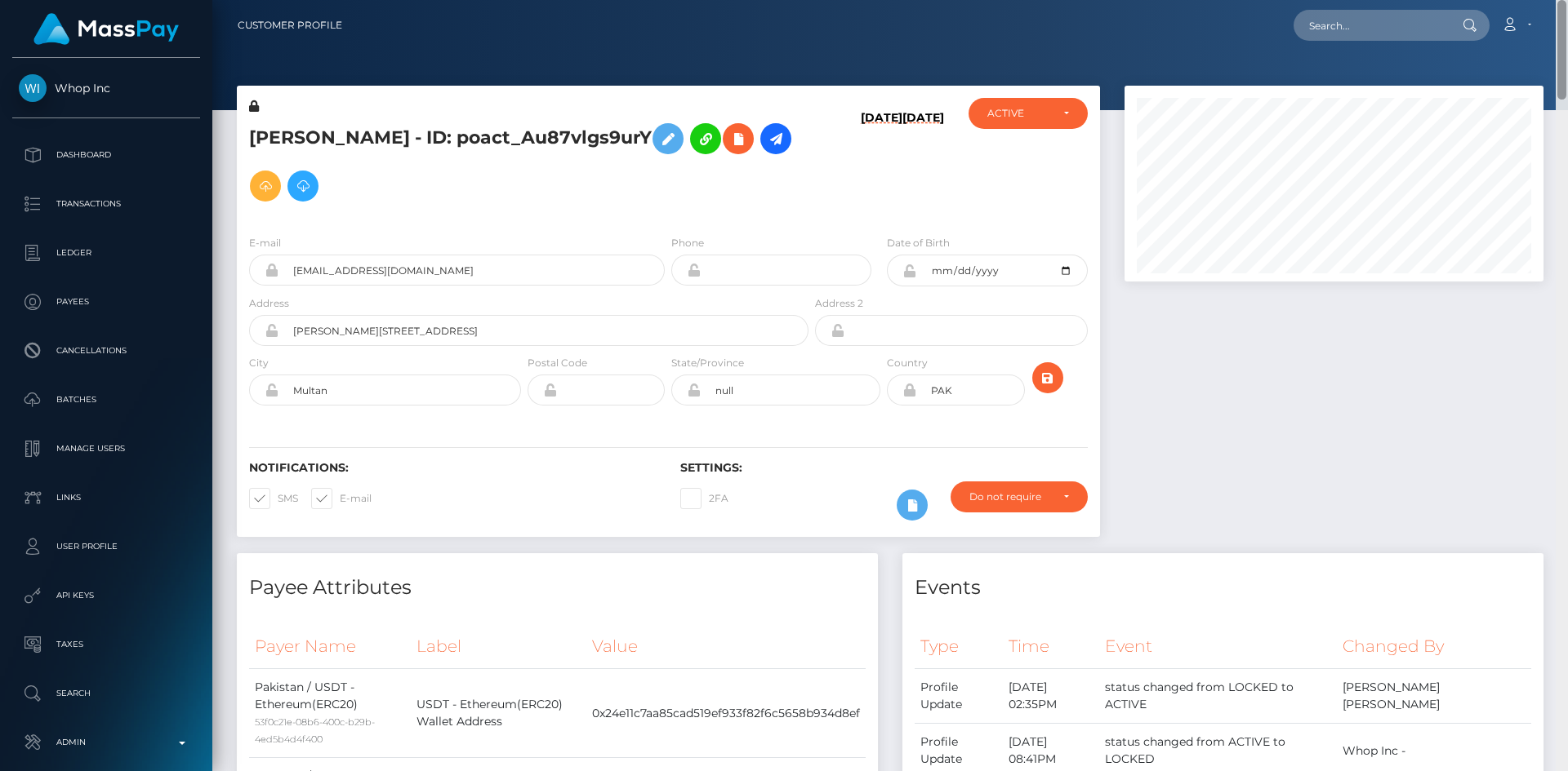
drag, startPoint x: 1564, startPoint y: 659, endPoint x: 1565, endPoint y: 10, distance: 649.0
click at [1565, 10] on div "Customer Profile Loading... Loading..." at bounding box center [890, 386] width 1356 height 771
click at [286, 136] on h5 "[PERSON_NAME] - ID: poact_Au87vlgs9urY" at bounding box center [524, 162] width 550 height 94
copy h5 "[PERSON_NAME]"
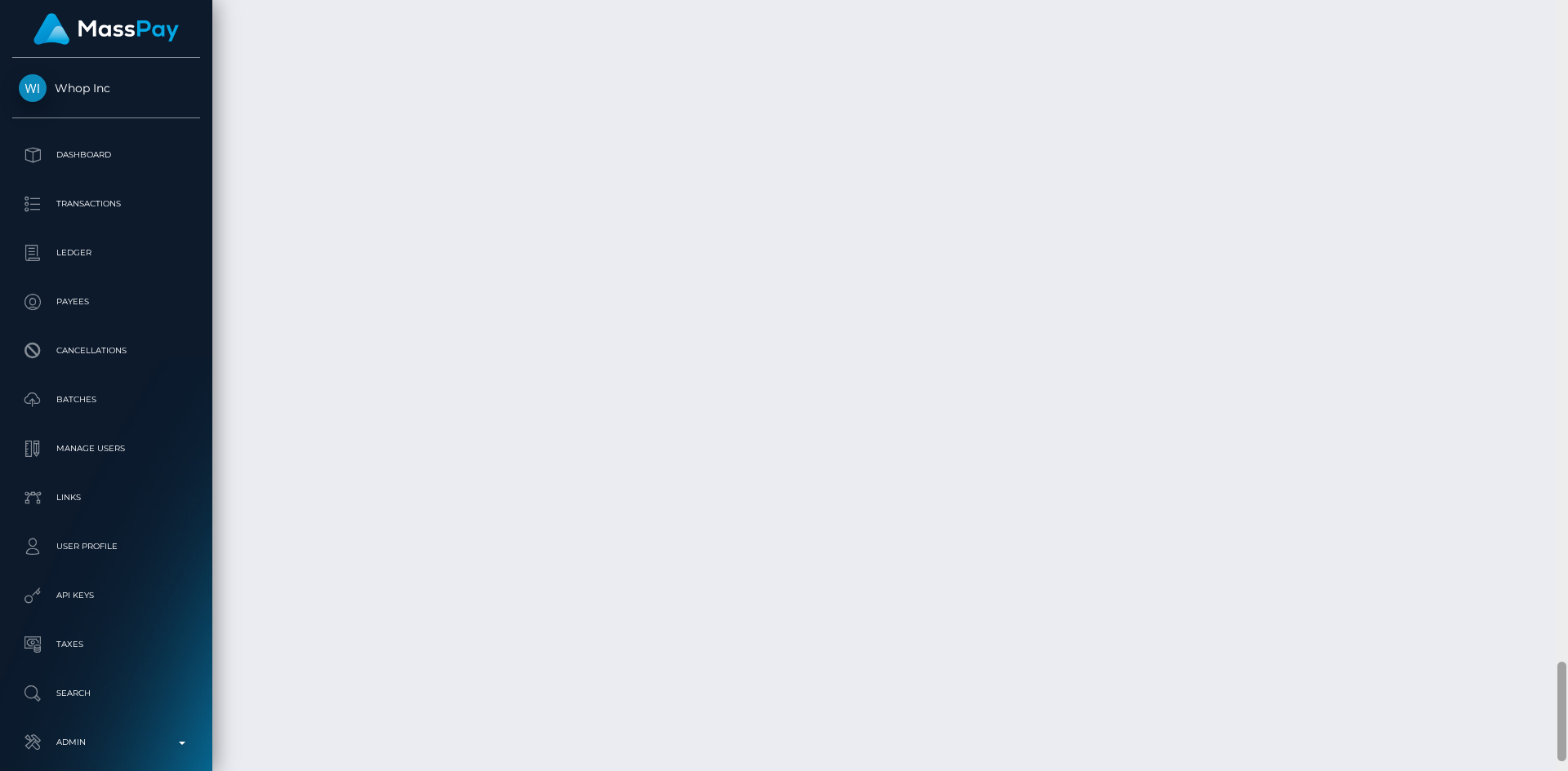
scroll to position [5128, 0]
drag, startPoint x: 1563, startPoint y: 43, endPoint x: 1545, endPoint y: 694, distance: 651.2
click at [1545, 694] on div "Customer Profile Loading... Loading..." at bounding box center [890, 386] width 1356 height 771
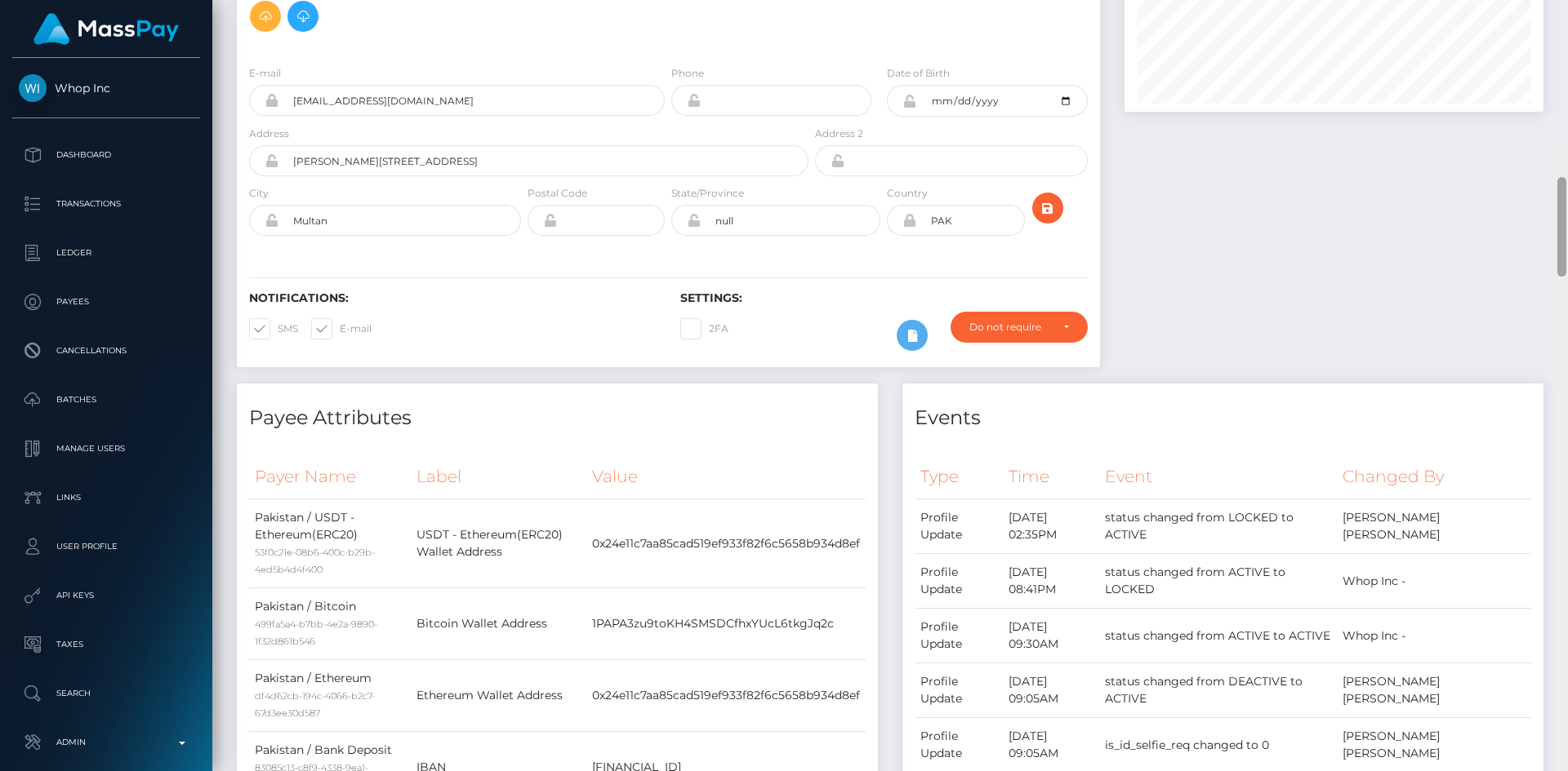
scroll to position [0, 0]
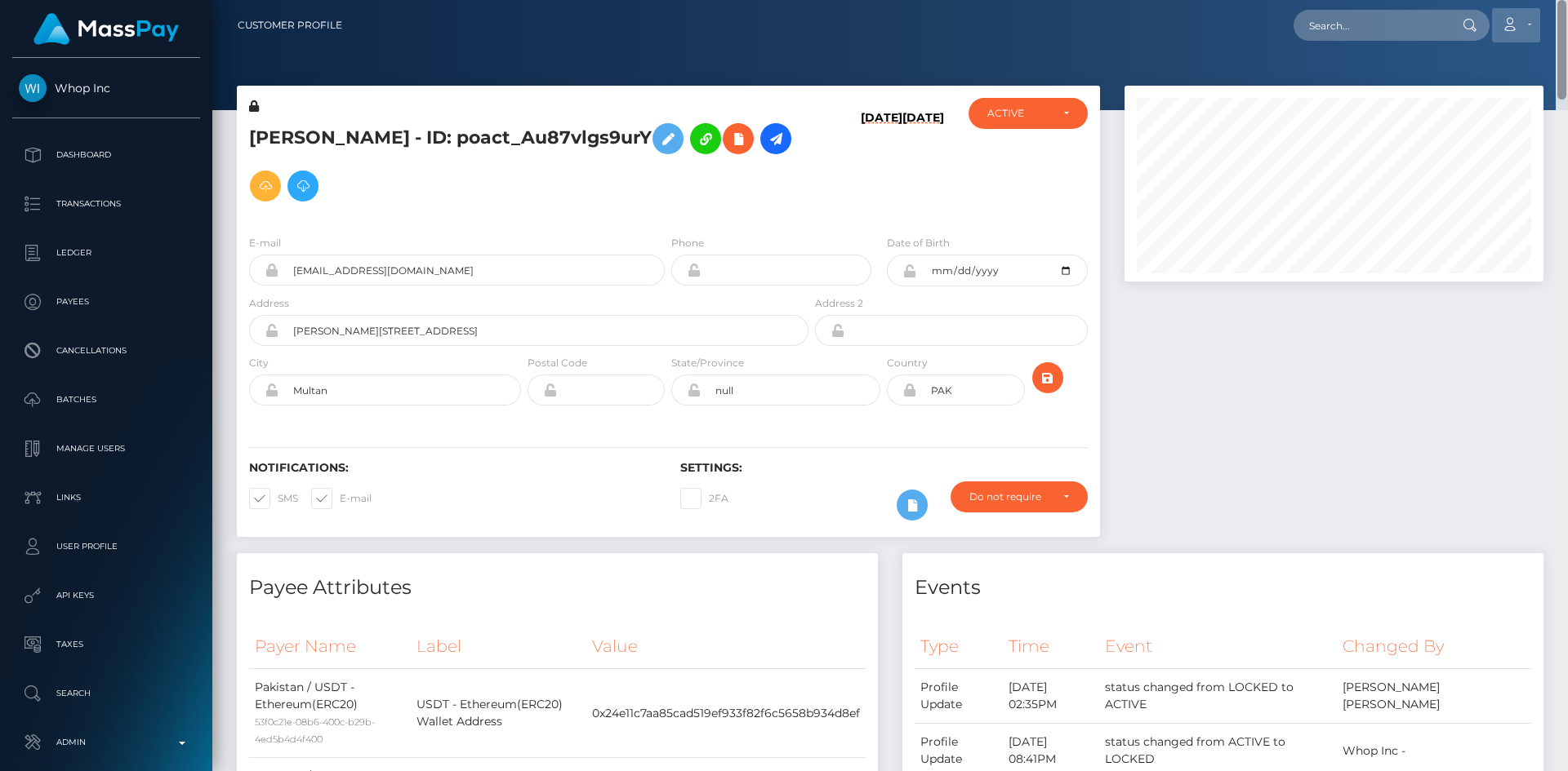
drag, startPoint x: 1560, startPoint y: 709, endPoint x: 1525, endPoint y: 28, distance: 681.9
click at [1539, 24] on div "Customer Profile Loading... Loading..." at bounding box center [890, 386] width 1356 height 771
click at [766, 134] on icon at bounding box center [776, 139] width 20 height 21
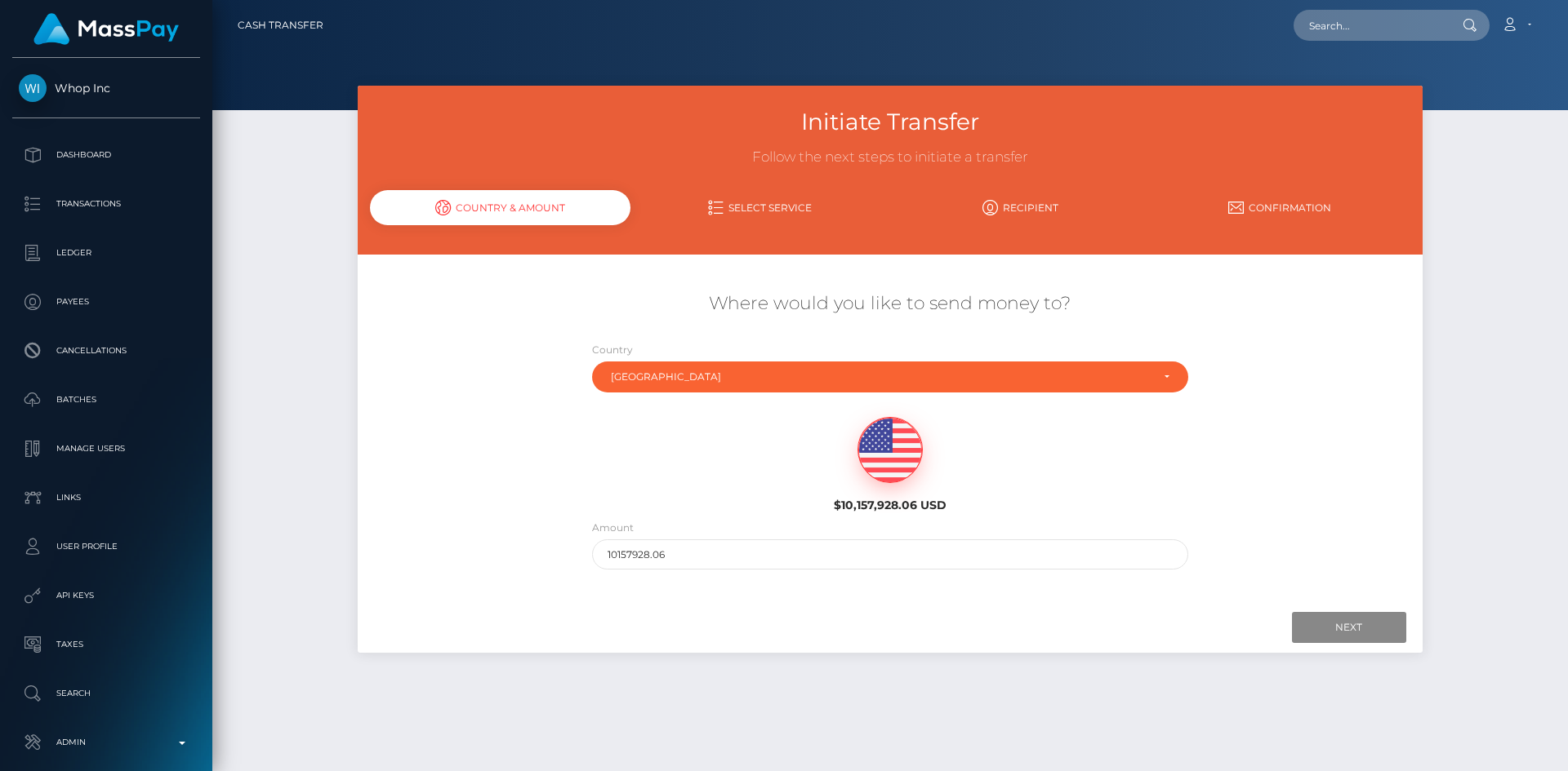
scroll to position [42, 0]
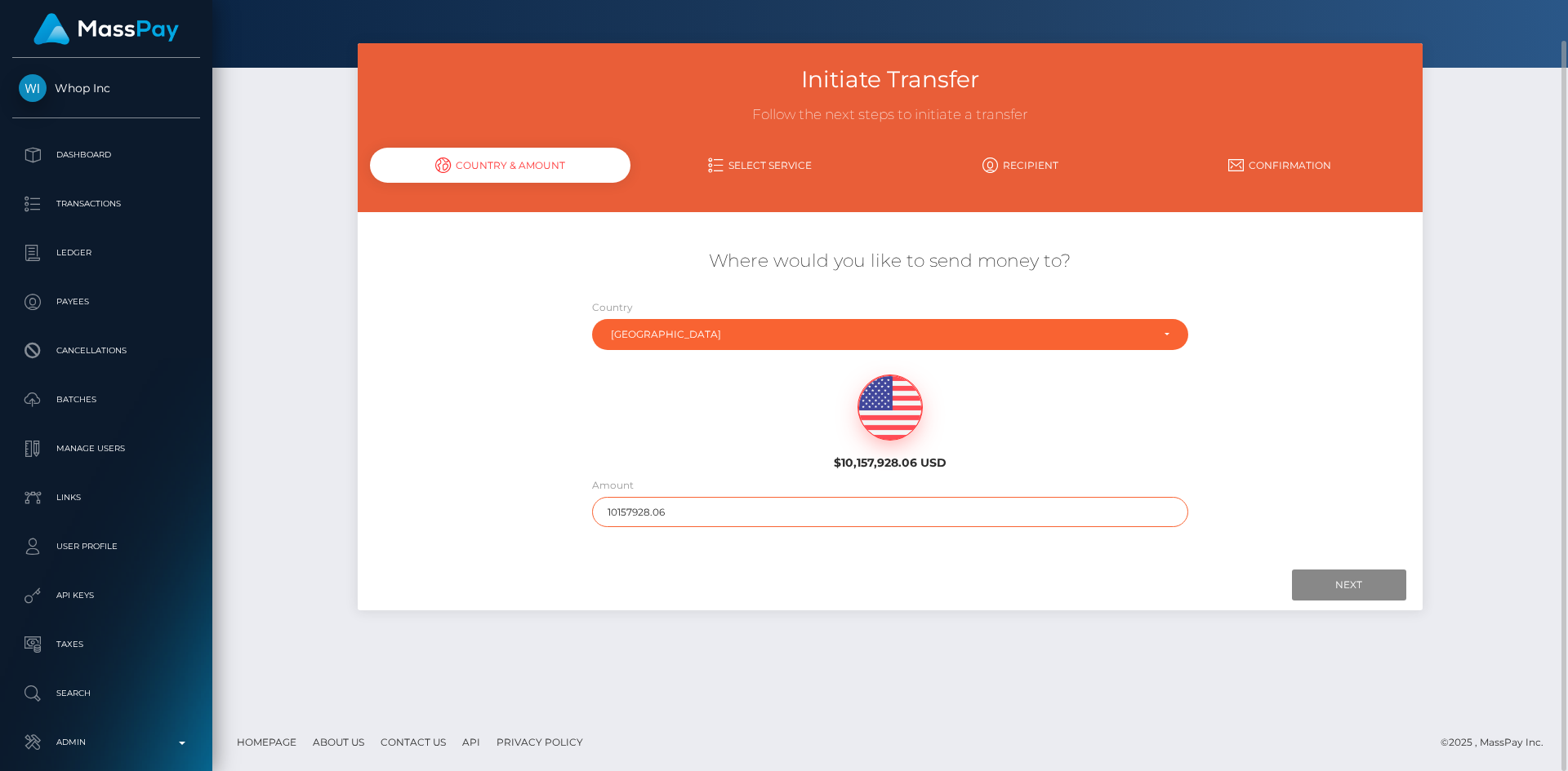
click at [776, 511] on input "10157928.06" at bounding box center [890, 512] width 596 height 30
type input "200"
click at [1320, 583] on input "Next" at bounding box center [1349, 586] width 114 height 31
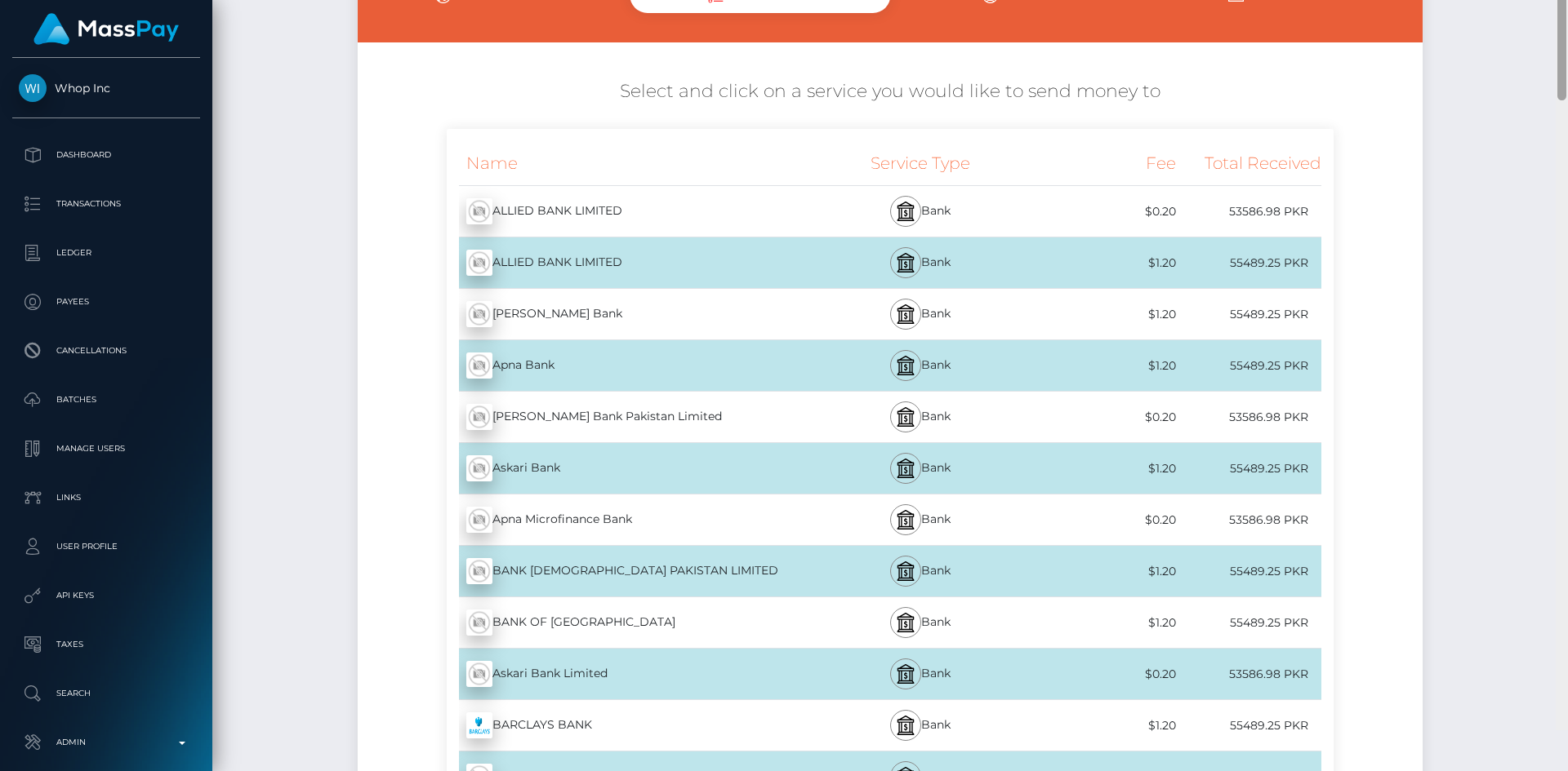
scroll to position [232, 0]
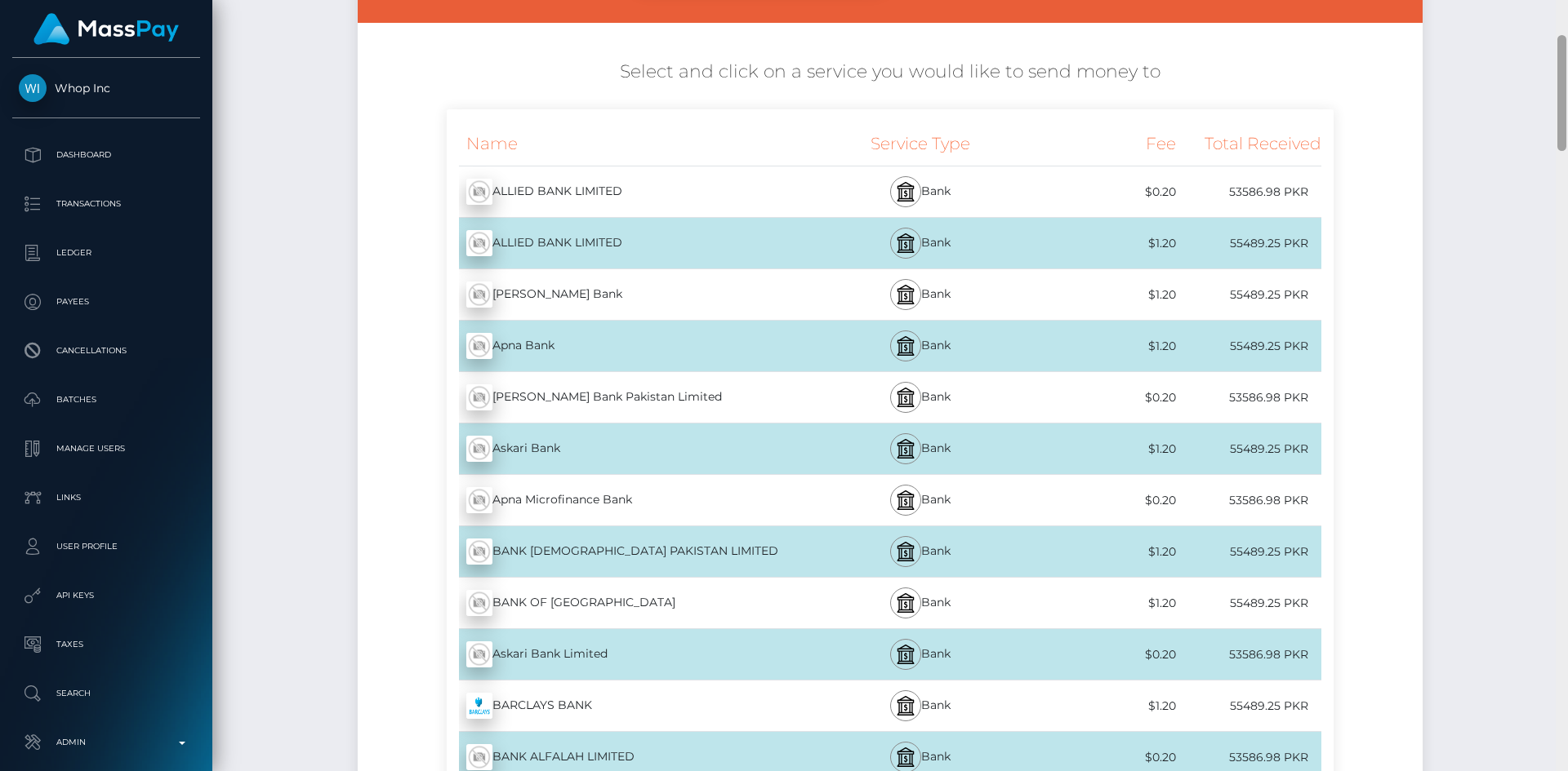
drag, startPoint x: 1560, startPoint y: 125, endPoint x: 1525, endPoint y: 307, distance: 185.3
click at [1525, 307] on div "Cash Transfer Loading... Loading..." at bounding box center [890, 386] width 1356 height 771
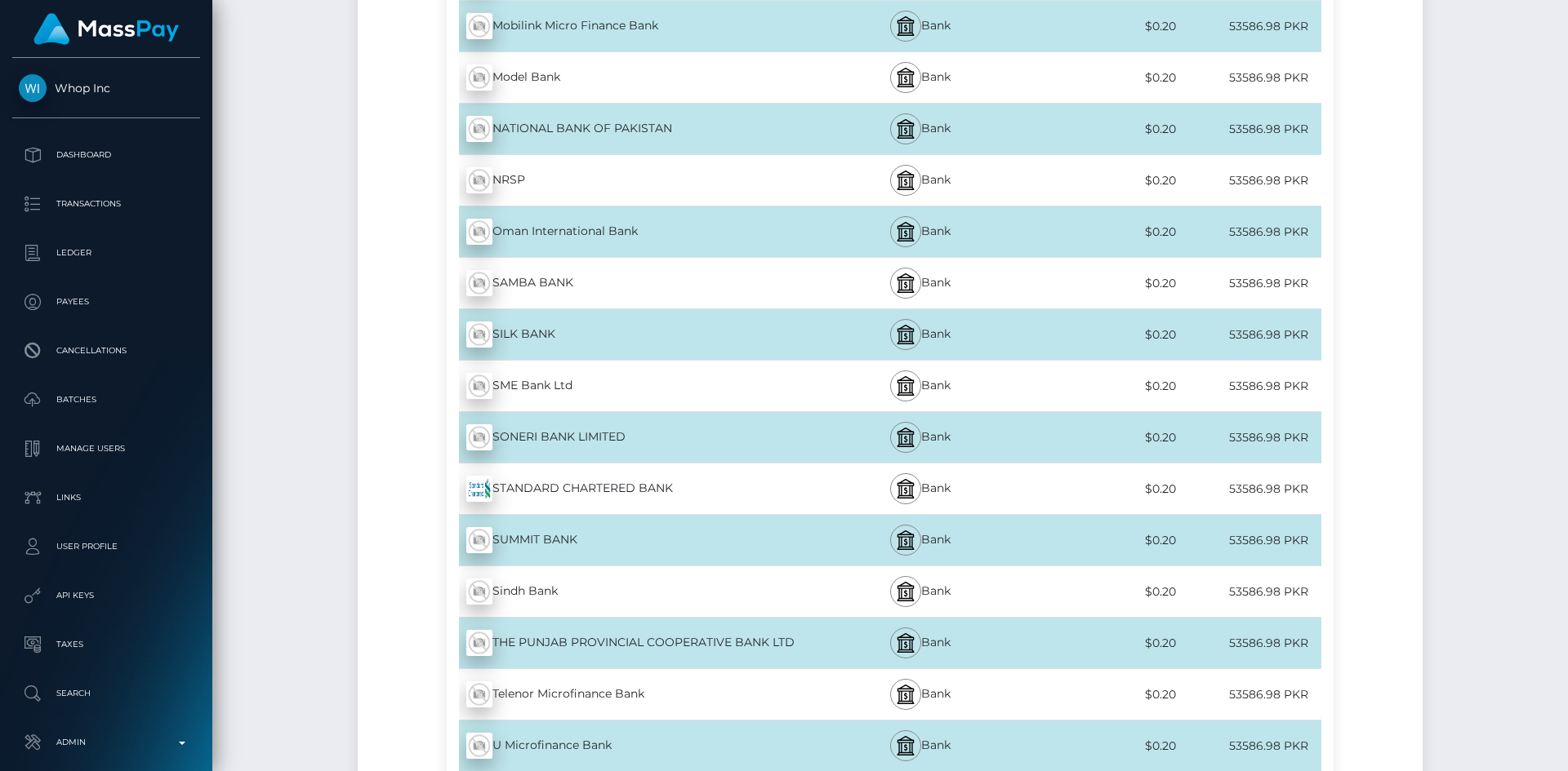
scroll to position [4325, 0]
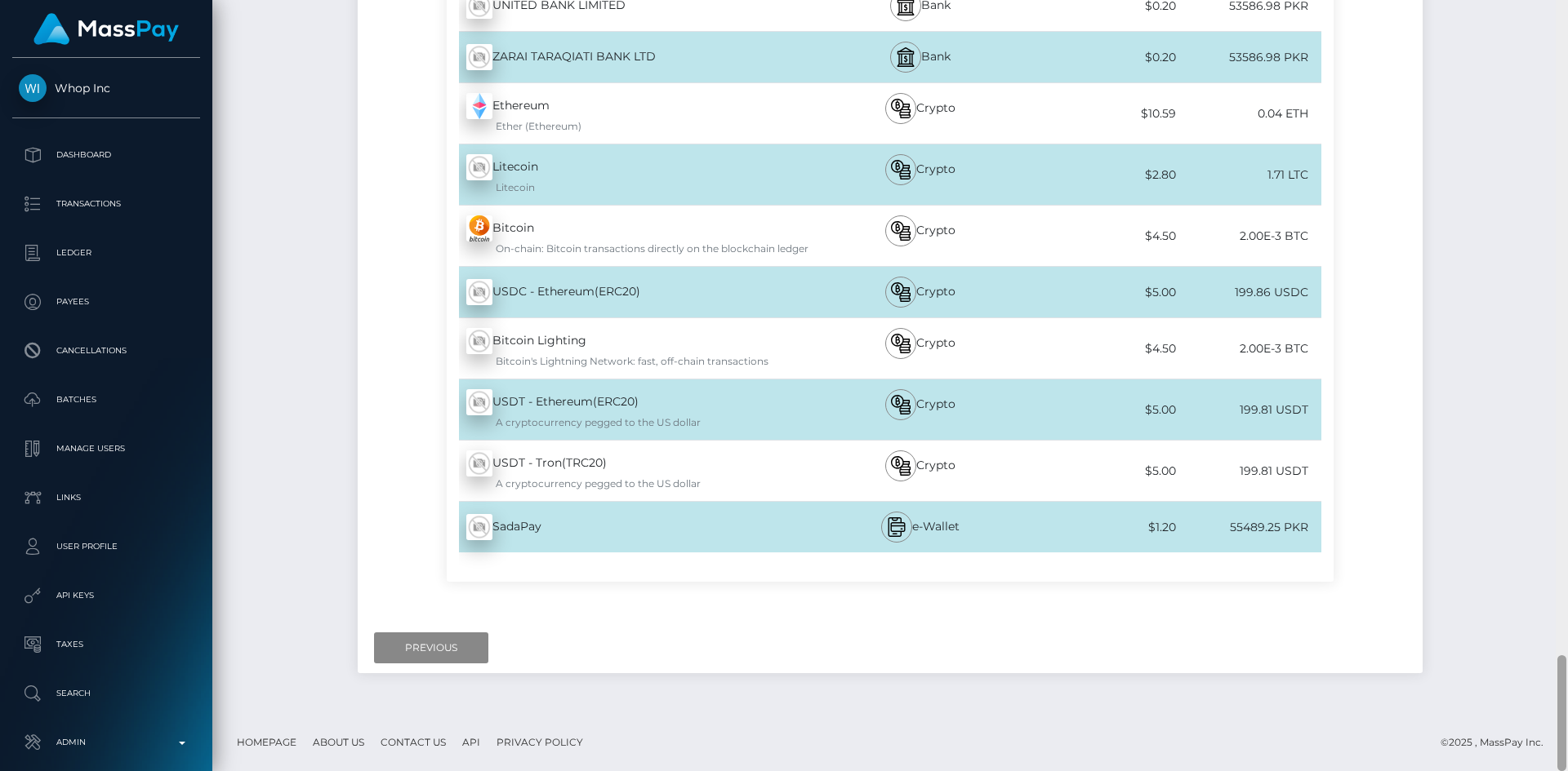
drag, startPoint x: 1560, startPoint y: 75, endPoint x: 1508, endPoint y: 724, distance: 651.1
click at [1546, 743] on div "Cash Transfer Loading... Loading..." at bounding box center [890, 386] width 1356 height 771
click at [399, 645] on input "Previous" at bounding box center [432, 648] width 114 height 31
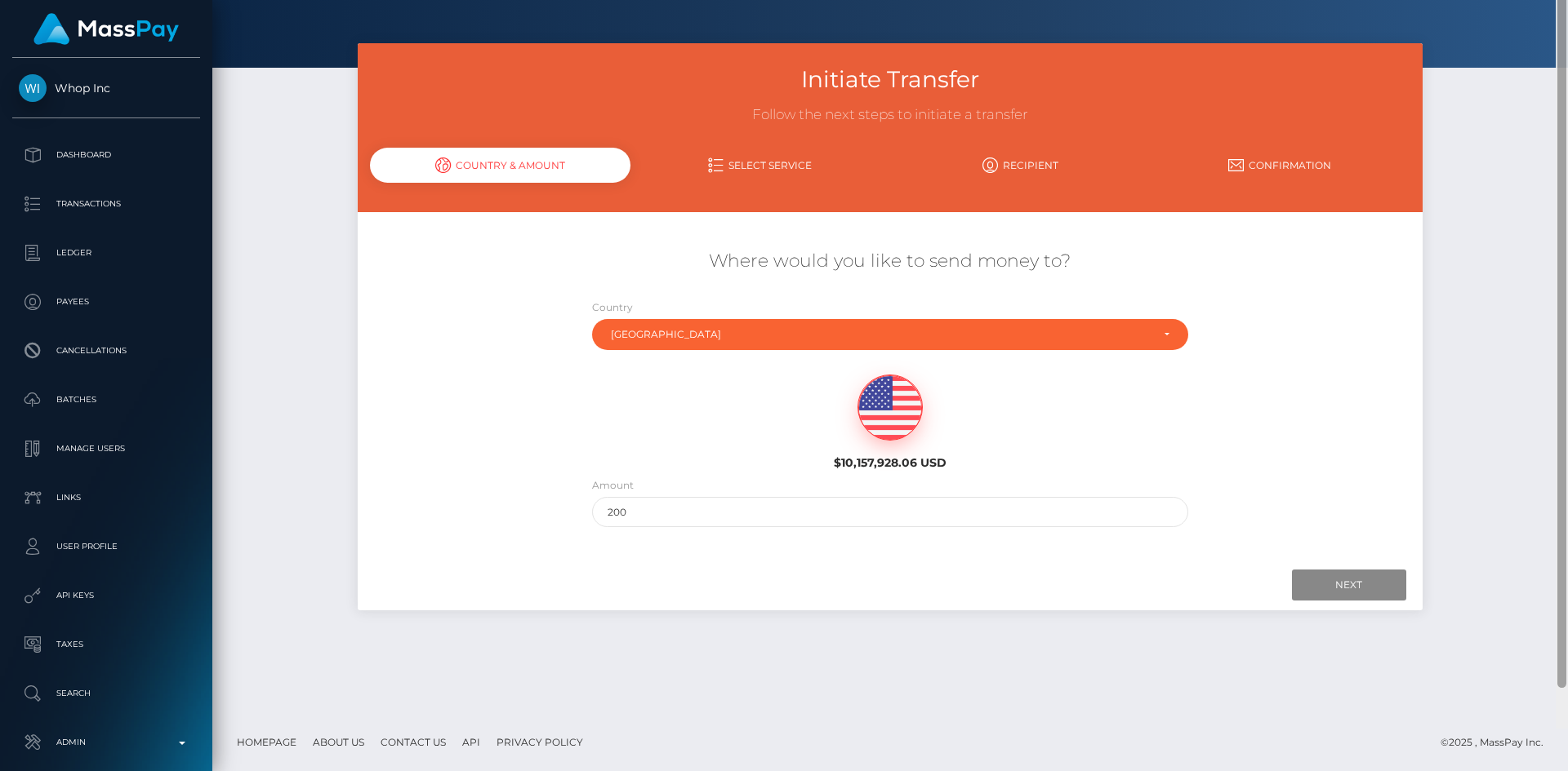
scroll to position [0, 0]
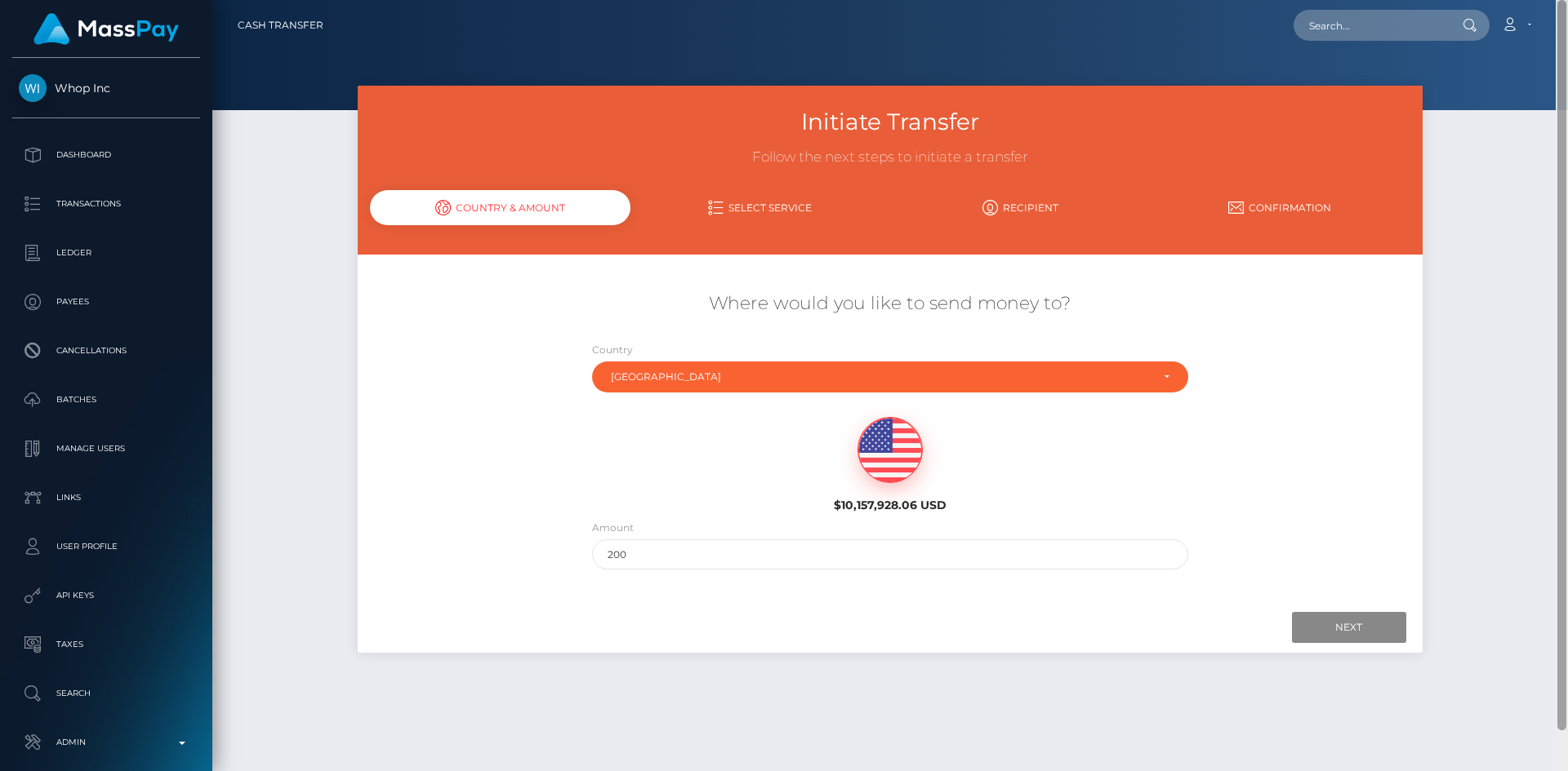
drag, startPoint x: 1561, startPoint y: 685, endPoint x: 1559, endPoint y: -71, distance: 756.0
click at [1559, 0] on html "Whop Inc Dashboard Transactions Ledger Payees Cancellations Links" at bounding box center [784, 386] width 1568 height 771
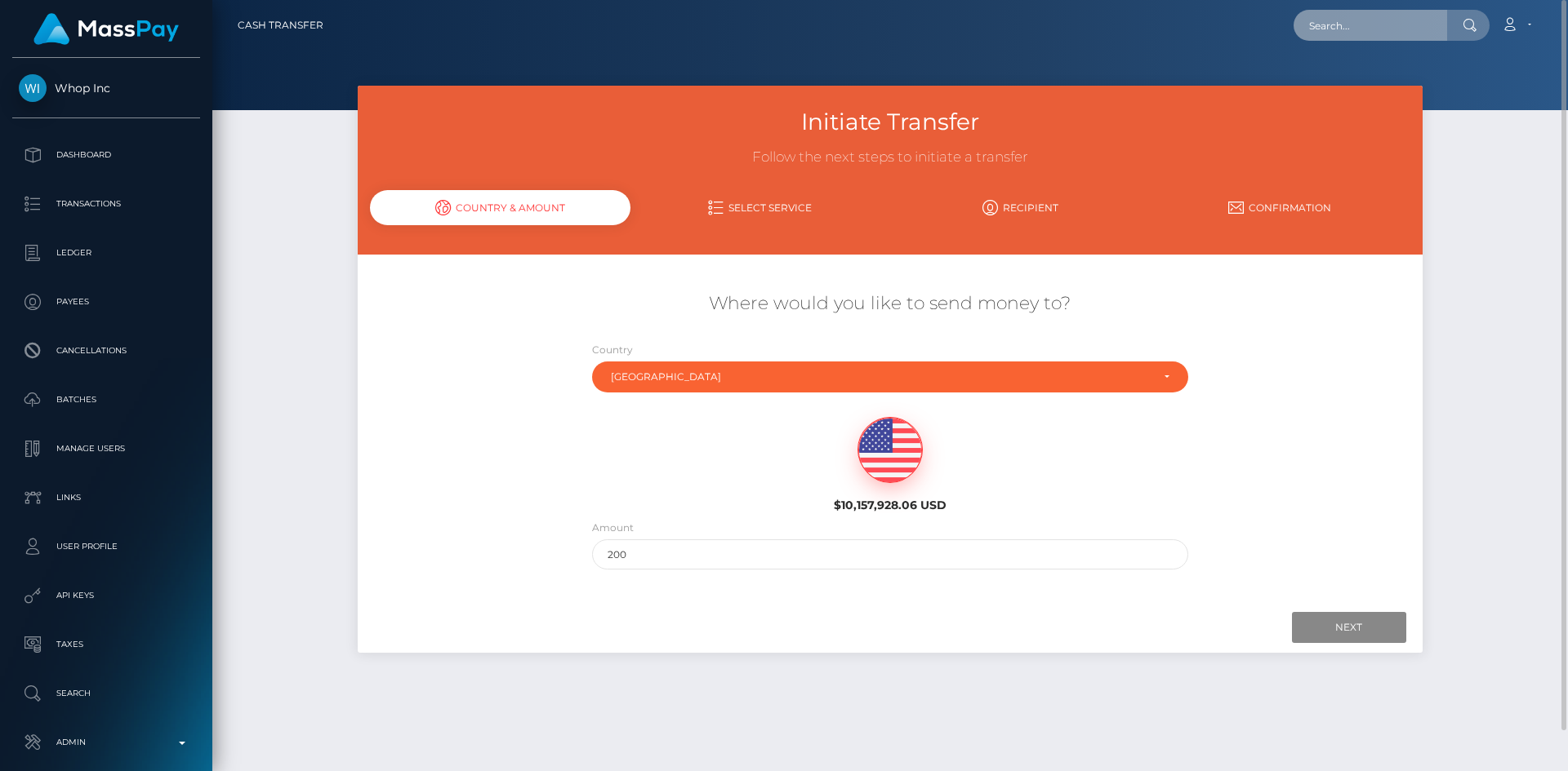
click at [1379, 27] on input "text" at bounding box center [1370, 25] width 153 height 31
paste input "PY62160825"
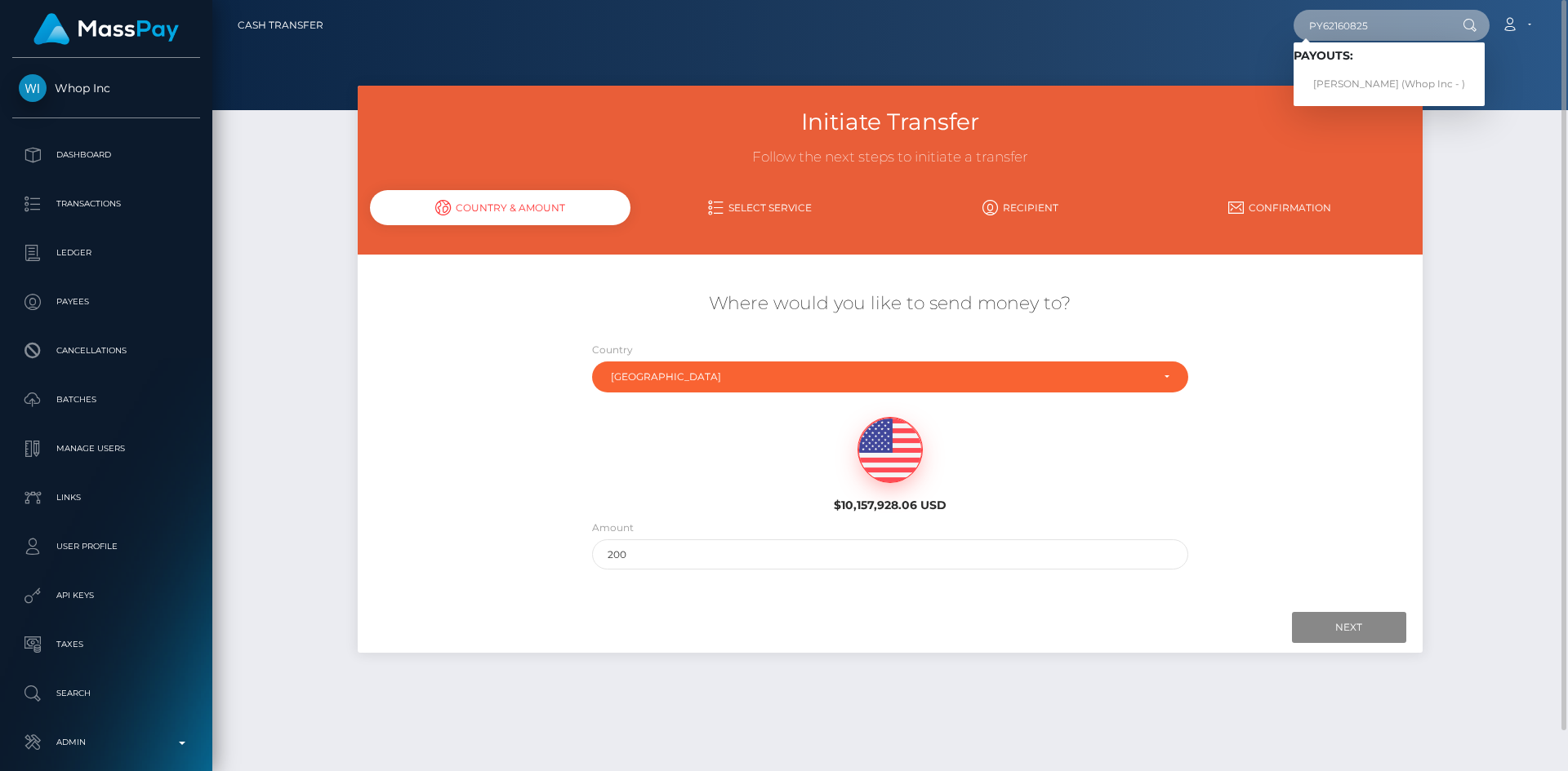
type input "PY62160825"
click at [1352, 85] on link "Haseeb Ahmed (Whop Inc - )" at bounding box center [1389, 84] width 191 height 30
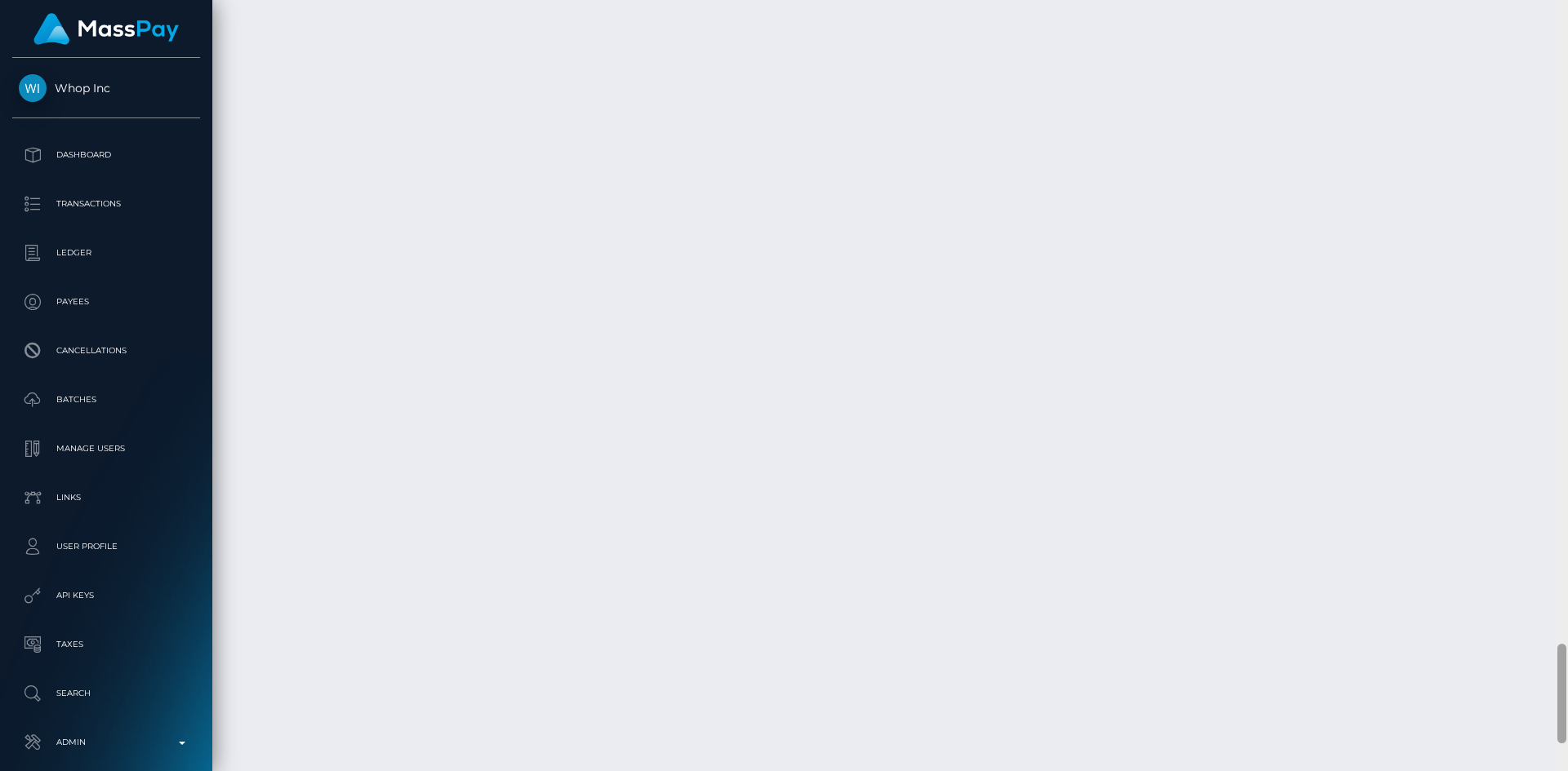
scroll to position [5027, 0]
drag, startPoint x: 1561, startPoint y: 36, endPoint x: 1407, endPoint y: 536, distance: 523.2
click at [1567, 674] on div at bounding box center [1562, 386] width 12 height 771
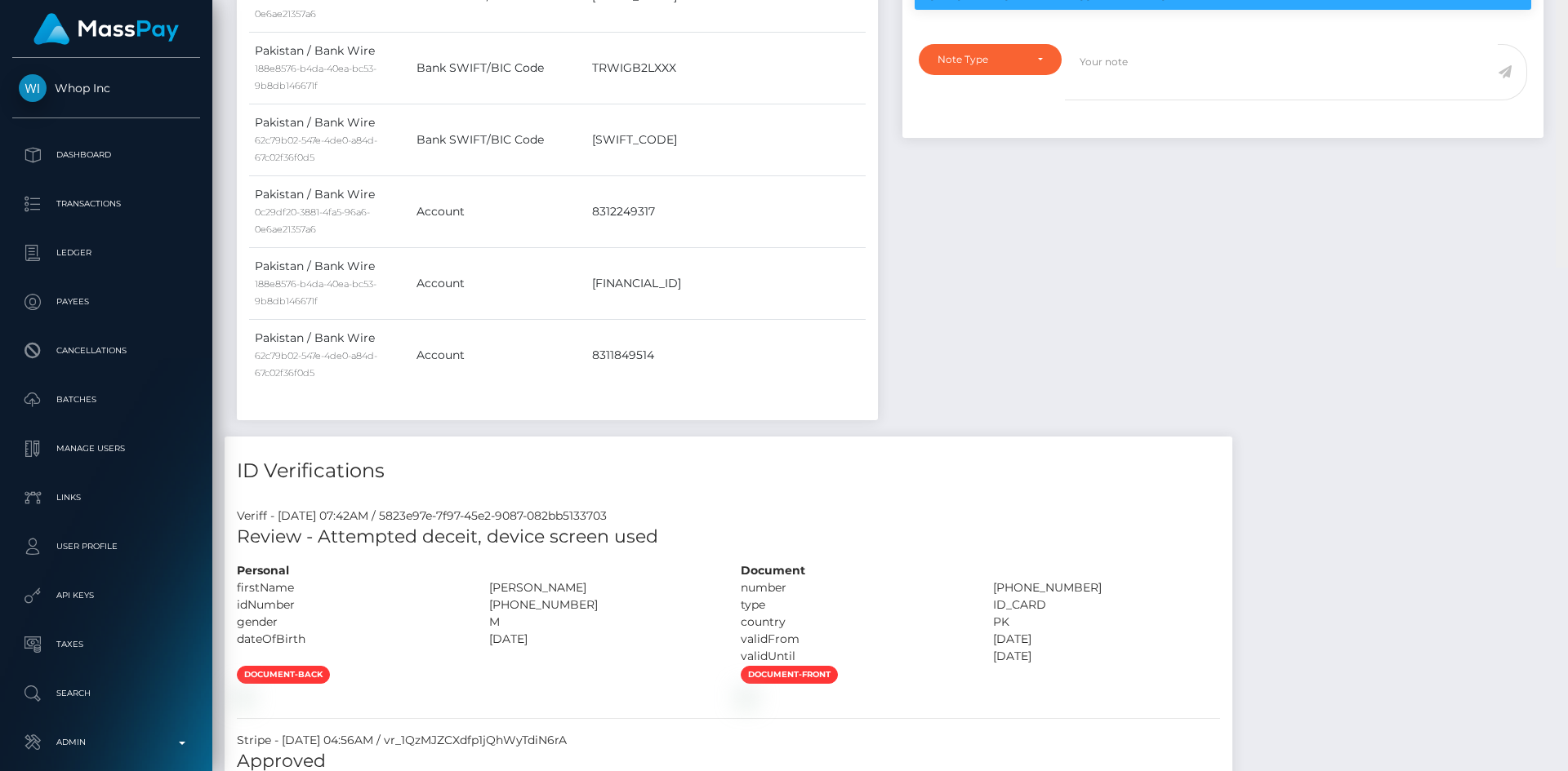
scroll to position [0, 0]
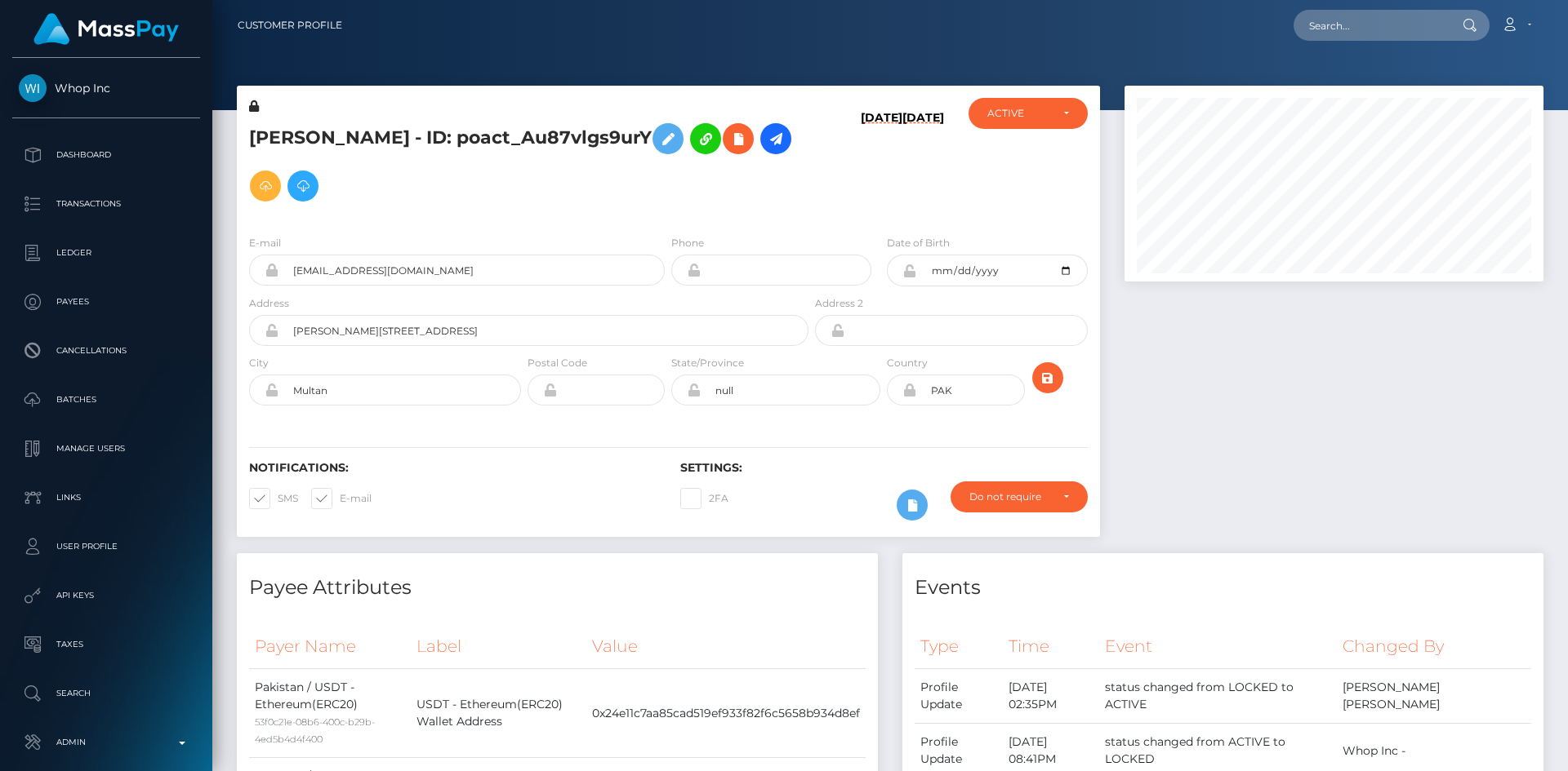
drag, startPoint x: 1565, startPoint y: 683, endPoint x: 1567, endPoint y: -23, distance: 706.0
click at [1567, 0] on html "Whop Inc Dashboard Transactions Ledger Payees Cancellations Links" at bounding box center [784, 386] width 1568 height 771
click at [1376, 19] on input "text" at bounding box center [1370, 25] width 153 height 31
paste input "poact_A7kP82kDyUhX"
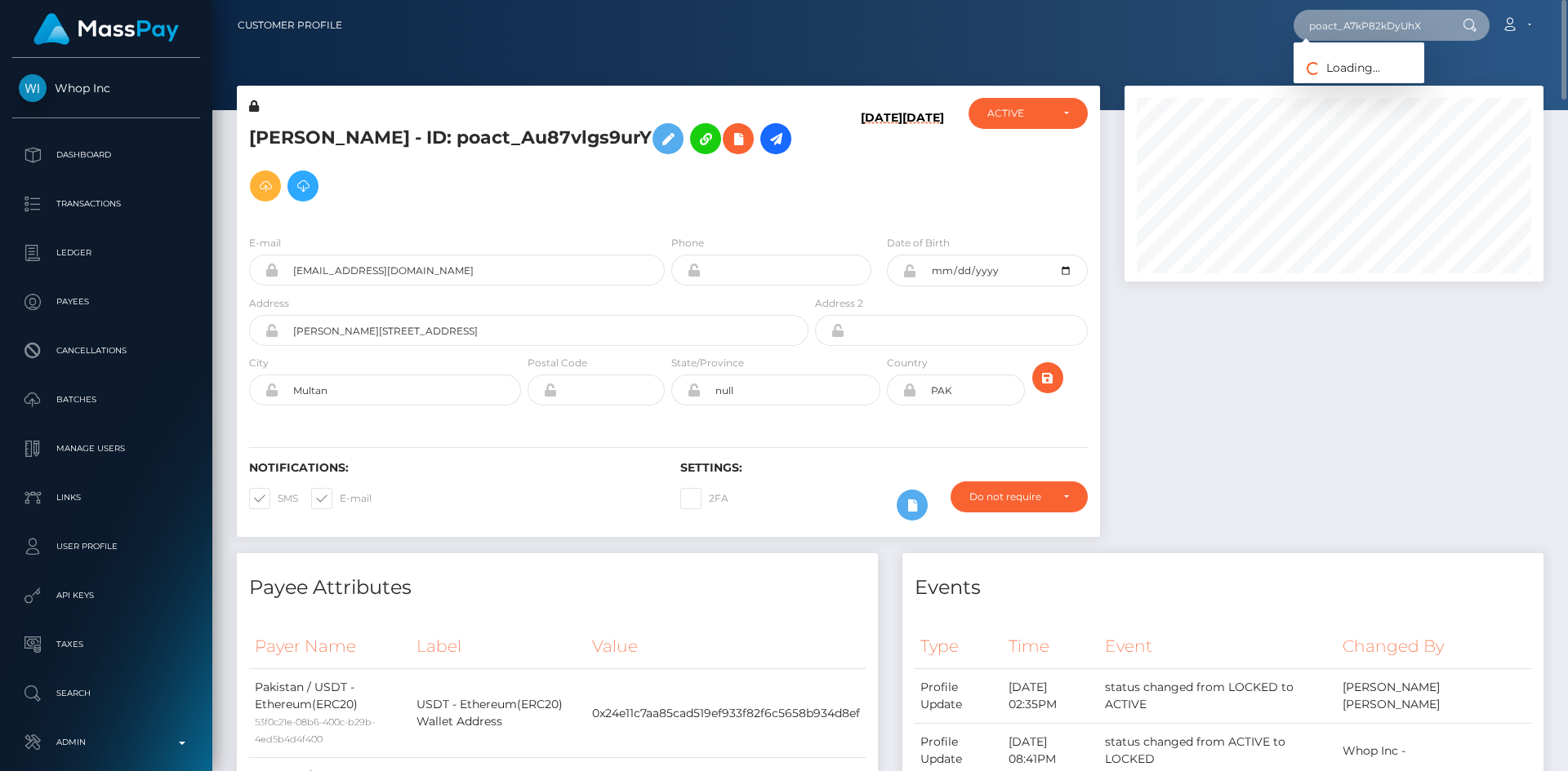
type input "poact_A7kP82kDyUhX"
click at [1377, 82] on link "MOSES ALAKA" at bounding box center [1358, 84] width 131 height 30
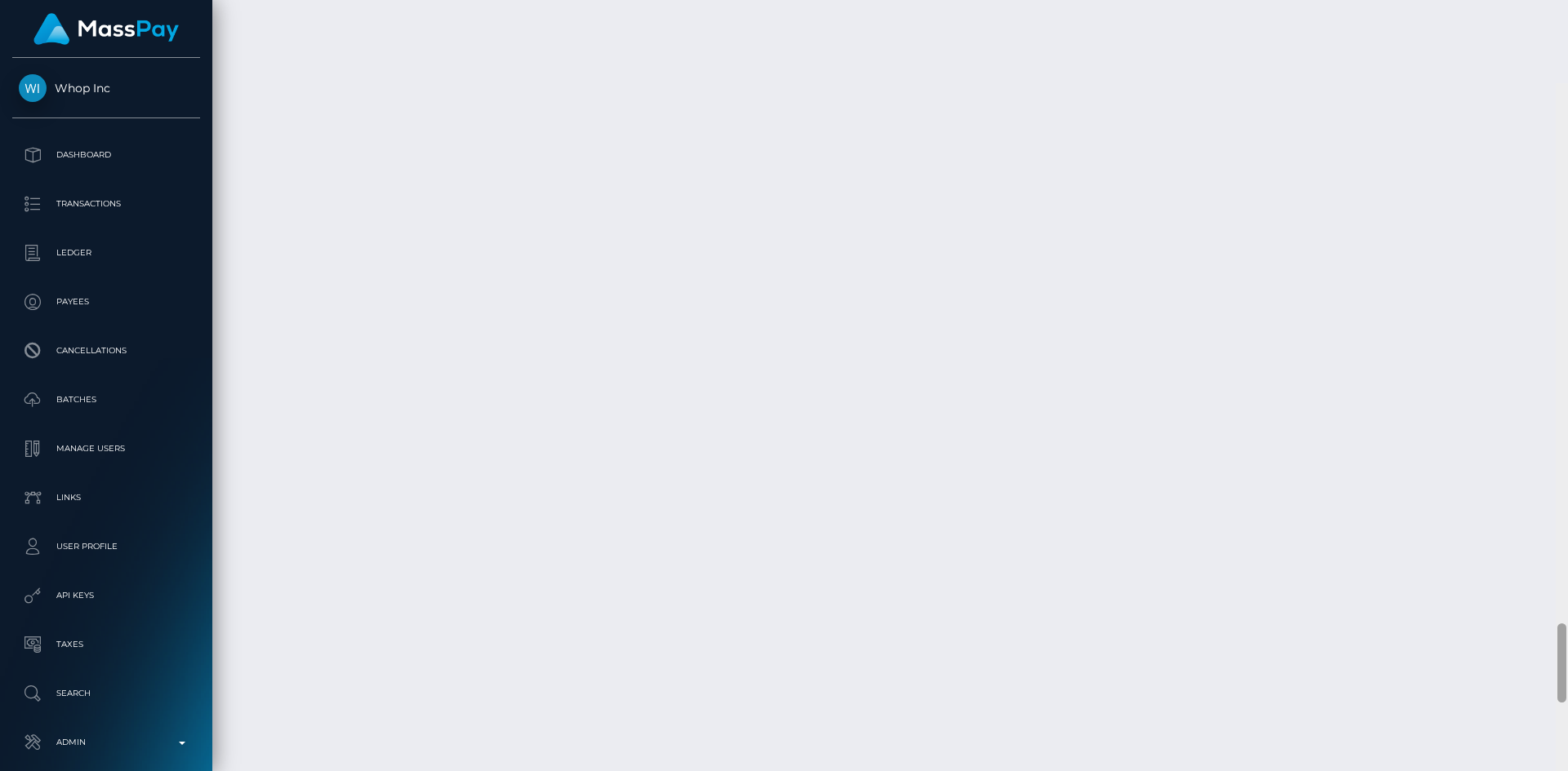
scroll to position [5379, 0]
drag, startPoint x: 1560, startPoint y: 484, endPoint x: 1552, endPoint y: 753, distance: 269.1
click at [1552, 753] on div "Customer Profile Loading... Loading..." at bounding box center [890, 386] width 1356 height 771
drag, startPoint x: 1560, startPoint y: 573, endPoint x: 1555, endPoint y: 788, distance: 215.1
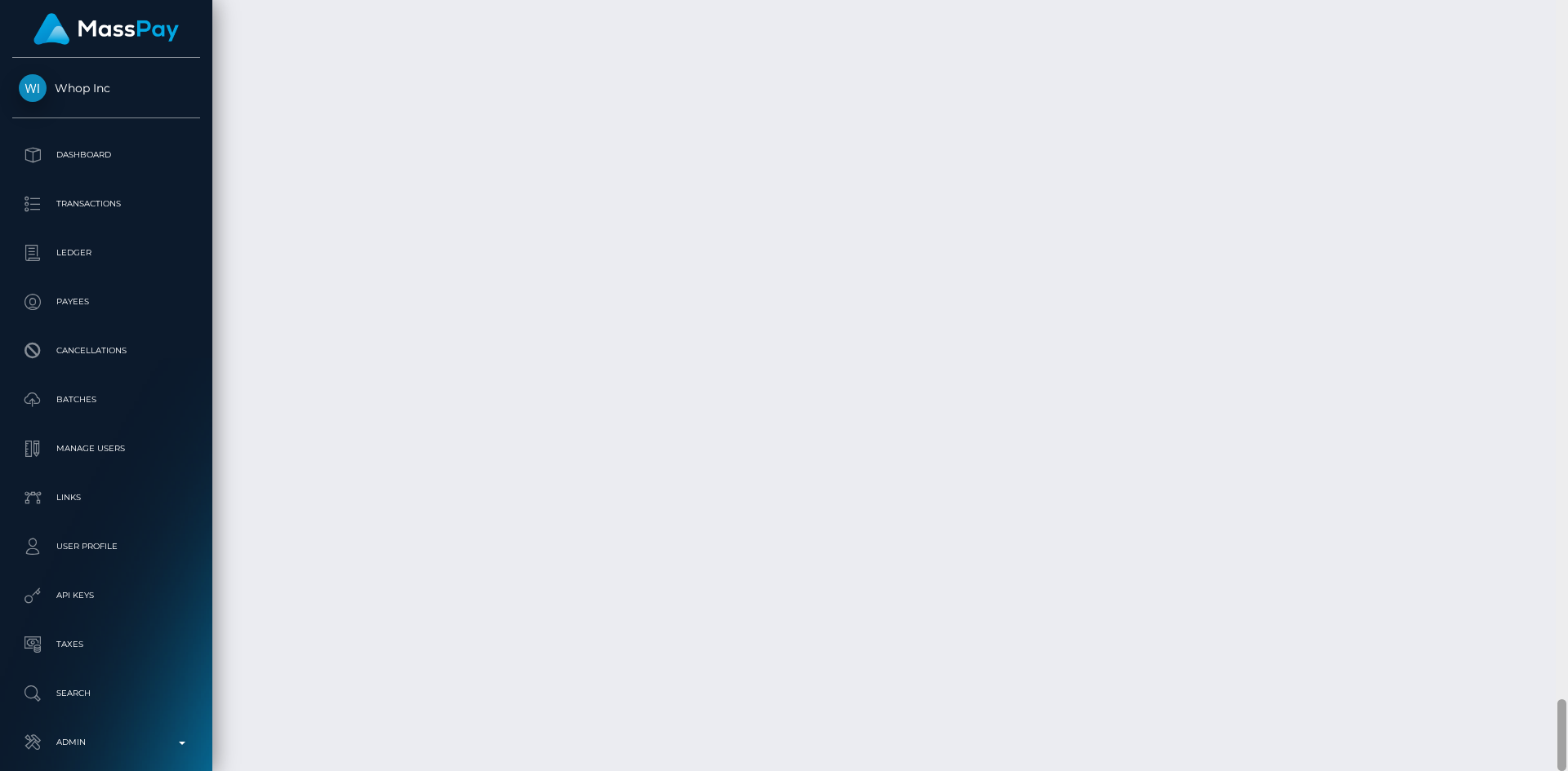
click at [1555, 770] on html "Whop Inc Dashboard Transactions Ledger Payees Cancellations Links" at bounding box center [784, 386] width 1568 height 771
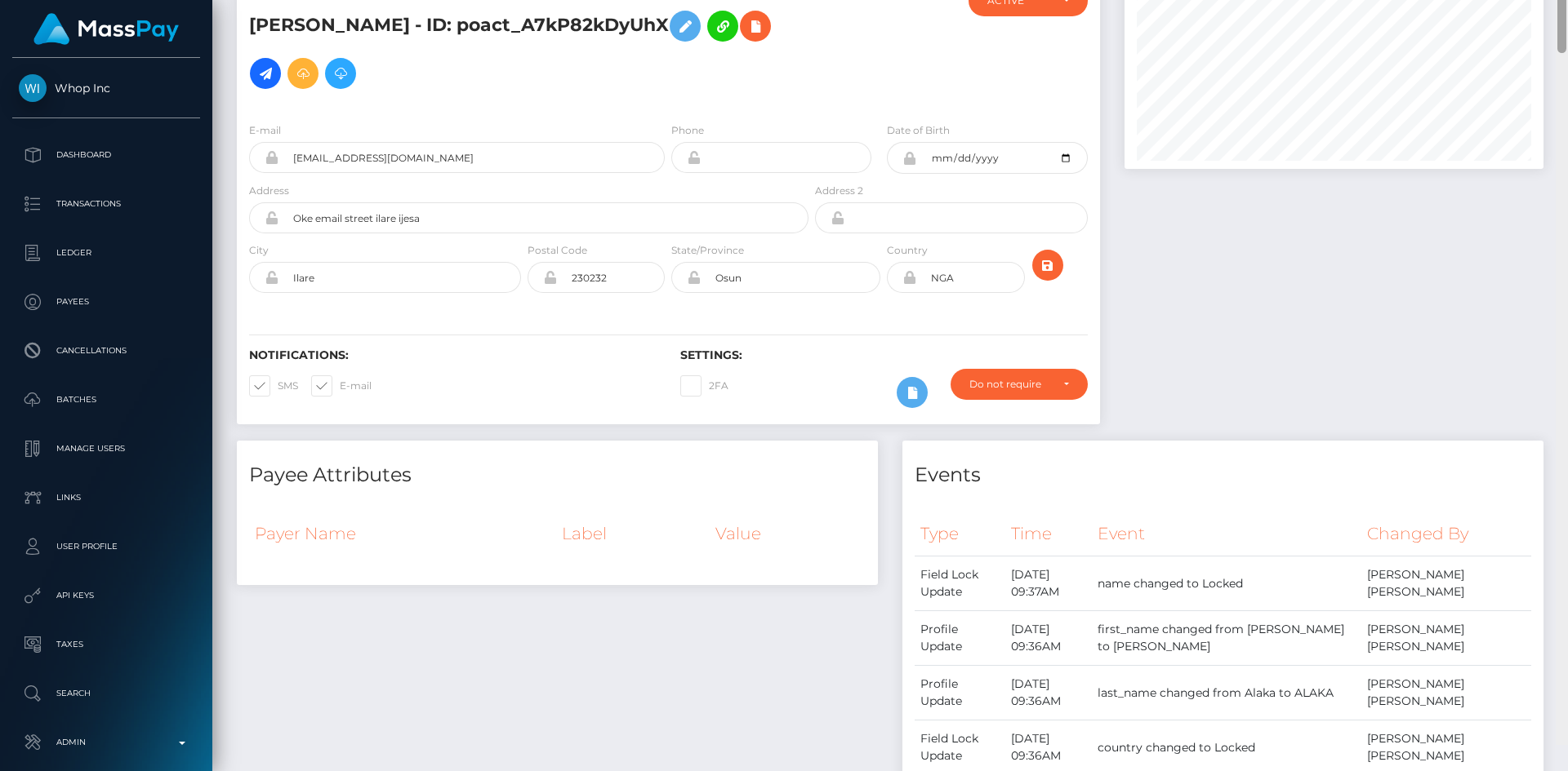
scroll to position [0, 0]
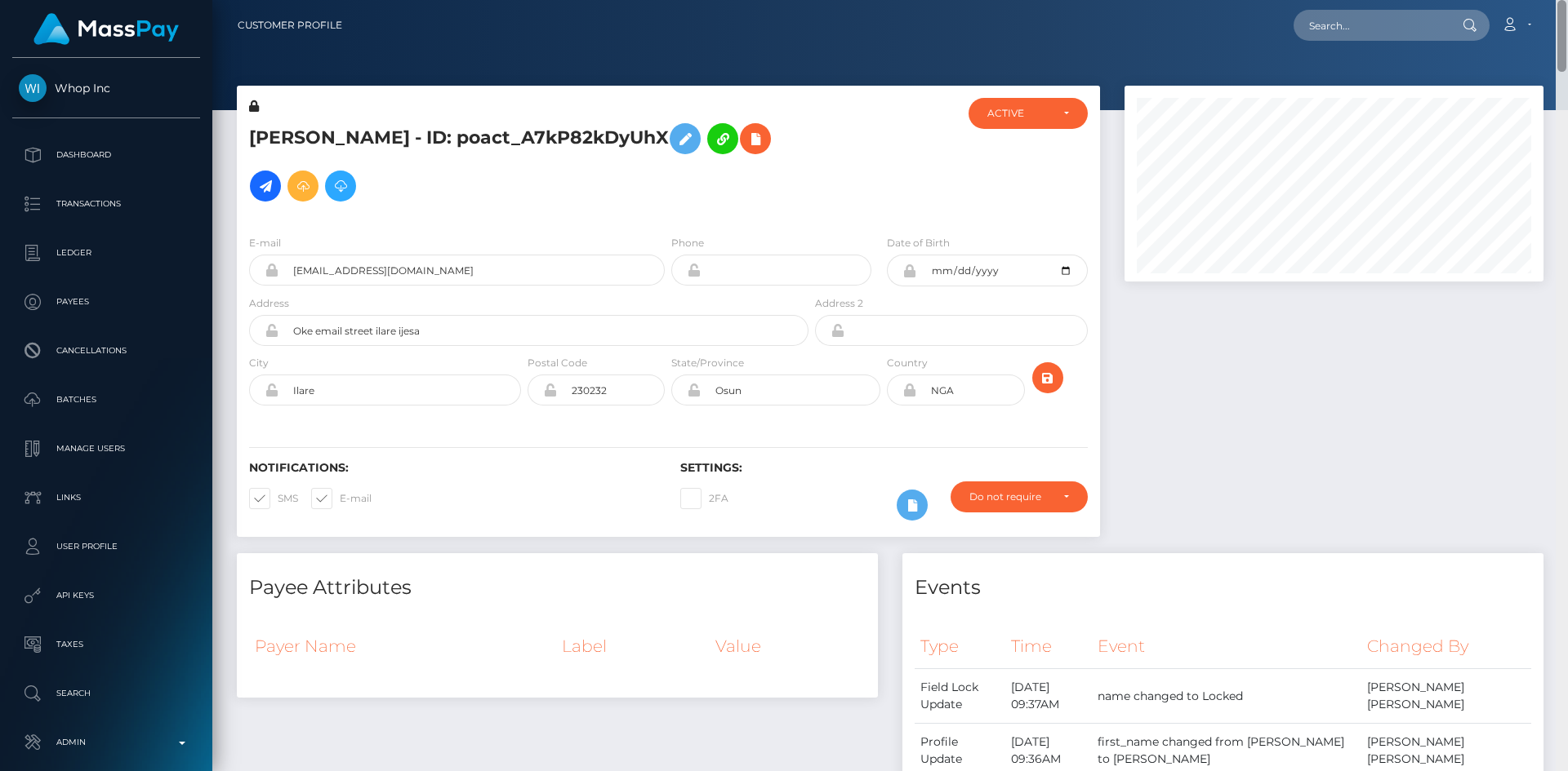
drag, startPoint x: 1563, startPoint y: 728, endPoint x: 1567, endPoint y: -12, distance: 740.0
click at [1567, 0] on html "Whop Inc Dashboard Transactions Ledger Payees Cancellations Links" at bounding box center [784, 386] width 1568 height 771
click at [745, 148] on icon at bounding box center [755, 139] width 20 height 21
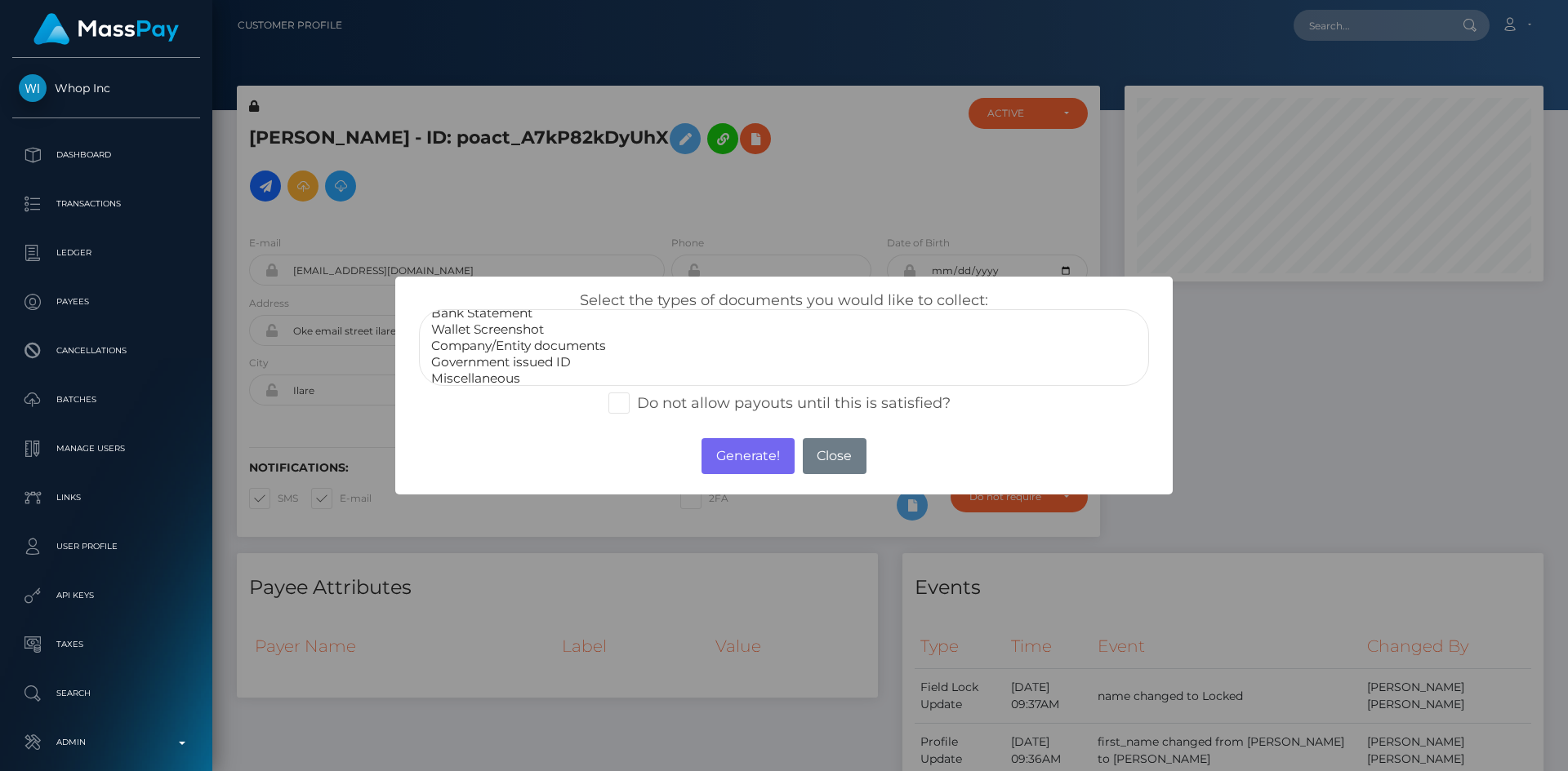
scroll to position [33, 0]
select select "Government issued ID"
click at [571, 359] on option "Government issued ID" at bounding box center [784, 355] width 709 height 16
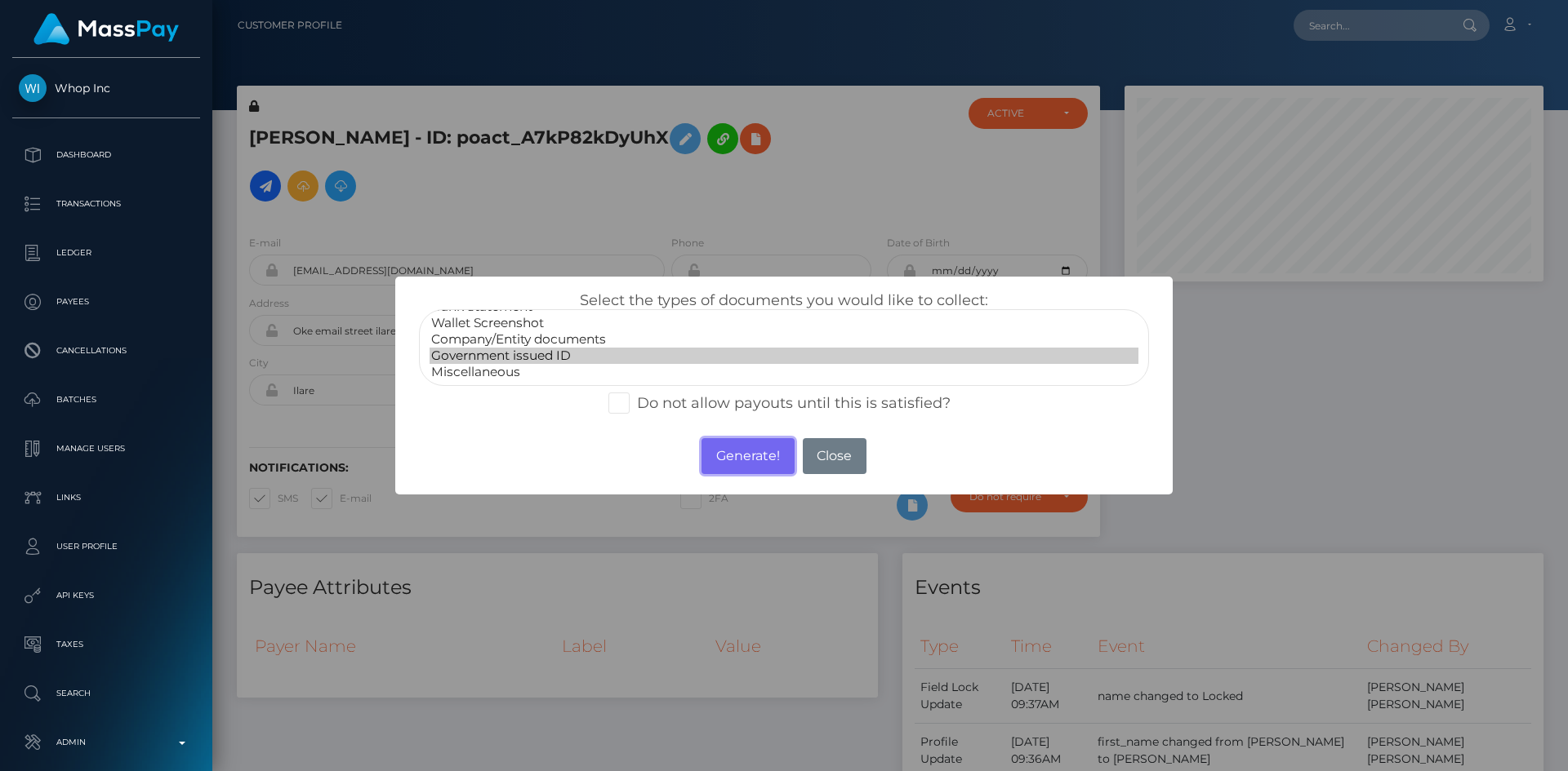
click at [731, 448] on button "Generate!" at bounding box center [747, 456] width 92 height 36
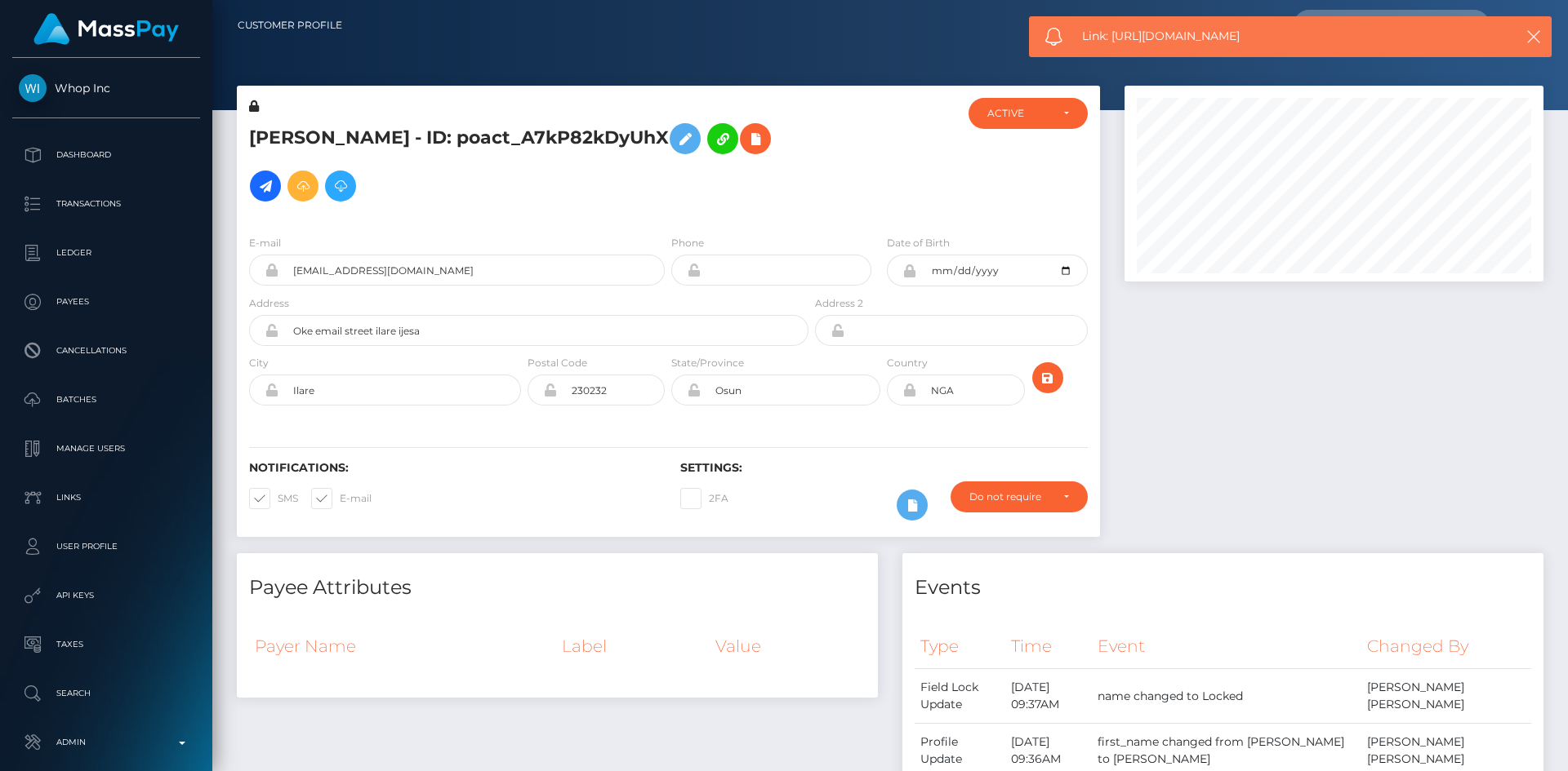
click at [1129, 26] on div "Link: [URL][DOMAIN_NAME]" at bounding box center [1290, 36] width 523 height 41
copy span "Link: [URL][DOMAIN_NAME]"
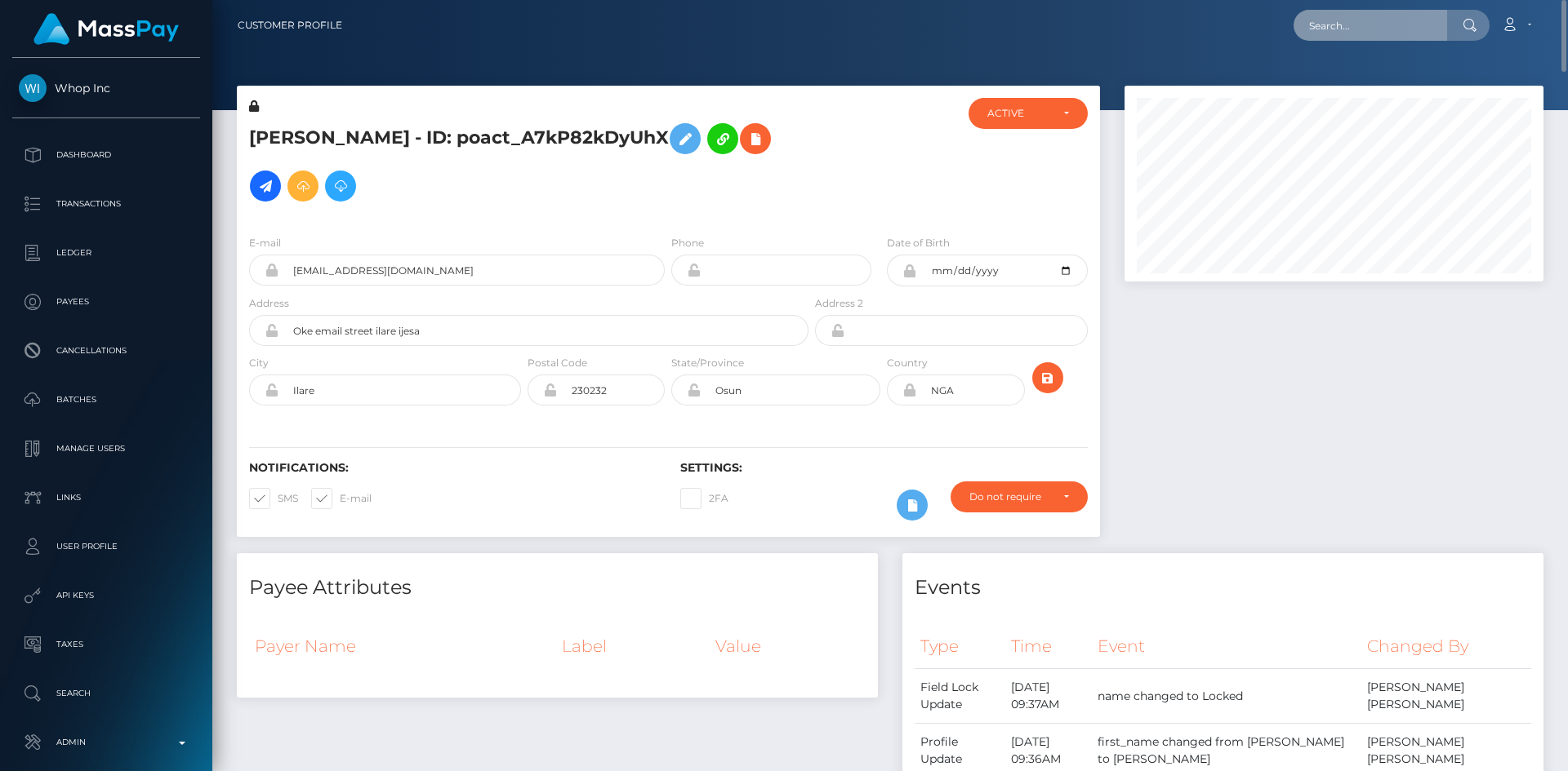
click at [1343, 33] on input "text" at bounding box center [1370, 25] width 153 height 31
paste input "poact_flkmcXsAxkPu"
type input "poact_flkmcXsAxkPu"
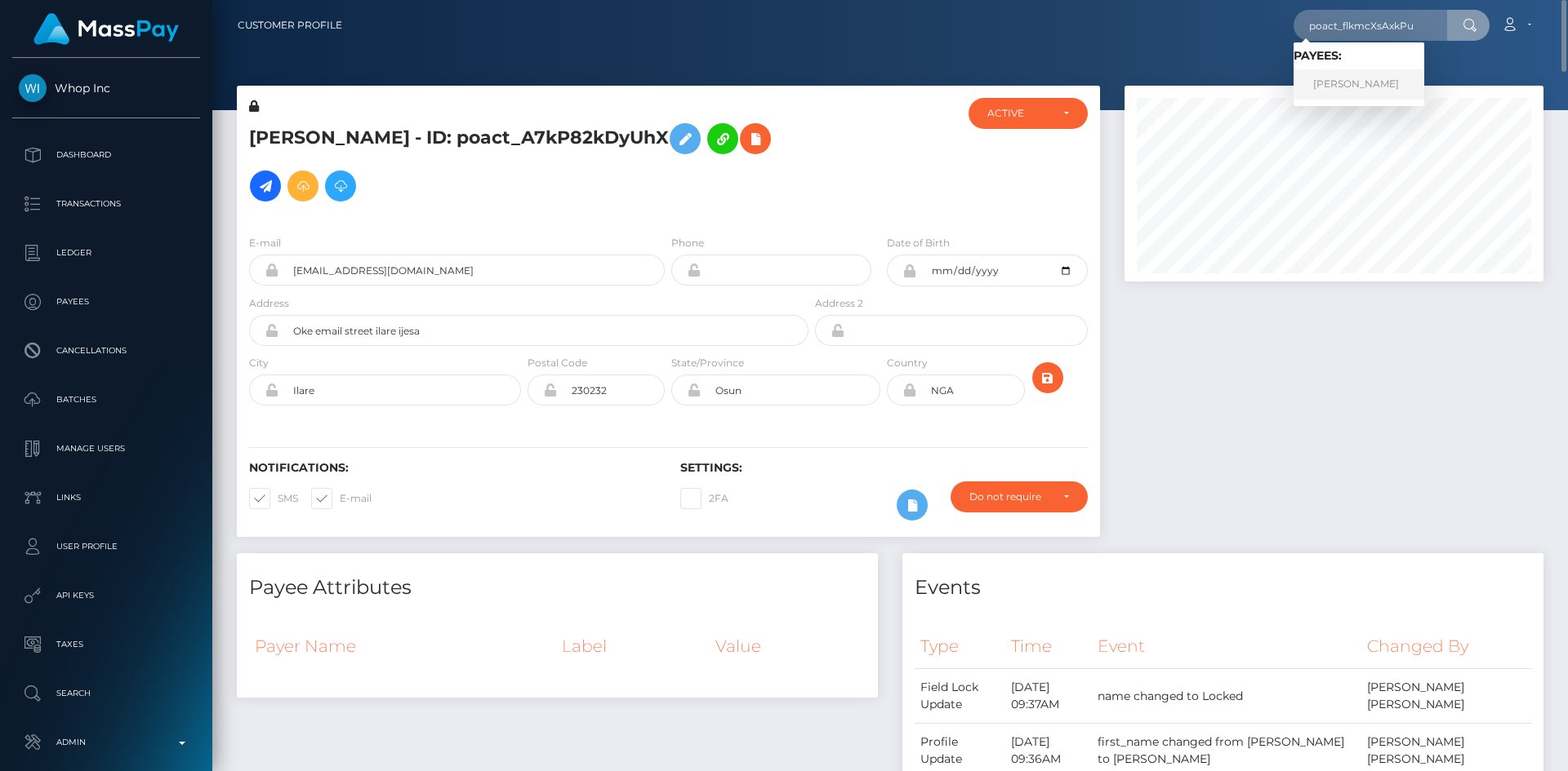
click at [1331, 87] on link "Moses Alaka" at bounding box center [1358, 84] width 131 height 30
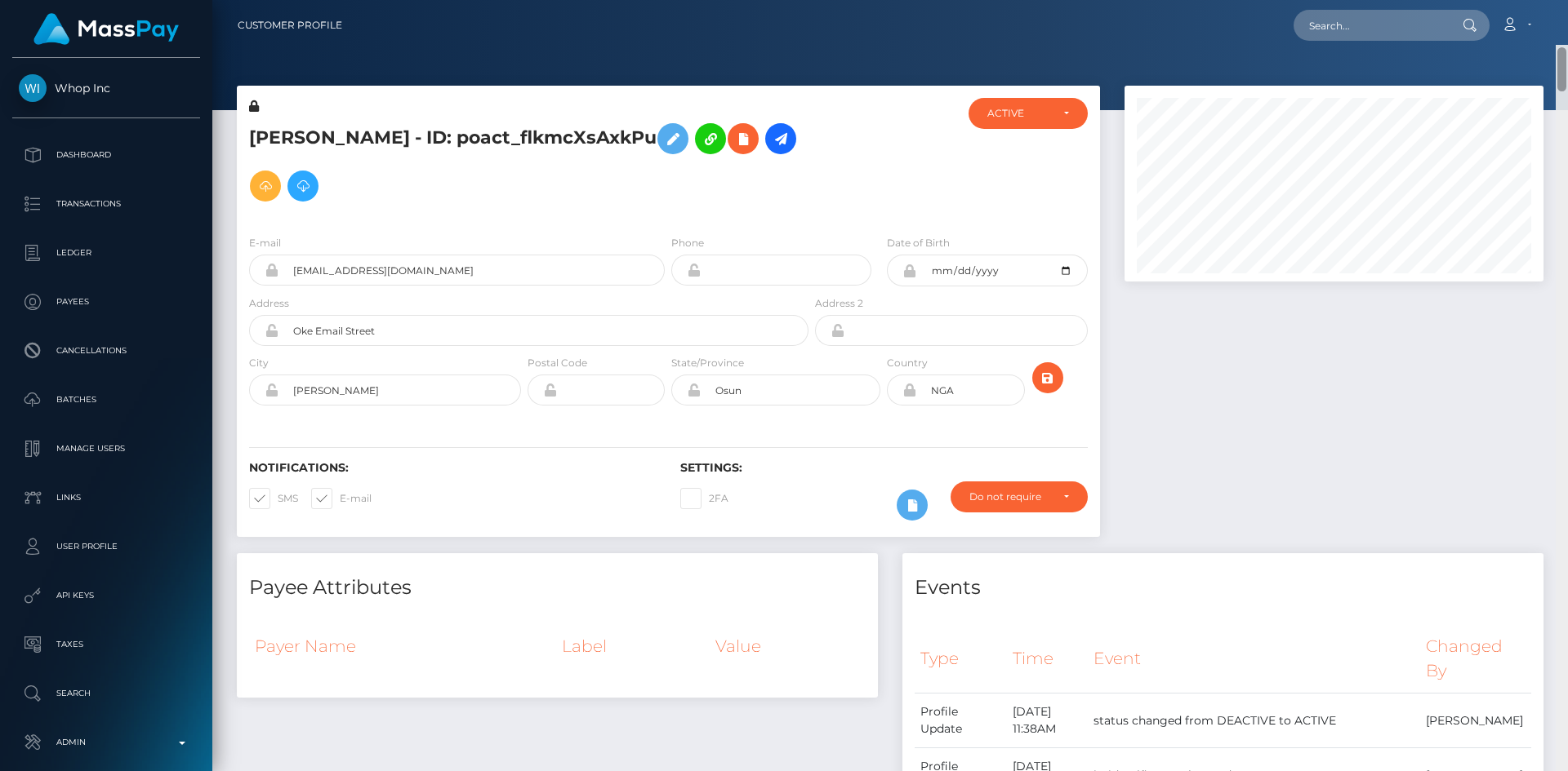
click at [1565, 6] on div "Customer Profile Loading... Loading..." at bounding box center [890, 386] width 1356 height 771
click at [733, 142] on icon at bounding box center [743, 139] width 20 height 21
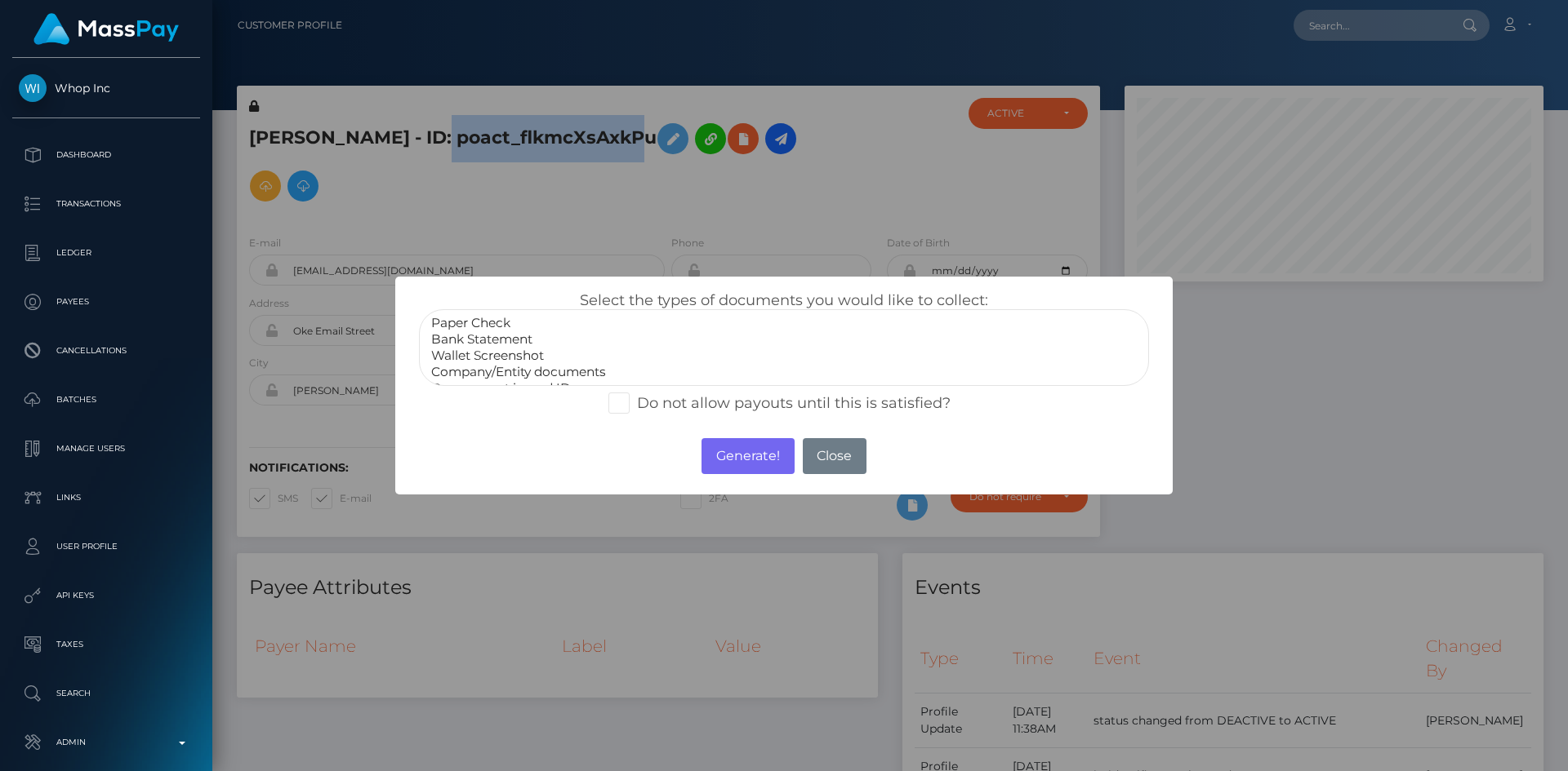
scroll to position [33, 0]
select select "Government issued ID"
click at [571, 355] on option "Government issued ID" at bounding box center [784, 355] width 709 height 16
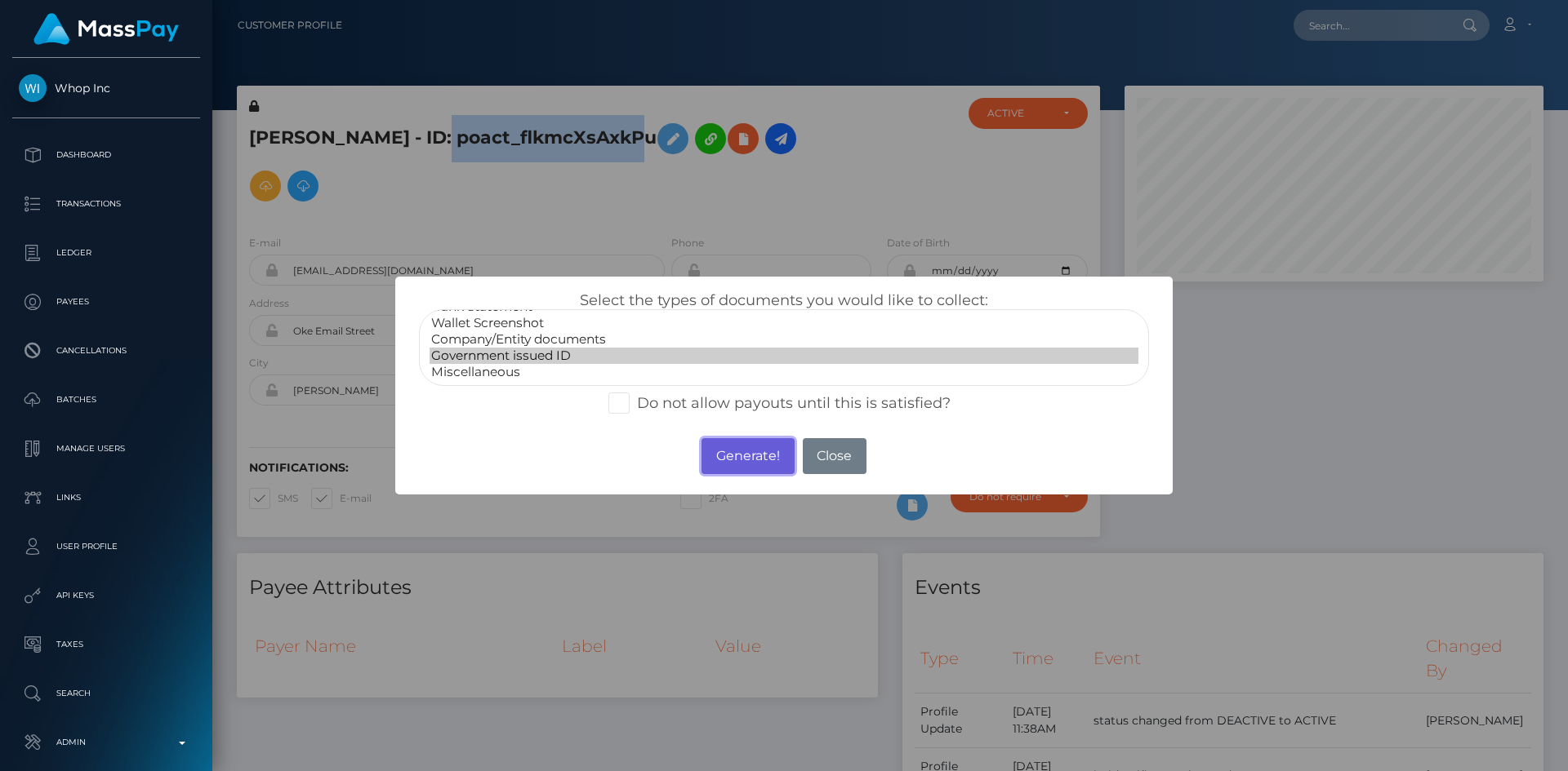
click at [751, 459] on button "Generate!" at bounding box center [747, 456] width 92 height 36
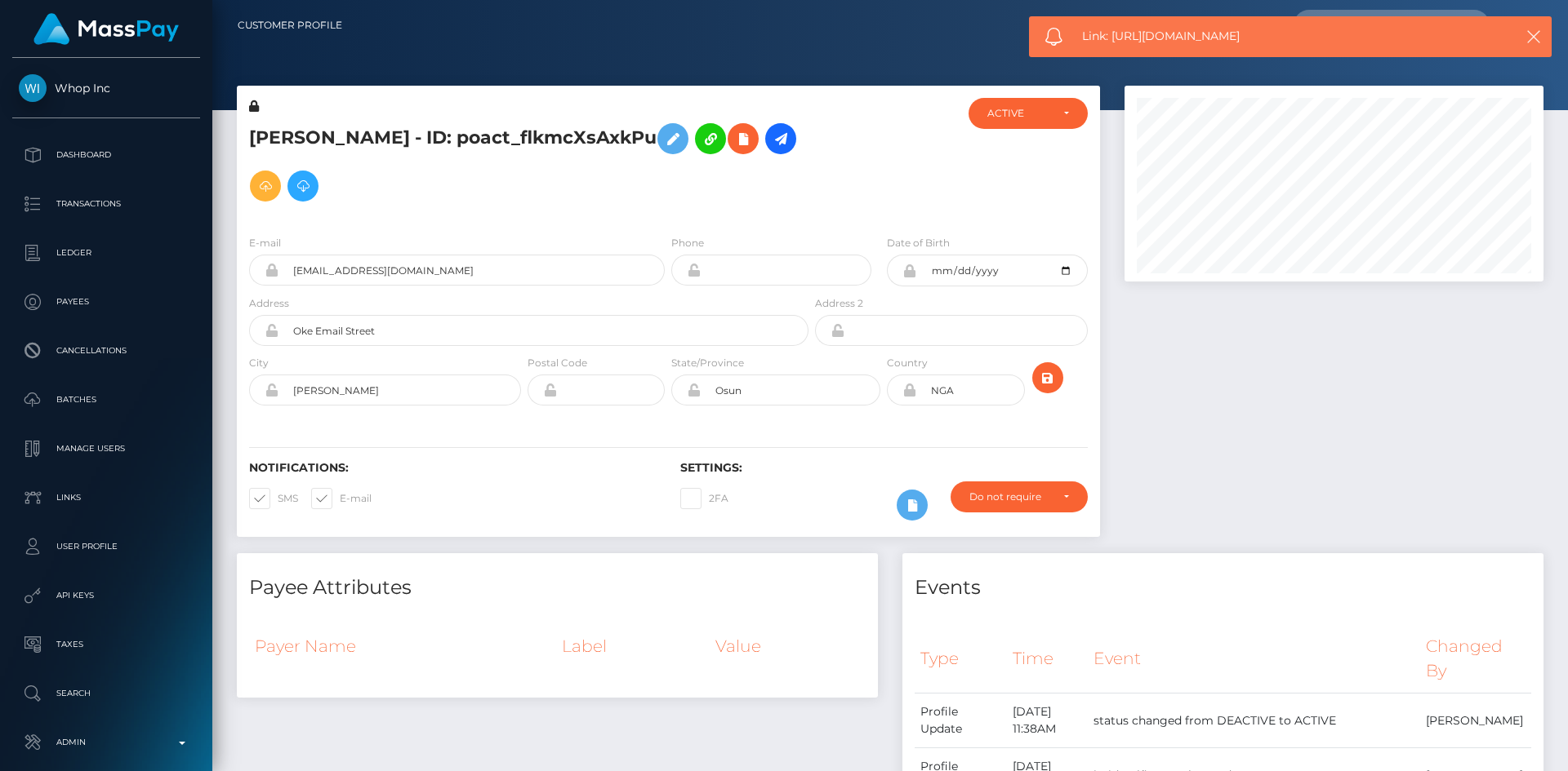
click at [1123, 49] on div "Link: https://l.maspay.io/Nhgyi" at bounding box center [1290, 36] width 523 height 41
click at [1122, 48] on div "Link: https://l.maspay.io/Nhgyi" at bounding box center [1290, 36] width 523 height 41
copy span "Link: https://l.maspay.io/Nhgyi"
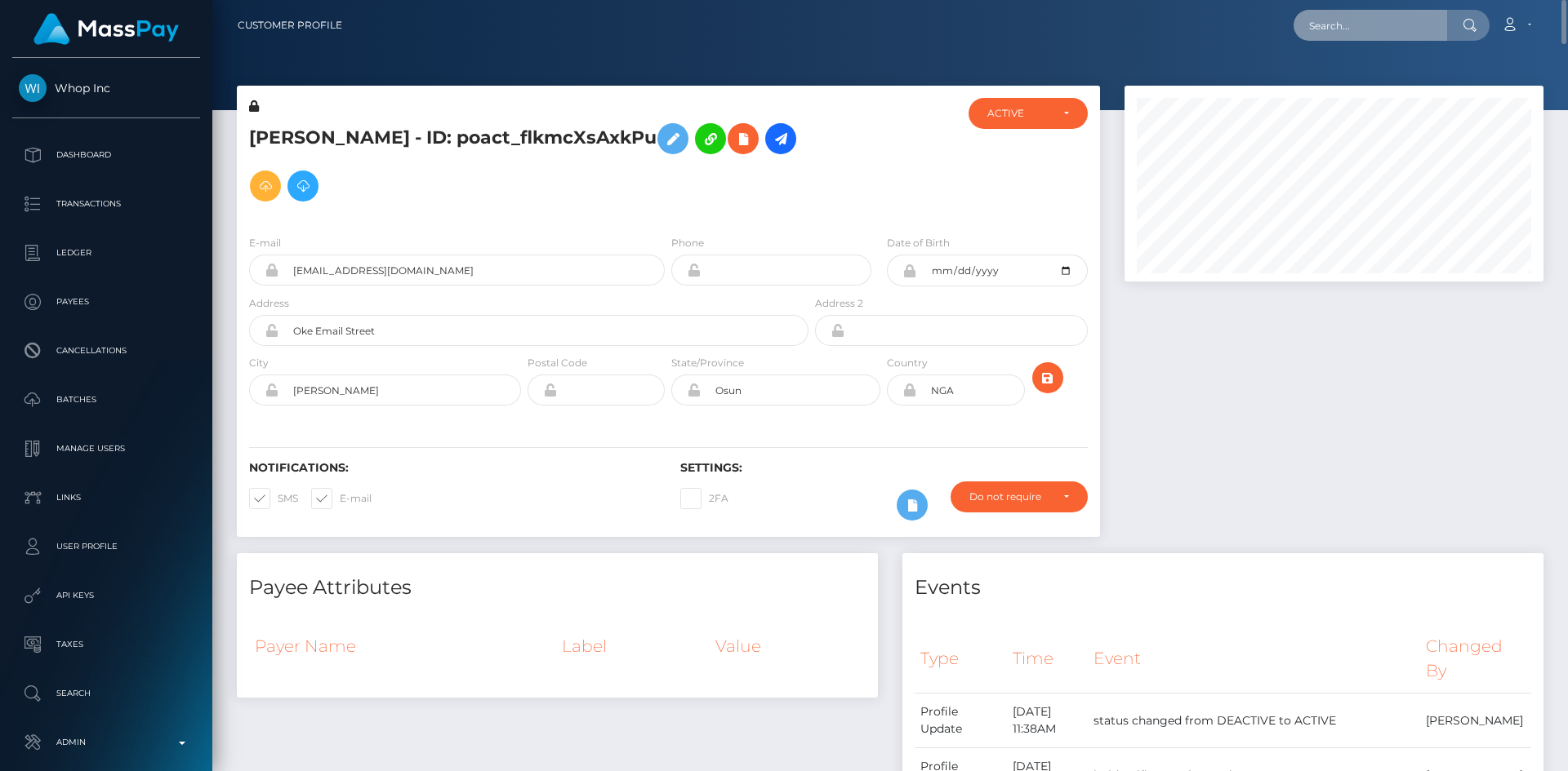
click at [1331, 12] on input "text" at bounding box center [1370, 25] width 153 height 31
paste input "alresulm@gmail.com"
type input "alresulm@gmail.com"
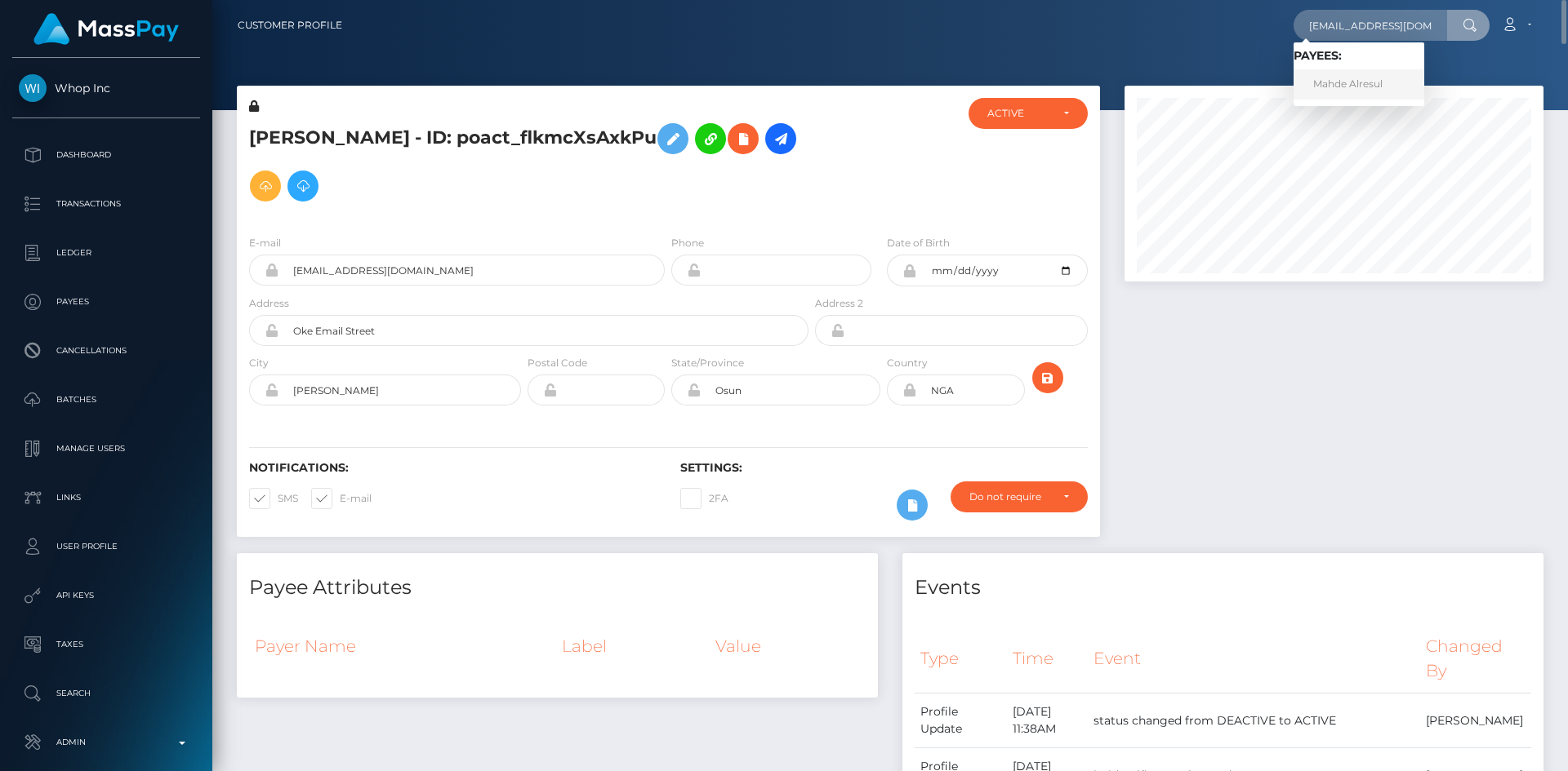
drag, startPoint x: 1366, startPoint y: 85, endPoint x: 1350, endPoint y: 94, distance: 18.4
click at [1366, 85] on link "Mahde Alresul" at bounding box center [1358, 84] width 131 height 30
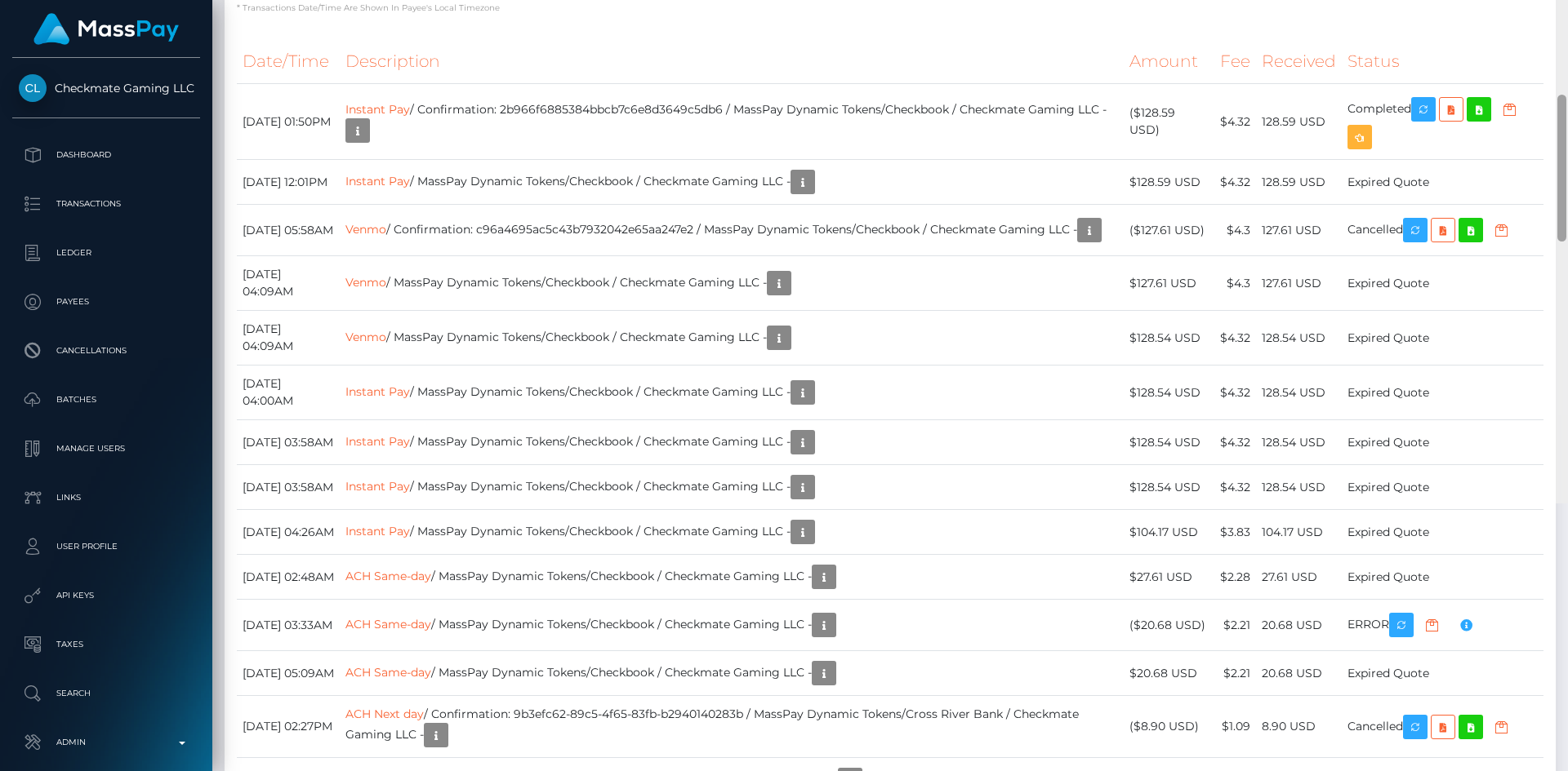
scroll to position [196, 420]
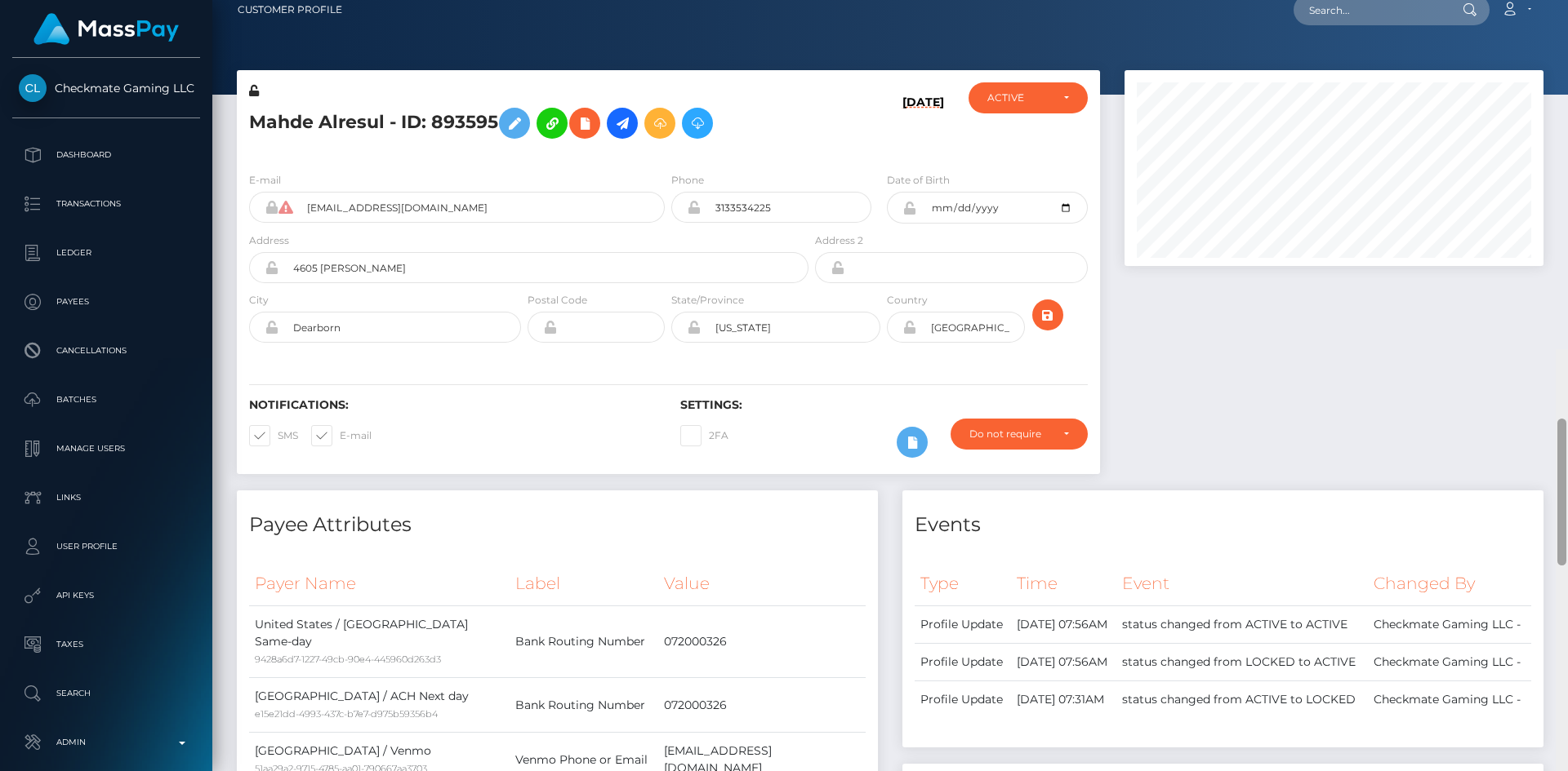
scroll to position [0, 0]
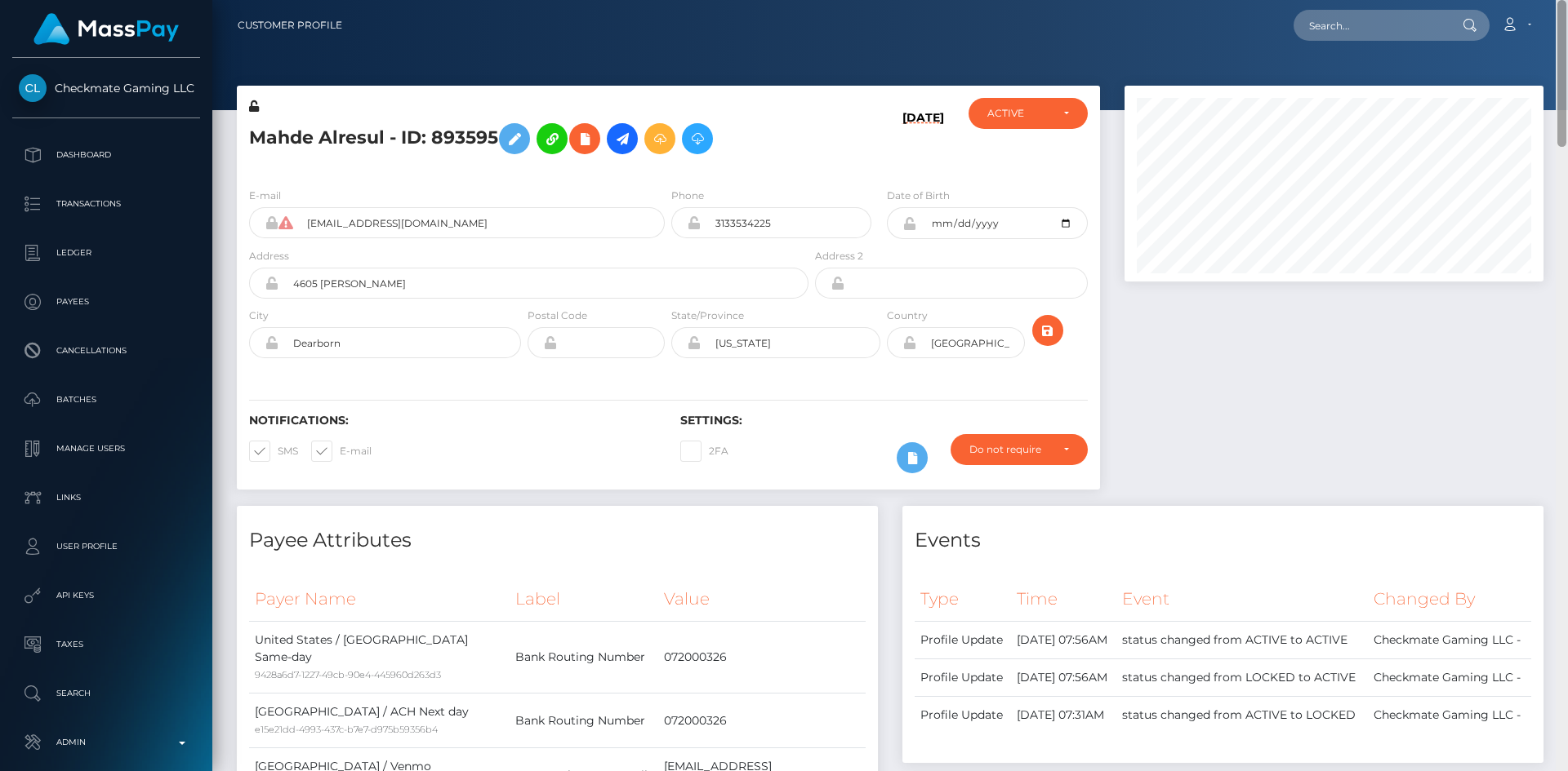
drag, startPoint x: 1558, startPoint y: 469, endPoint x: 1334, endPoint y: 5, distance: 515.2
click at [1561, 0] on html "Checkmate Gaming LLC Dashboard Transactions Ledger Payees Batches" at bounding box center [784, 386] width 1568 height 771
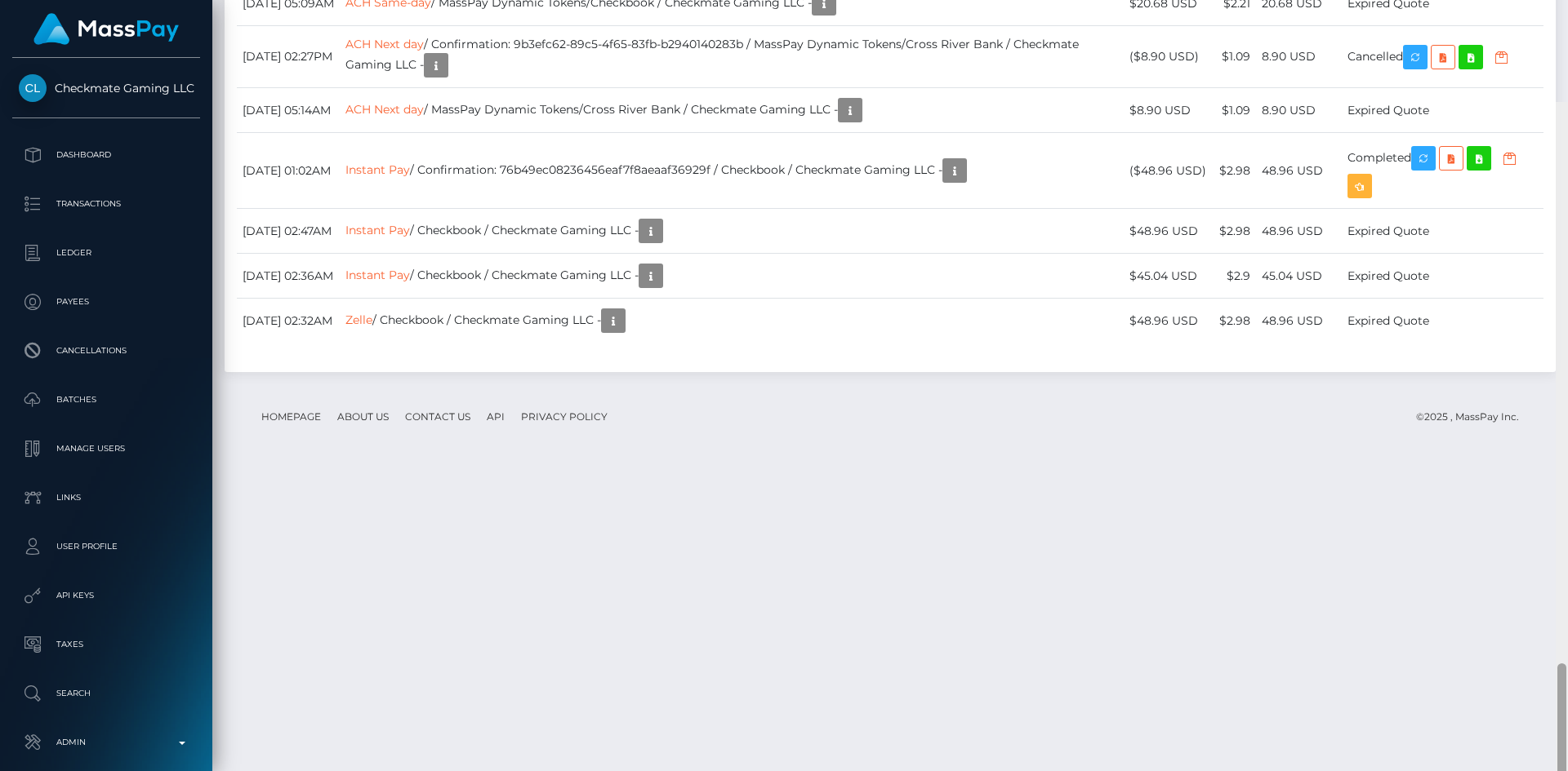
scroll to position [2808, 0]
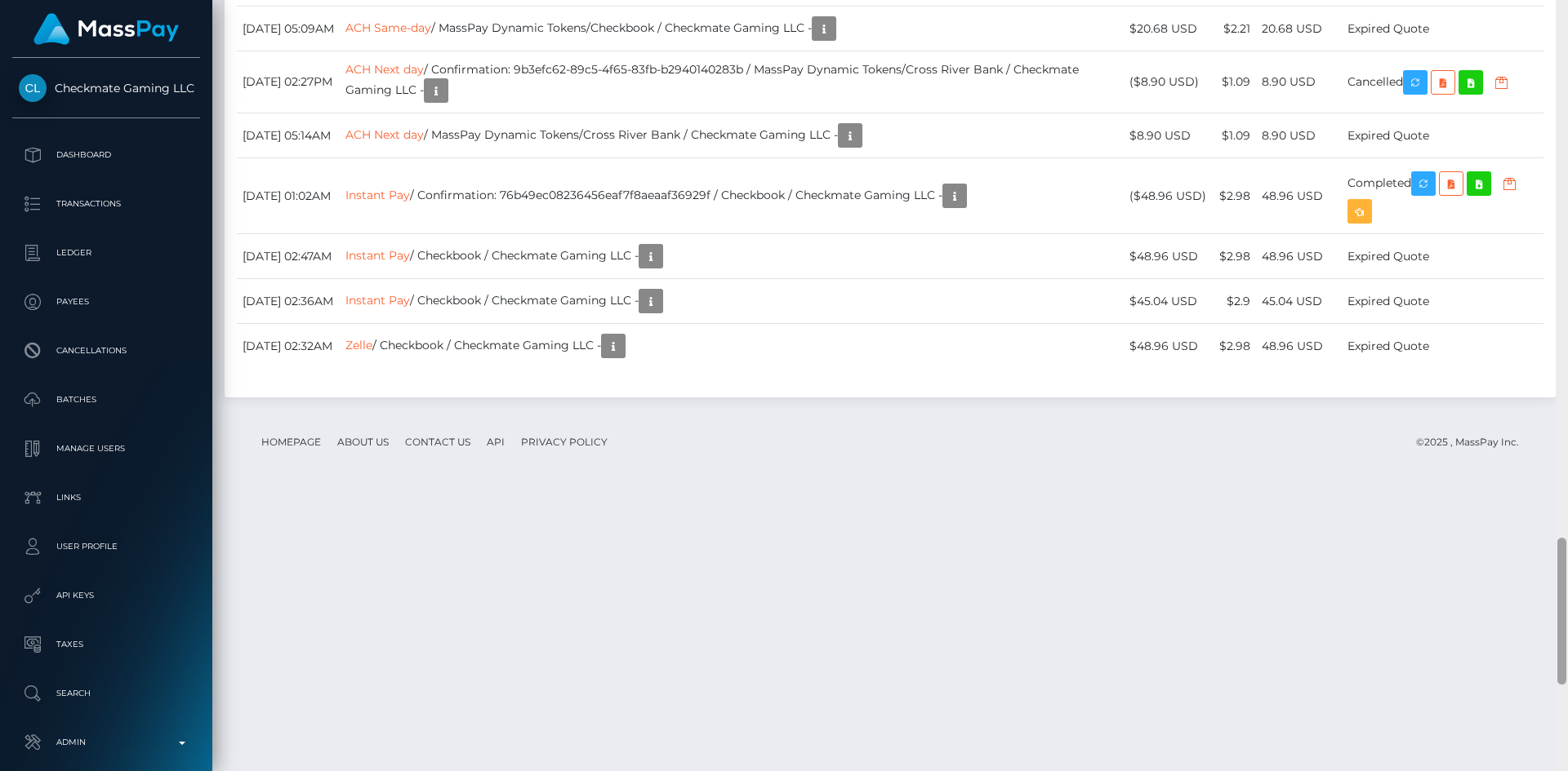
drag, startPoint x: 1561, startPoint y: 94, endPoint x: 1564, endPoint y: 632, distance: 538.0
click at [1564, 632] on div at bounding box center [1562, 612] width 9 height 147
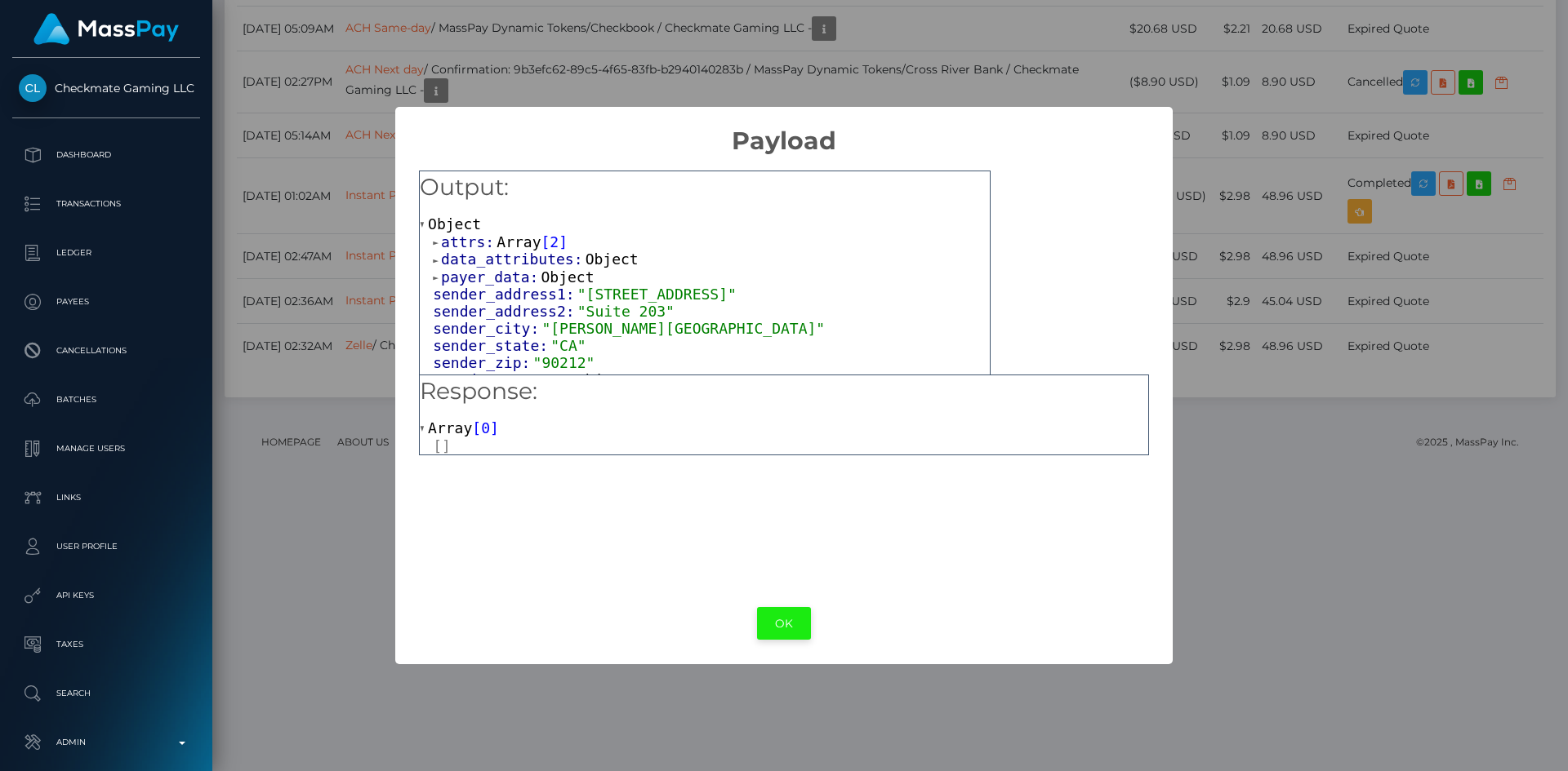
click at [787, 617] on button "OK" at bounding box center [784, 624] width 54 height 34
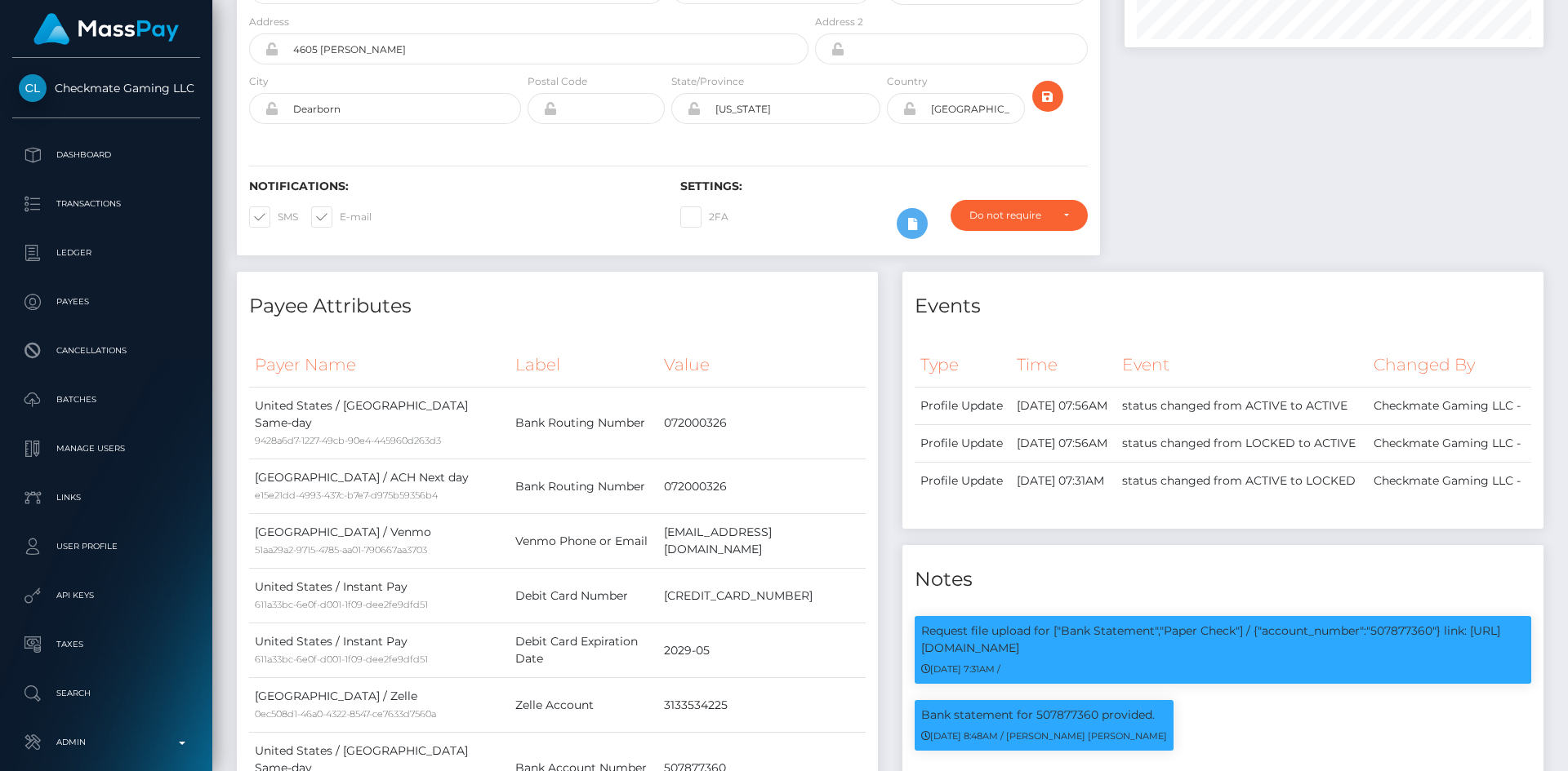
scroll to position [0, 0]
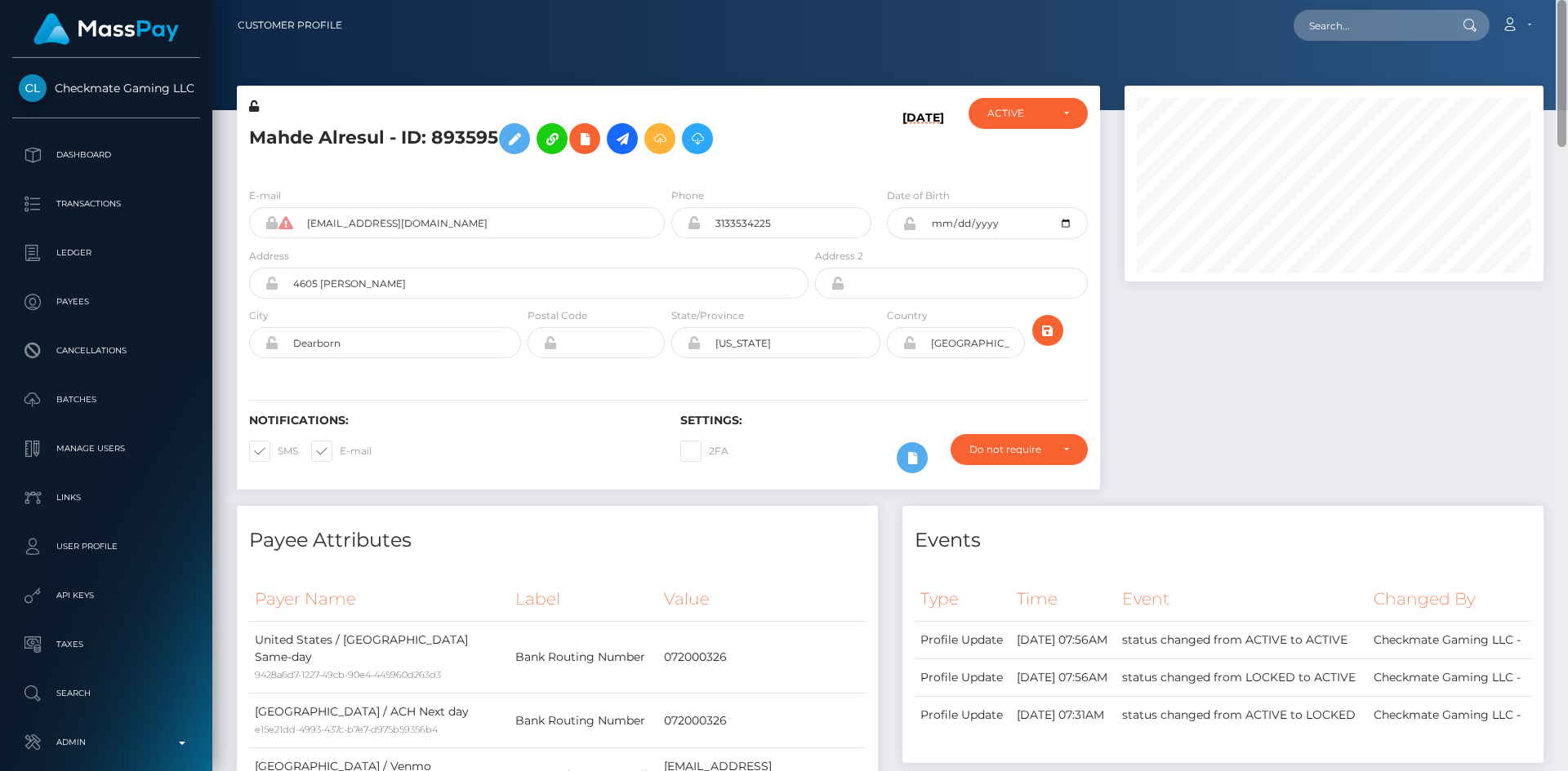
drag, startPoint x: 1562, startPoint y: 650, endPoint x: 1564, endPoint y: 5, distance: 645.0
click at [1564, 5] on div "Customer Profile Loading... Loading..." at bounding box center [890, 386] width 1356 height 771
click at [1396, 31] on input "text" at bounding box center [1370, 25] width 153 height 31
paste input "[EMAIL_ADDRESS][DOMAIN_NAME]"
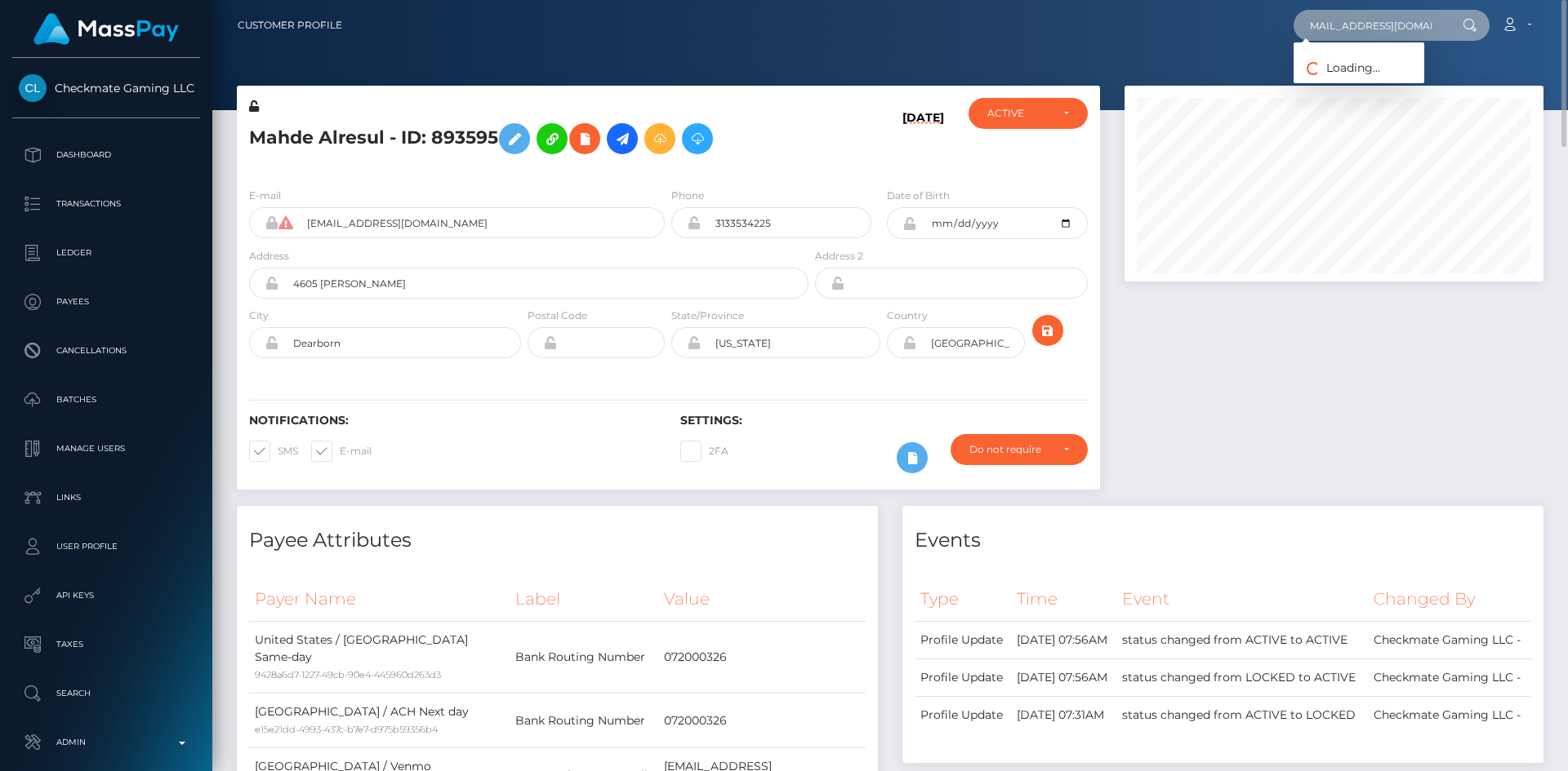
type input "[EMAIL_ADDRESS][DOMAIN_NAME]"
click at [1364, 76] on link "[PERSON_NAME]" at bounding box center [1358, 84] width 131 height 30
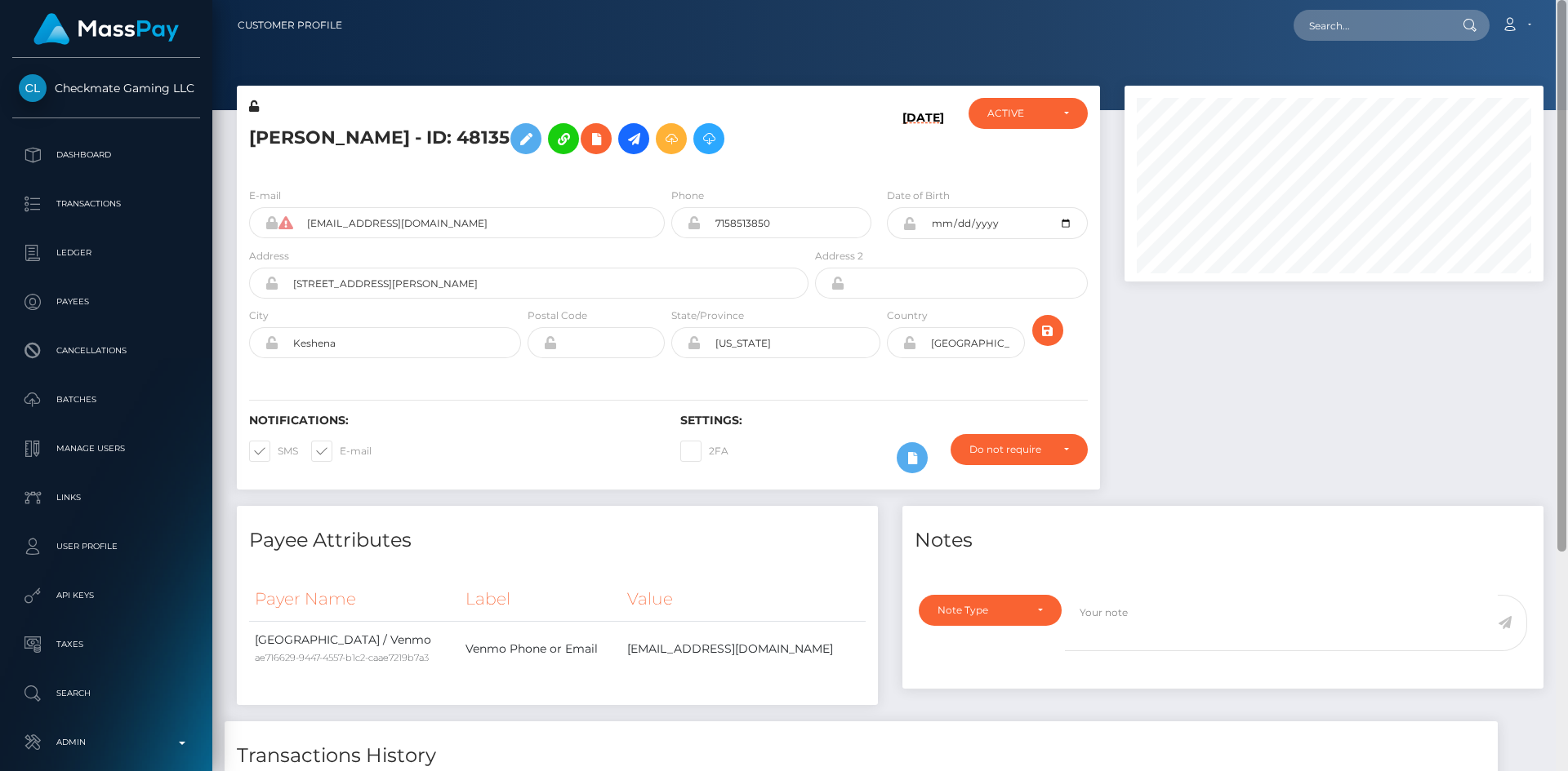
drag, startPoint x: 1565, startPoint y: 230, endPoint x: 1567, endPoint y: -13, distance: 243.0
click at [1567, 0] on html "Checkmate Gaming LLC Dashboard Transactions Ledger Payees Batches" at bounding box center [784, 386] width 1568 height 771
click at [1349, 33] on input "text" at bounding box center [1370, 25] width 153 height 31
paste input "[EMAIL_ADDRESS][DOMAIN_NAME]"
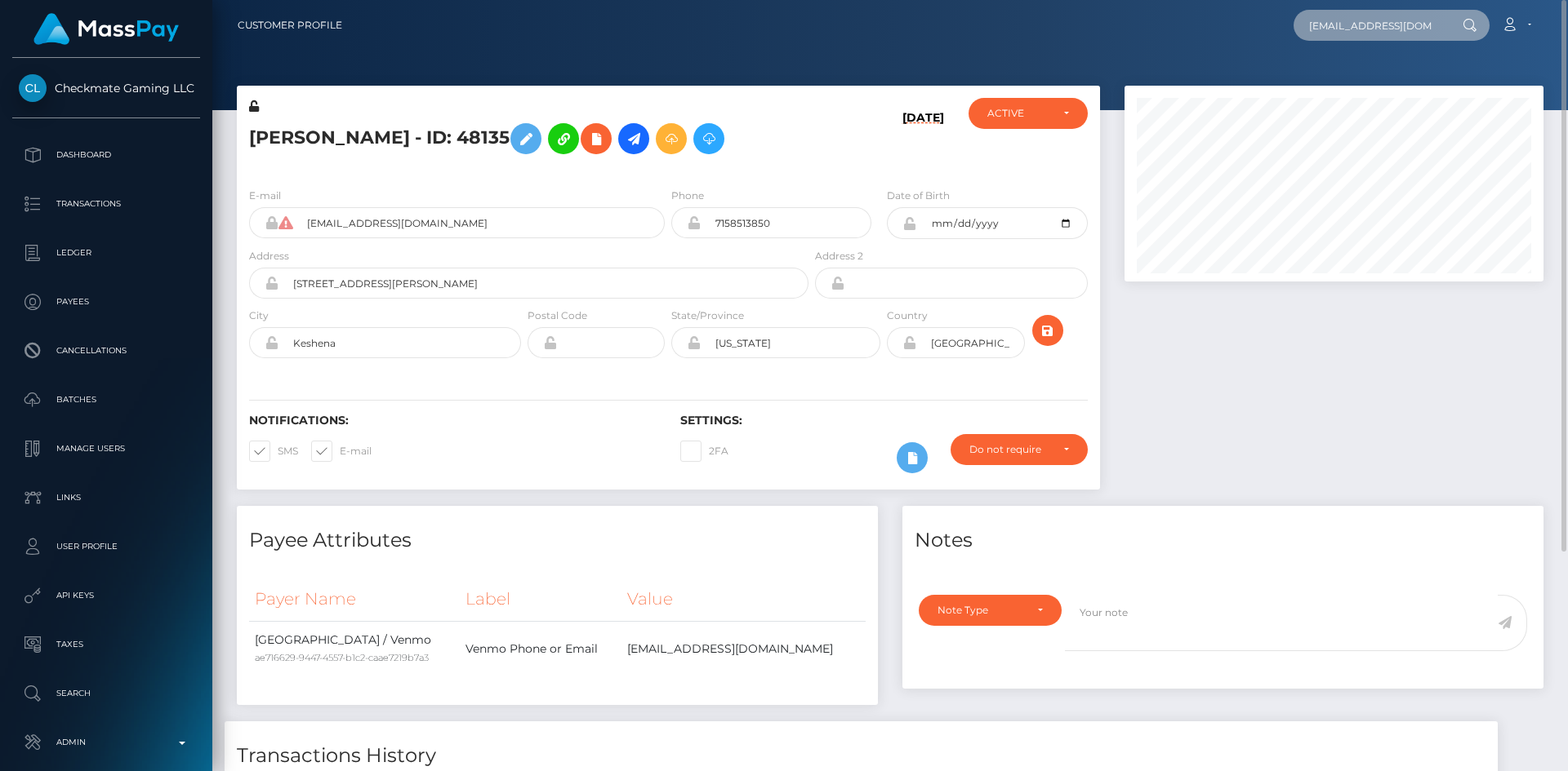
scroll to position [0, 14]
type input "[EMAIL_ADDRESS][DOMAIN_NAME]"
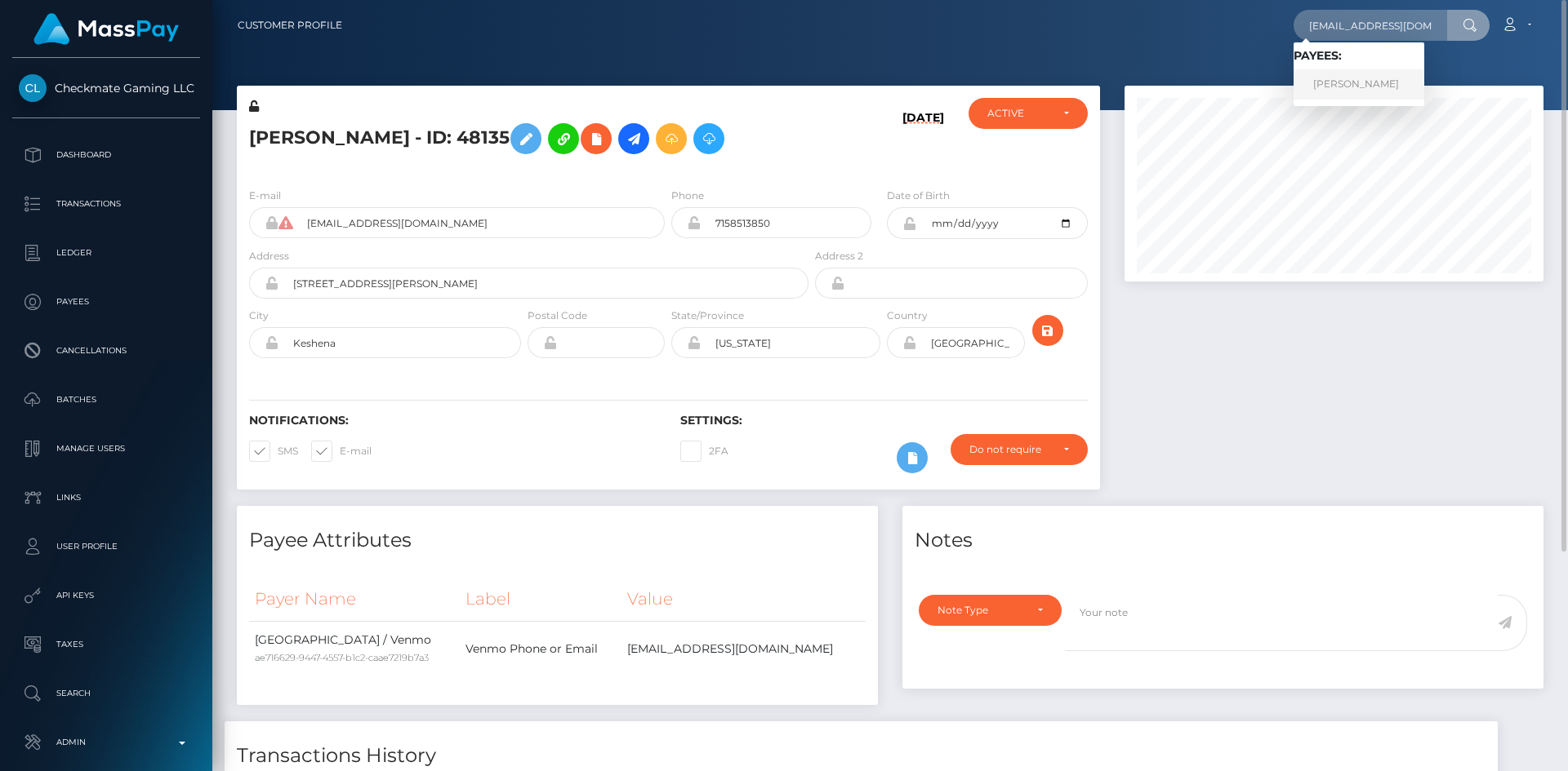
drag, startPoint x: 1366, startPoint y: 86, endPoint x: 1325, endPoint y: 96, distance: 42.2
click at [1363, 87] on link "heidi vegemite" at bounding box center [1358, 84] width 131 height 30
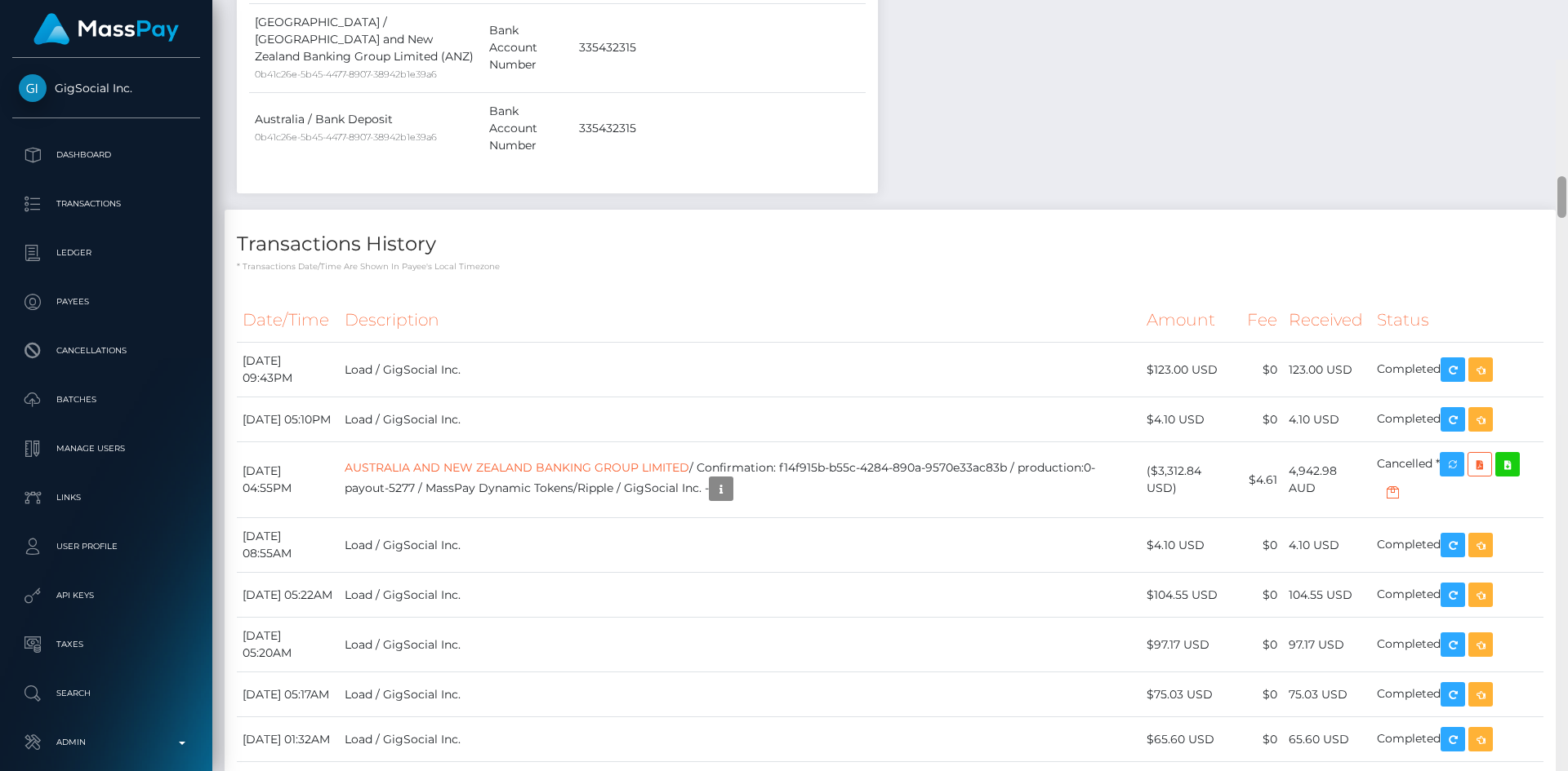
scroll to position [2026, 0]
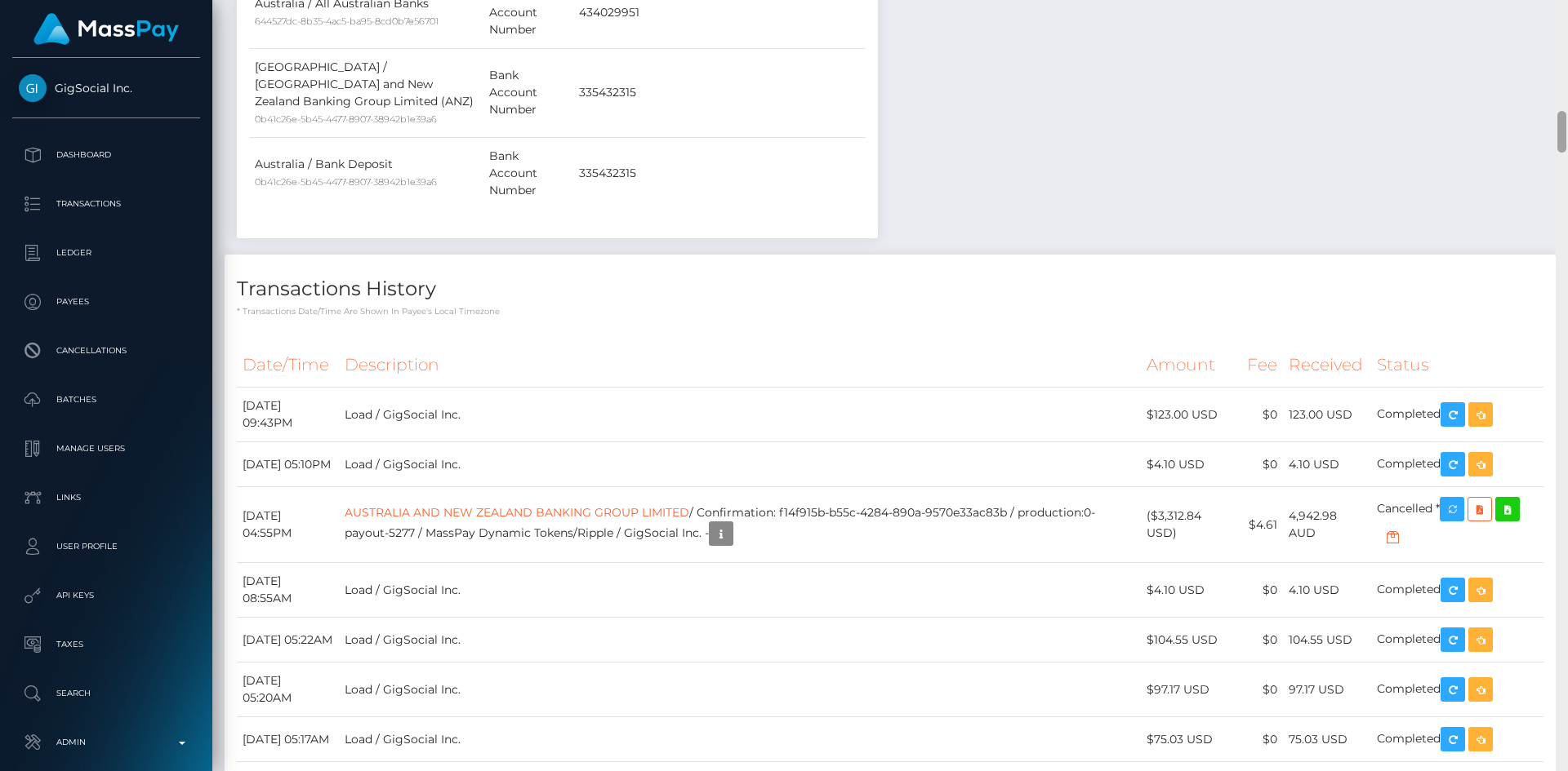
click at [1540, 132] on div "Customer Profile Loading... Loading..." at bounding box center [890, 386] width 1356 height 771
click at [612, 505] on link "AUSTRALIA AND NEW ZEALAND BANKING GROUP LIMITED" at bounding box center [517, 512] width 345 height 15
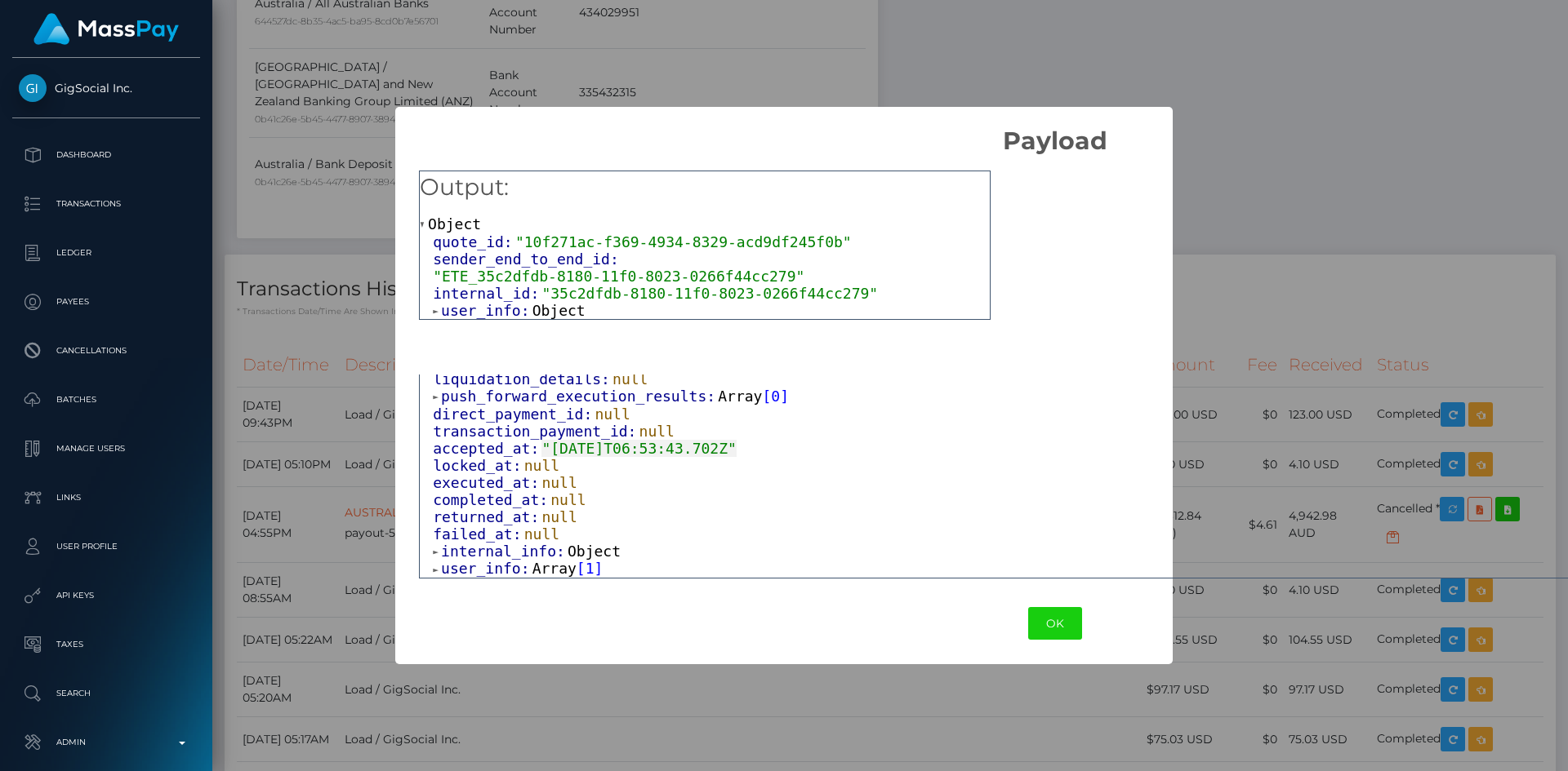
scroll to position [346, 0]
drag, startPoint x: 527, startPoint y: 567, endPoint x: 609, endPoint y: 553, distance: 83.2
click at [532, 567] on span "Array" at bounding box center [554, 568] width 44 height 17
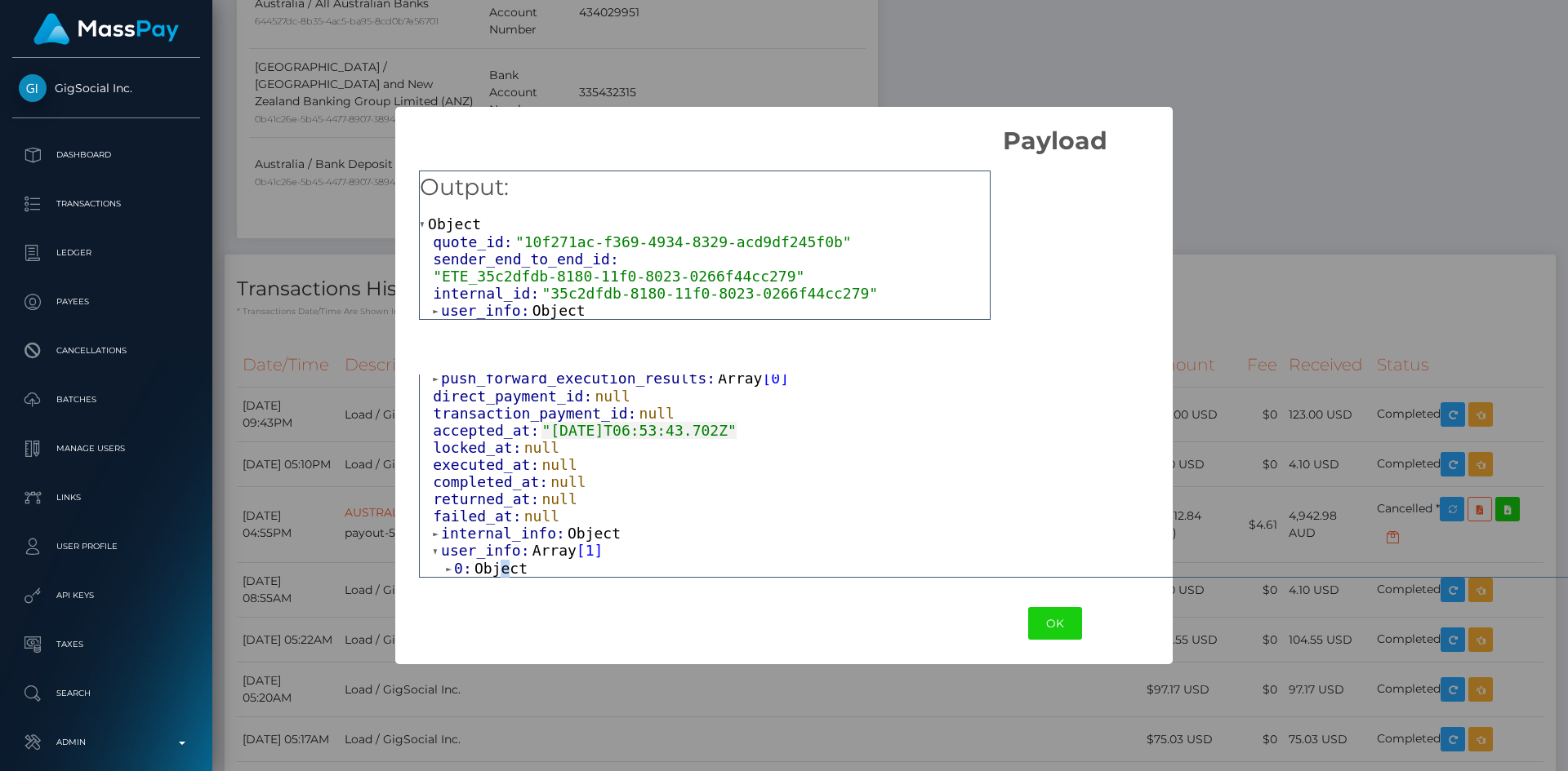
click at [504, 572] on span "Object" at bounding box center [500, 568] width 53 height 17
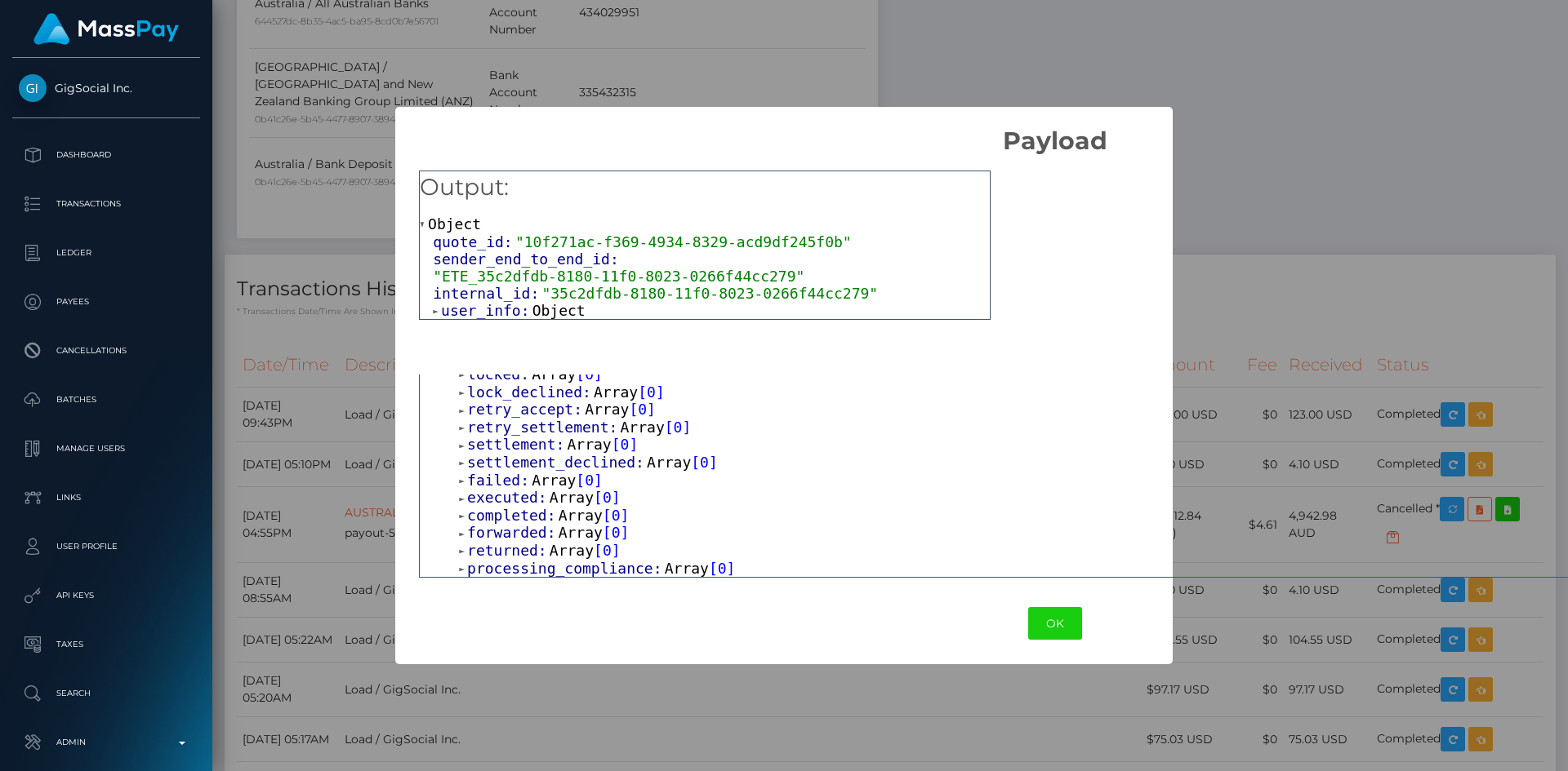
scroll to position [617, 0]
click at [665, 567] on span "Array" at bounding box center [686, 568] width 44 height 17
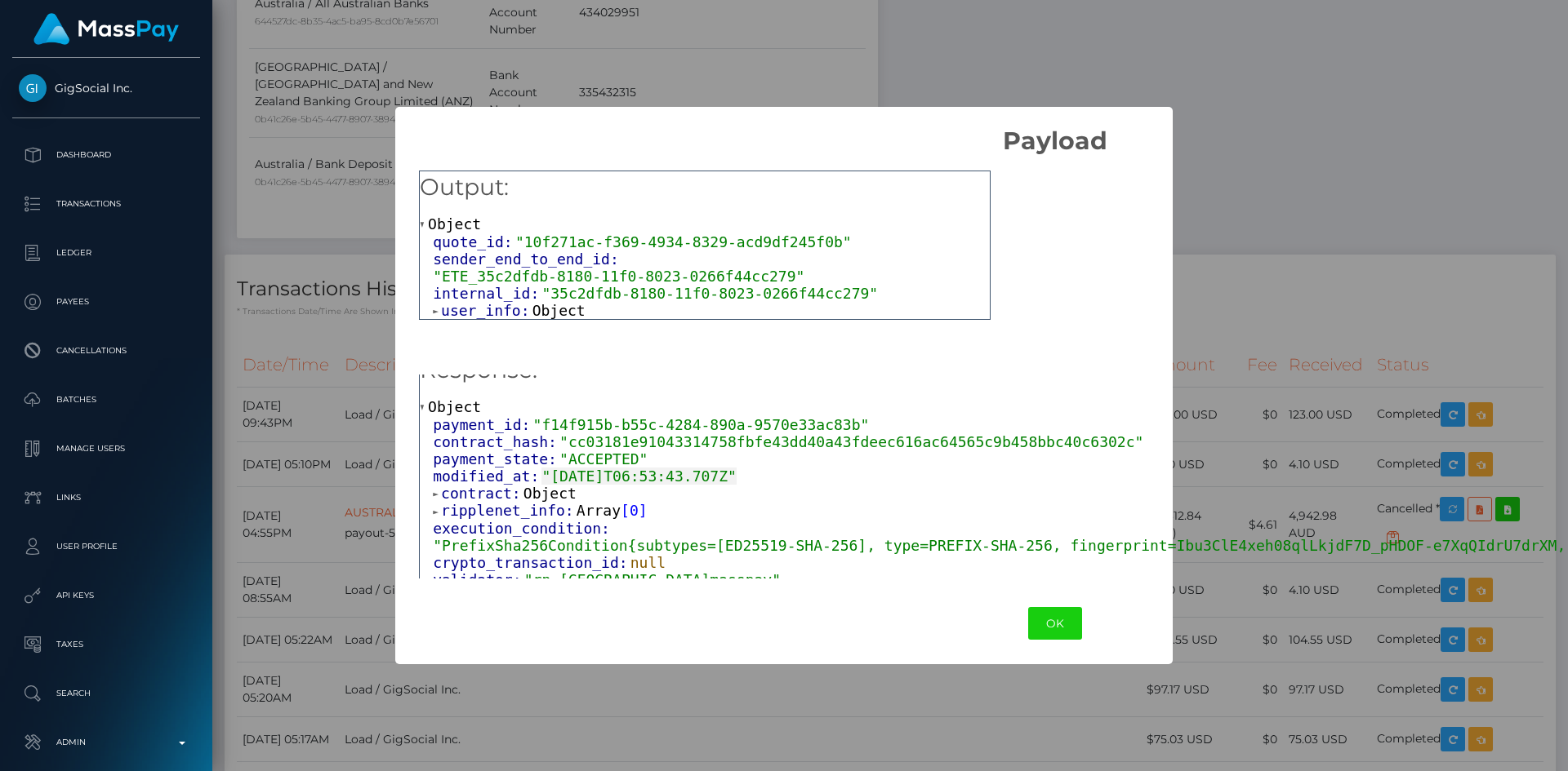
scroll to position [0, 0]
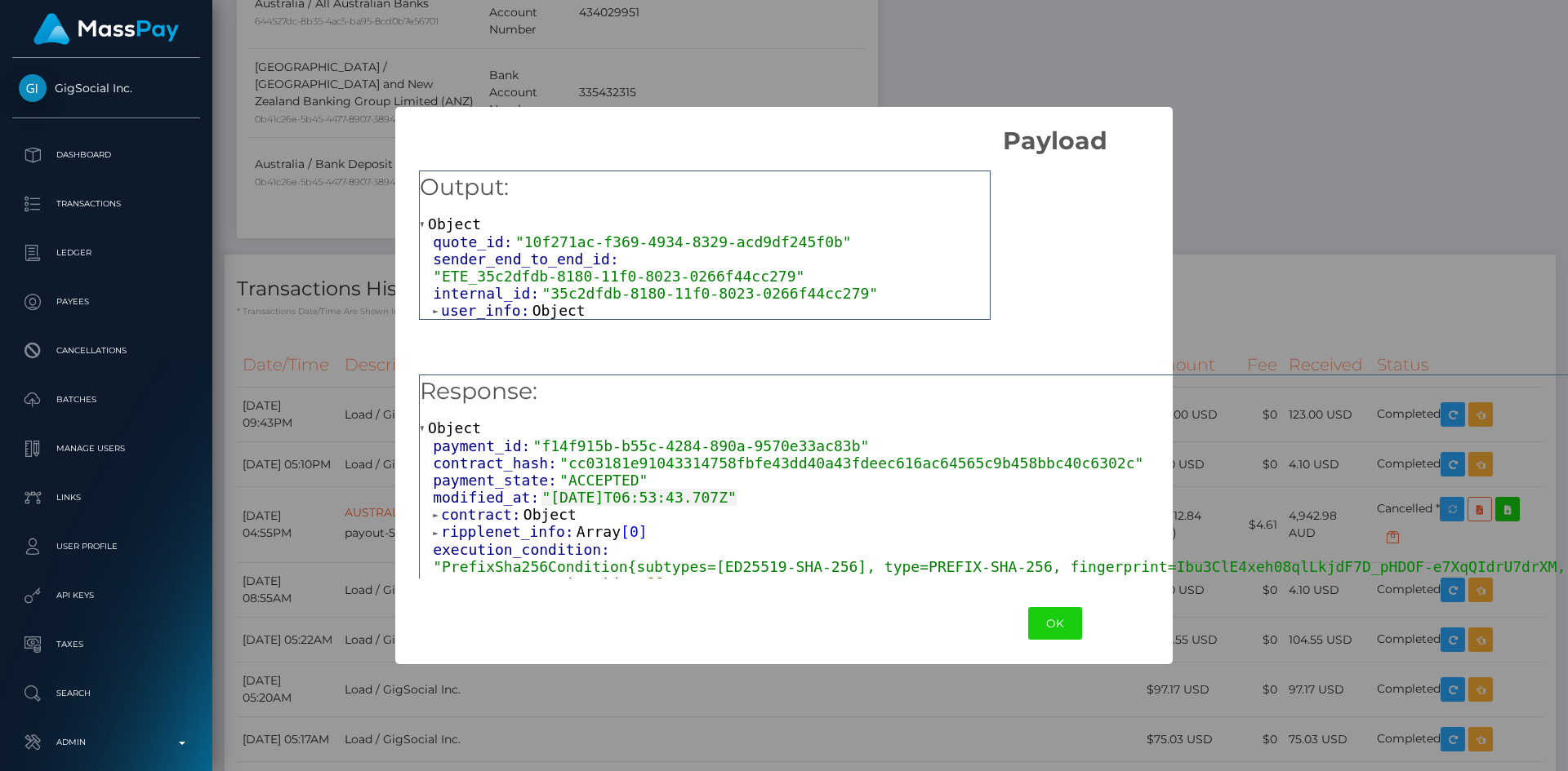
click at [339, 333] on div "× Payload Output: Object quote_id: "10f271ac-f369-4934-8329-acd9df245f0b" sende…" at bounding box center [784, 386] width 1568 height 771
click at [1028, 624] on button "OK" at bounding box center [1055, 624] width 54 height 34
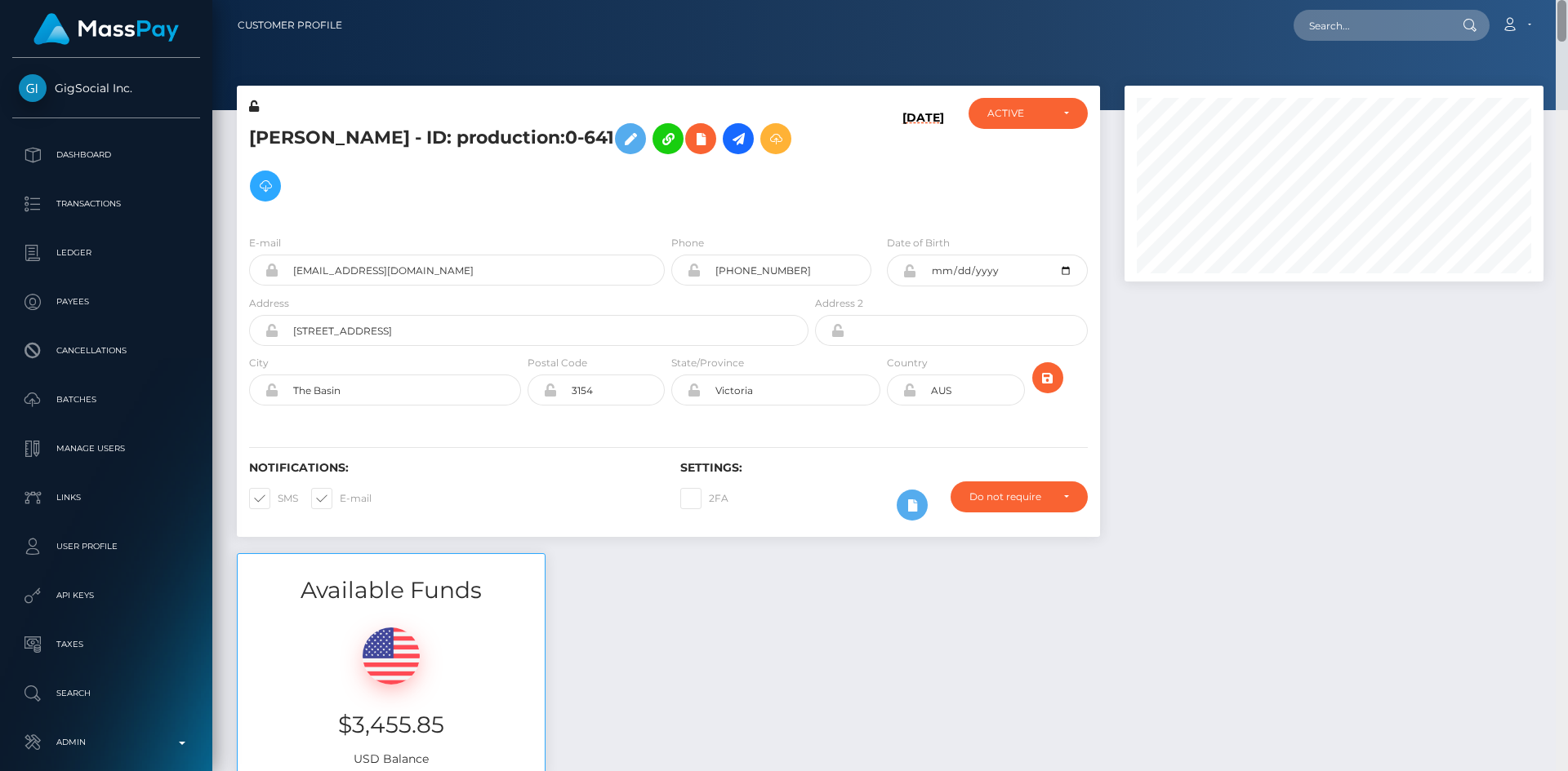
drag, startPoint x: 1564, startPoint y: 133, endPoint x: 1559, endPoint y: -22, distance: 155.1
click at [1559, 0] on html "GigSocial Inc. Dashboard Transactions Ledger Payees Cancellations" at bounding box center [784, 386] width 1568 height 771
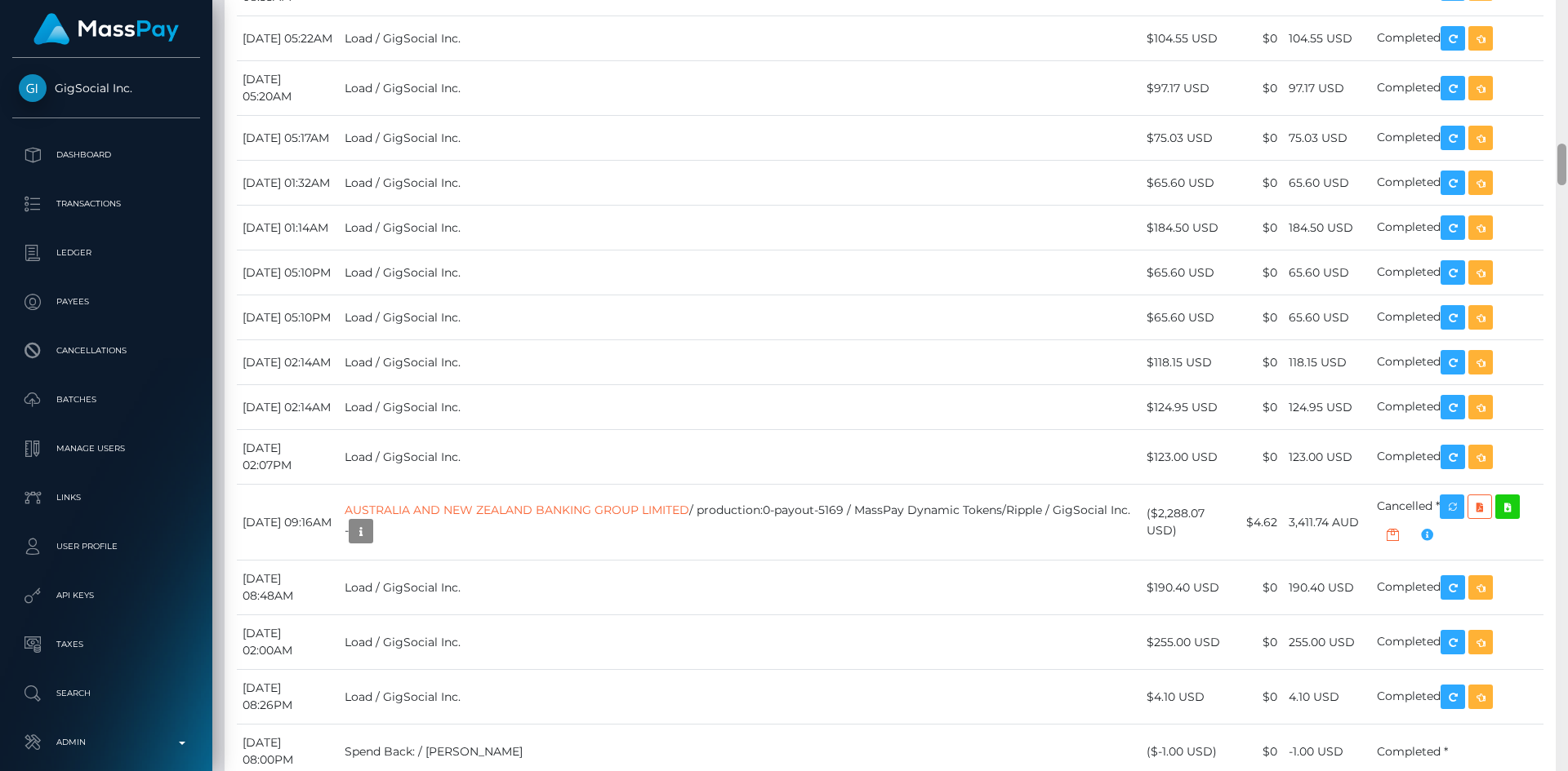
scroll to position [2584, 0]
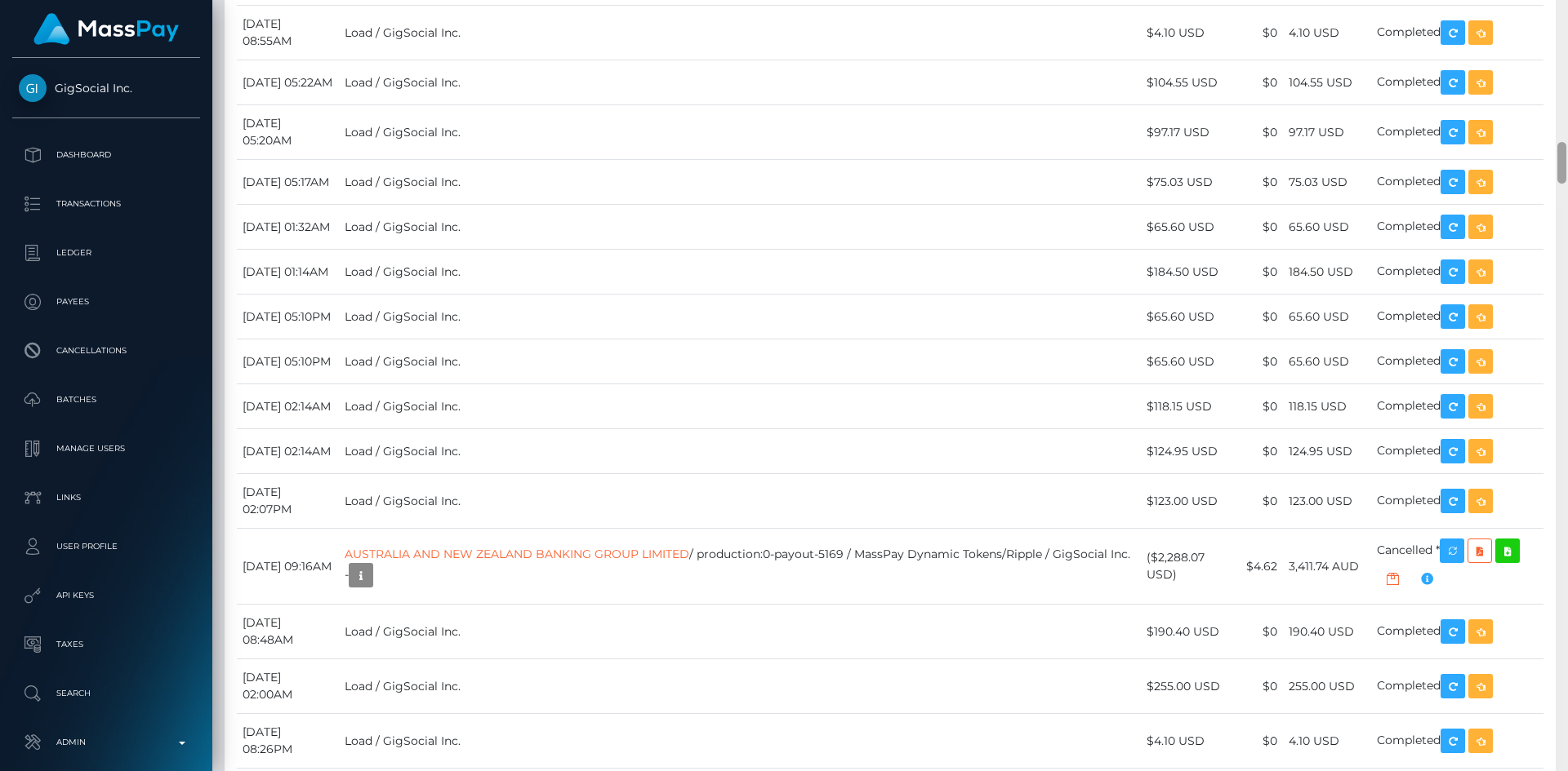
drag, startPoint x: 1562, startPoint y: 36, endPoint x: 1567, endPoint y: 161, distance: 125.1
click at [1567, 161] on div at bounding box center [1562, 386] width 12 height 771
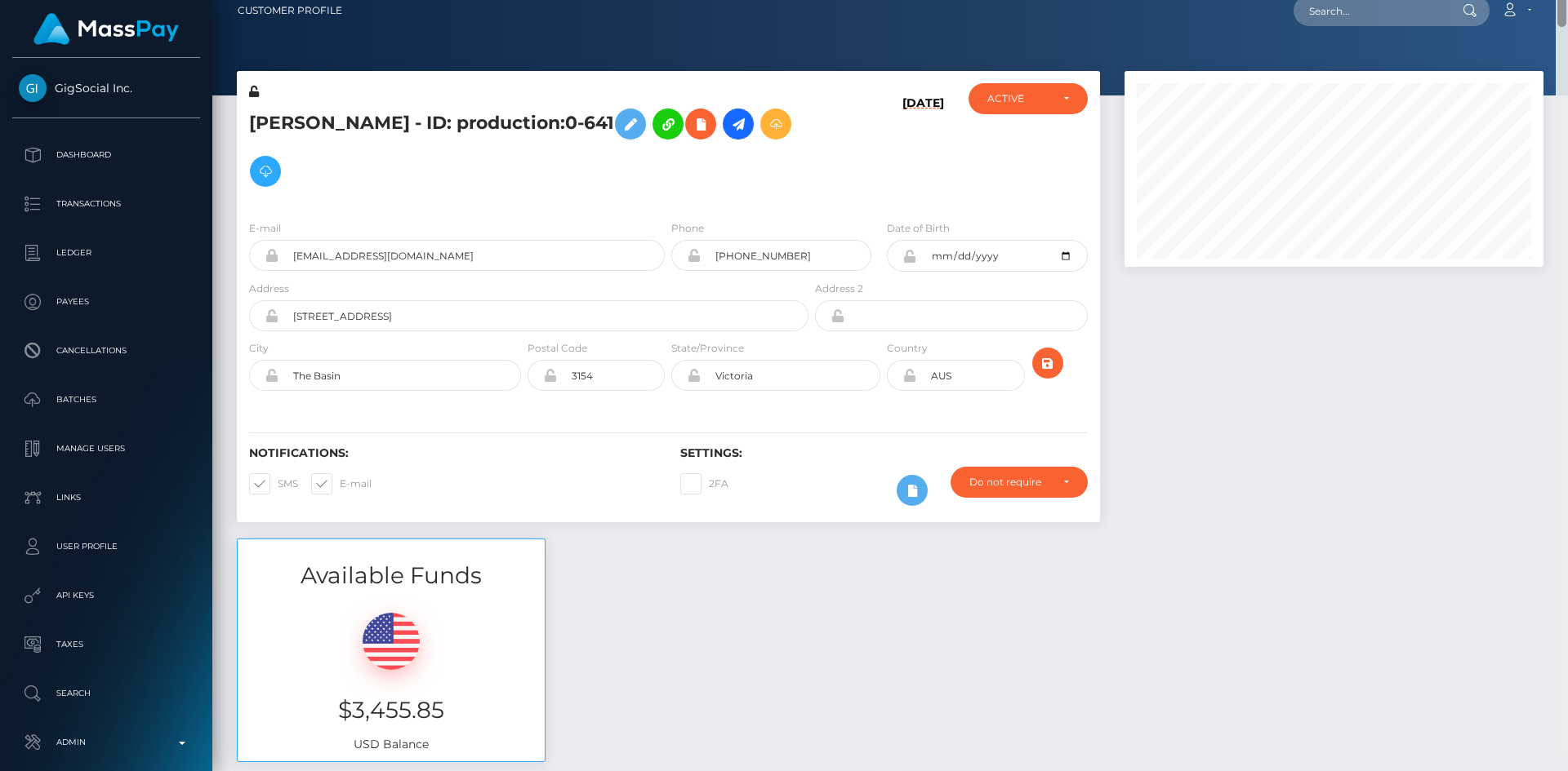
scroll to position [0, 0]
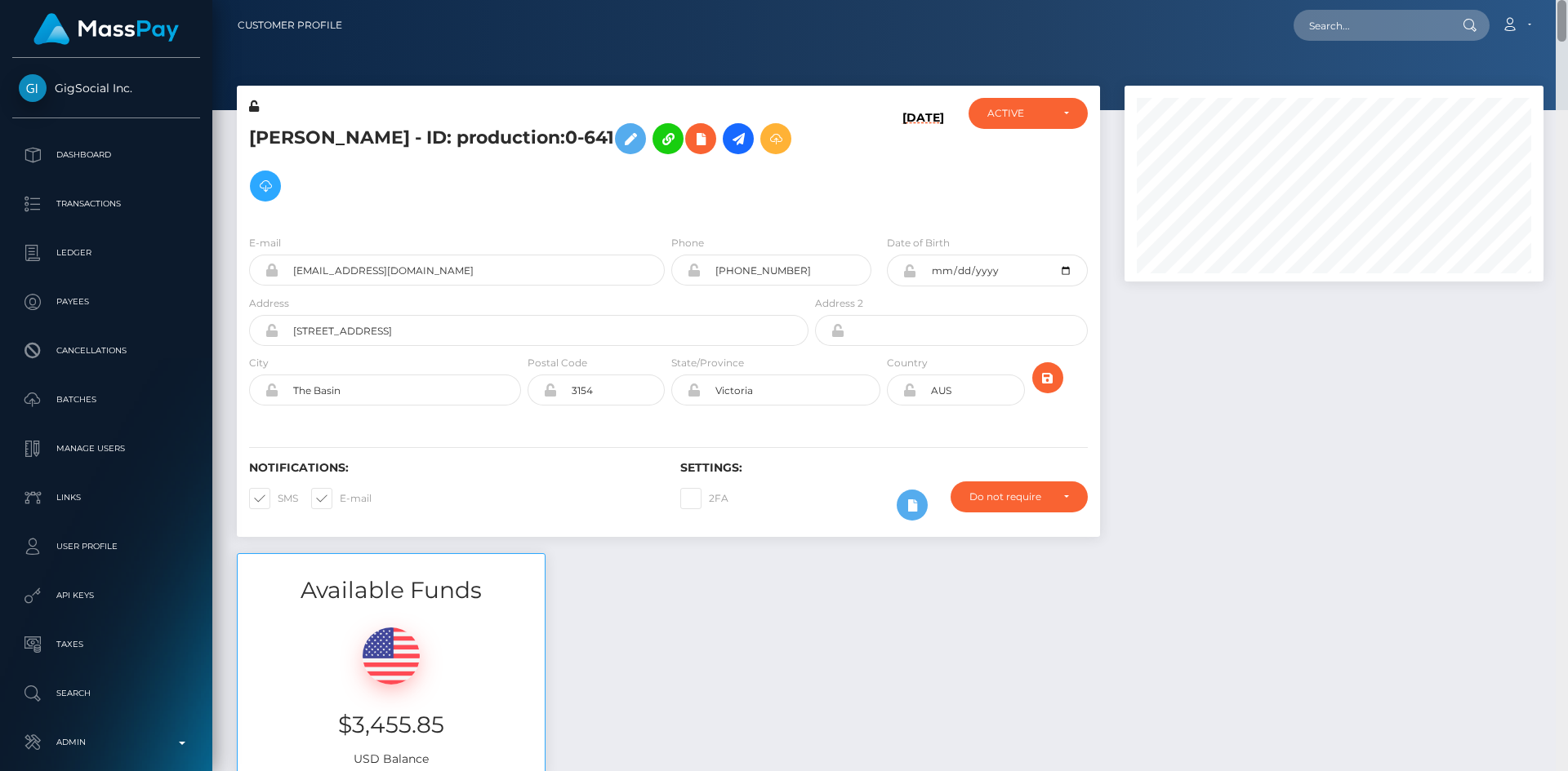
drag, startPoint x: 1560, startPoint y: 171, endPoint x: 1564, endPoint y: 21, distance: 150.1
click at [1564, 21] on div "Customer Profile Loading... Loading..." at bounding box center [890, 386] width 1356 height 771
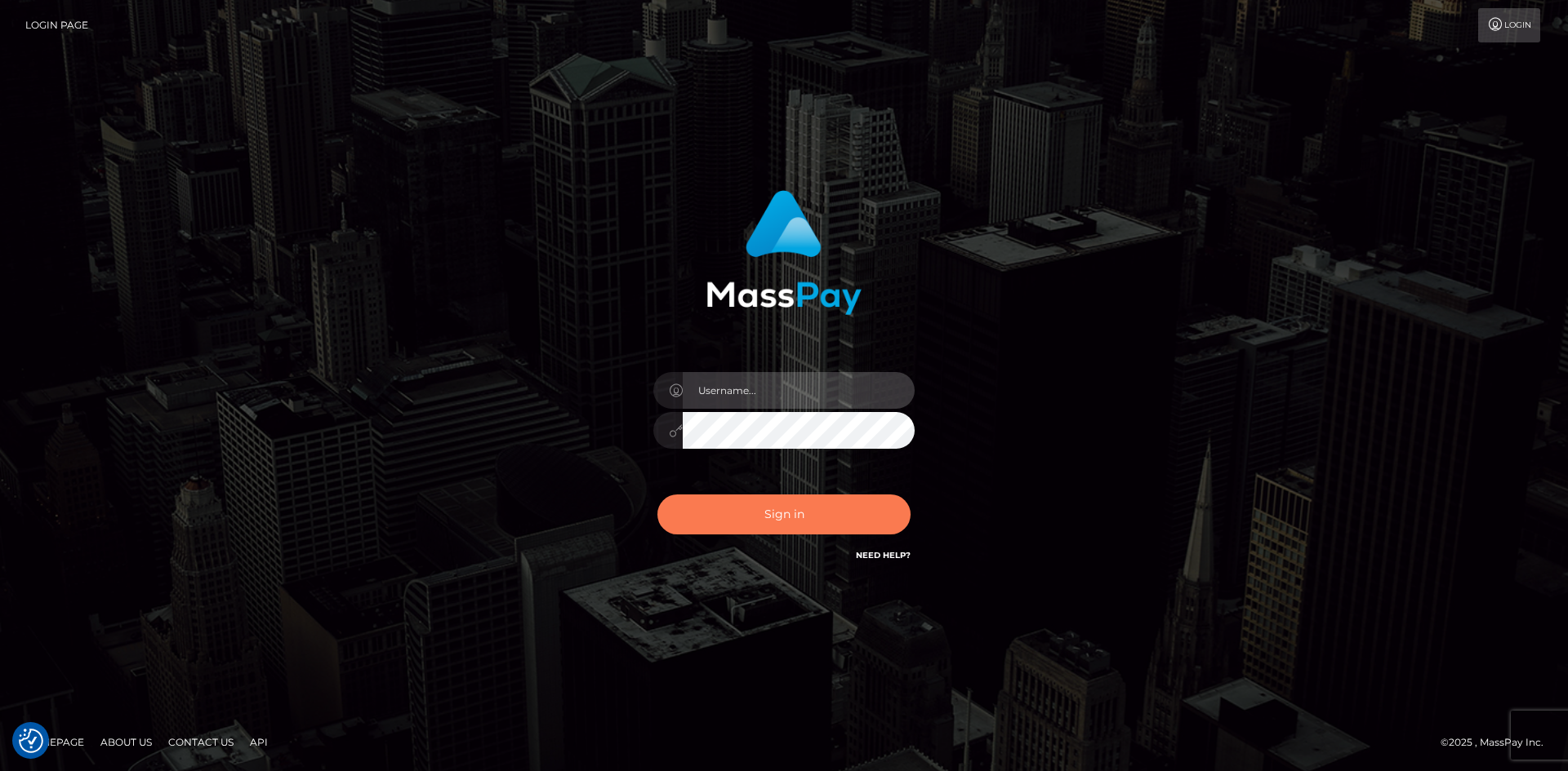
type input "alexstef"
click at [751, 501] on button "Sign in" at bounding box center [784, 515] width 253 height 40
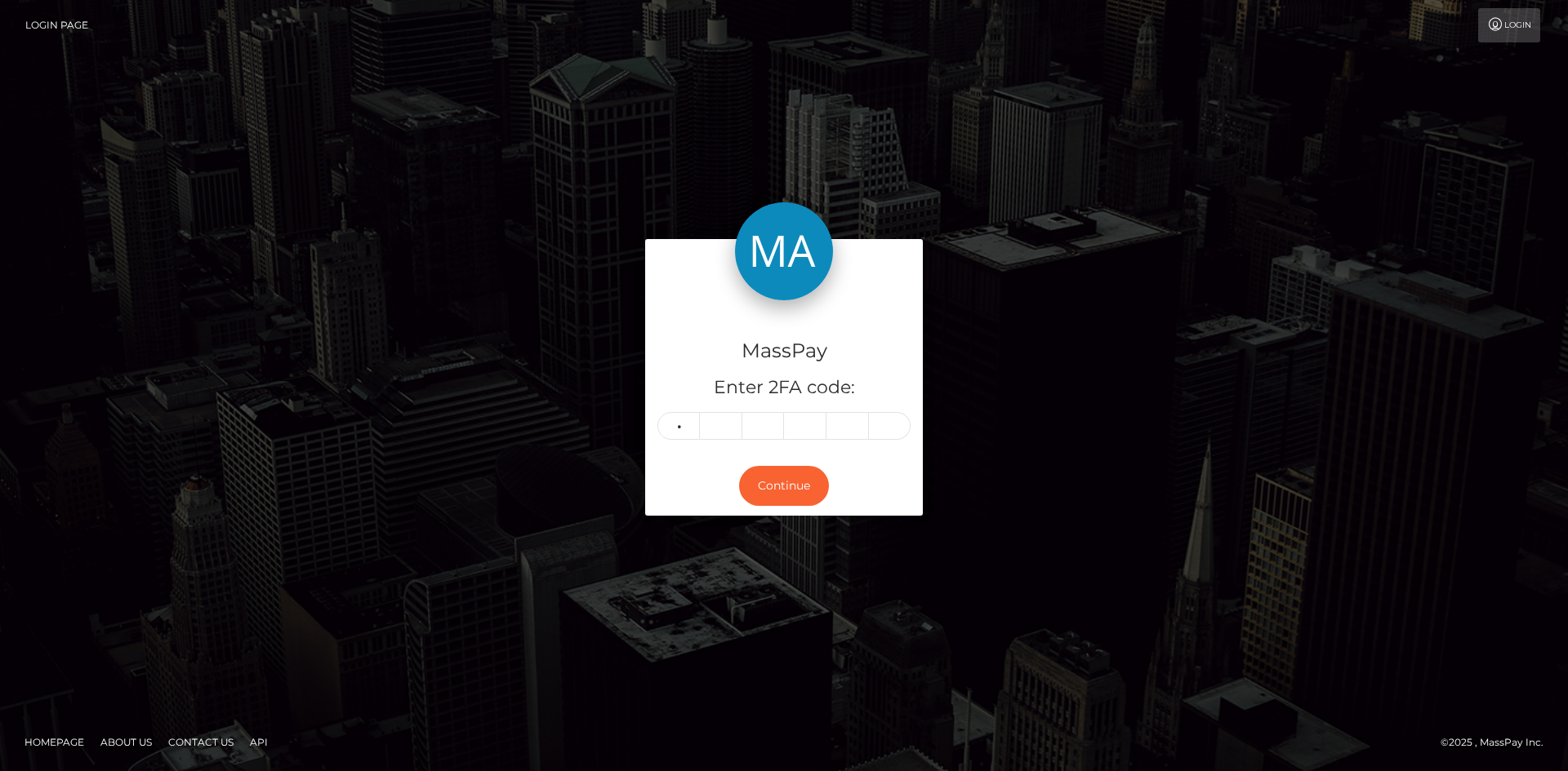
type input "1"
type input "7"
type input "6"
type input "1"
type input "9"
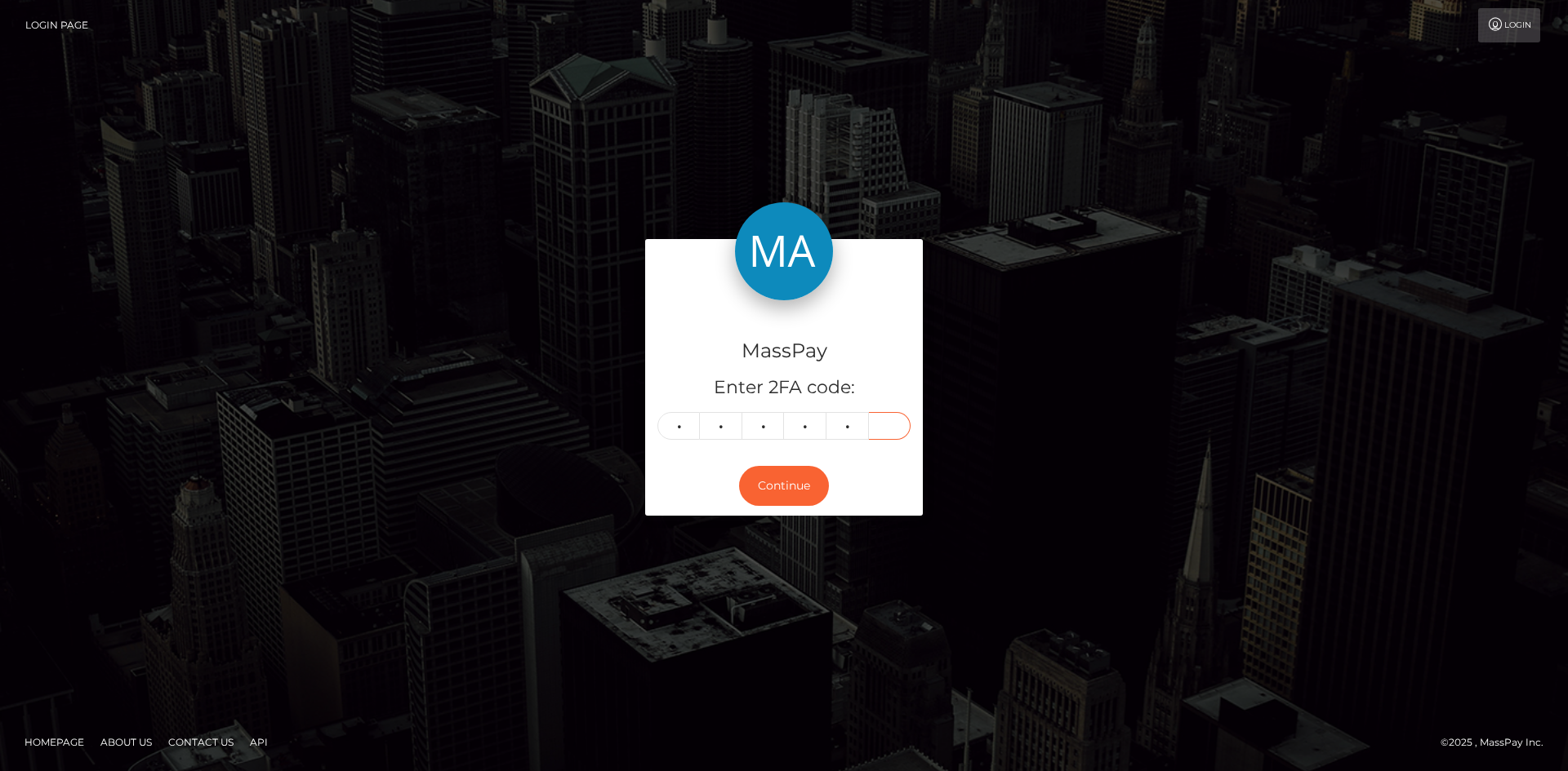
type input "5"
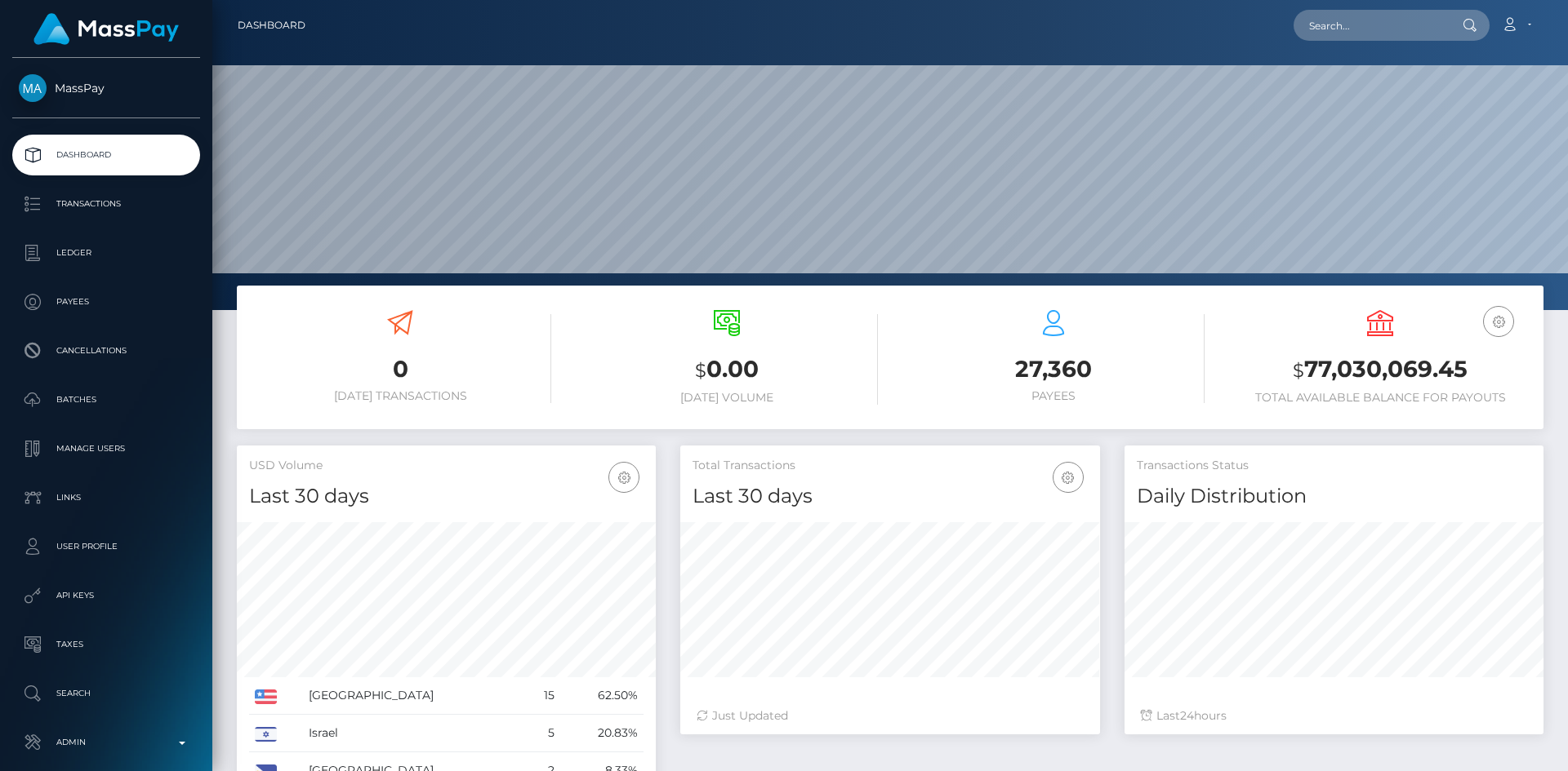
scroll to position [289, 420]
click at [1342, 11] on input "text" at bounding box center [1370, 25] width 153 height 31
paste input "f99a393e167b4ff8b067ea8954dd2ee4"
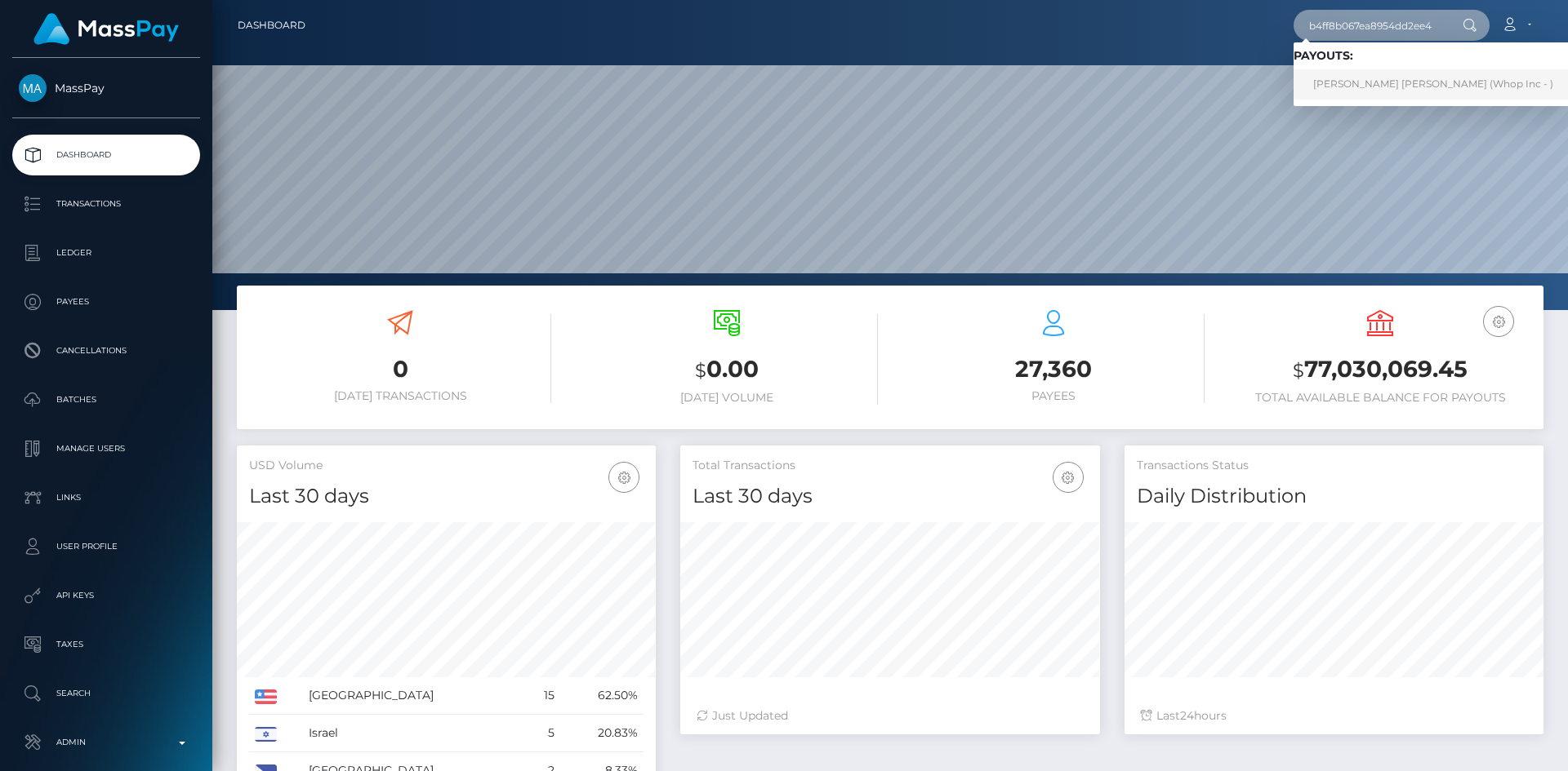
type input "f99a393e167b4ff8b067ea8954dd2ee4"
click at [1357, 84] on link "DANIEL ALEXIO PIMENTEL (Whop Inc - )" at bounding box center [1433, 84] width 279 height 30
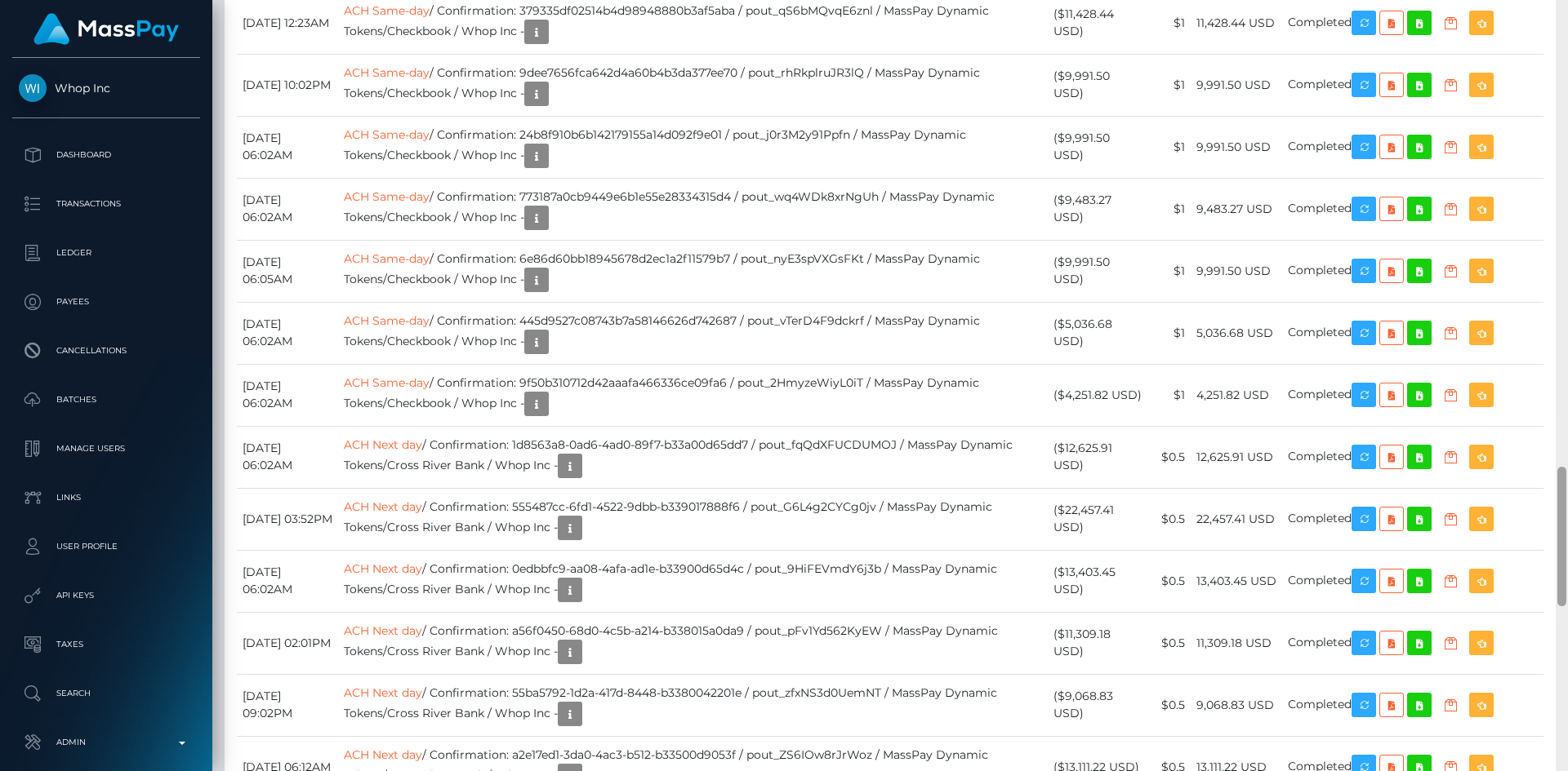
scroll to position [2542, 0]
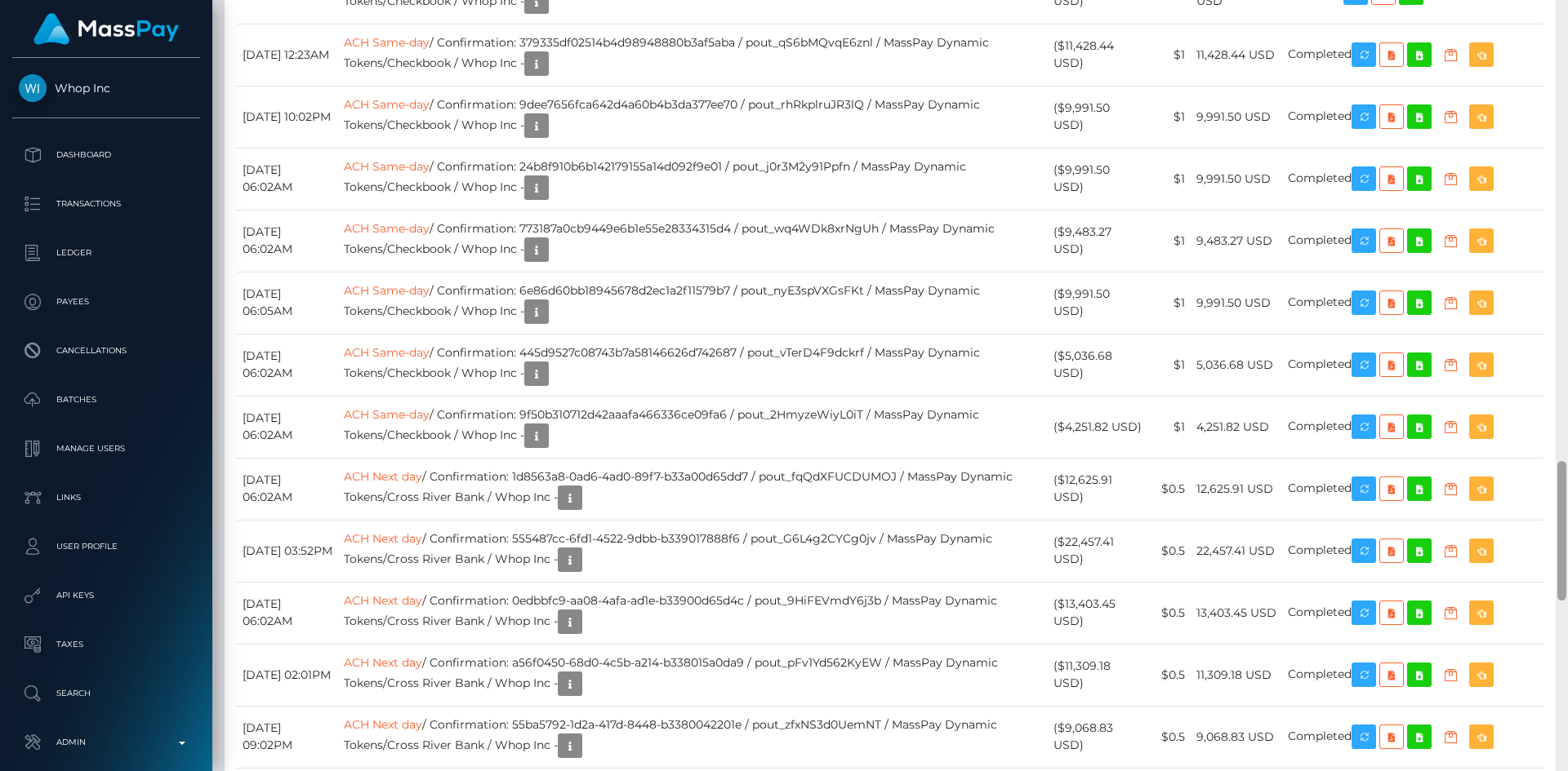
drag, startPoint x: 1564, startPoint y: 100, endPoint x: 1567, endPoint y: 547, distance: 447.0
click at [1567, 547] on div at bounding box center [1562, 386] width 12 height 771
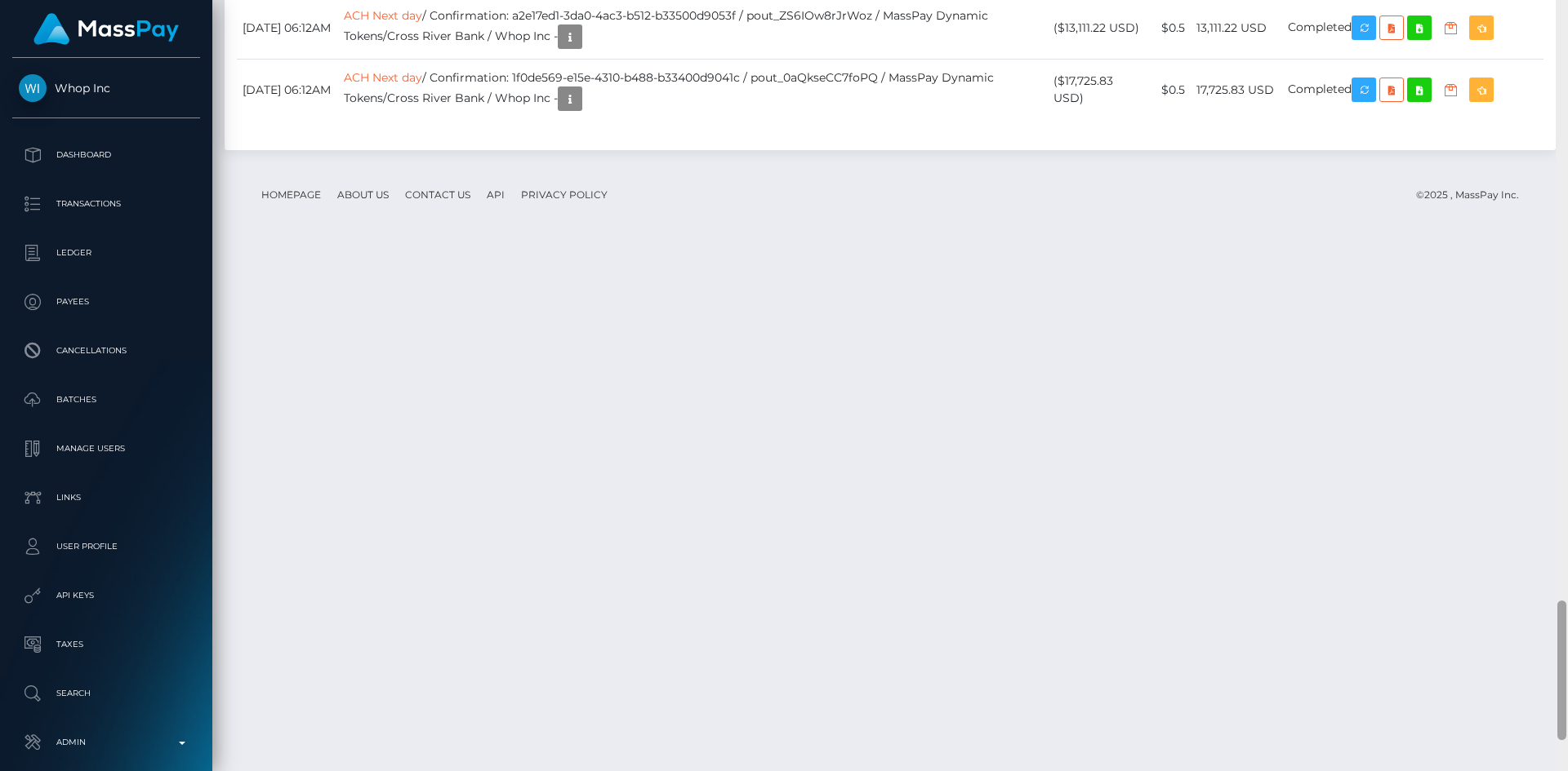
drag, startPoint x: 1566, startPoint y: 529, endPoint x: 1563, endPoint y: 111, distance: 418.0
click at [1563, 111] on div at bounding box center [1562, 386] width 12 height 771
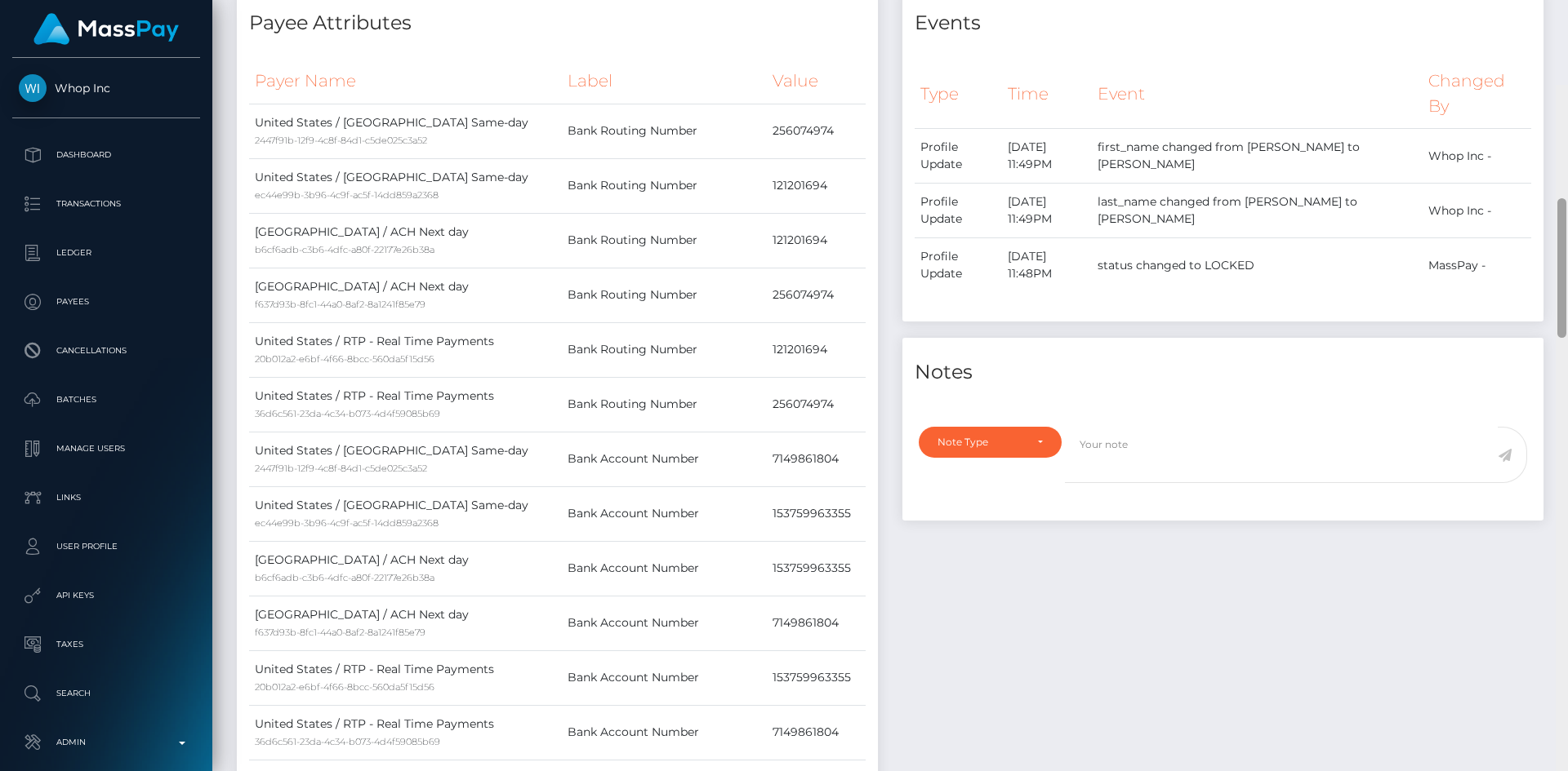
scroll to position [0, 0]
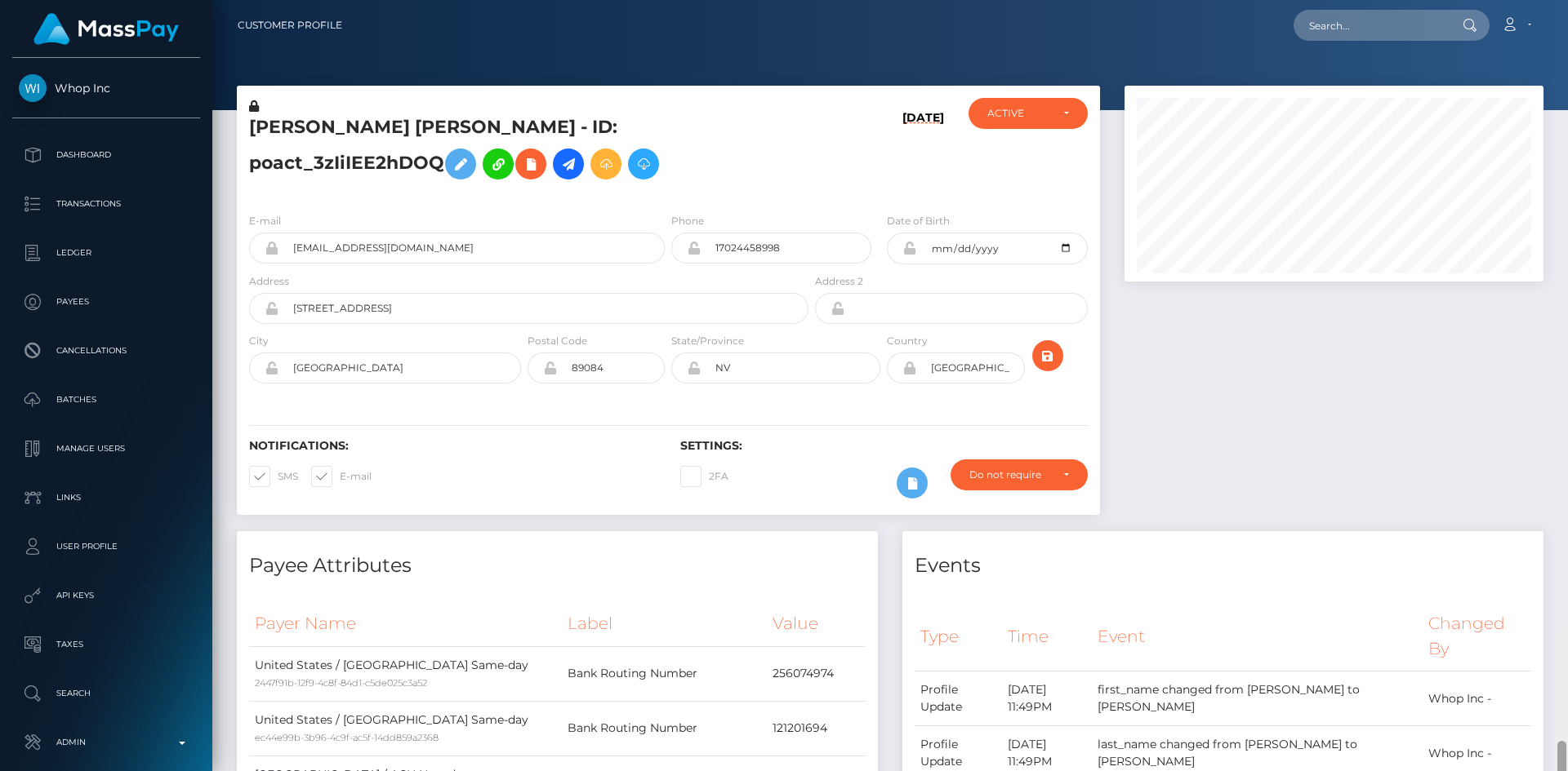
drag, startPoint x: 1560, startPoint y: 636, endPoint x: 1563, endPoint y: -21, distance: 657.0
click at [1563, 0] on html "Whop Inc Dashboard Transactions Ledger Payees Cancellations Links" at bounding box center [784, 386] width 1568 height 771
click at [1370, 25] on input "text" at bounding box center [1370, 25] width 153 height 31
paste input "[EMAIL_ADDRESS][DOMAIN_NAME]"
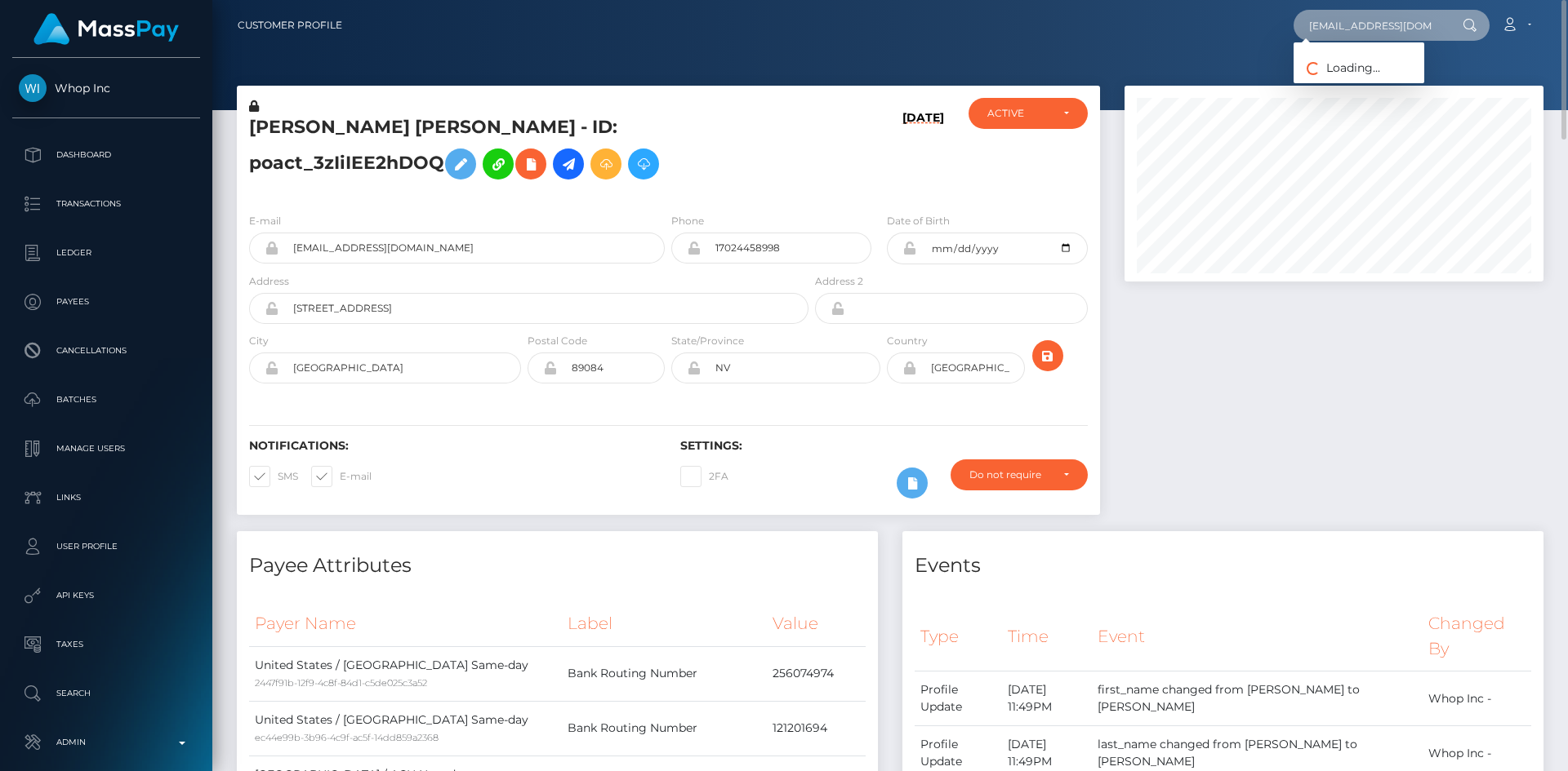
type input "[EMAIL_ADDRESS][DOMAIN_NAME]"
click at [1370, 94] on link "[PERSON_NAME]" at bounding box center [1358, 84] width 131 height 30
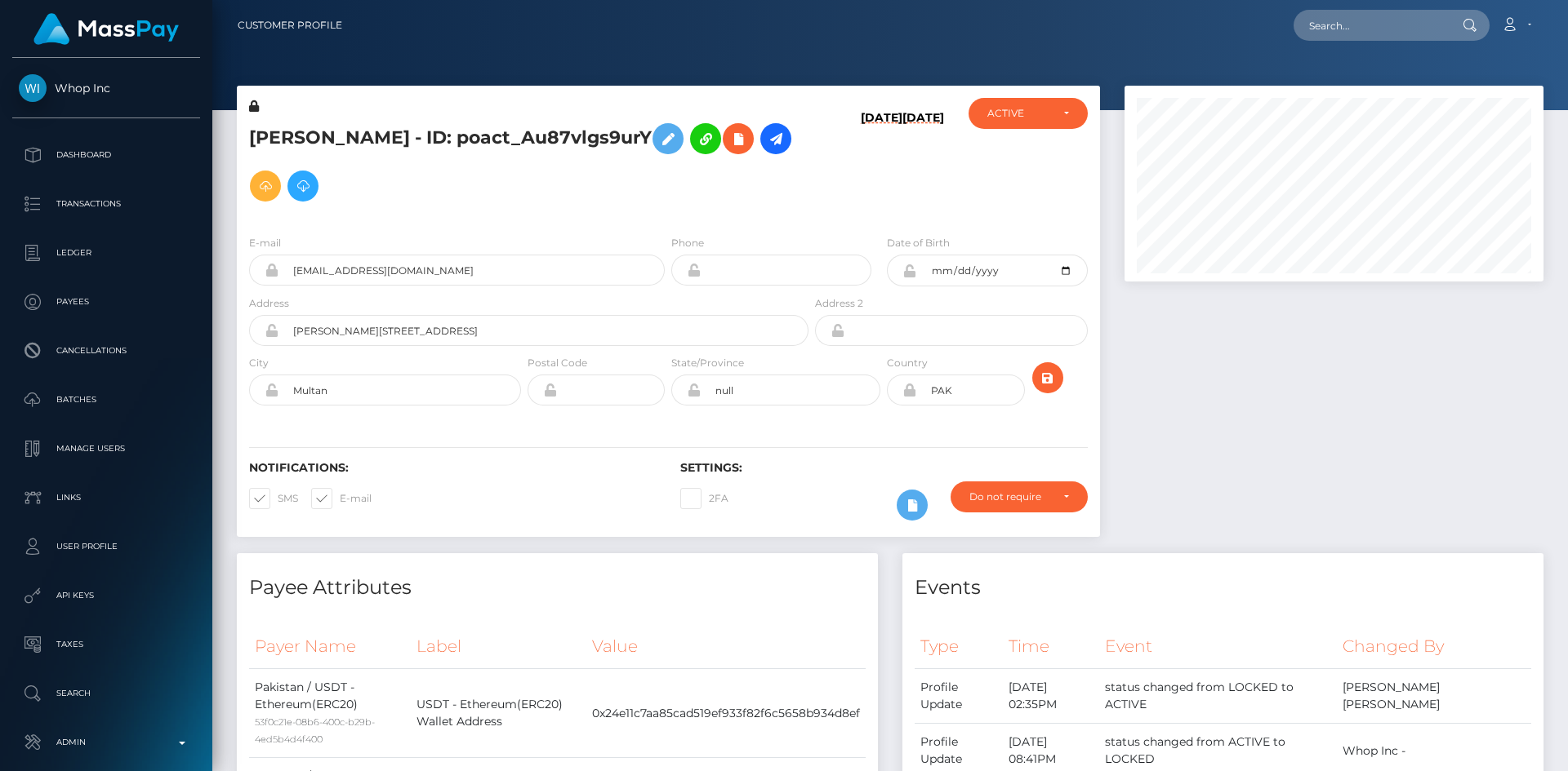
scroll to position [196, 420]
click at [768, 148] on icon at bounding box center [776, 139] width 20 height 21
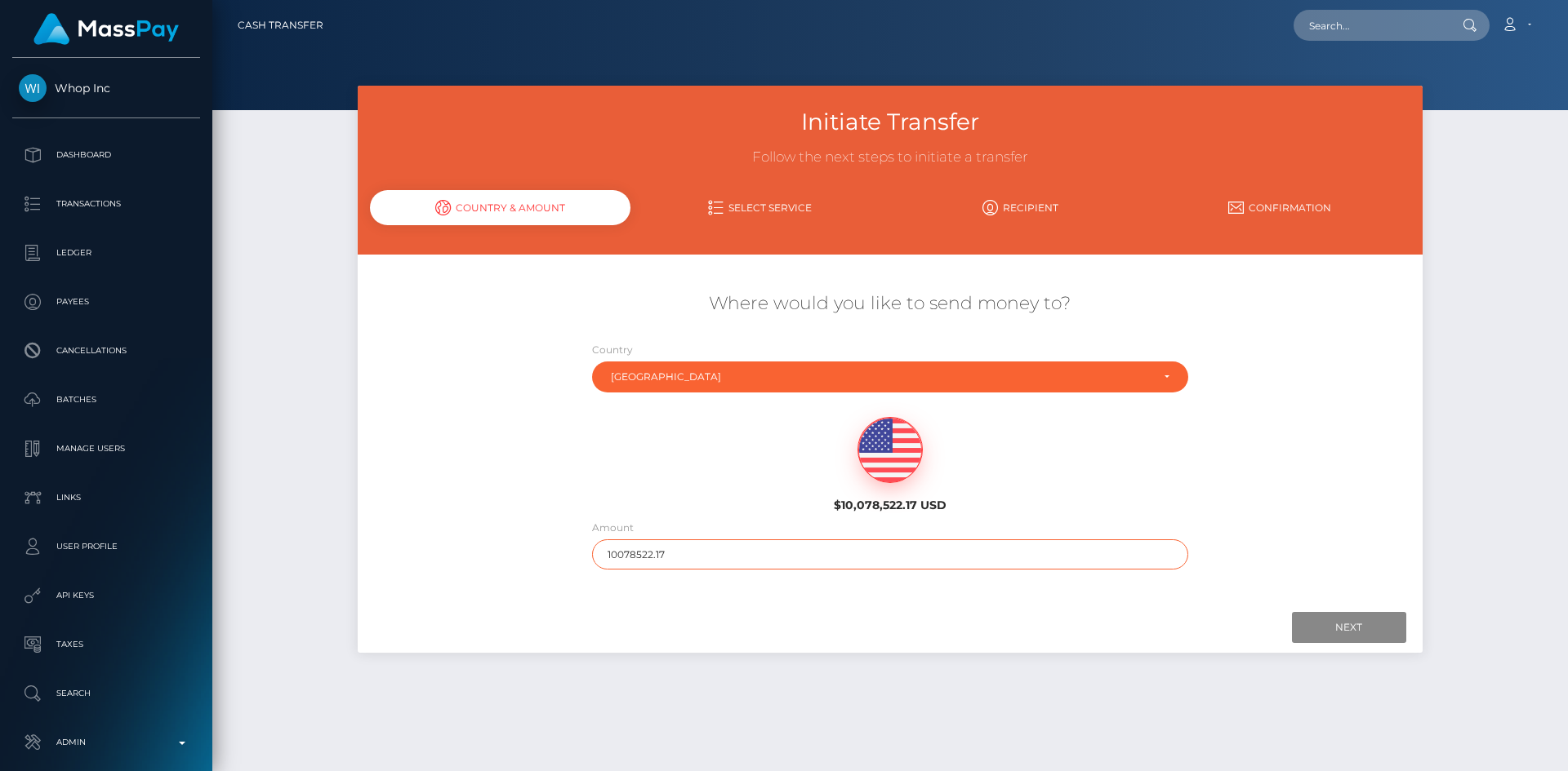
drag, startPoint x: 618, startPoint y: 554, endPoint x: 583, endPoint y: 558, distance: 35.2
click at [583, 558] on div "Amount 10078522.17" at bounding box center [890, 548] width 621 height 59
type input "200"
click at [1353, 627] on input "Next" at bounding box center [1349, 628] width 114 height 31
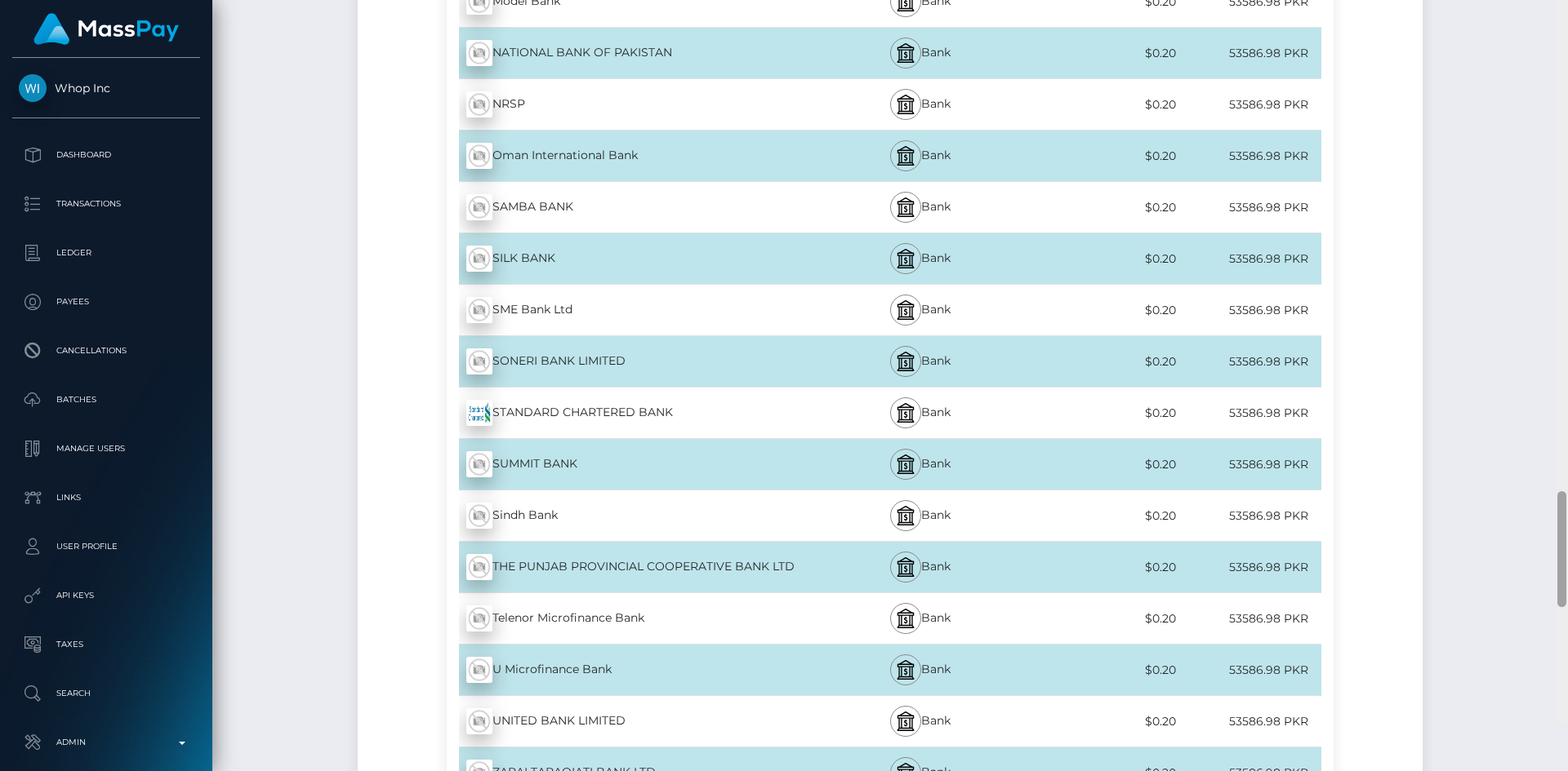
scroll to position [3551, 0]
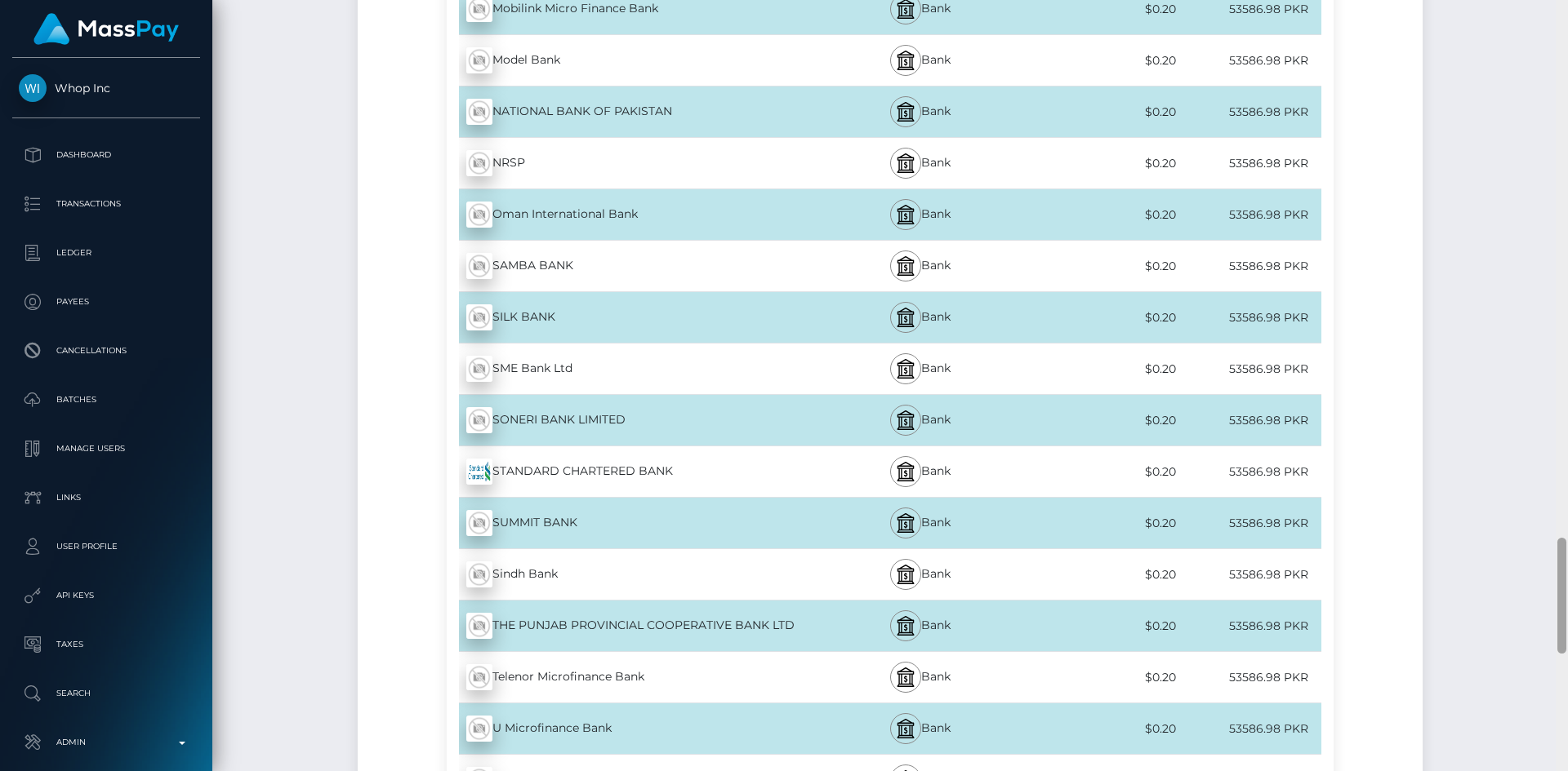
drag, startPoint x: 1564, startPoint y: 88, endPoint x: 1554, endPoint y: 600, distance: 512.1
click at [1565, 612] on div at bounding box center [1562, 596] width 9 height 116
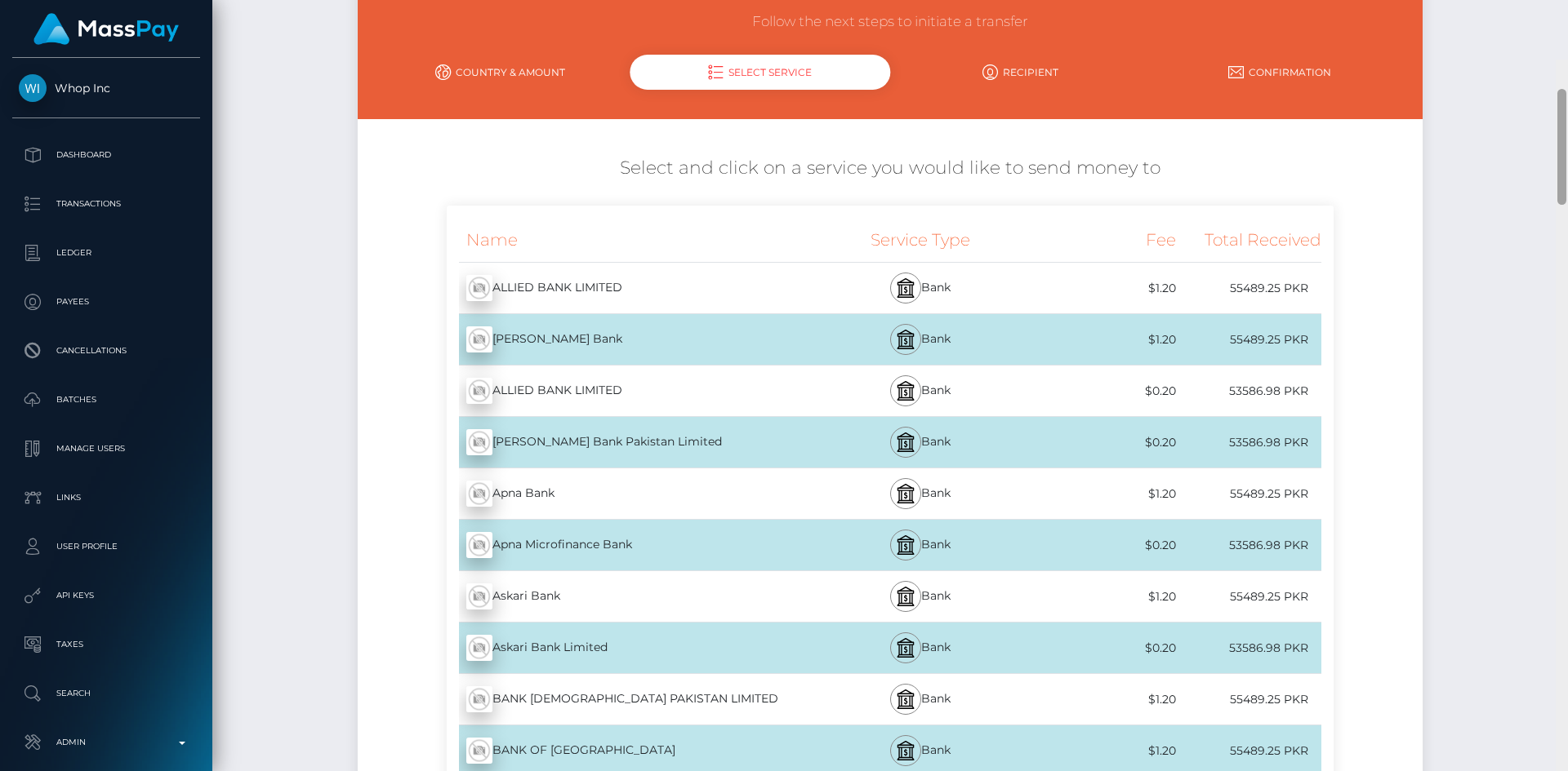
scroll to position [131, 0]
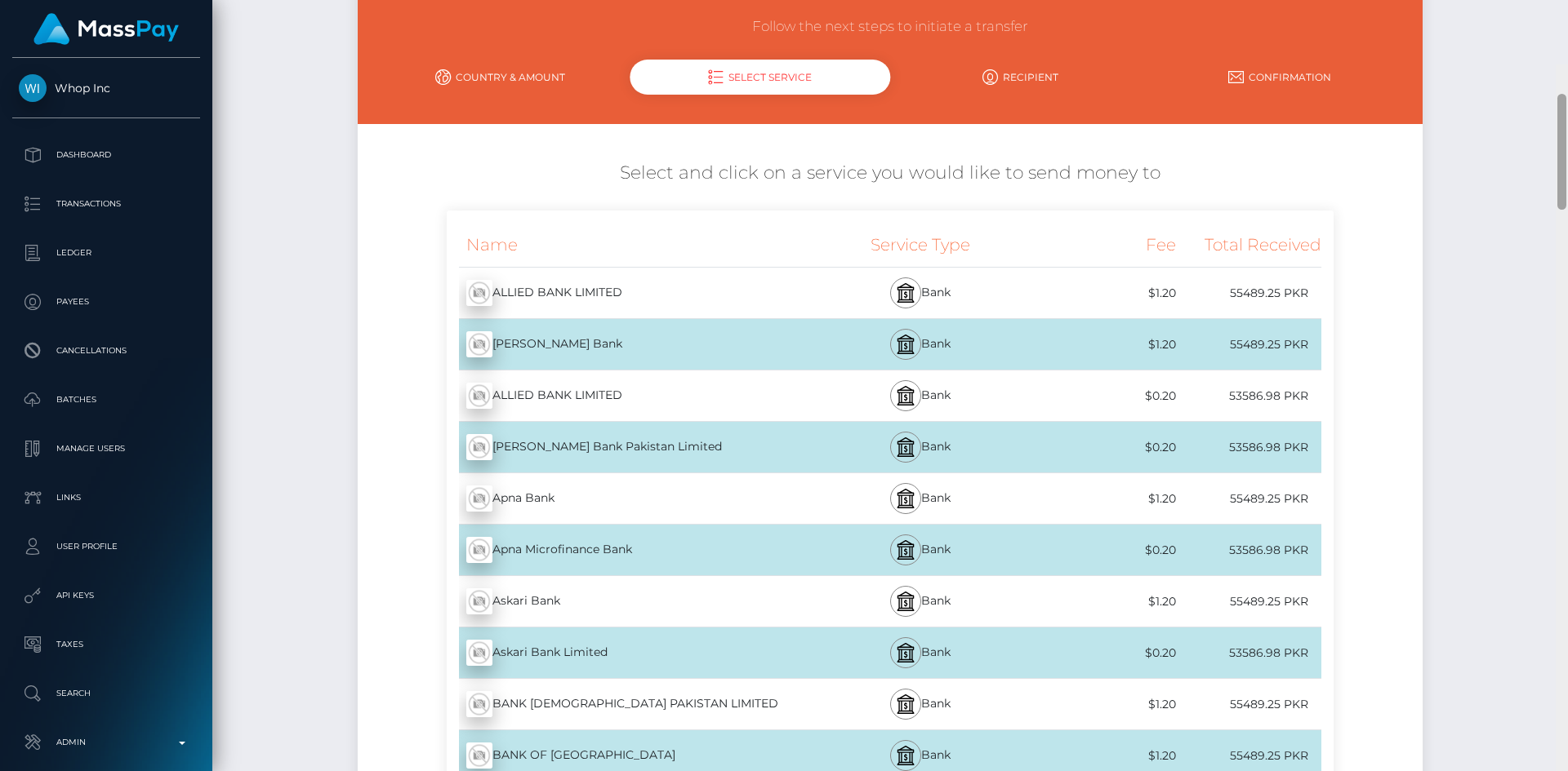
drag, startPoint x: 1561, startPoint y: 609, endPoint x: 1567, endPoint y: 91, distance: 518.0
click at [1567, 91] on div at bounding box center [1562, 450] width 12 height 771
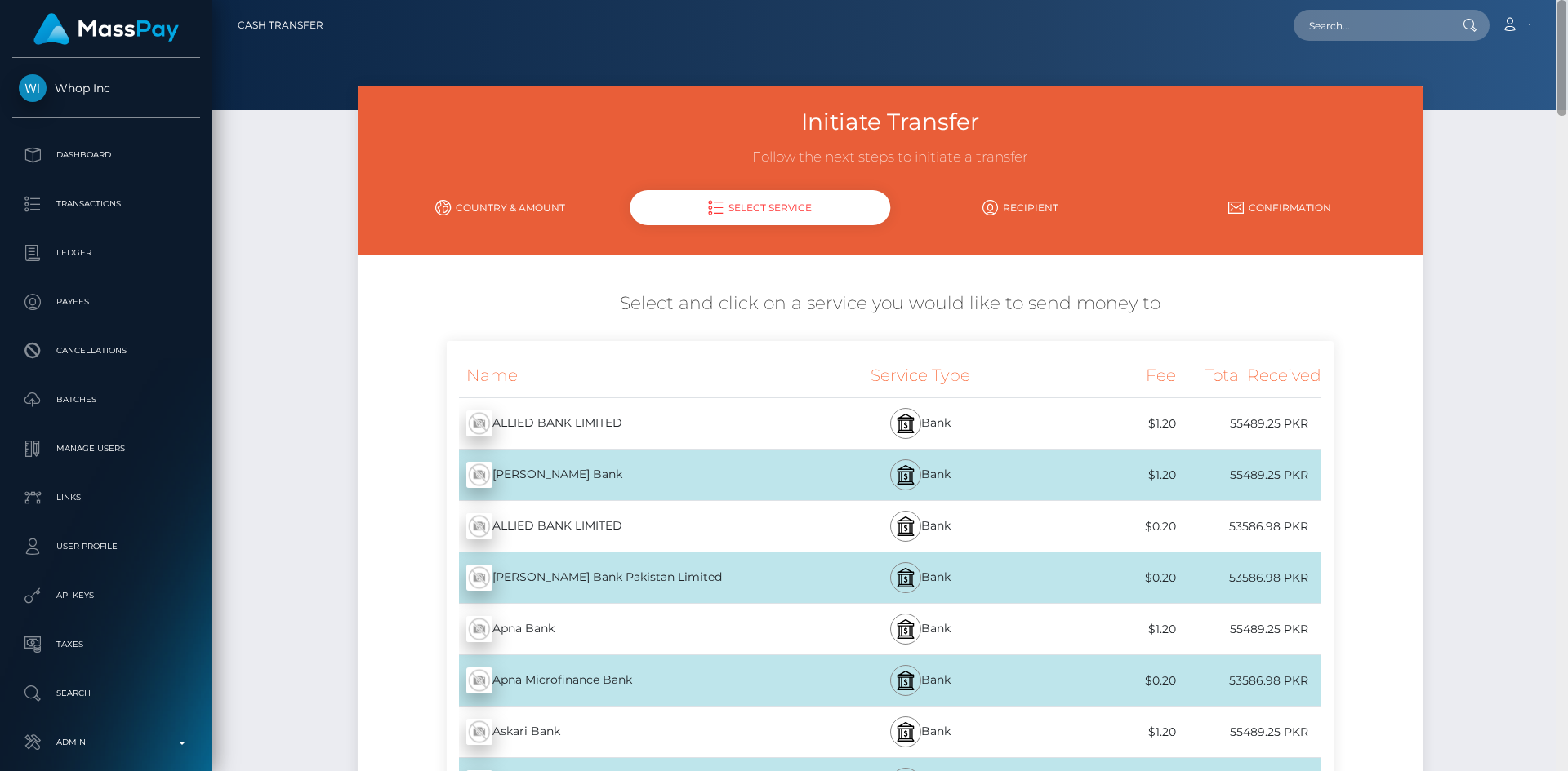
drag, startPoint x: 1562, startPoint y: 129, endPoint x: 1561, endPoint y: 59, distance: 70.0
click at [1561, 59] on div at bounding box center [1562, 58] width 9 height 116
click at [1400, 25] on input "text" at bounding box center [1370, 25] width 153 height 31
paste input "poact_36eFpZIq3s2e"
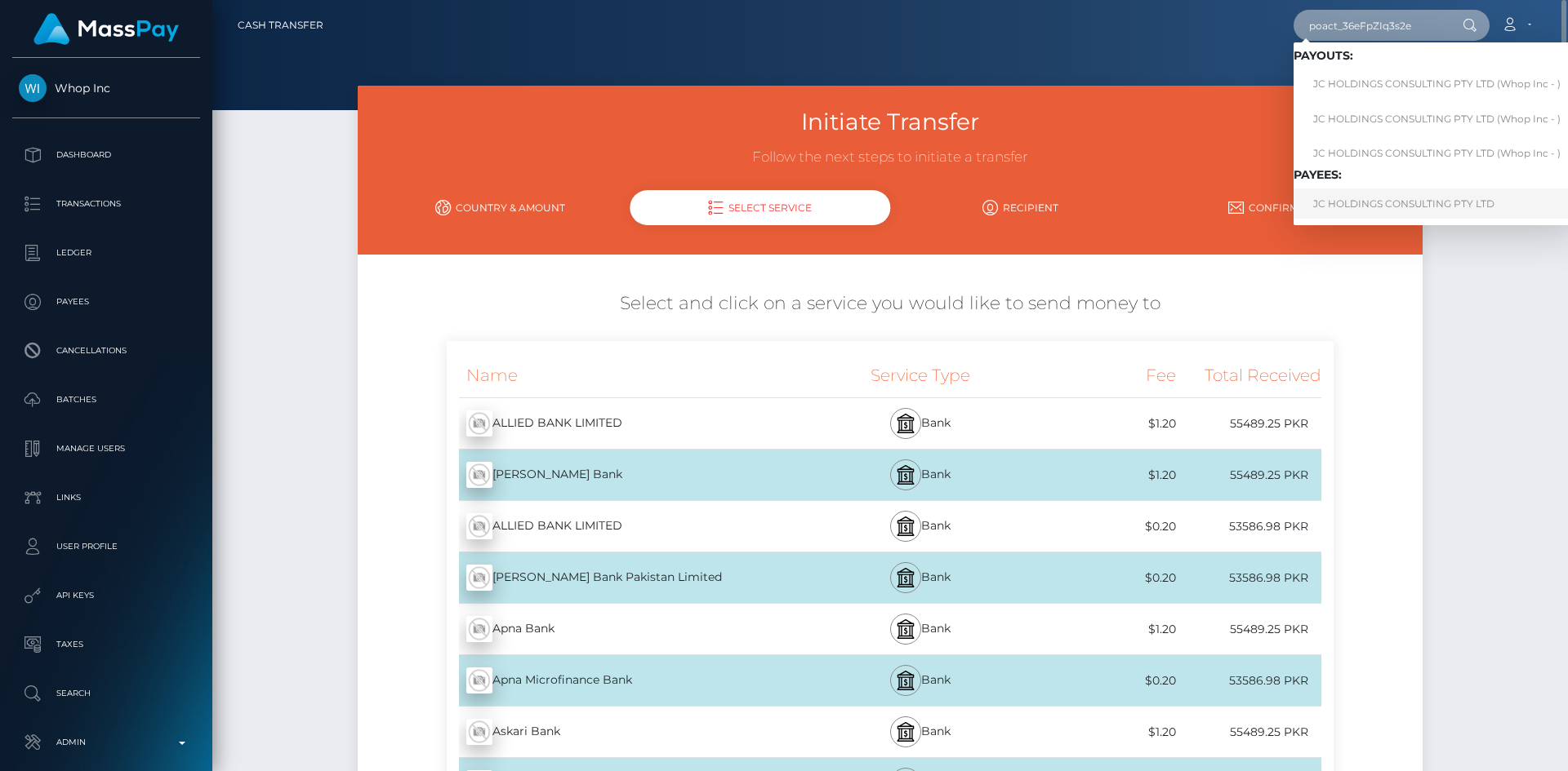
type input "poact_36eFpZIq3s2e"
click at [1347, 206] on link "JC HOLDINGS CONSULTING PTY LTD" at bounding box center [1436, 204] width 287 height 30
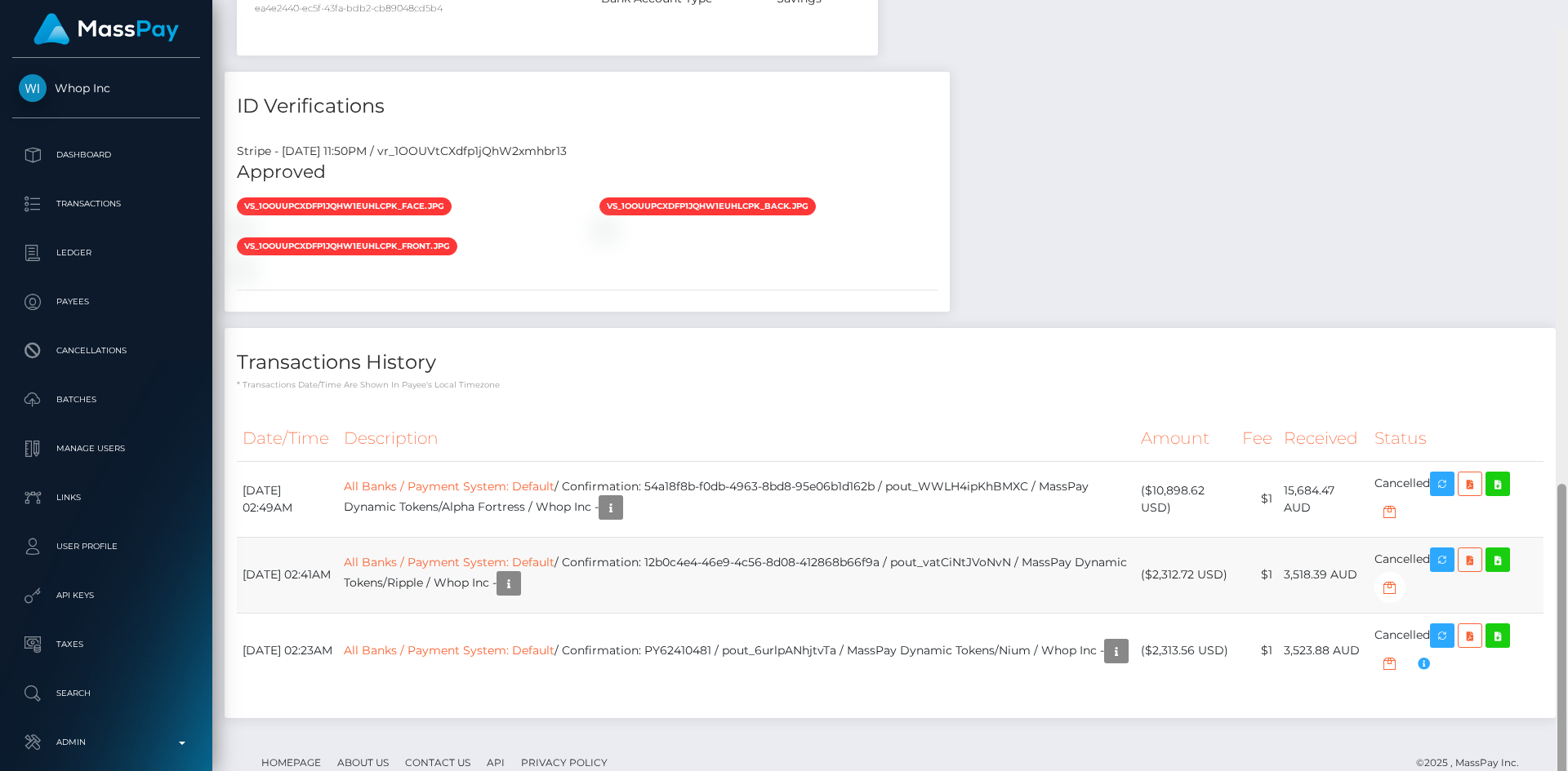
scroll to position [1150, 0]
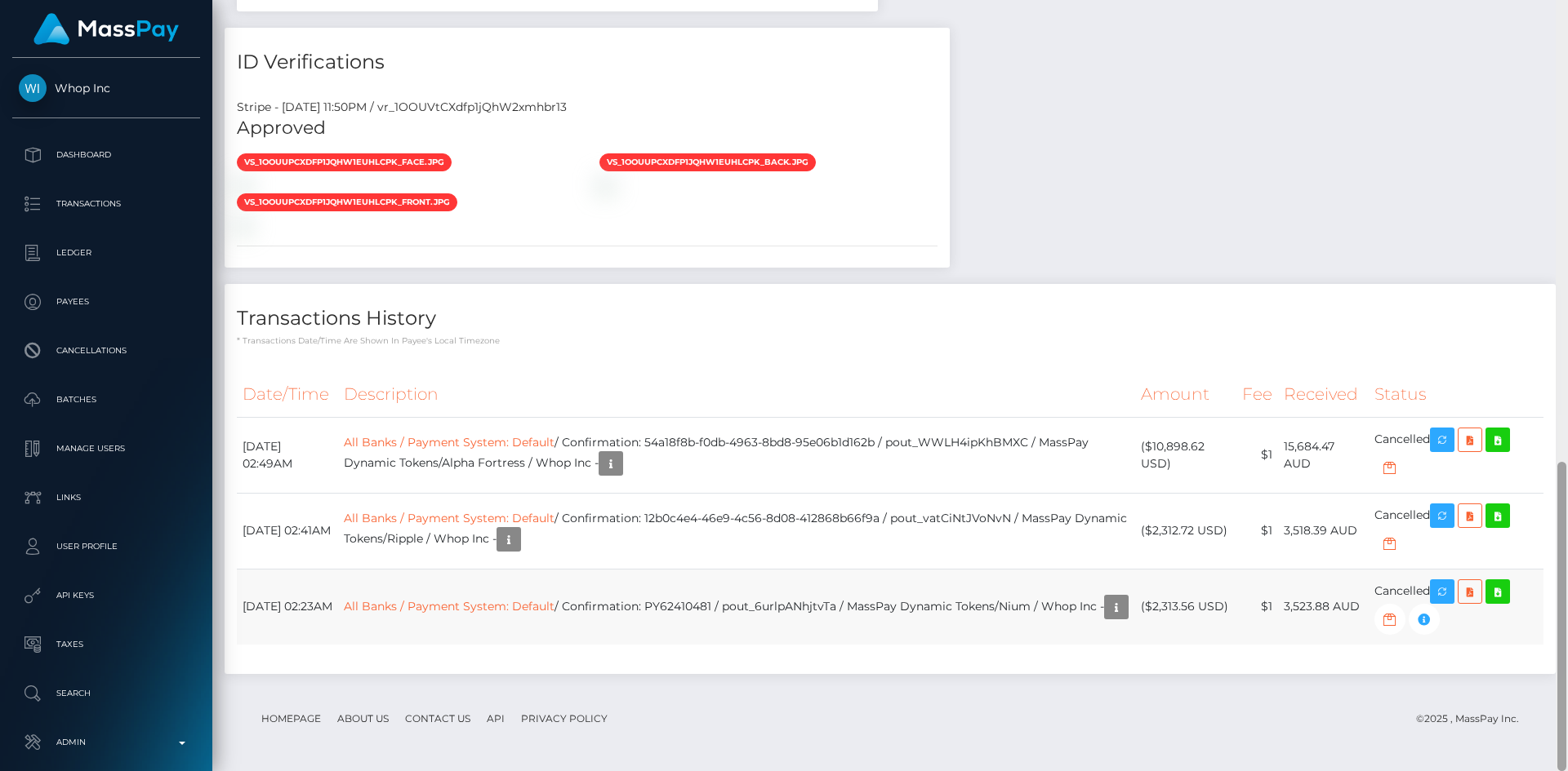
drag, startPoint x: 1563, startPoint y: 103, endPoint x: 1519, endPoint y: 612, distance: 510.9
click at [1519, 612] on div "Customer Profile Loading... Loading..." at bounding box center [890, 386] width 1356 height 771
drag, startPoint x: 1558, startPoint y: 516, endPoint x: 1538, endPoint y: 645, distance: 130.5
click at [1559, 657] on div at bounding box center [1562, 616] width 9 height 309
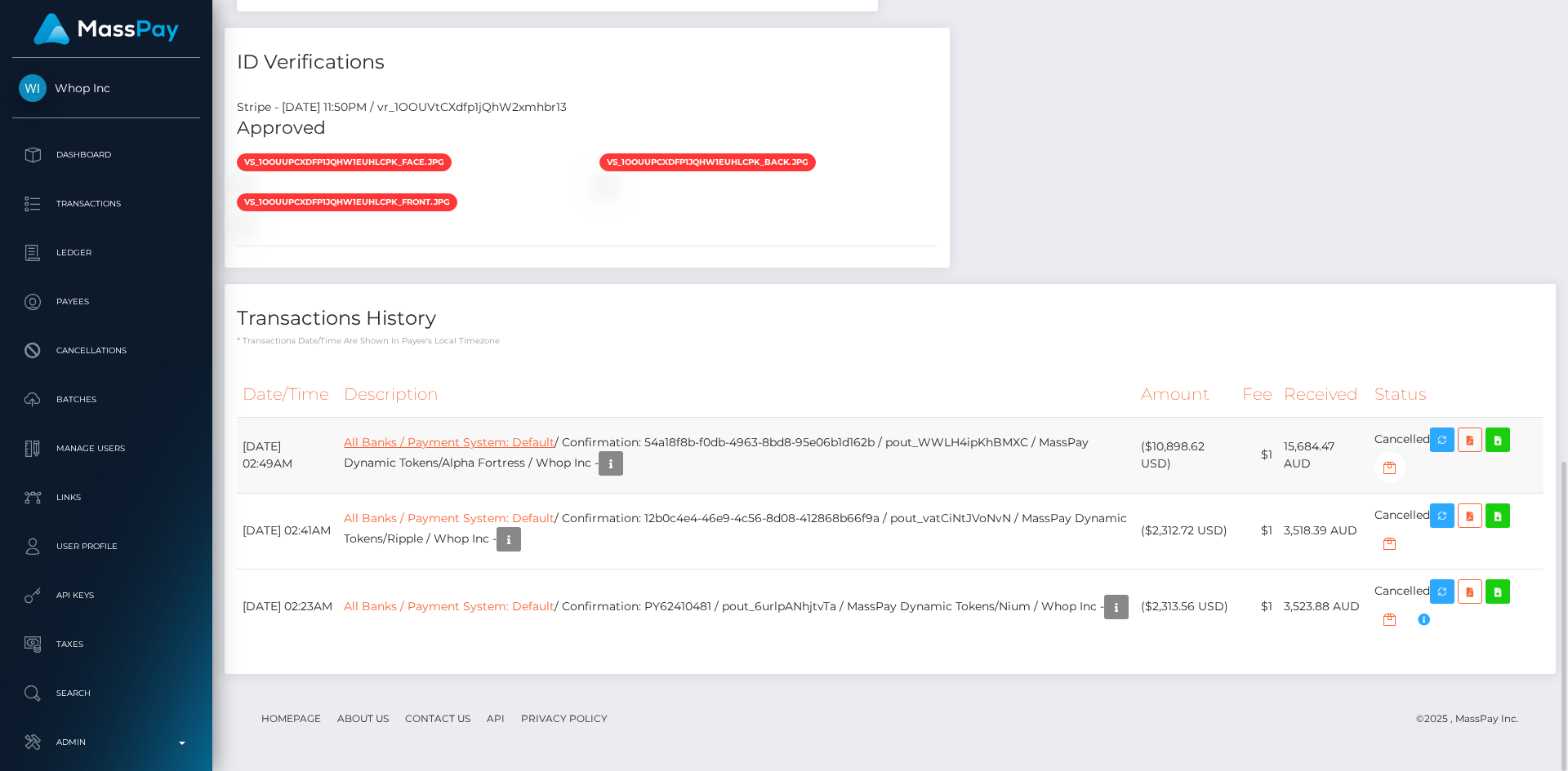
click at [555, 440] on link "All Banks / Payment System: Default" at bounding box center [449, 442] width 211 height 15
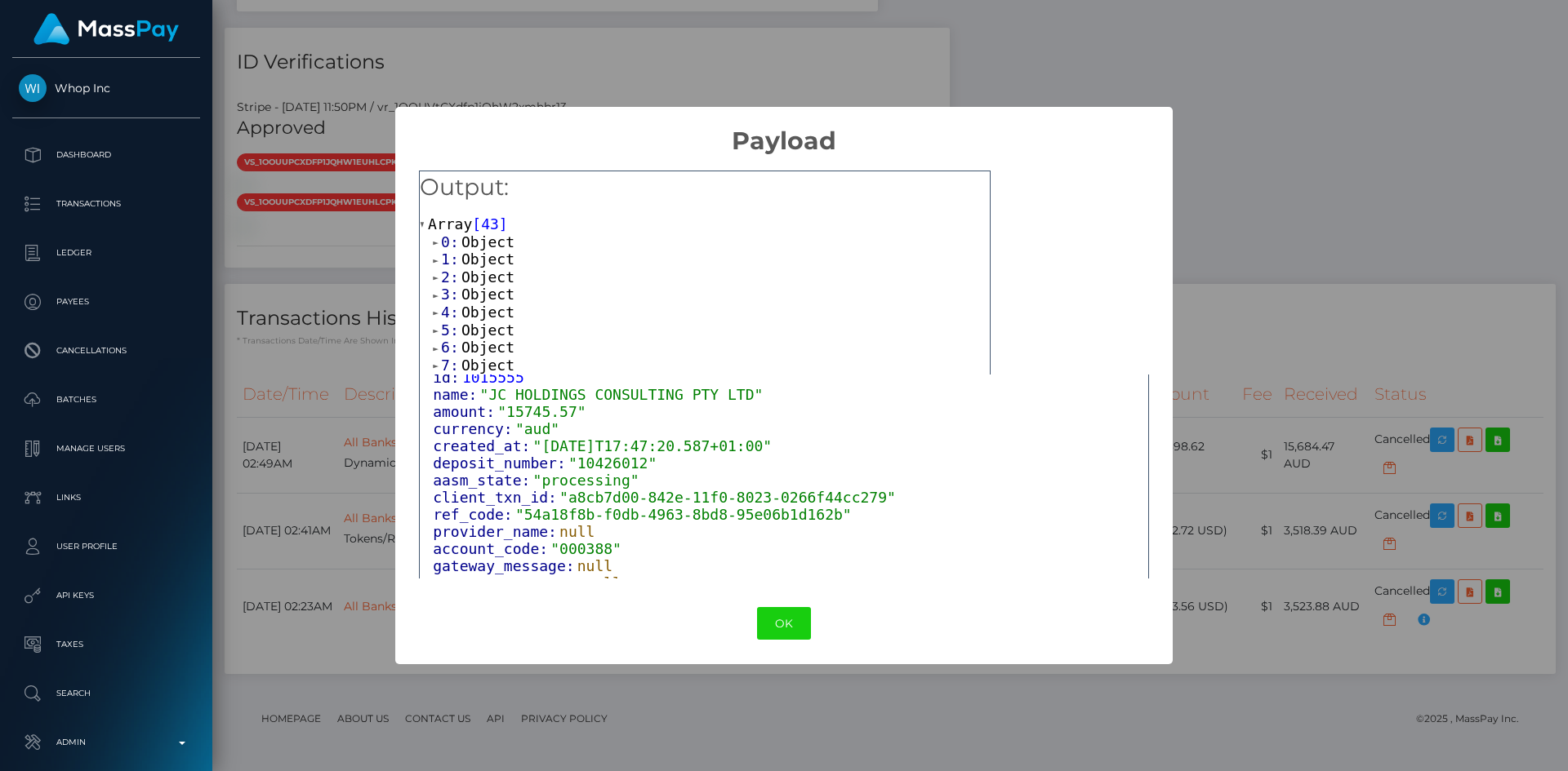
scroll to position [129, 0]
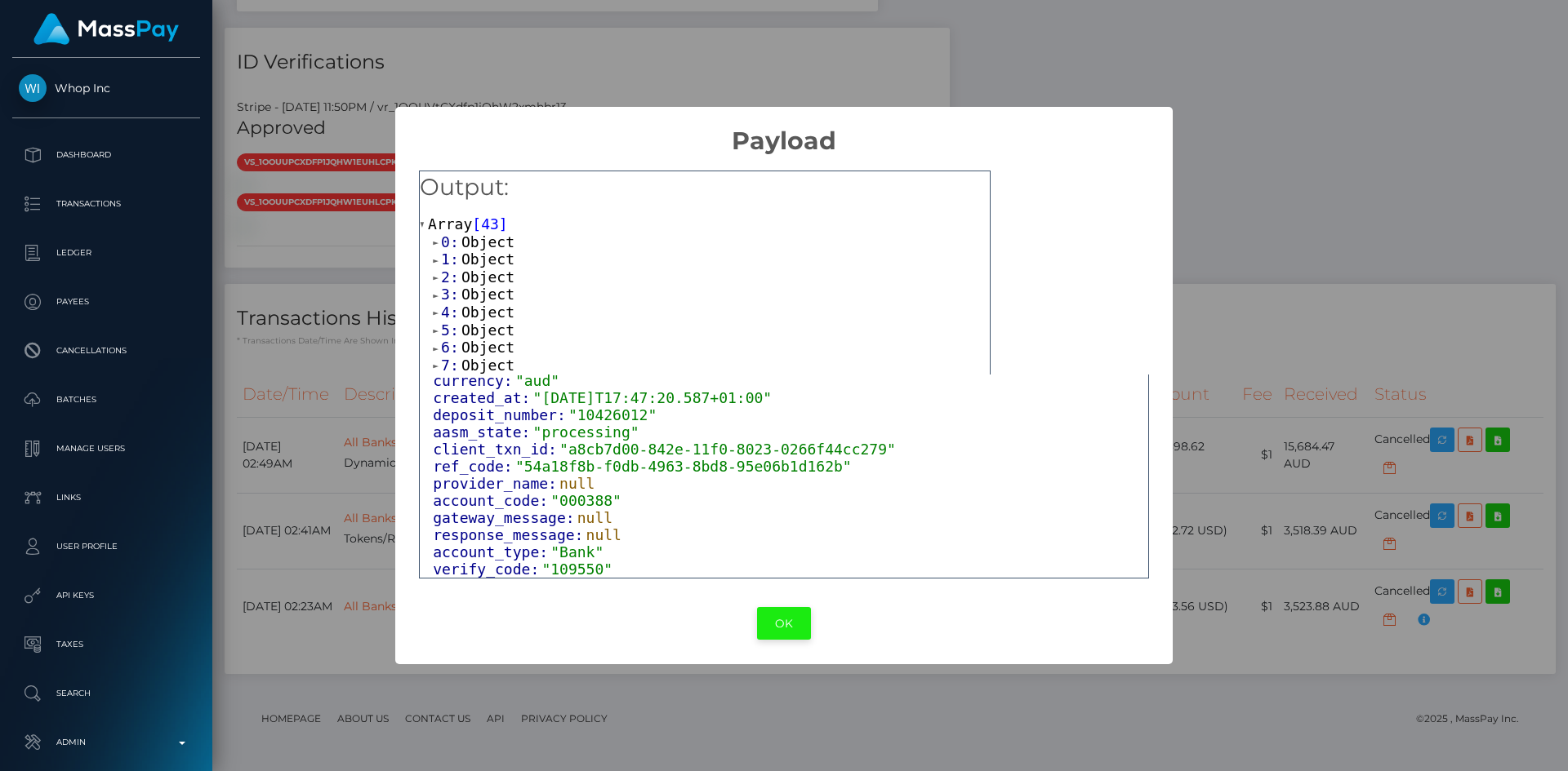
drag, startPoint x: 787, startPoint y: 632, endPoint x: 1044, endPoint y: 593, distance: 259.9
click at [788, 632] on button "OK" at bounding box center [784, 624] width 54 height 34
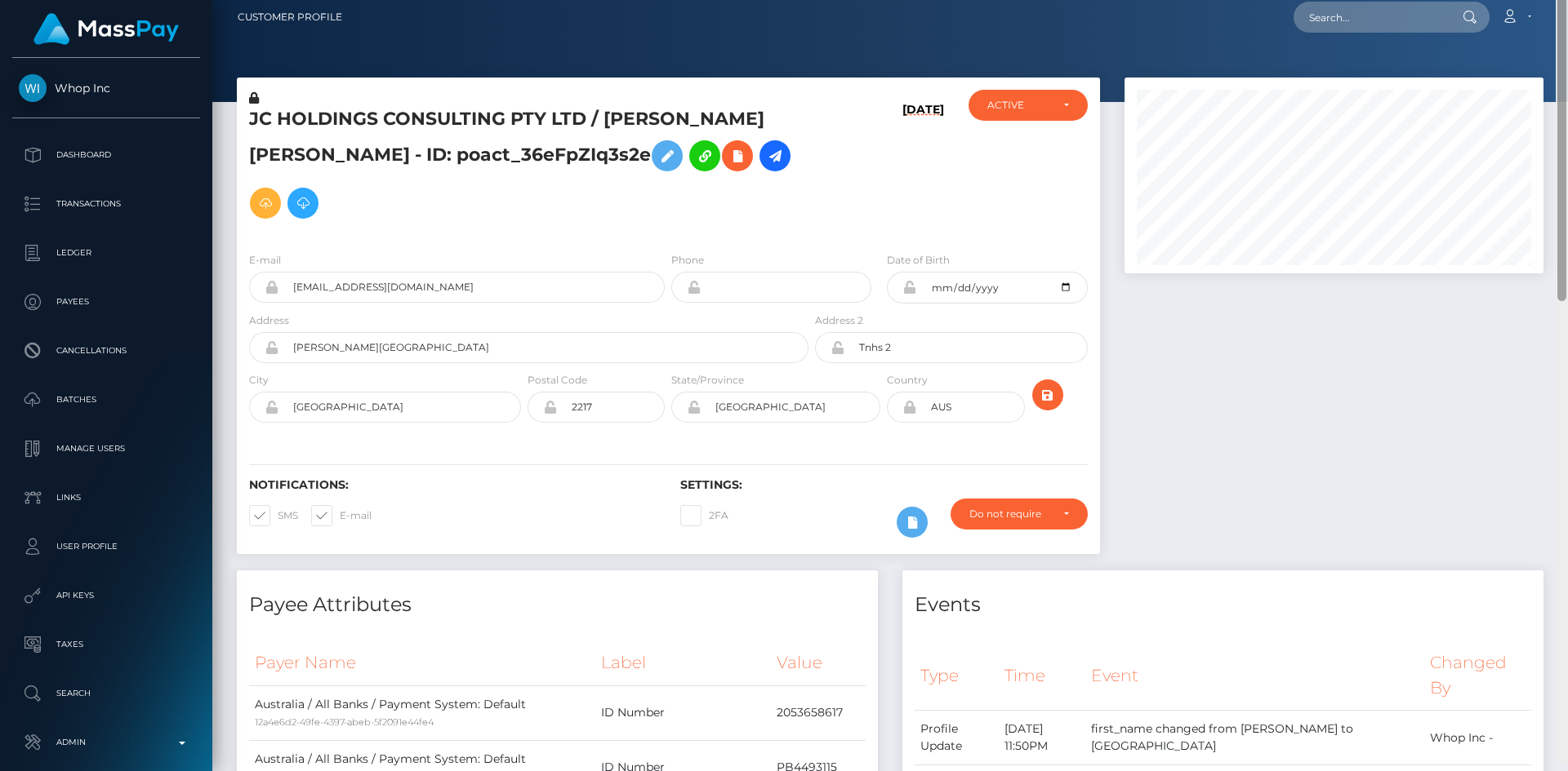
scroll to position [0, 0]
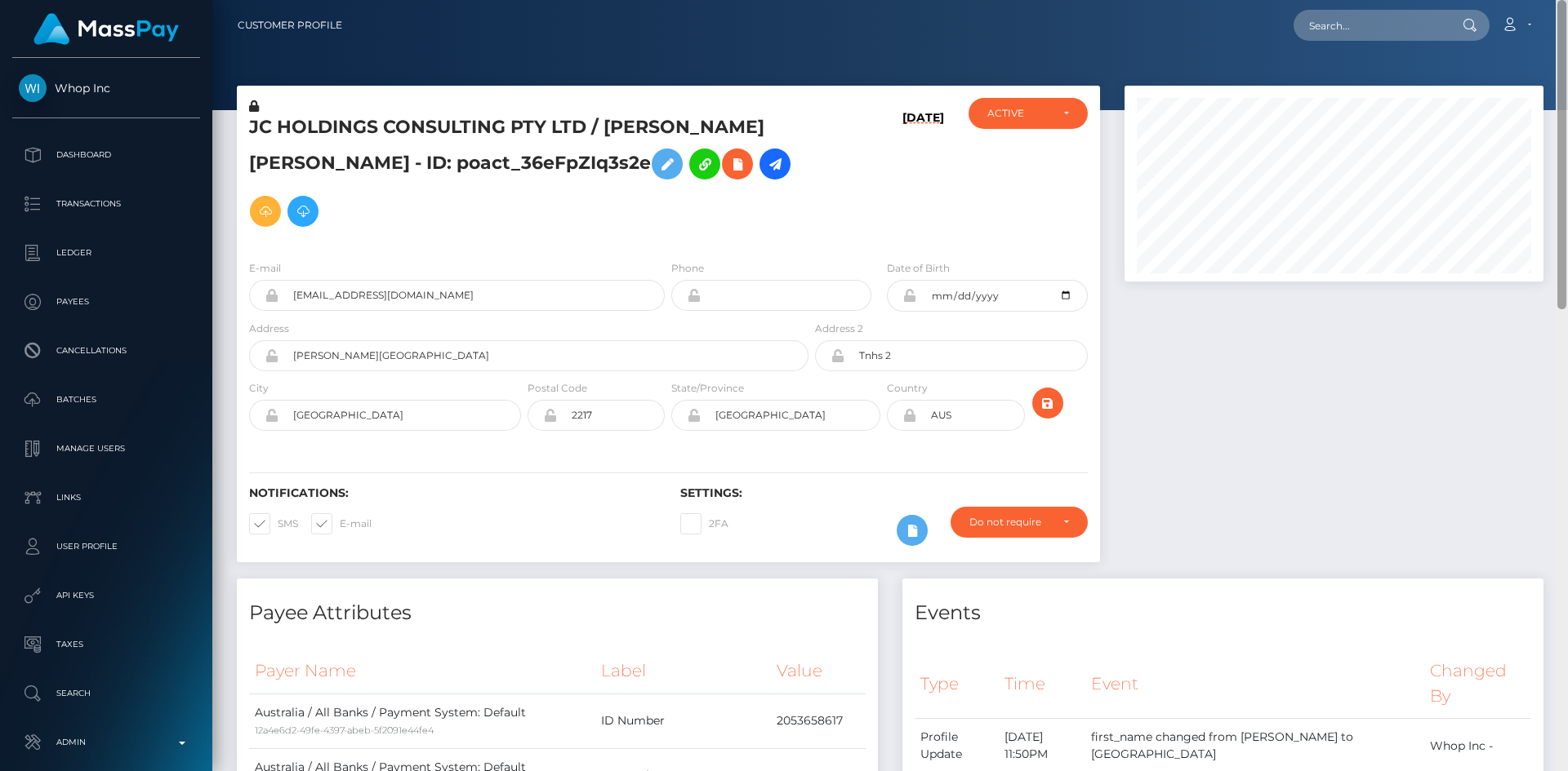
drag, startPoint x: 1564, startPoint y: 581, endPoint x: 1539, endPoint y: 80, distance: 501.6
click at [1567, 86] on div at bounding box center [1562, 386] width 12 height 771
click at [727, 166] on icon at bounding box center [737, 165] width 20 height 21
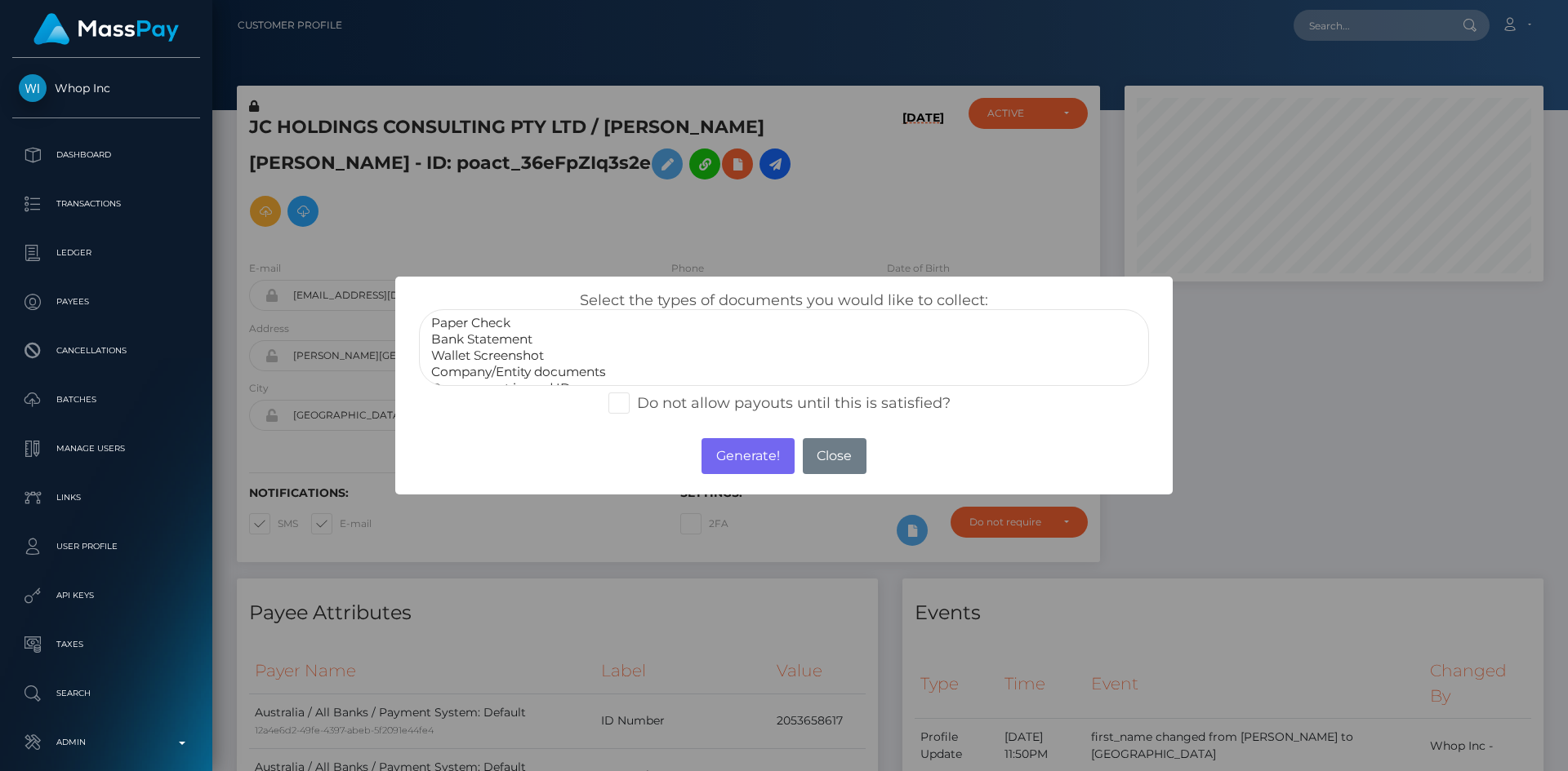
select select "Bank Statement"
click at [520, 332] on option "Bank Statement" at bounding box center [784, 340] width 709 height 16
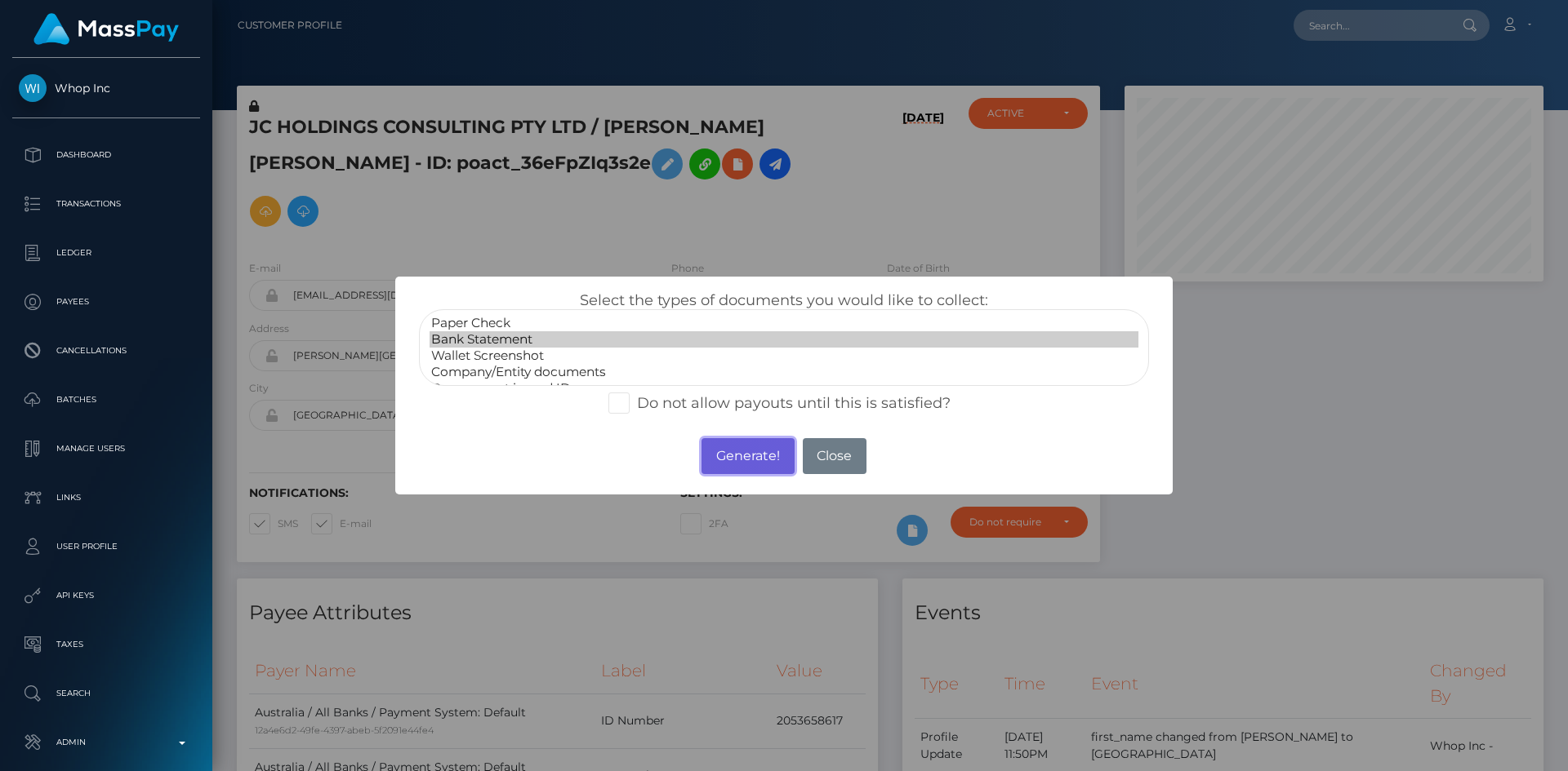
click at [741, 443] on button "Generate!" at bounding box center [747, 456] width 92 height 36
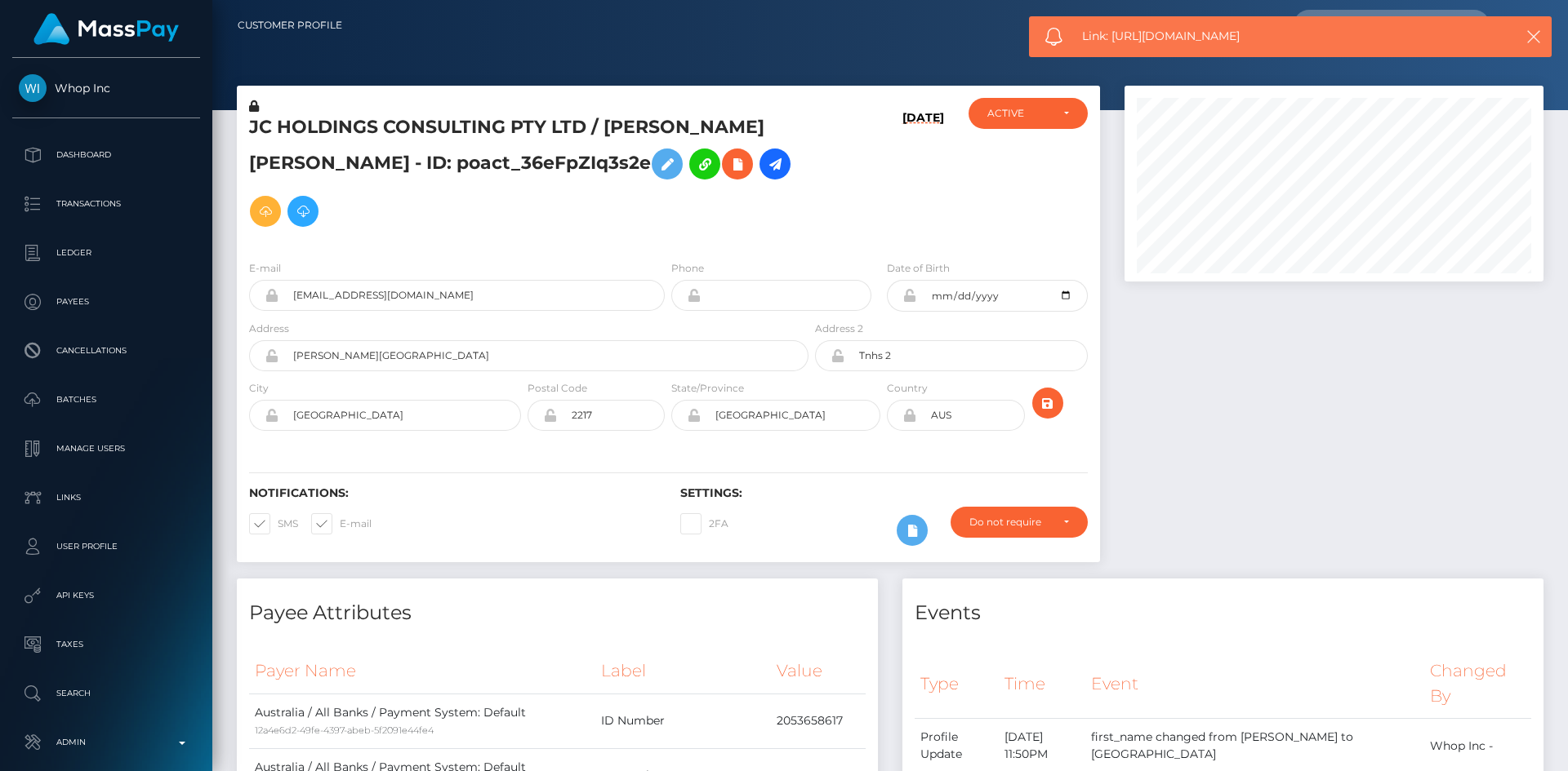
click at [1170, 41] on span "Link: https://l.maspay.io/lhgie" at bounding box center [1283, 36] width 403 height 17
copy span "Link: https://l.maspay.io/lhgie"
click at [727, 169] on icon at bounding box center [737, 165] width 20 height 21
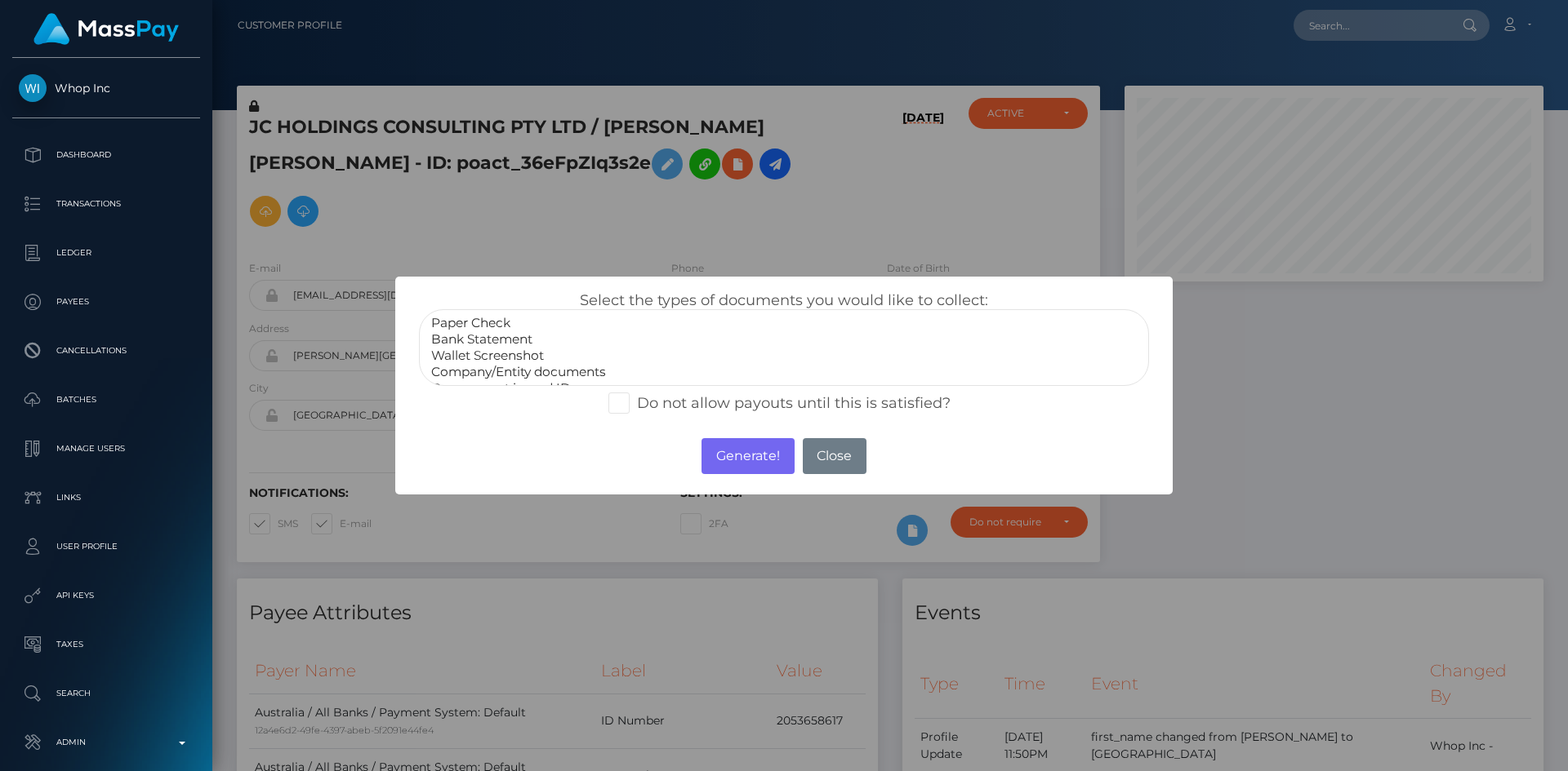
scroll to position [33, 0]
select select "Government issued ID"
click at [554, 356] on option "Government issued ID" at bounding box center [784, 355] width 709 height 16
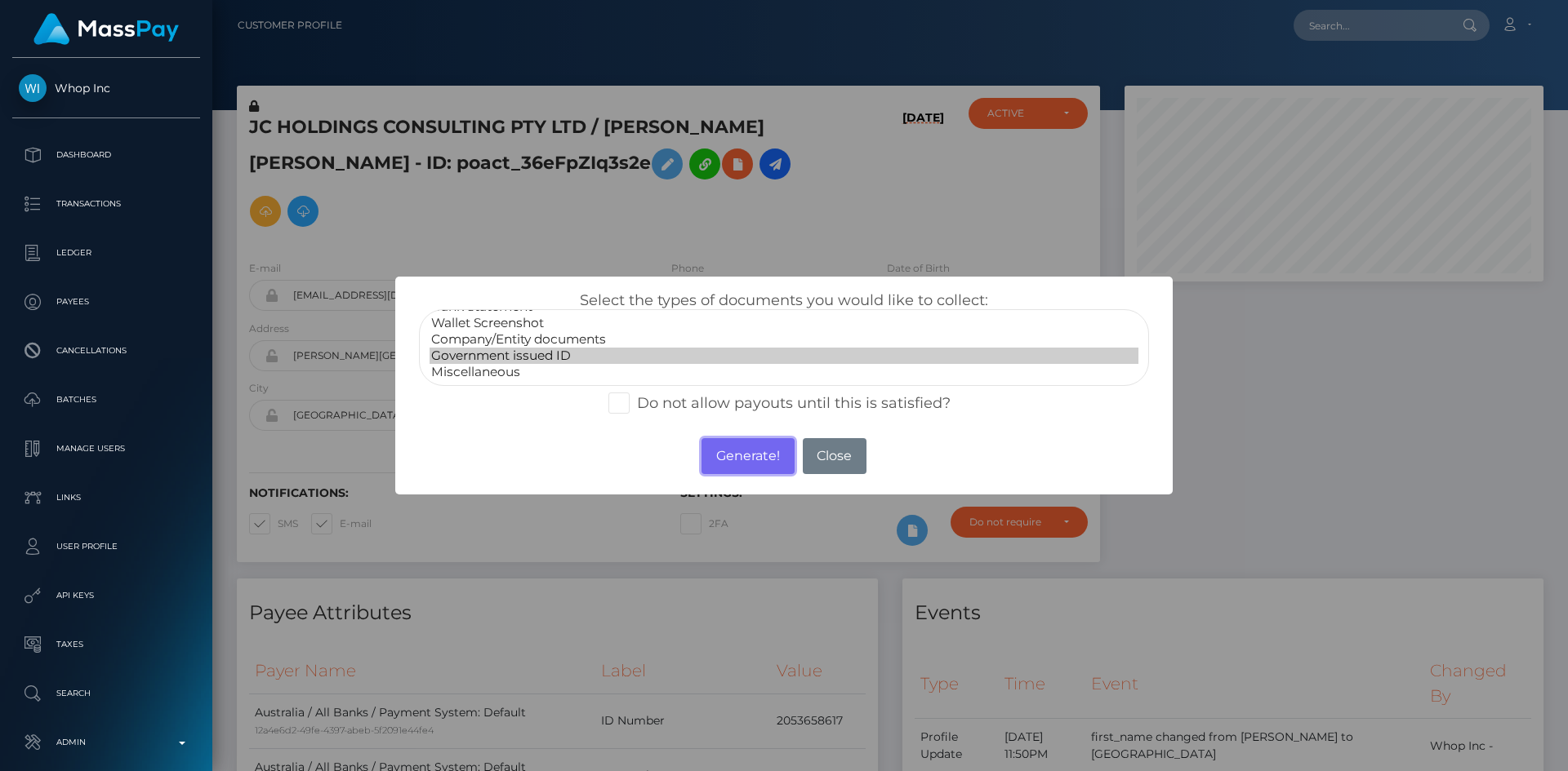
click at [753, 455] on button "Generate!" at bounding box center [747, 456] width 92 height 36
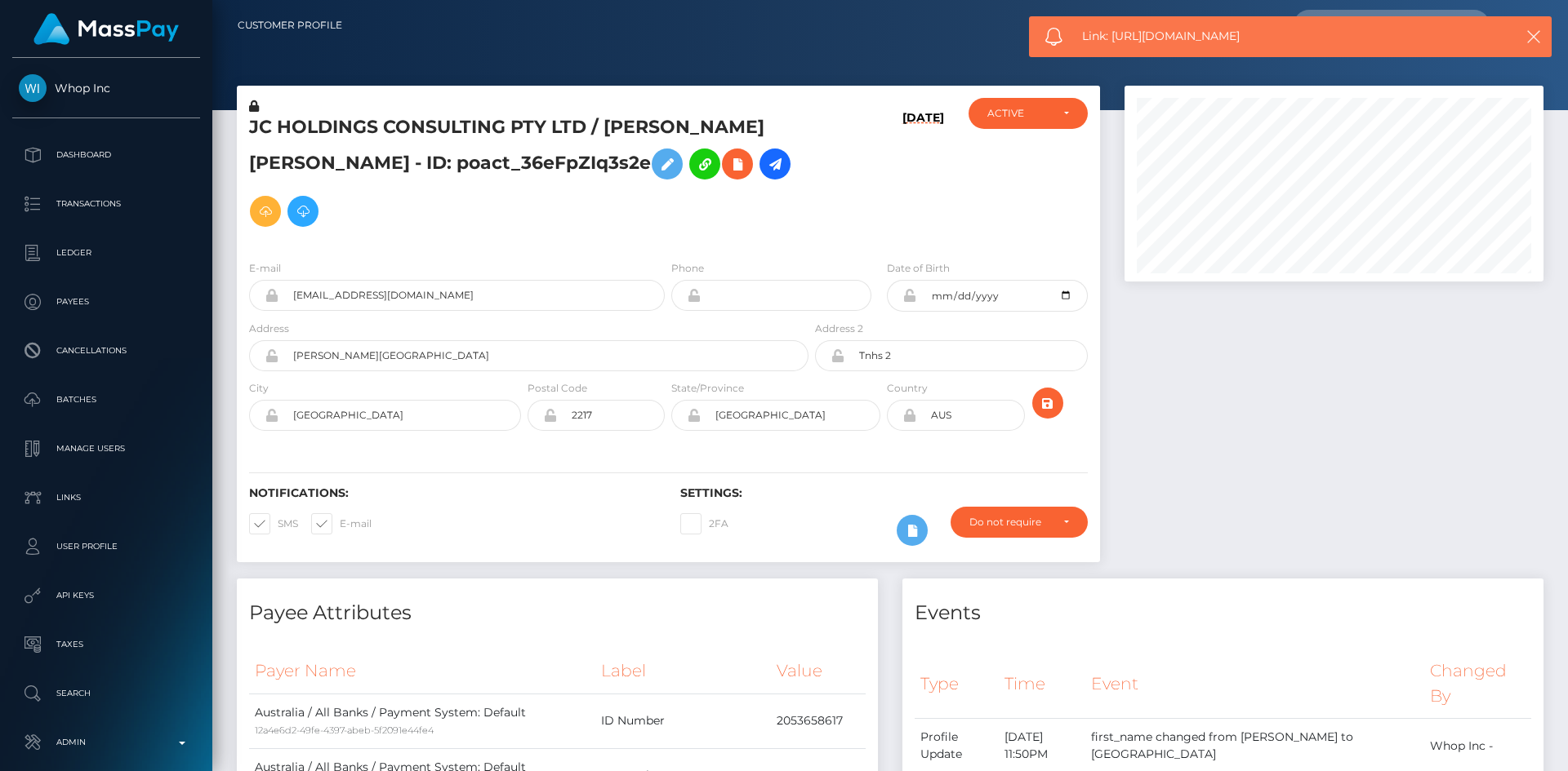
click at [1186, 29] on span "Link: https://l.maspay.io/HhgoM" at bounding box center [1283, 36] width 403 height 17
click at [1189, 29] on span "Link: https://l.maspay.io/HhgoM" at bounding box center [1283, 36] width 403 height 17
copy span "Link: https://l.maspay.io/HhgoM"
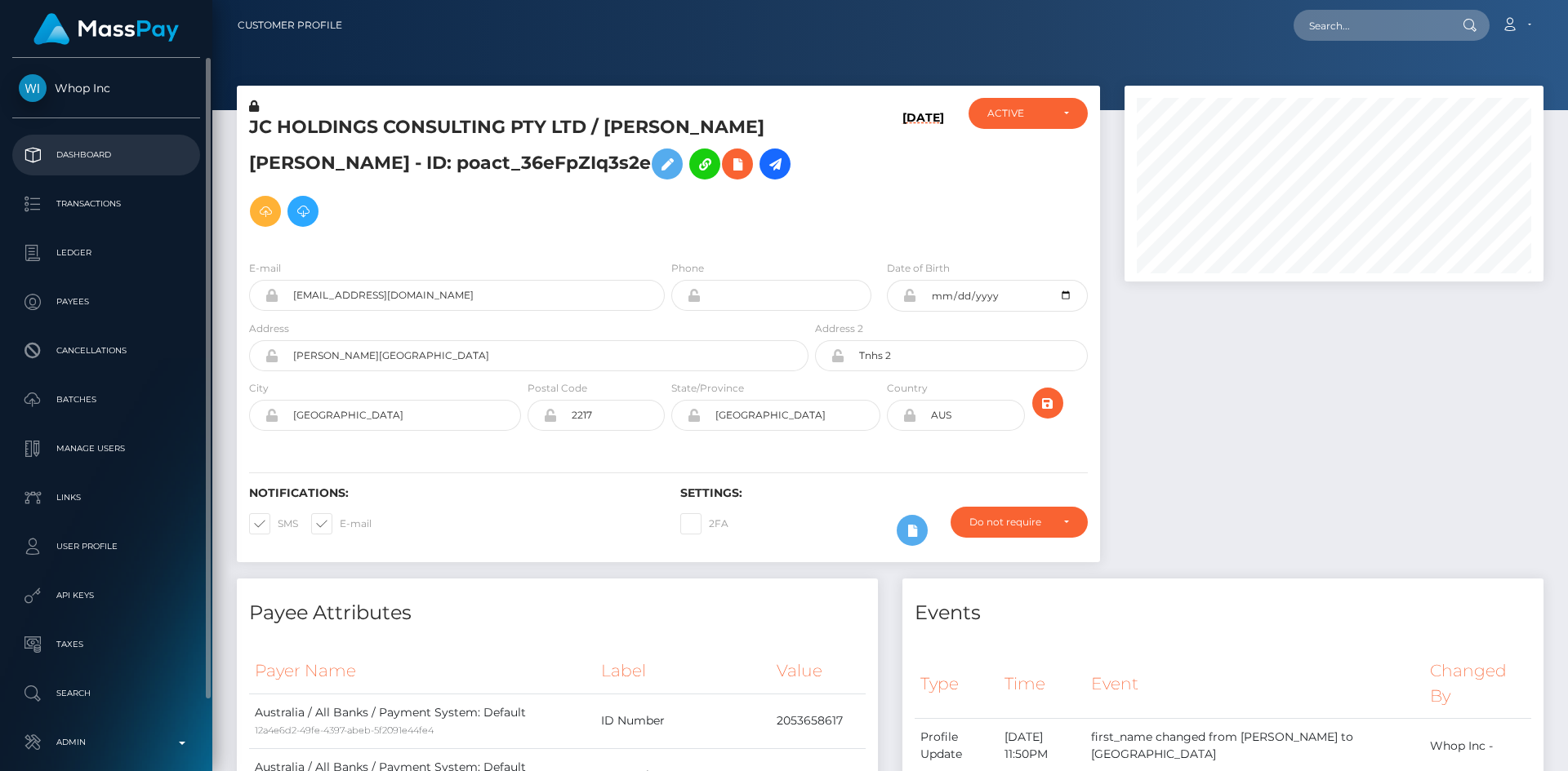
click at [134, 156] on p "Dashboard" at bounding box center [107, 155] width 175 height 24
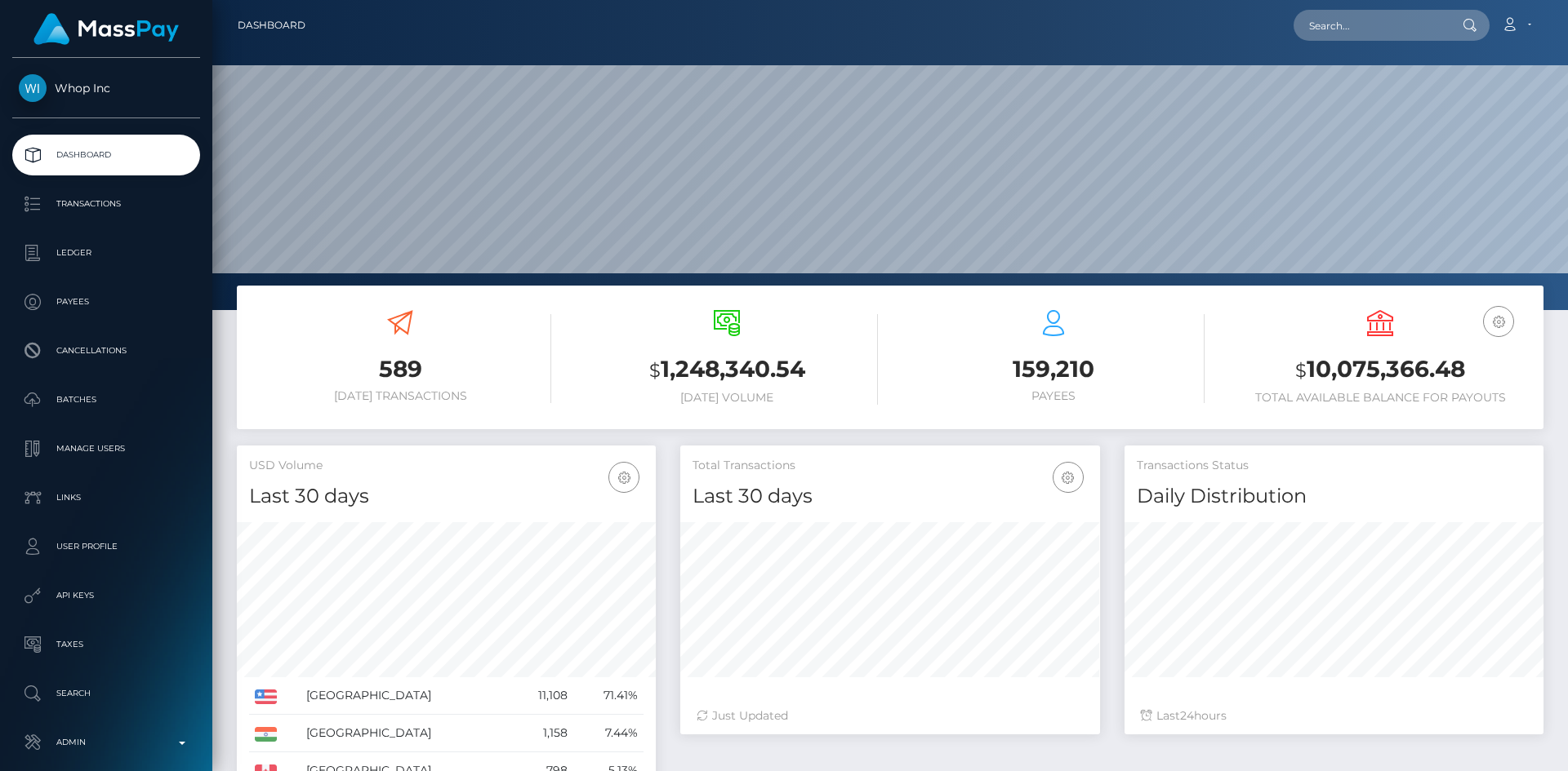
scroll to position [289, 420]
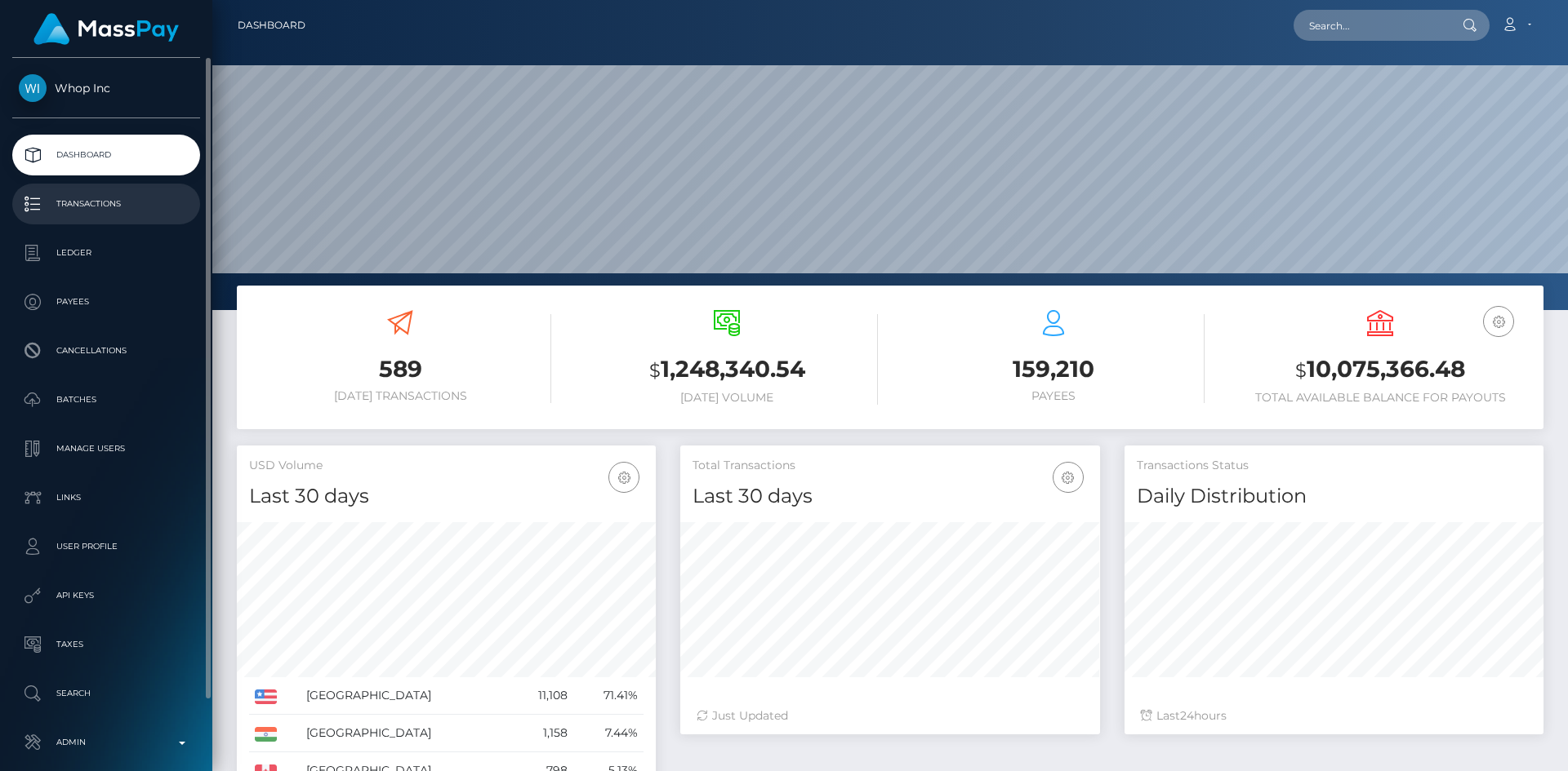
click at [140, 200] on p "Transactions" at bounding box center [107, 204] width 175 height 24
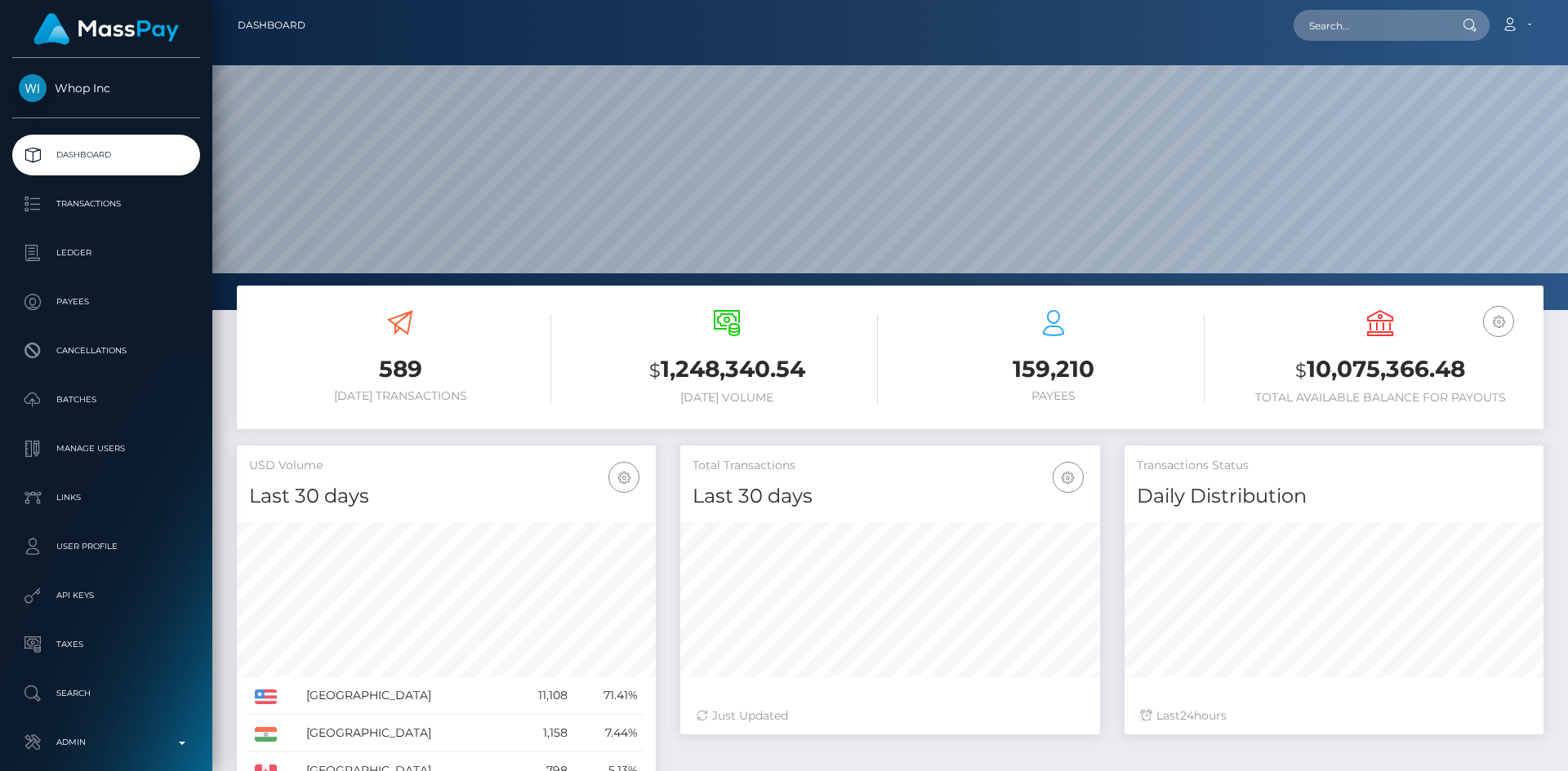
scroll to position [245, 0]
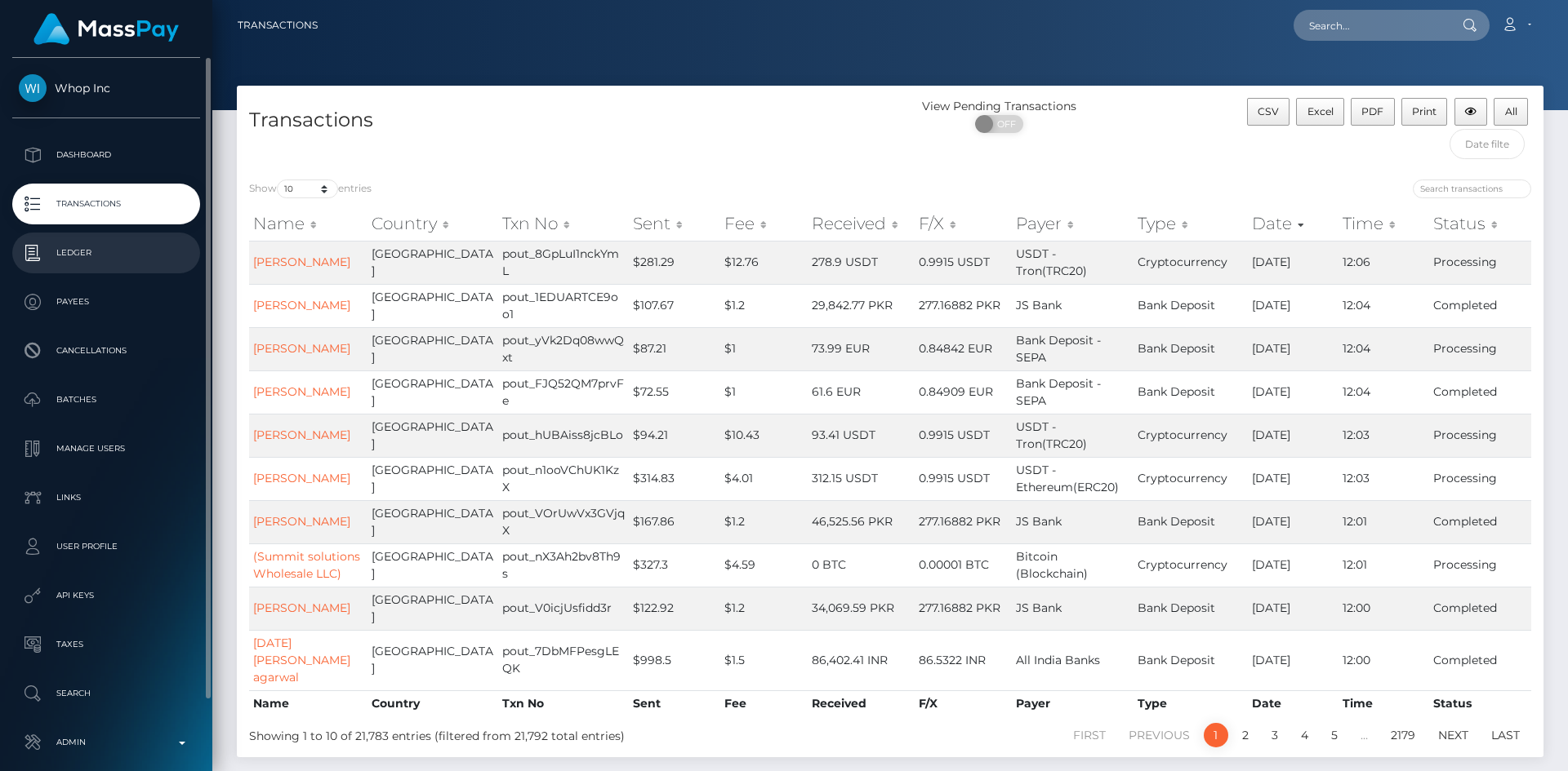
click at [134, 253] on p "Ledger" at bounding box center [107, 253] width 175 height 24
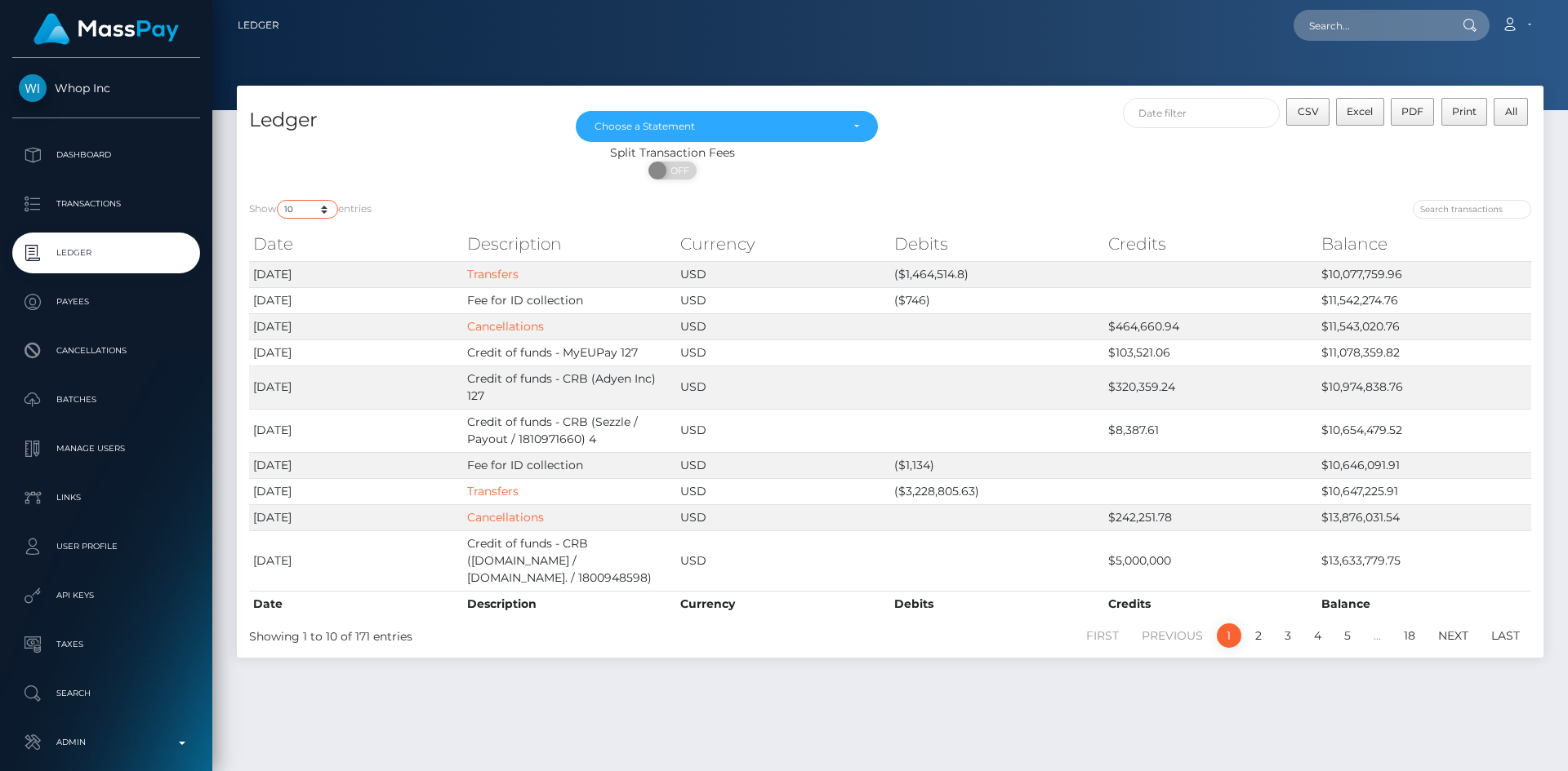
click at [303, 208] on select "10 25 50 100 250" at bounding box center [307, 210] width 62 height 19
select select "250"
click at [278, 200] on select "10 25 50 100 250" at bounding box center [307, 210] width 62 height 19
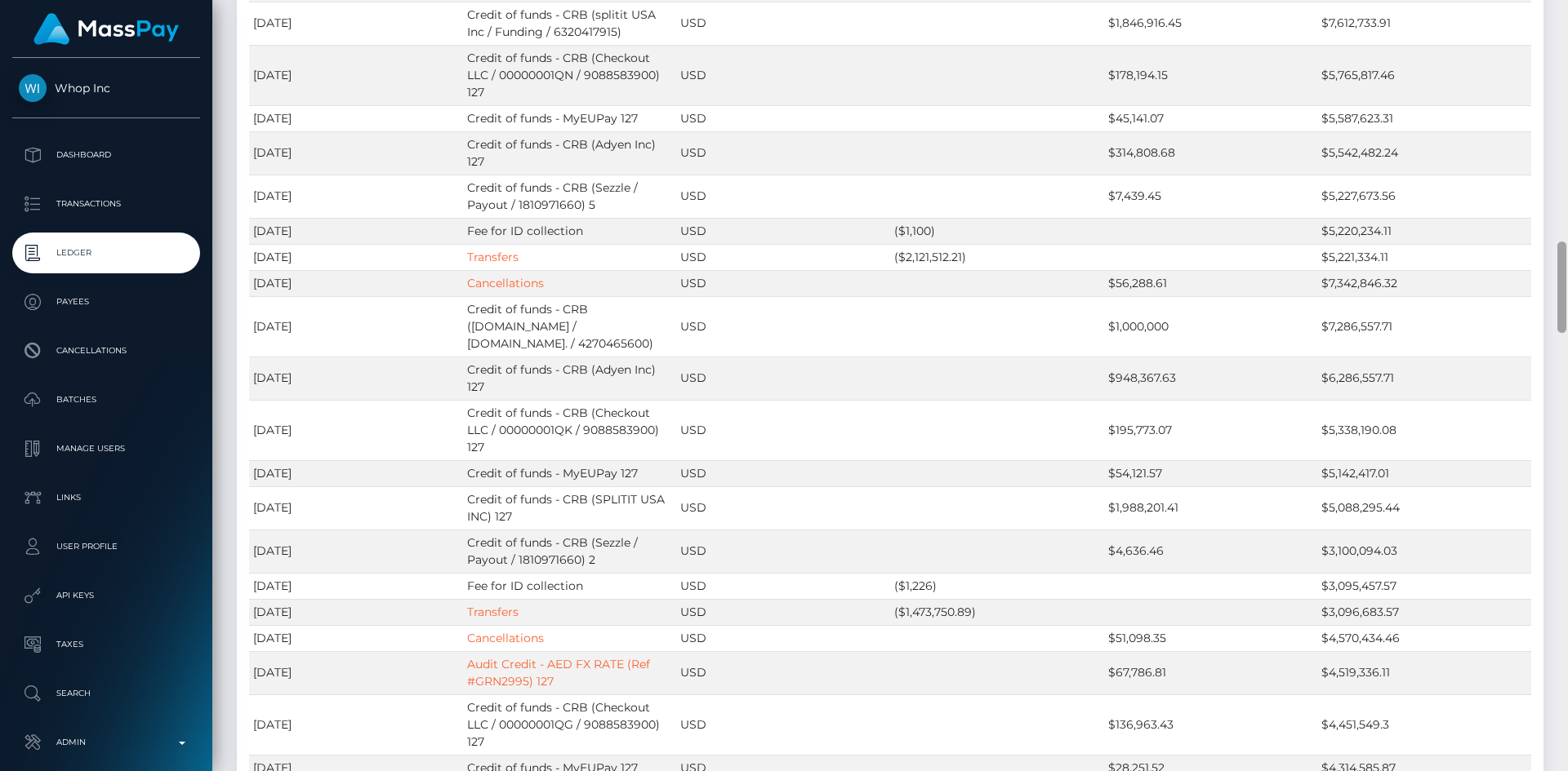
scroll to position [2051, 0]
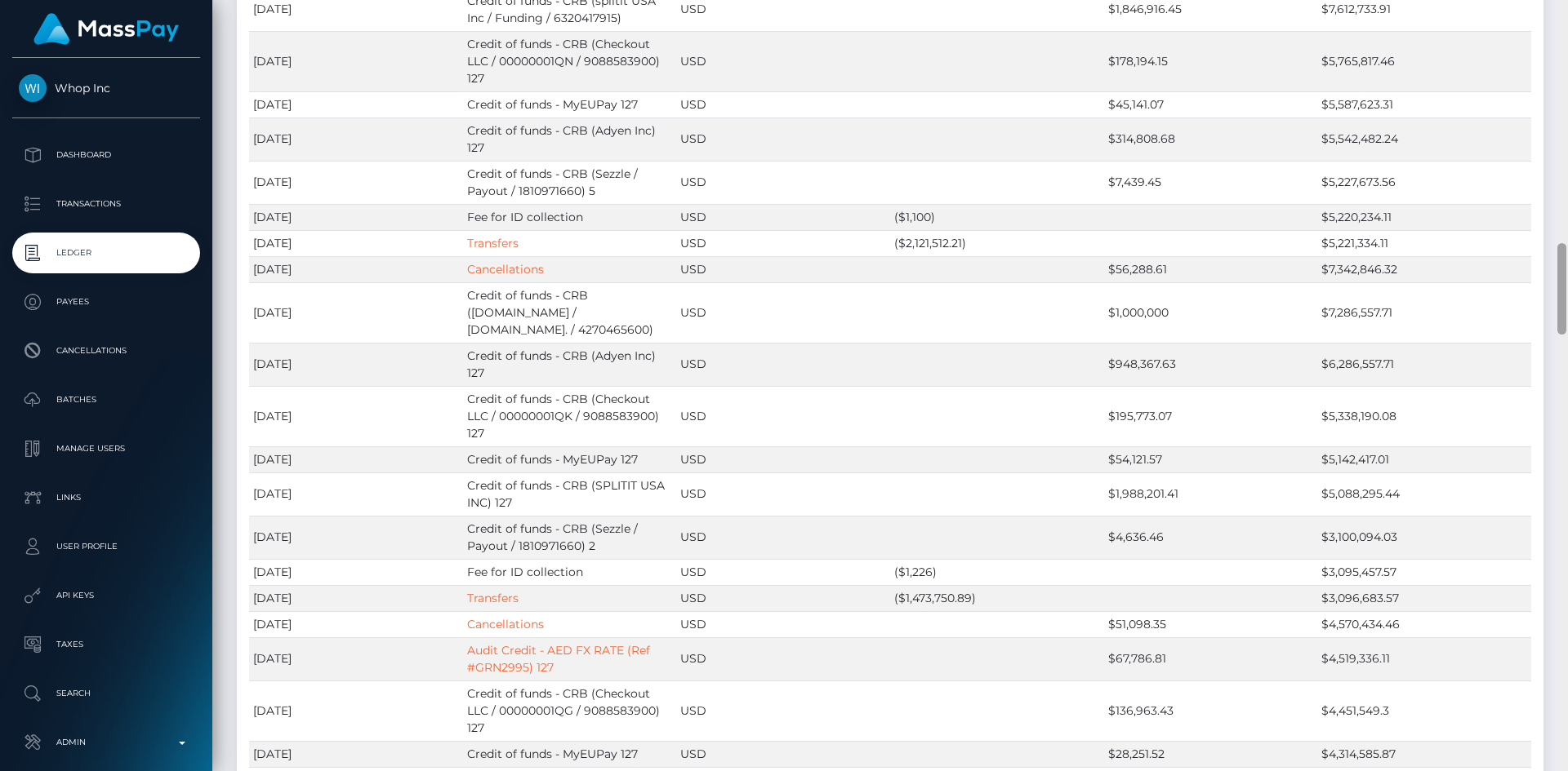
drag, startPoint x: 1562, startPoint y: 67, endPoint x: 1548, endPoint y: 301, distance: 234.4
click at [1548, 301] on div "Ledger Loading... Loading..." at bounding box center [890, 386] width 1356 height 771
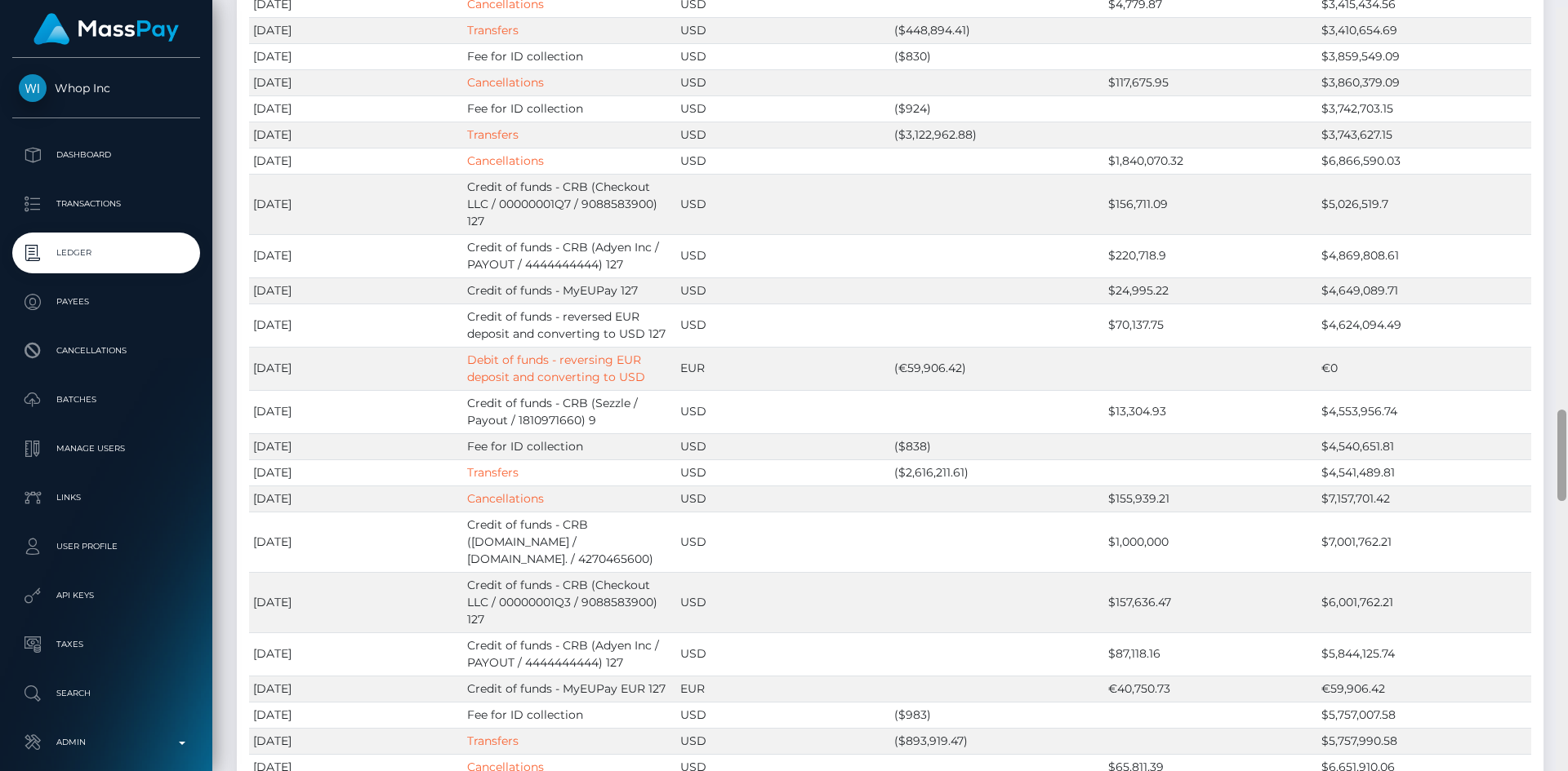
scroll to position [3388, 0]
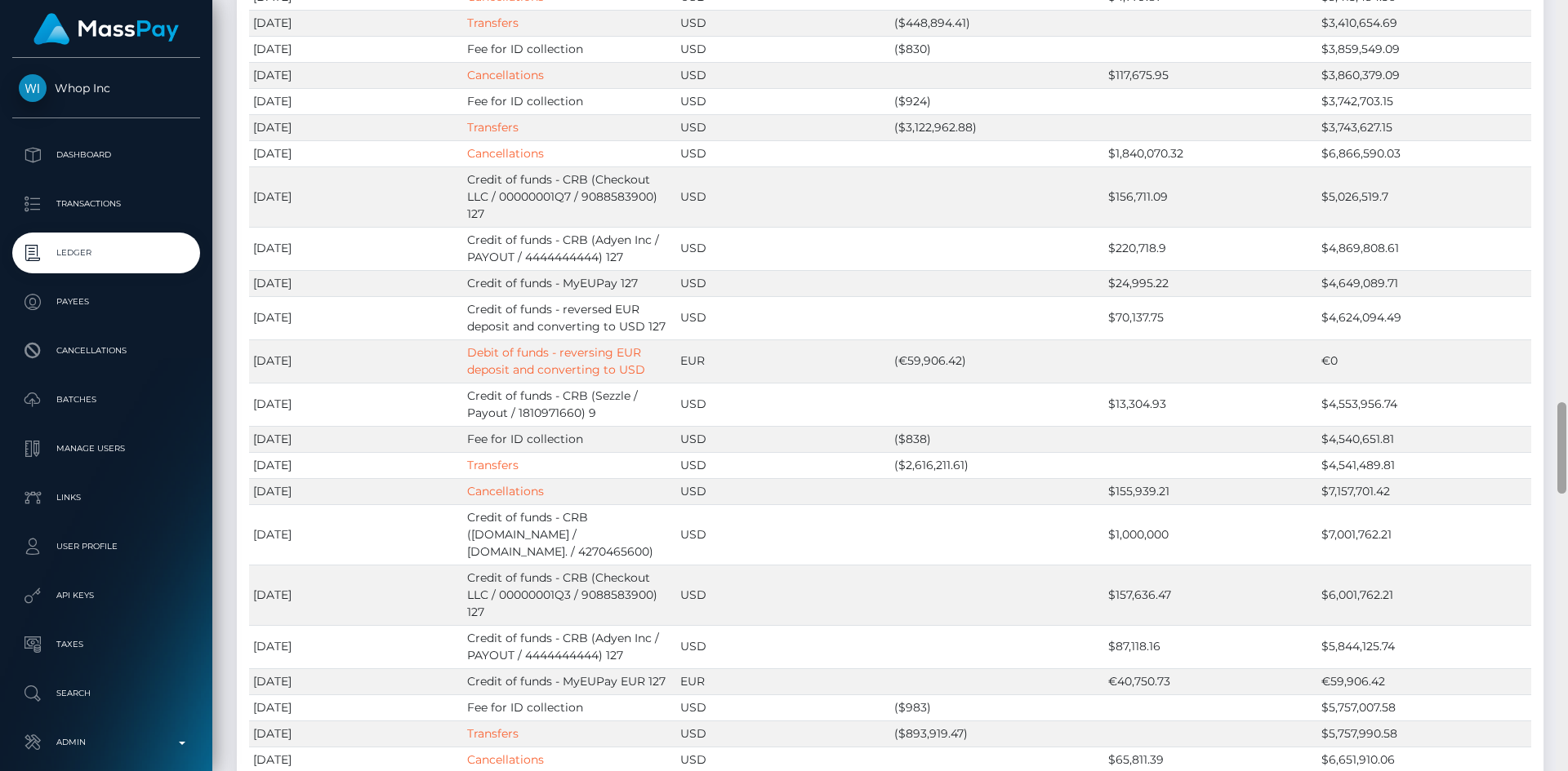
drag, startPoint x: 1563, startPoint y: 283, endPoint x: 1557, endPoint y: 437, distance: 154.1
click at [1557, 437] on div at bounding box center [1562, 386] width 12 height 771
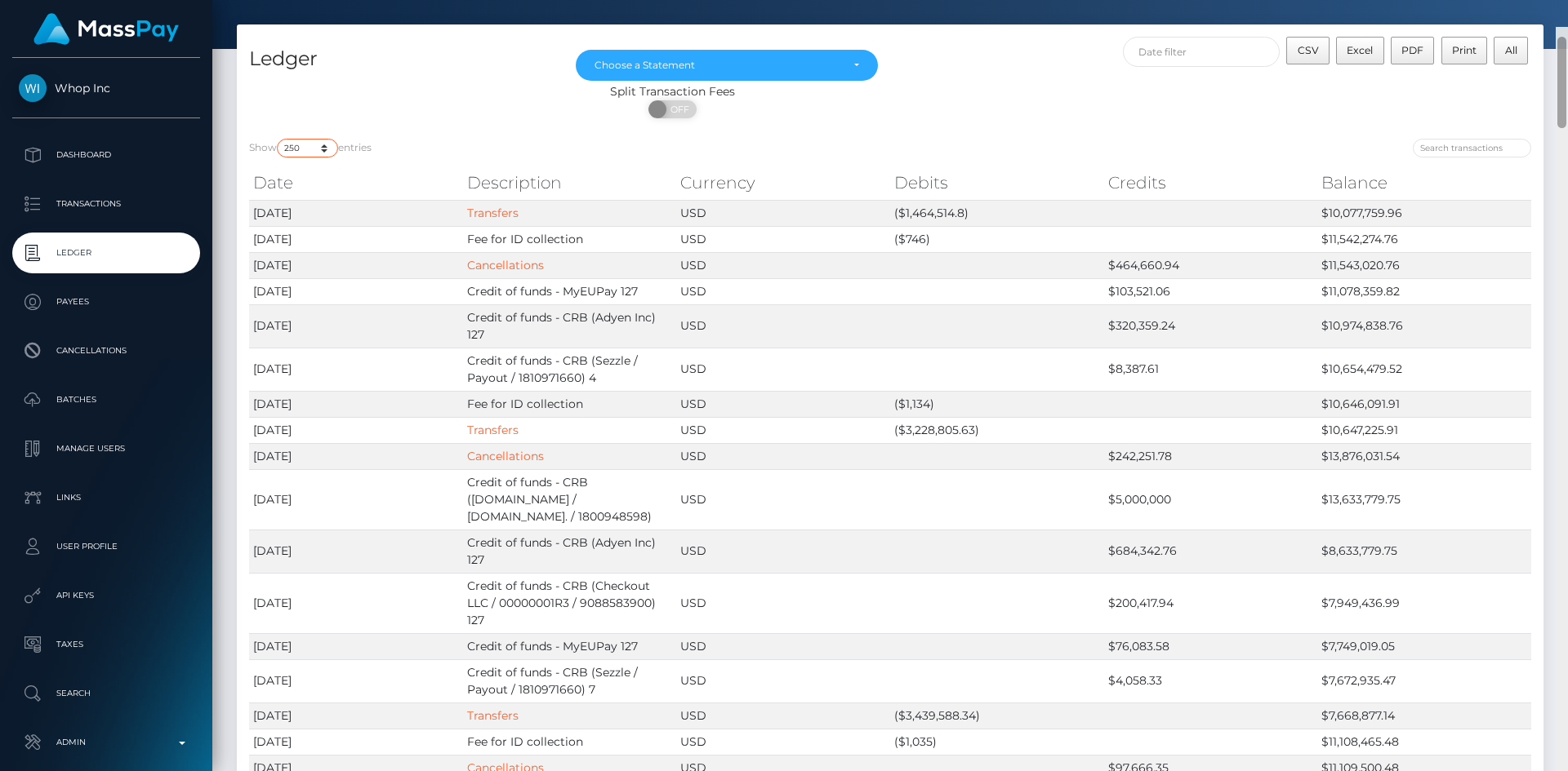
scroll to position [0, 0]
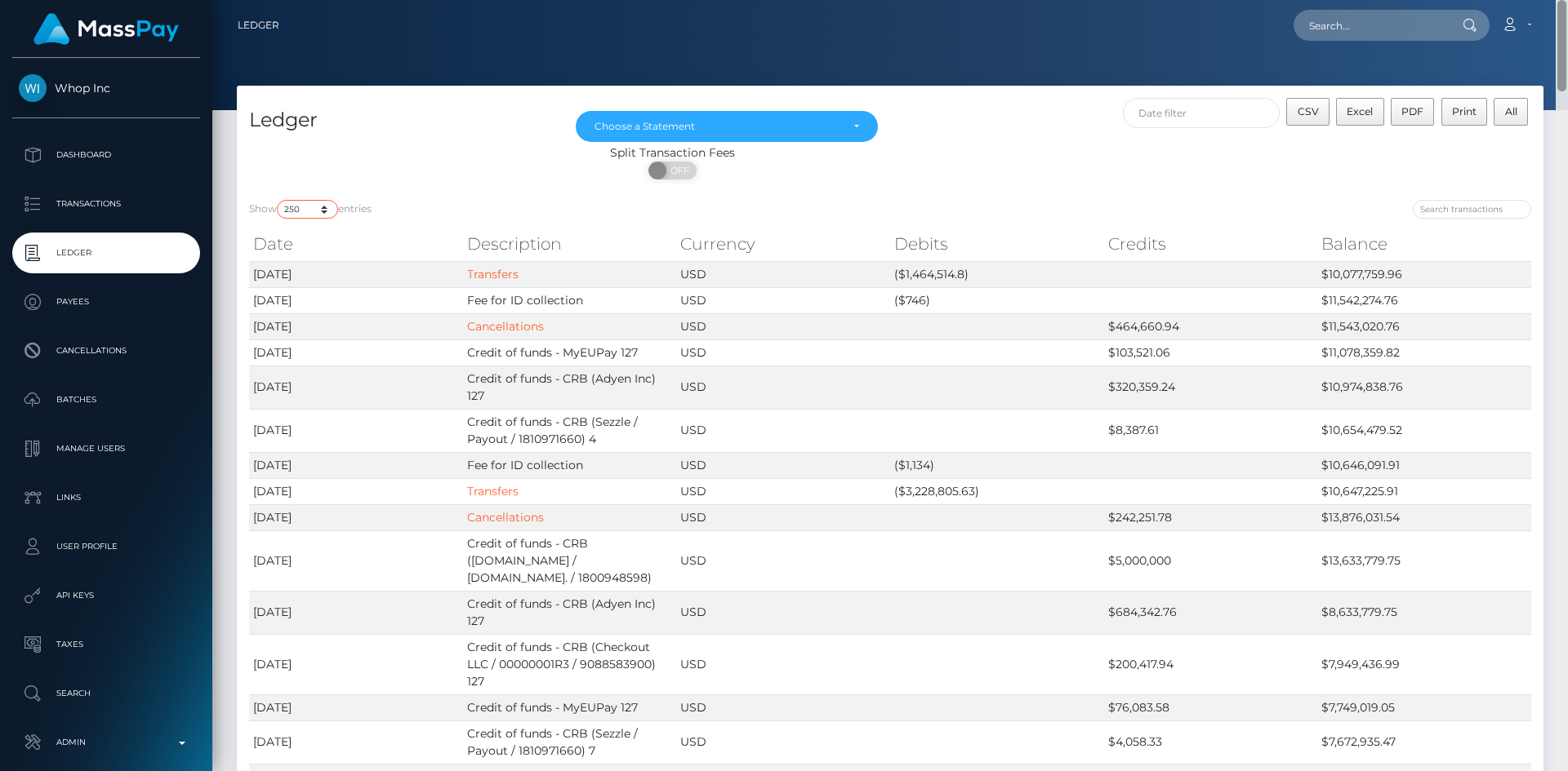
drag, startPoint x: 1563, startPoint y: 444, endPoint x: 1567, endPoint y: 25, distance: 419.0
click at [1567, 25] on div "Ledger Loading... Loading..." at bounding box center [890, 386] width 1356 height 771
click at [1363, 122] on button "Excel" at bounding box center [1360, 112] width 49 height 28
click at [1378, 33] on input "text" at bounding box center [1370, 25] width 153 height 31
paste input "pout_Ysg1CLn8BIKIi"
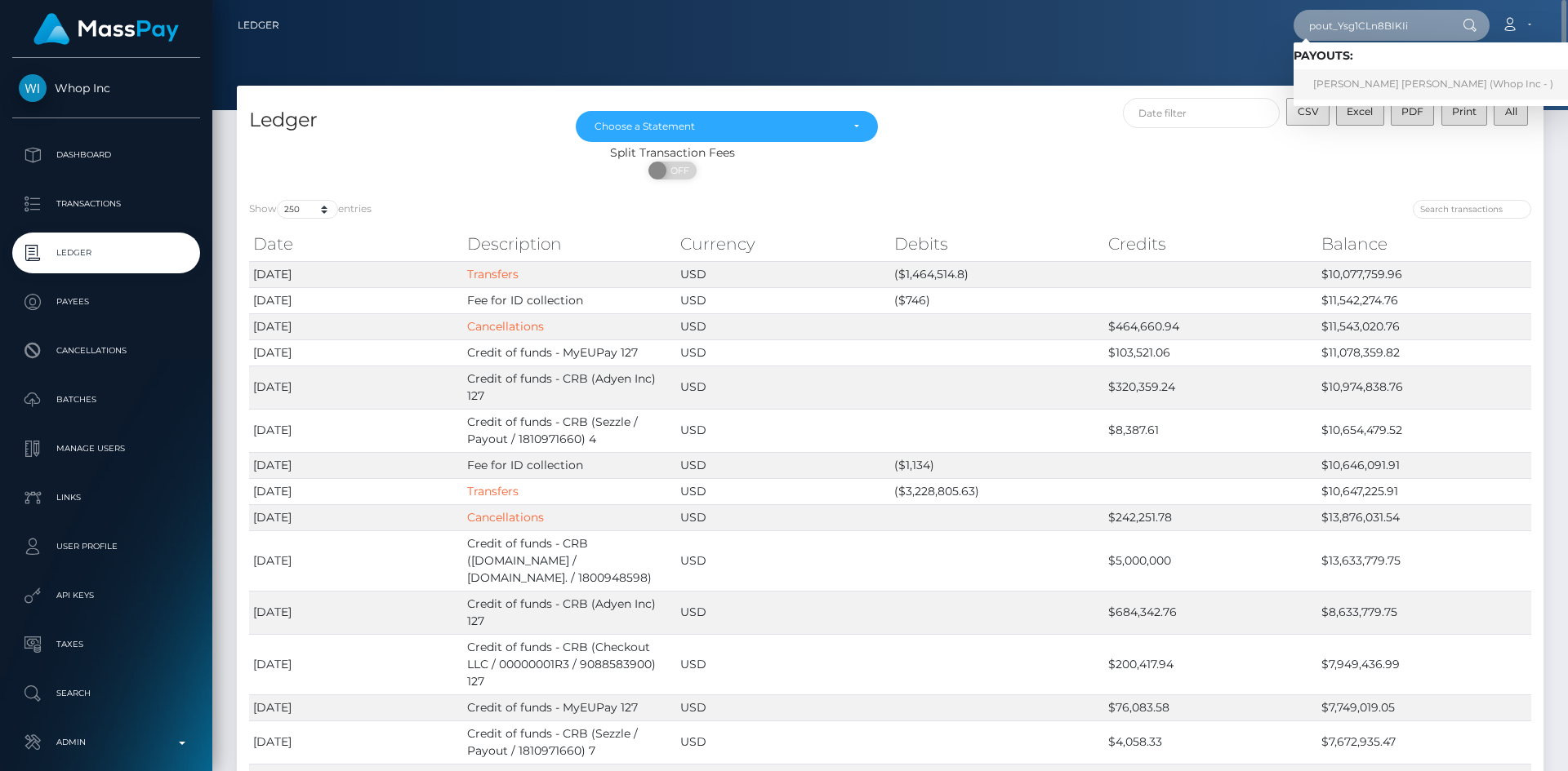
type input "pout_Ysg1CLn8BIKIi"
click at [1312, 78] on link "[PERSON_NAME] [PERSON_NAME] (Whop Inc - )" at bounding box center [1433, 84] width 279 height 30
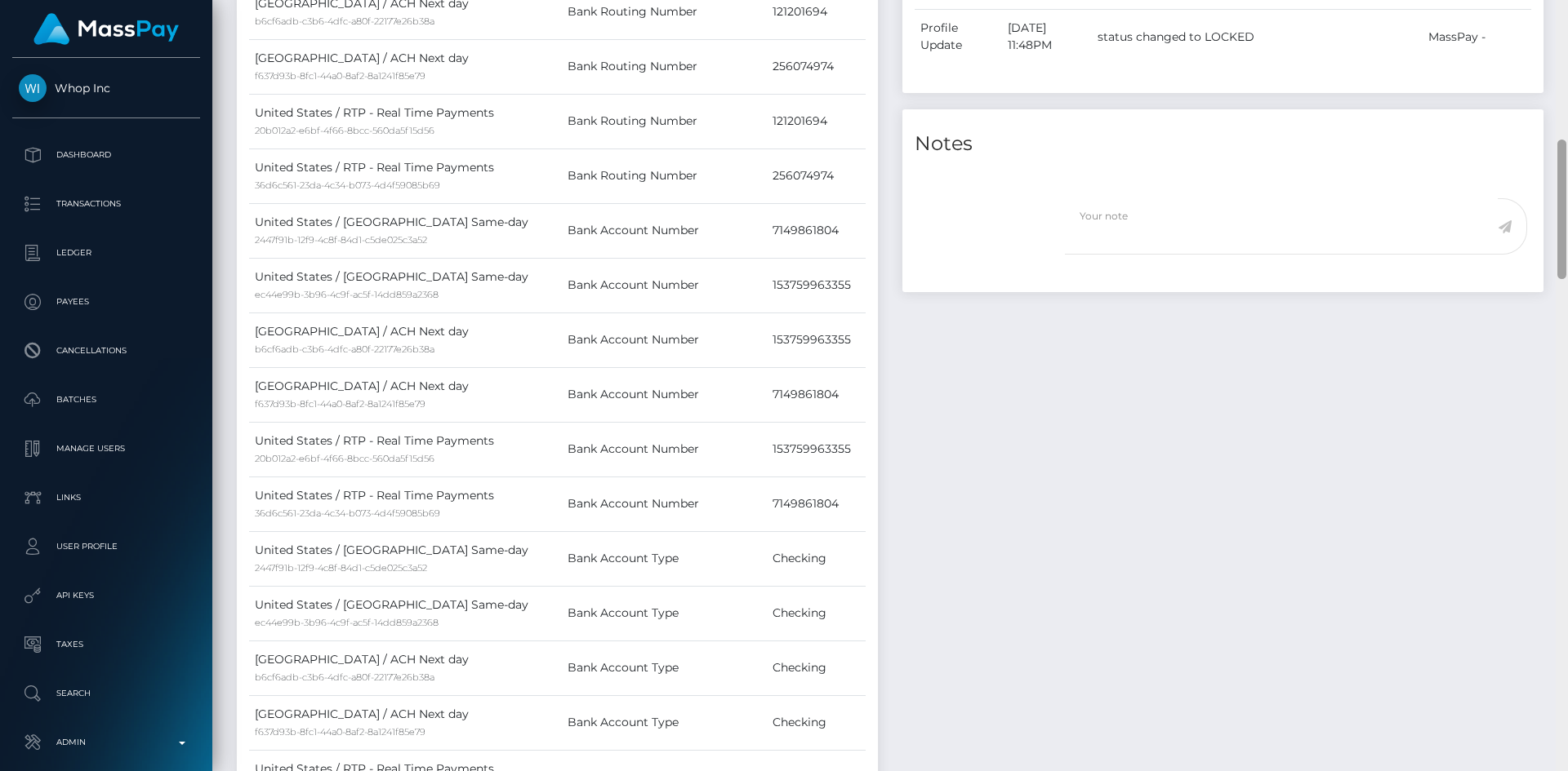
drag, startPoint x: 1566, startPoint y: 101, endPoint x: 1567, endPoint y: 236, distance: 135.0
click at [1555, 243] on div at bounding box center [1562, 386] width 12 height 771
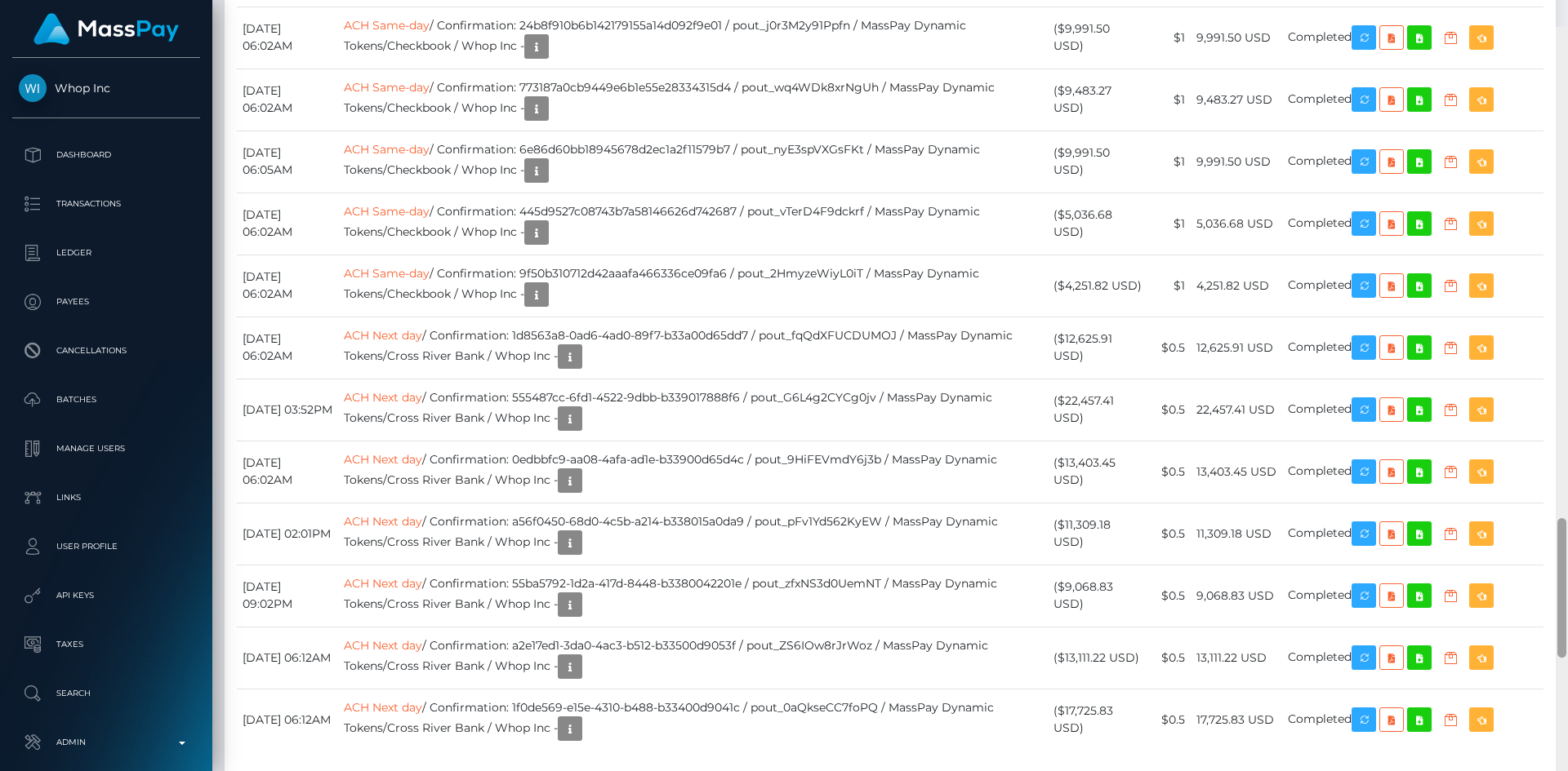
scroll to position [2718, 0]
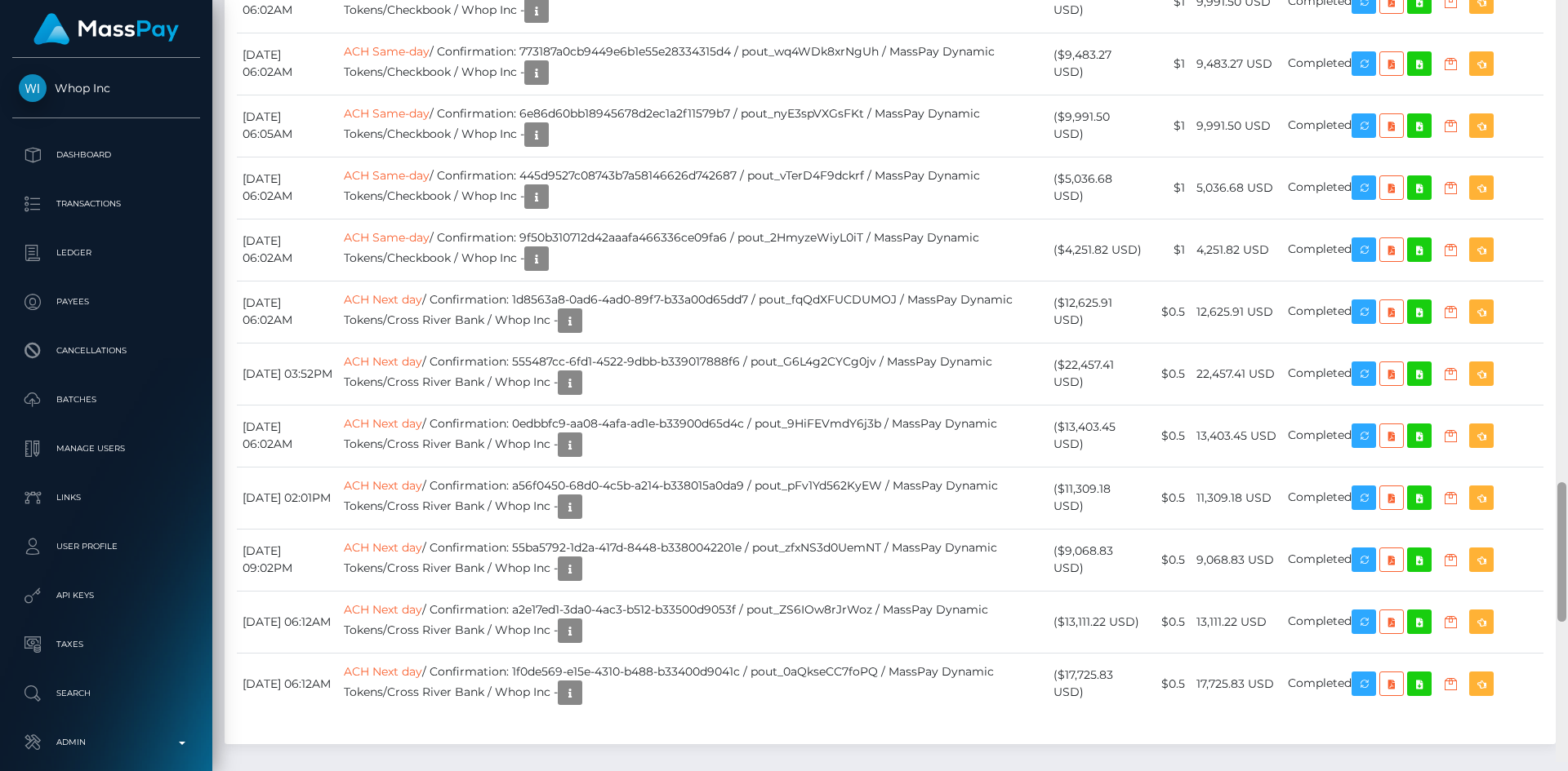
drag, startPoint x: 1562, startPoint y: 216, endPoint x: 1567, endPoint y: 569, distance: 353.0
click at [1555, 569] on div at bounding box center [1562, 377] width 12 height 771
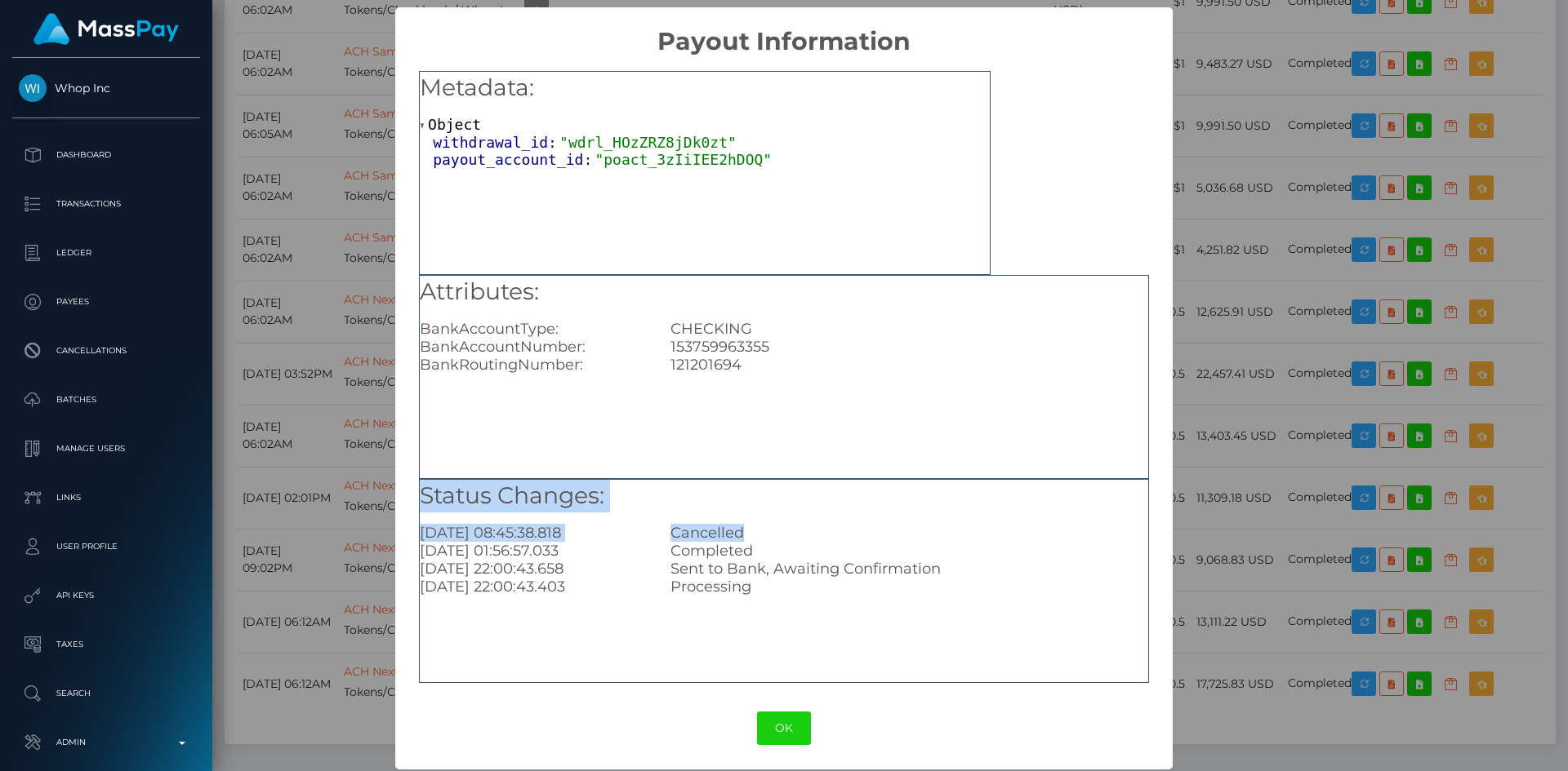
drag, startPoint x: 421, startPoint y: 495, endPoint x: 775, endPoint y: 529, distance: 355.6
click at [775, 529] on div "Status Changes: [DATE] 08:45:38.818 Cancelled [DATE] 01:56:57.033 Completed [DA…" at bounding box center [784, 538] width 728 height 117
copy div "Status Changes: [DATE] 08:45:38.818 Cancelled"
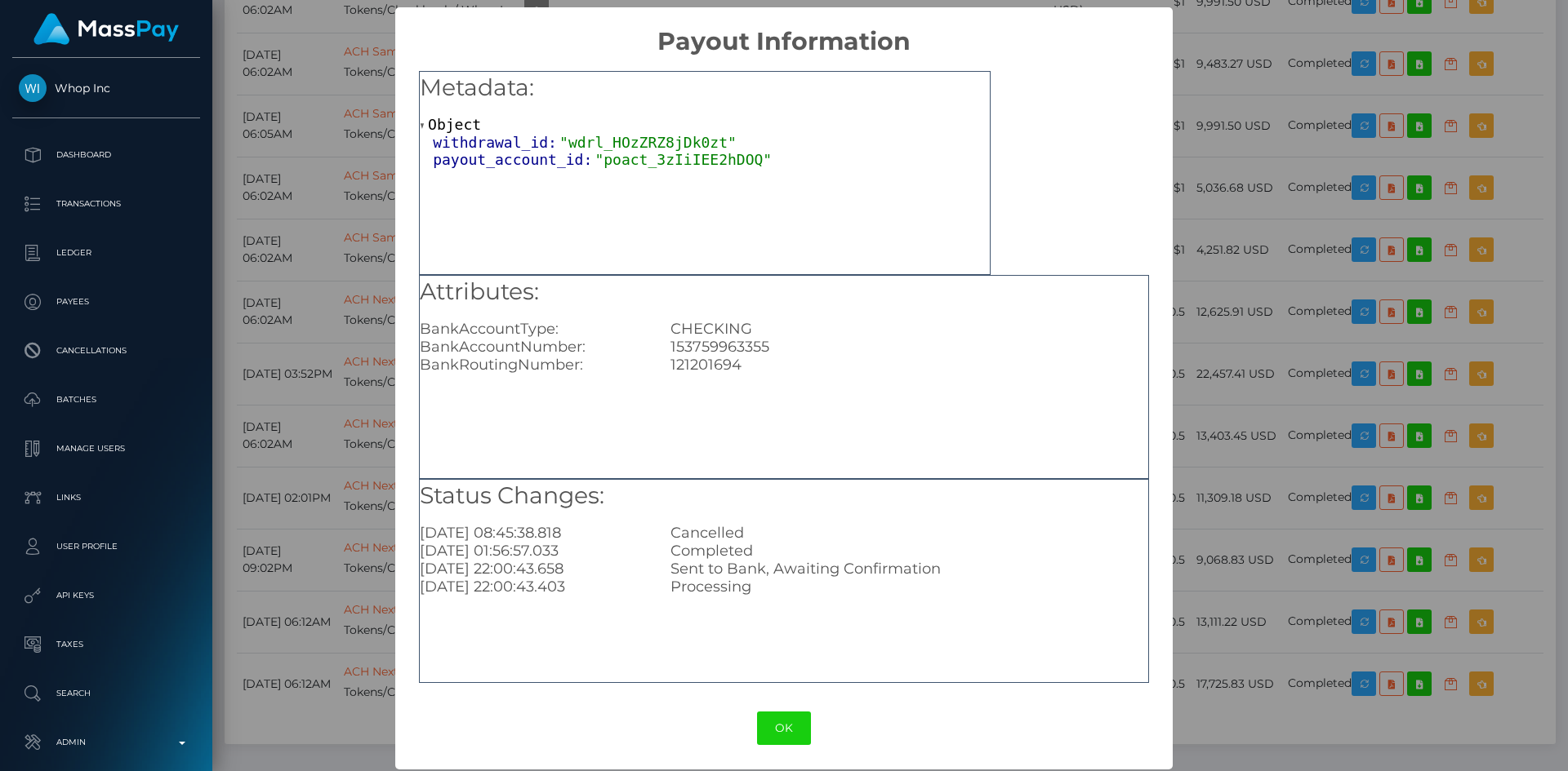
click at [320, 117] on div "× Payout Information Metadata: Object withdrawal_id: "wdrl_HOzZRZ8jDk0zt" payou…" at bounding box center [784, 386] width 1568 height 771
